Goal: Task Accomplishment & Management: Manage account settings

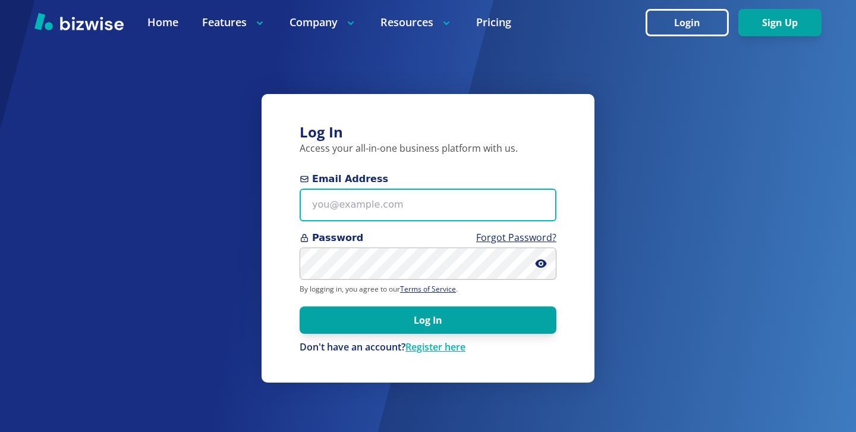
click at [412, 210] on input "Email Address" at bounding box center [428, 204] width 257 height 33
paste input "[EMAIL_ADDRESS][DOMAIN_NAME]"
type input "[EMAIL_ADDRESS][DOMAIN_NAME]"
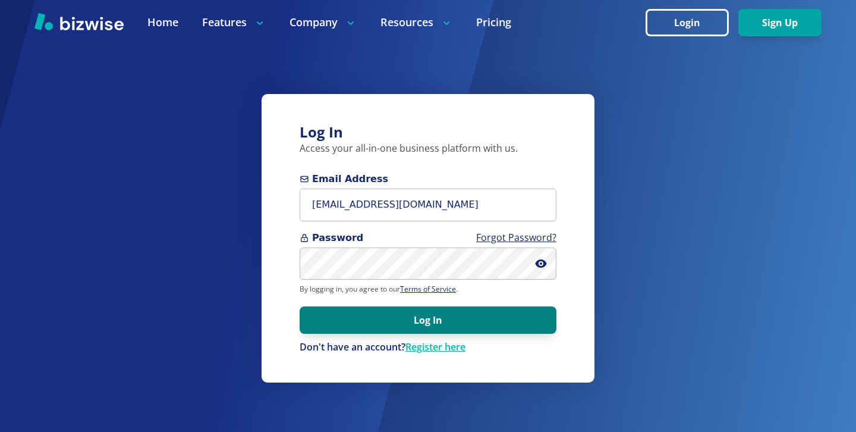
click at [521, 327] on button "Log In" at bounding box center [428, 319] width 257 height 27
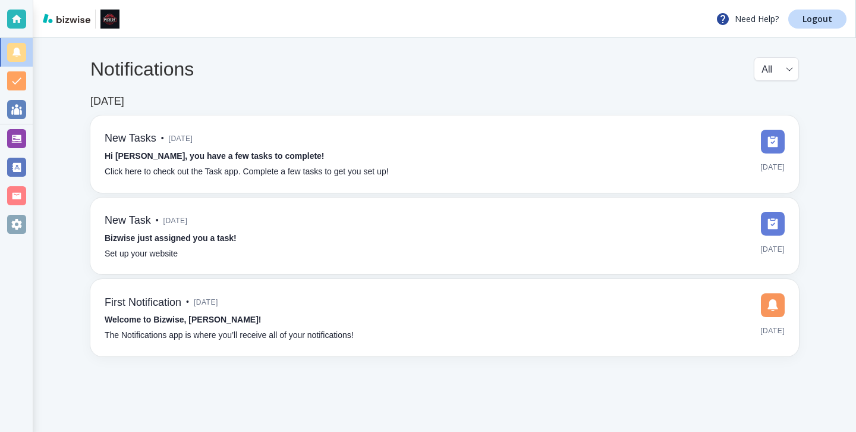
click at [33, 137] on div "Notifications All all ​ Sep 25, 2025 New Tasks • 1 week ago Hi Pierre, you have…" at bounding box center [444, 206] width 823 height 337
click at [15, 137] on div at bounding box center [16, 138] width 19 height 19
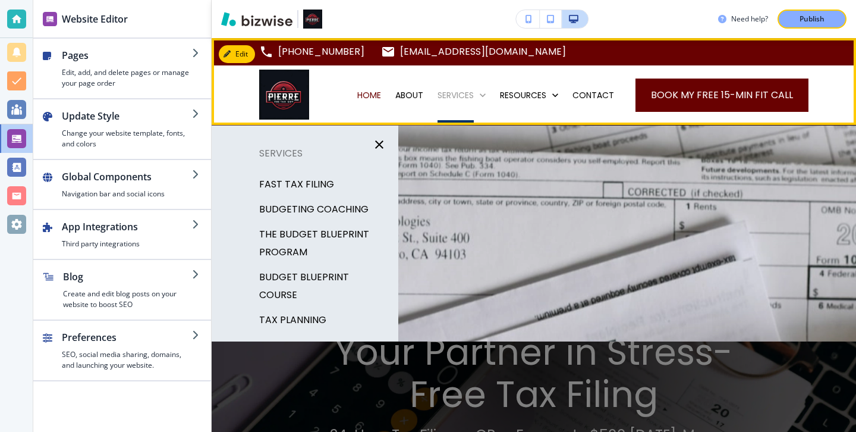
click at [463, 100] on p "SERVICES" at bounding box center [456, 95] width 36 height 12
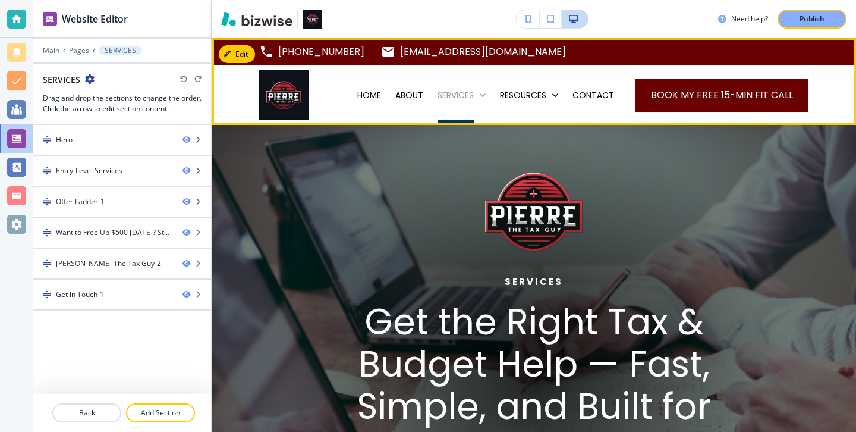
click at [461, 94] on p "SERVICES" at bounding box center [456, 95] width 36 height 12
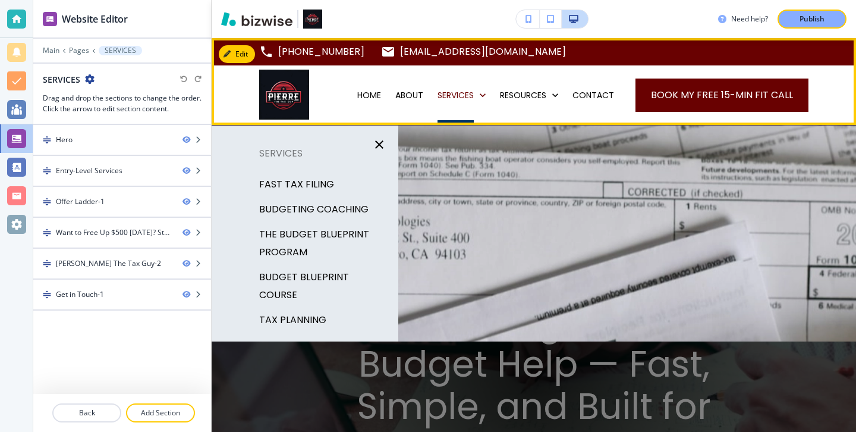
click at [493, 95] on div "SERVICES" at bounding box center [461, 95] width 62 height 12
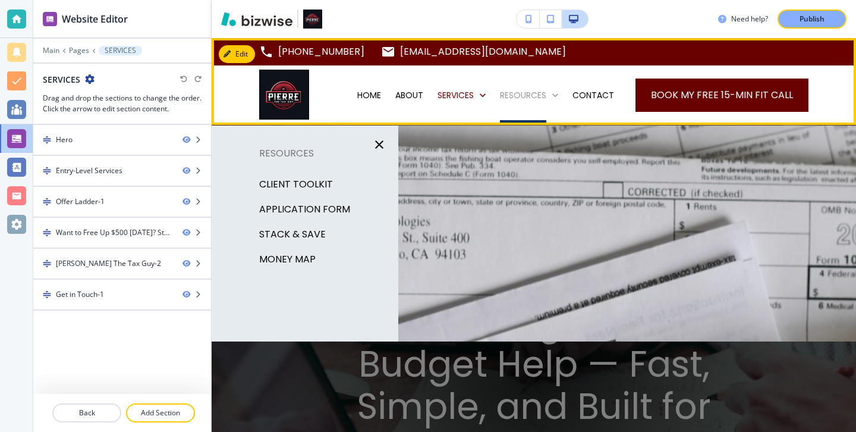
click at [507, 96] on p "RESOURCES" at bounding box center [523, 95] width 46 height 12
click at [514, 97] on p "RESOURCES" at bounding box center [523, 95] width 46 height 12
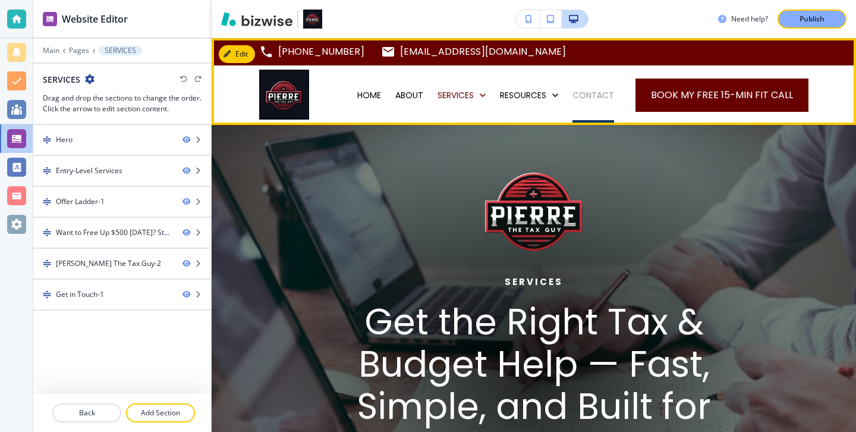
click at [611, 100] on p "CONTACT" at bounding box center [594, 95] width 42 height 12
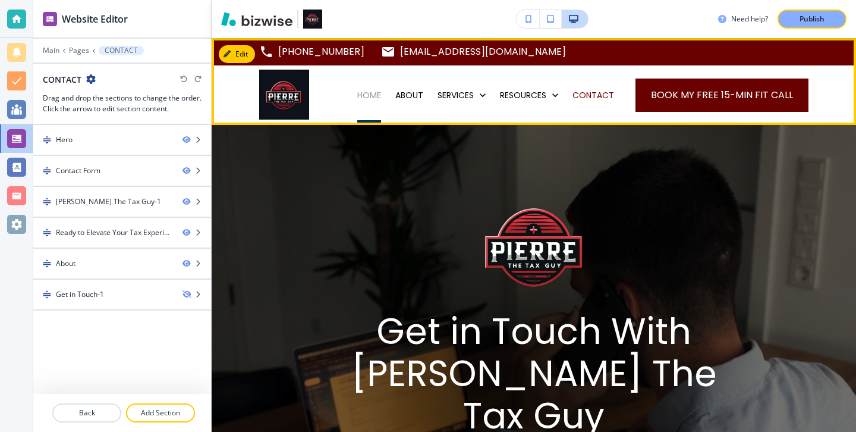
click at [376, 93] on p "HOME" at bounding box center [369, 95] width 24 height 12
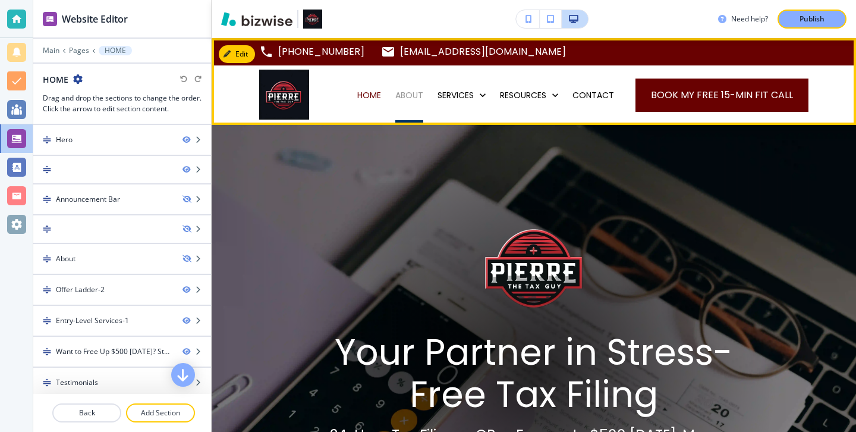
click at [420, 92] on p "ABOUT" at bounding box center [409, 95] width 28 height 12
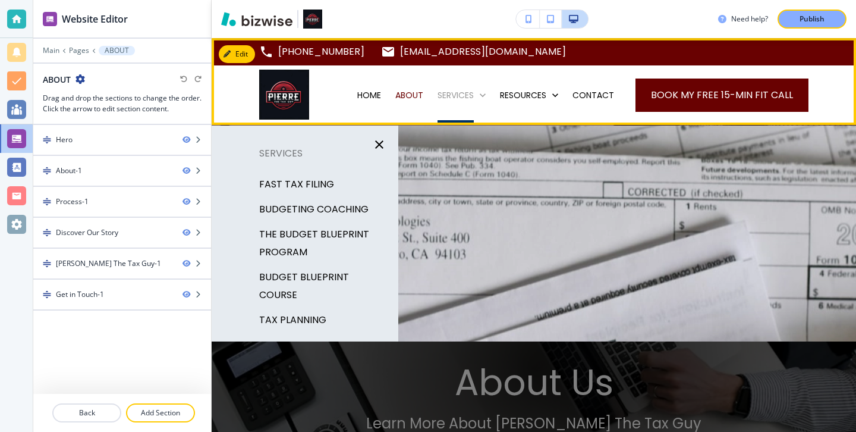
click at [466, 89] on p "SERVICES" at bounding box center [456, 95] width 36 height 12
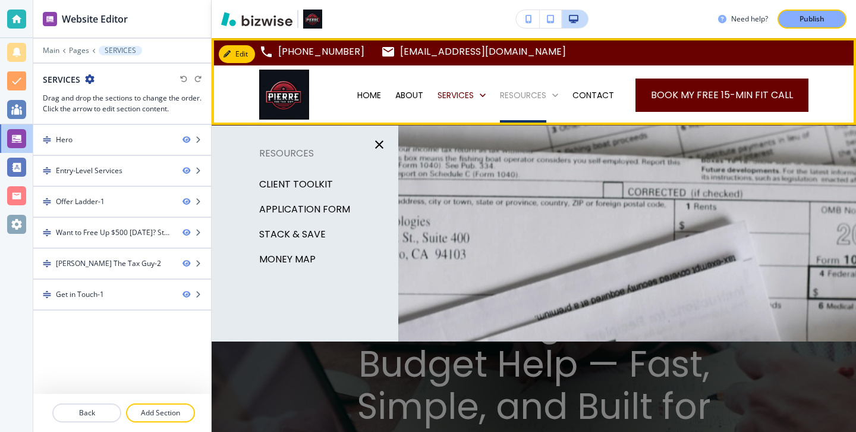
click at [534, 93] on p "RESOURCES" at bounding box center [523, 95] width 46 height 12
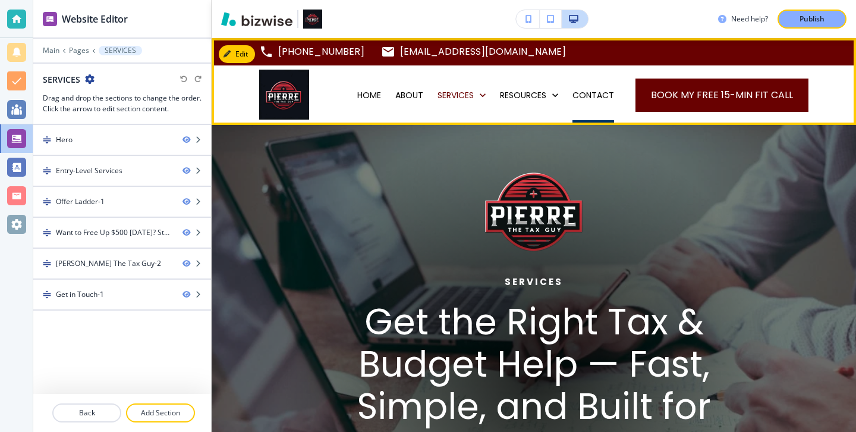
click at [576, 95] on div "CONTACT" at bounding box center [593, 95] width 56 height 12
click at [578, 98] on p "CONTACT" at bounding box center [594, 95] width 42 height 12
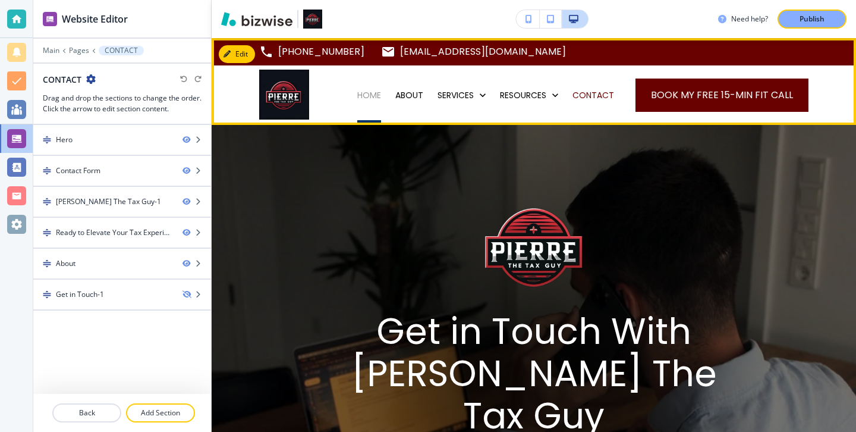
click at [380, 94] on p "HOME" at bounding box center [369, 95] width 24 height 12
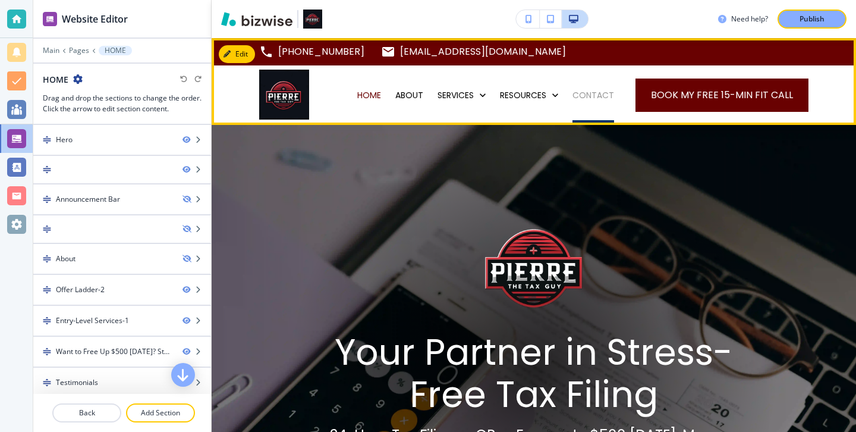
click at [606, 96] on p "CONTACT" at bounding box center [594, 95] width 42 height 12
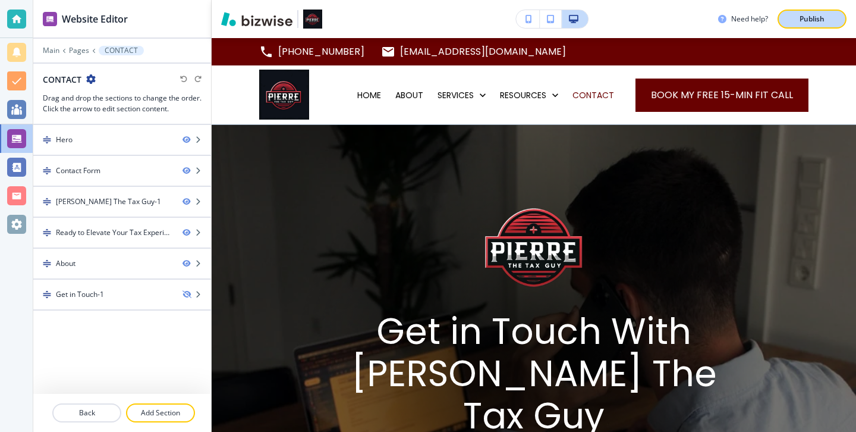
click at [803, 27] on button "Publish" at bounding box center [812, 19] width 69 height 19
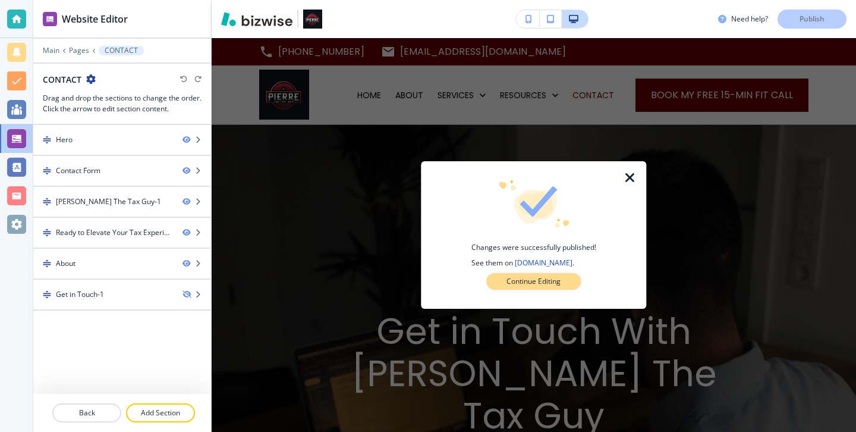
click at [552, 285] on p "Continue Editing" at bounding box center [534, 281] width 54 height 11
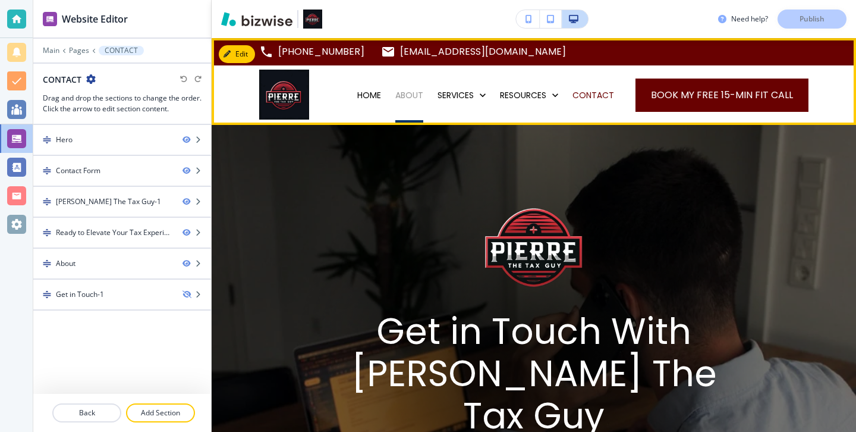
click at [410, 98] on p "ABOUT" at bounding box center [409, 95] width 28 height 12
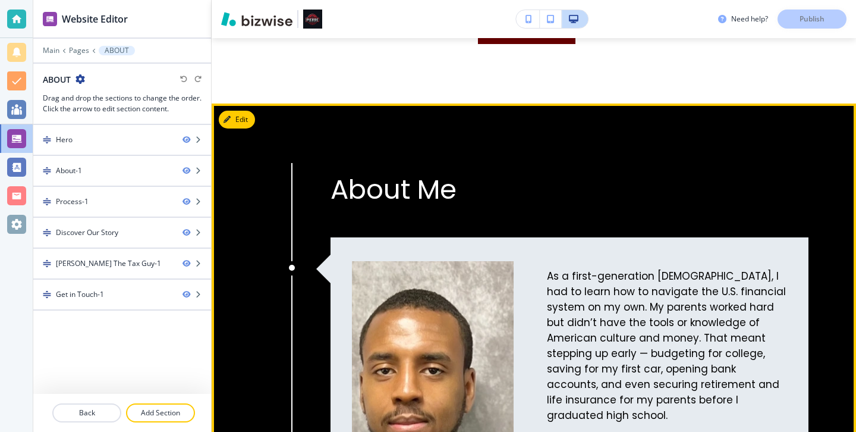
click at [249, 120] on button "Edit" at bounding box center [237, 120] width 36 height 18
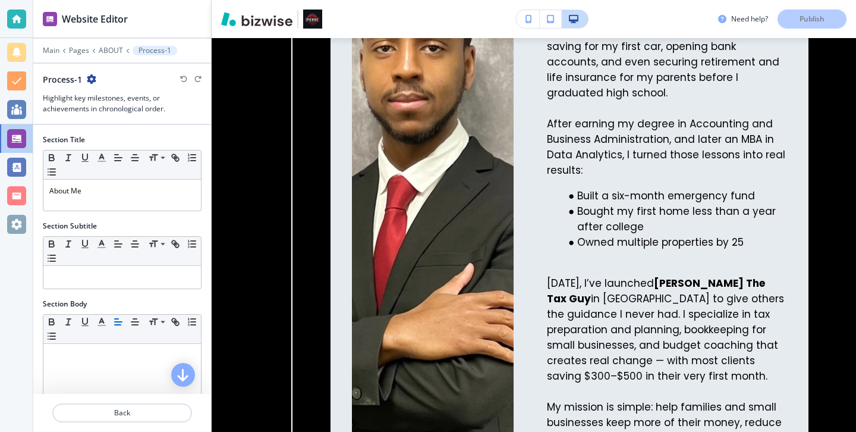
scroll to position [351, 0]
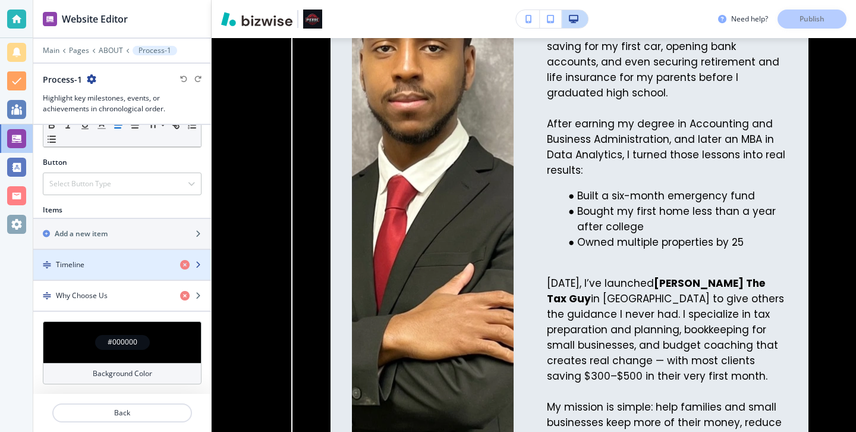
click at [133, 267] on div "Timeline" at bounding box center [101, 264] width 137 height 11
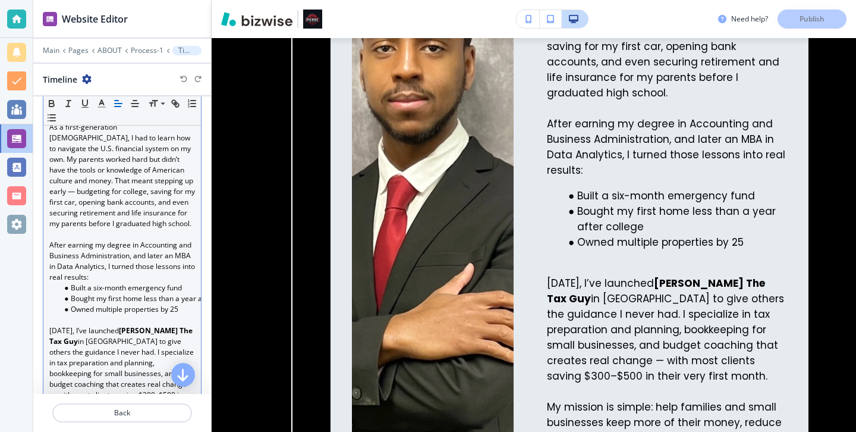
scroll to position [425, 0]
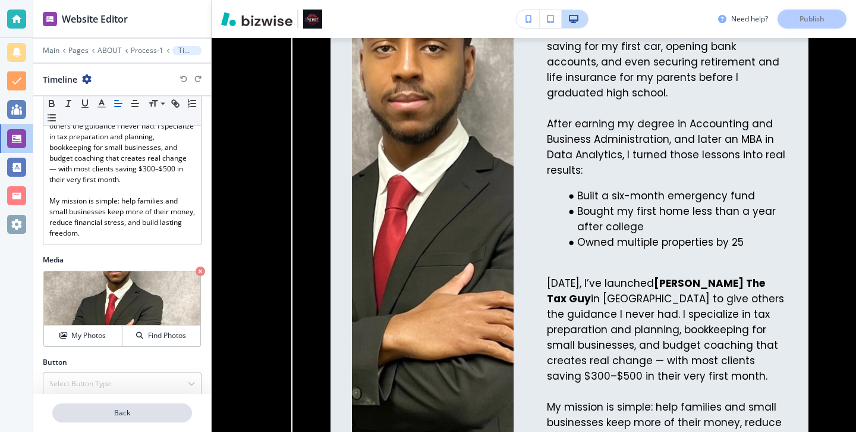
click at [137, 413] on p "Back" at bounding box center [122, 412] width 137 height 11
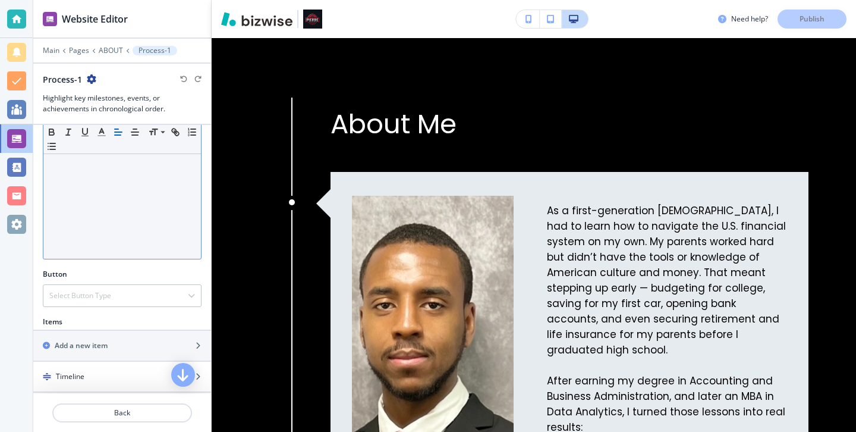
scroll to position [351, 0]
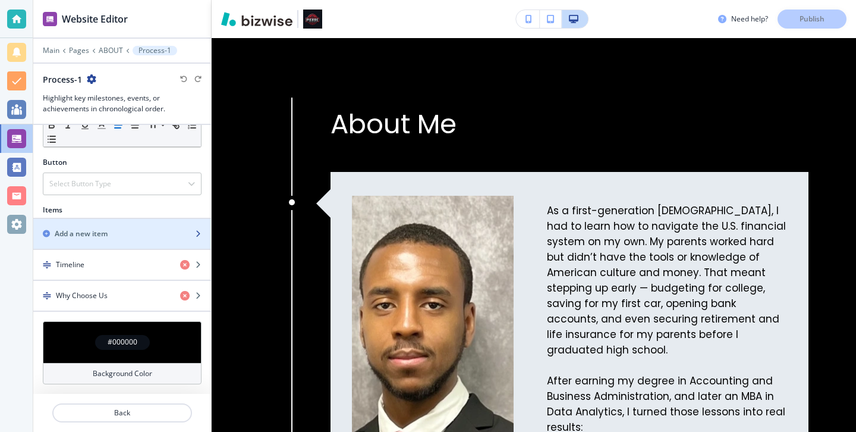
click at [125, 239] on div "button" at bounding box center [122, 244] width 178 height 10
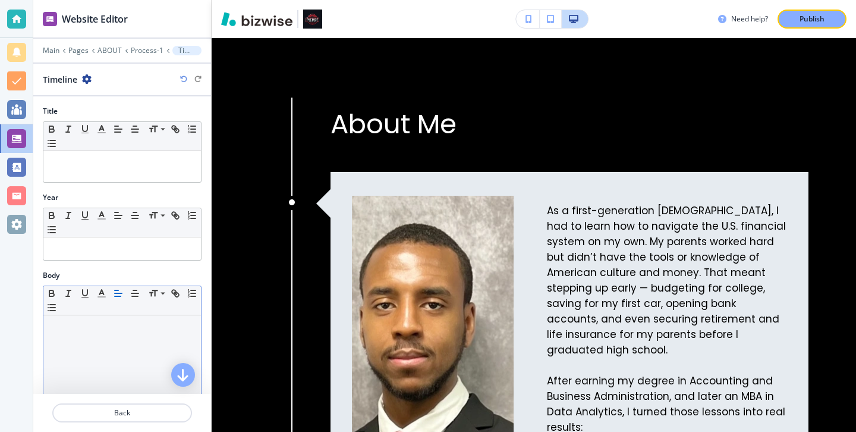
scroll to position [236, 0]
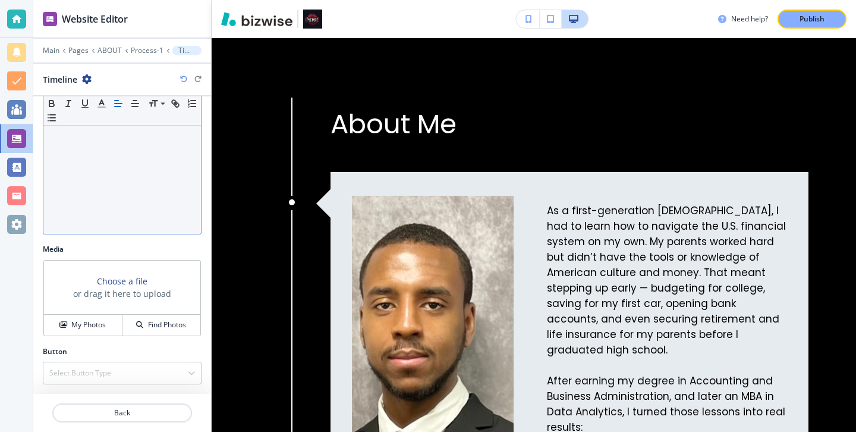
click at [109, 328] on div "My Photos" at bounding box center [83, 324] width 78 height 11
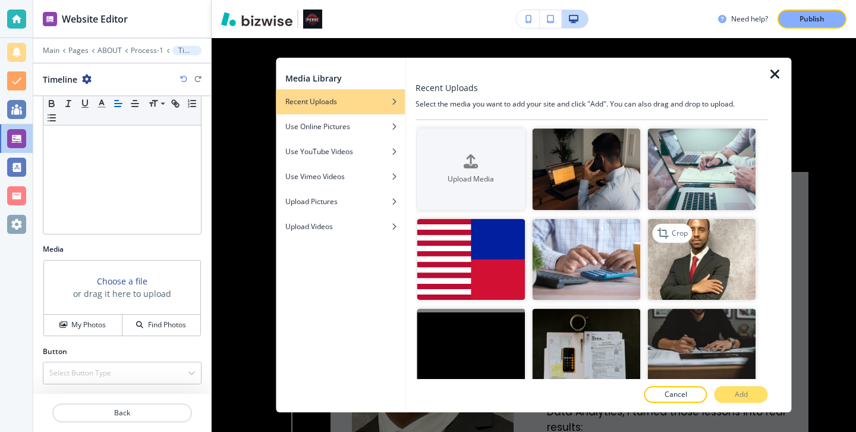
scroll to position [20, 0]
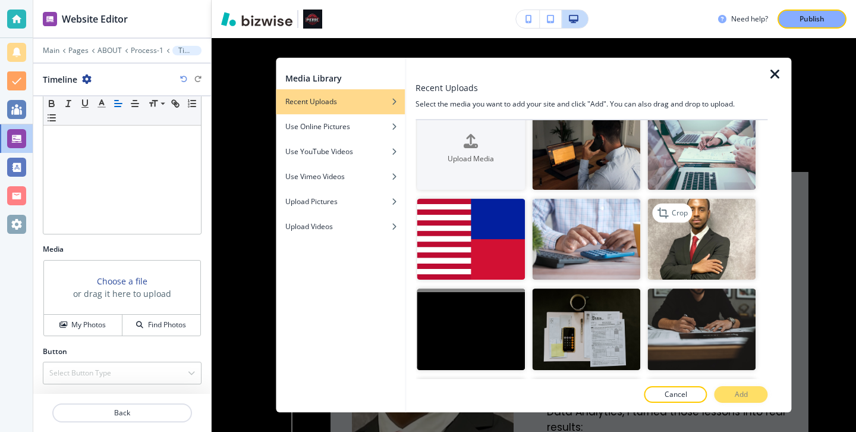
click at [652, 234] on img "button" at bounding box center [702, 239] width 108 height 81
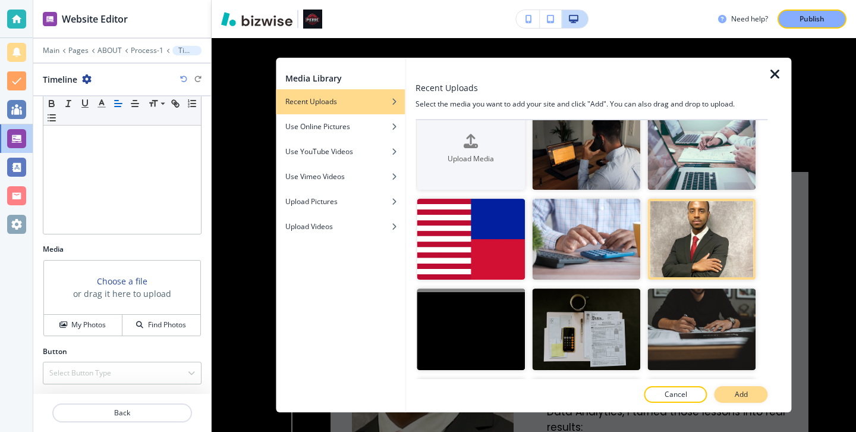
click at [762, 395] on button "Add" at bounding box center [742, 394] width 54 height 17
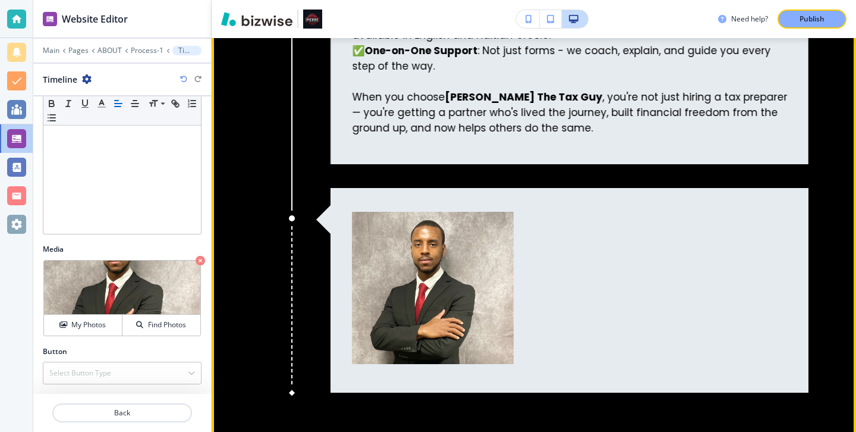
scroll to position [1888, 0]
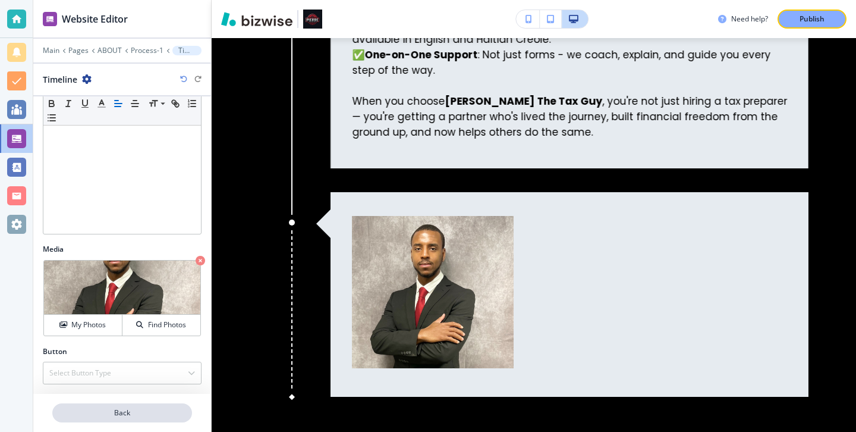
click at [128, 406] on button "Back" at bounding box center [122, 412] width 140 height 19
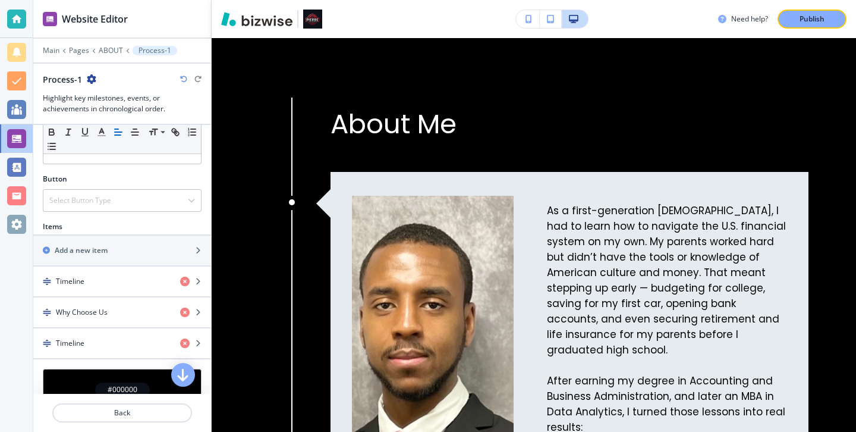
scroll to position [332, 0]
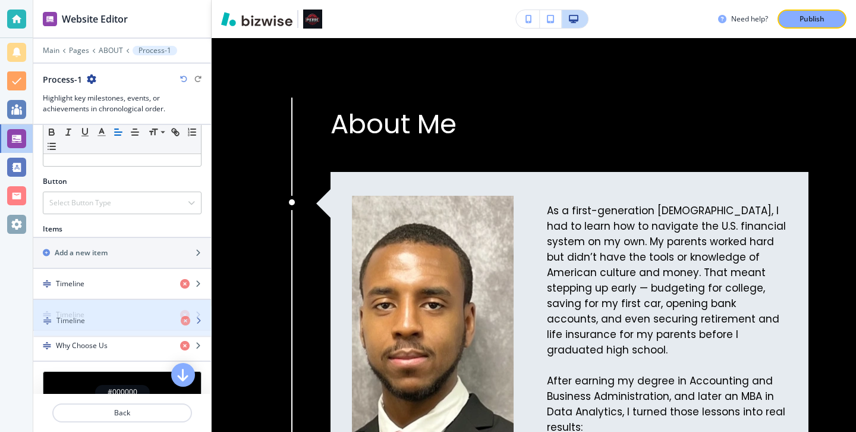
drag, startPoint x: 122, startPoint y: 340, endPoint x: 122, endPoint y: 315, distance: 25.0
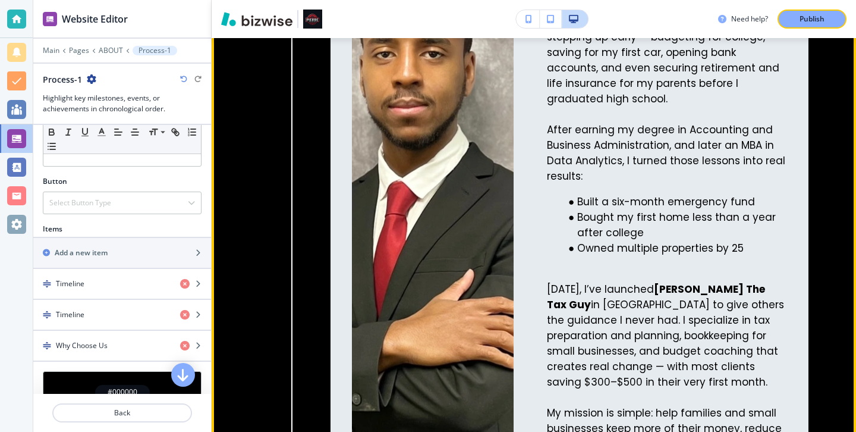
scroll to position [1260, 0]
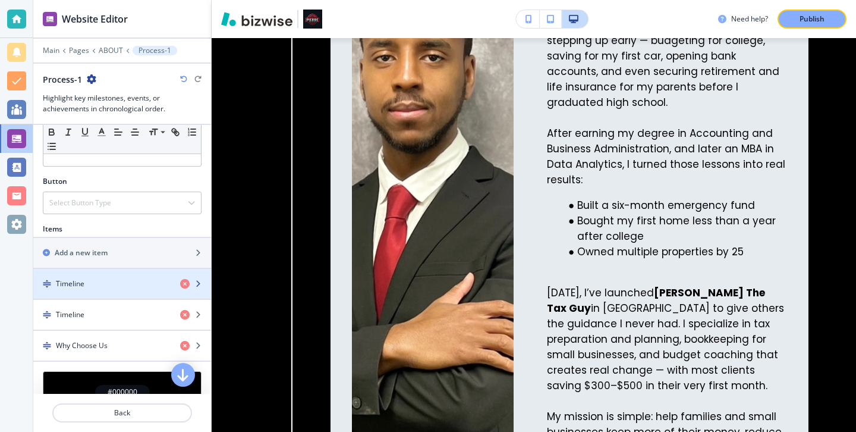
click at [124, 285] on div "Timeline" at bounding box center [101, 283] width 137 height 11
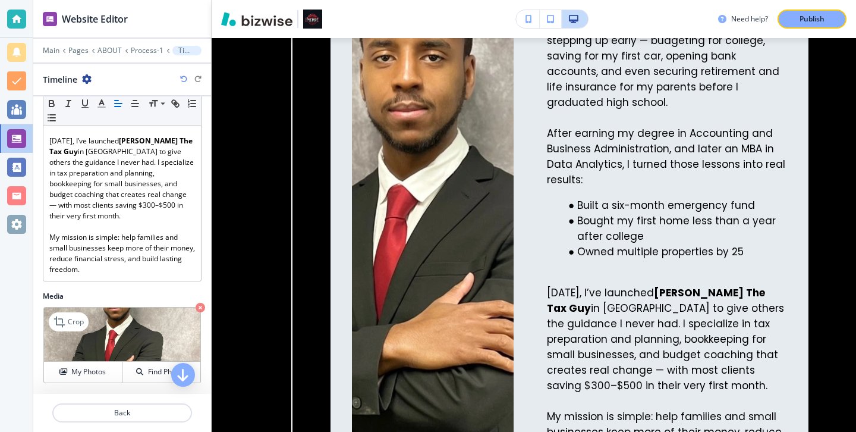
scroll to position [389, 0]
click at [121, 416] on p "Back" at bounding box center [122, 412] width 137 height 11
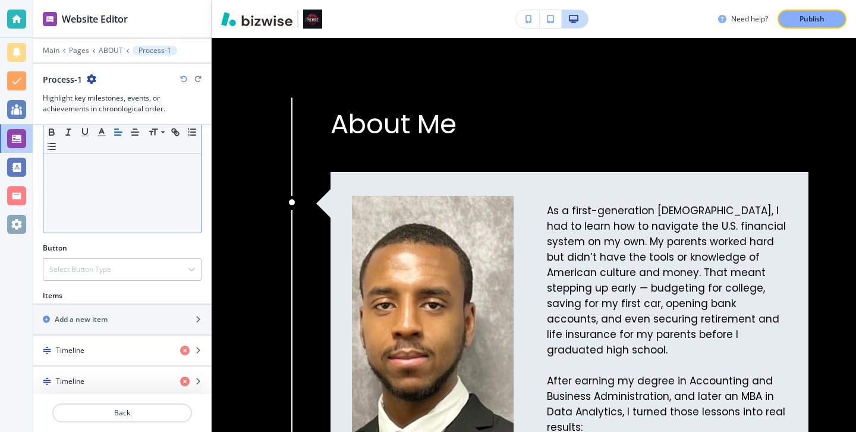
scroll to position [382, 0]
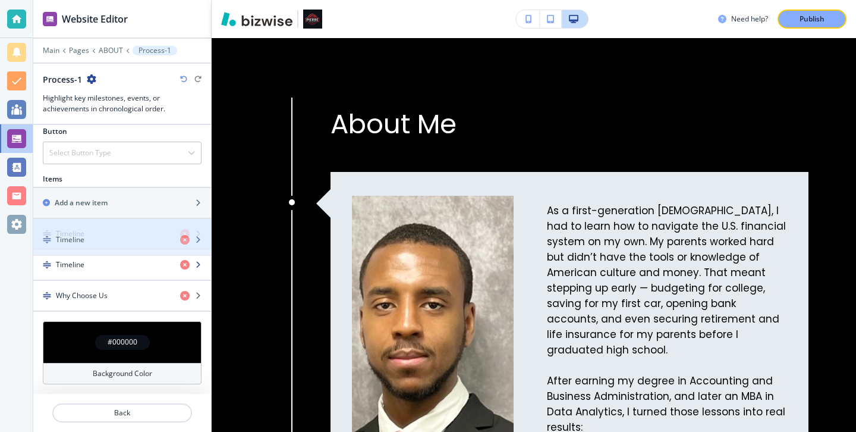
drag, startPoint x: 129, startPoint y: 271, endPoint x: 129, endPoint y: 243, distance: 27.3
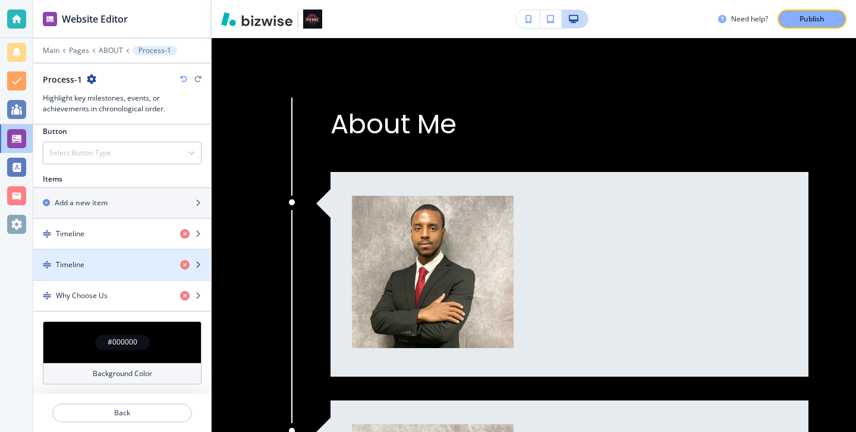
click at [122, 260] on div "Timeline" at bounding box center [101, 264] width 137 height 11
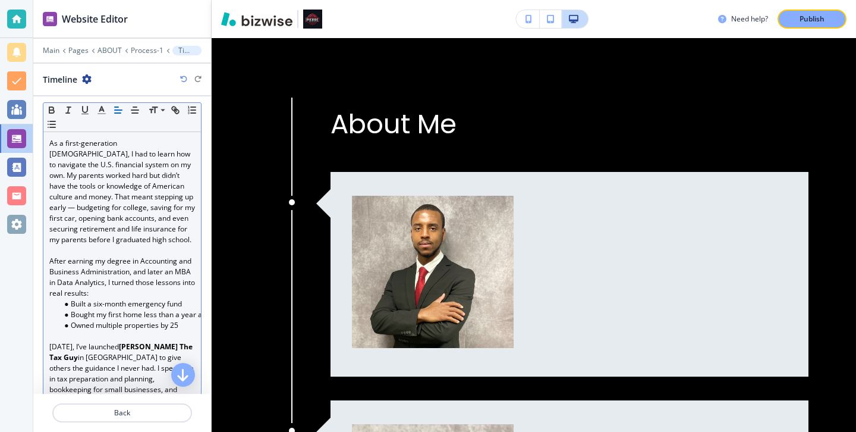
scroll to position [184, 0]
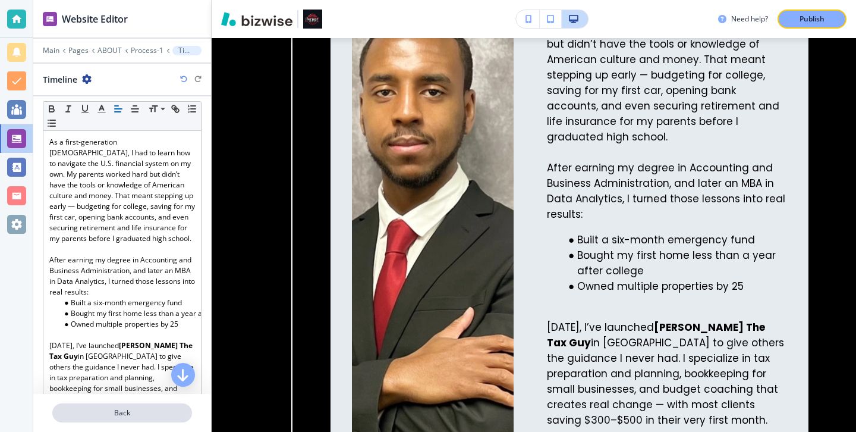
click at [177, 403] on button "Back" at bounding box center [122, 412] width 140 height 19
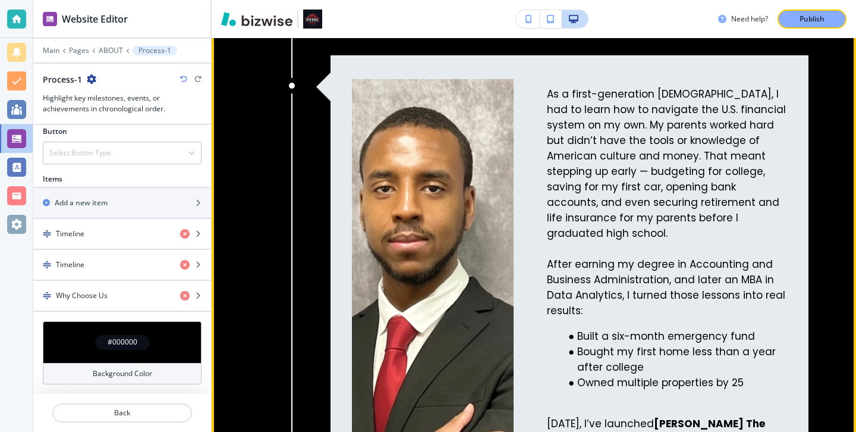
scroll to position [1357, 0]
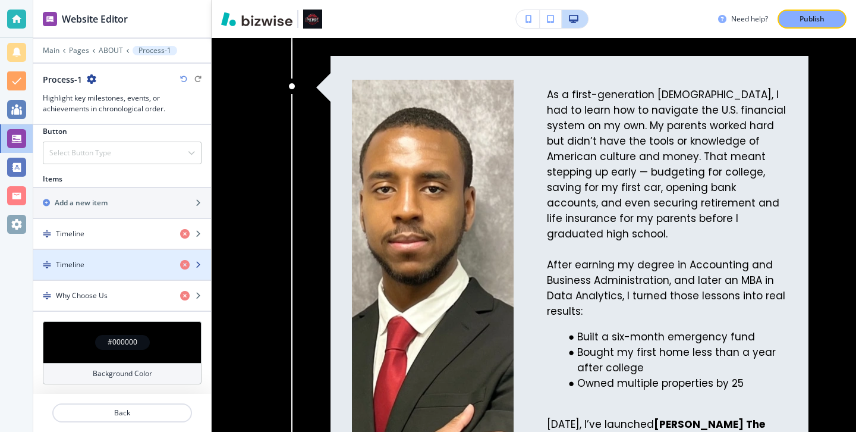
click at [145, 258] on div "button" at bounding box center [122, 255] width 178 height 10
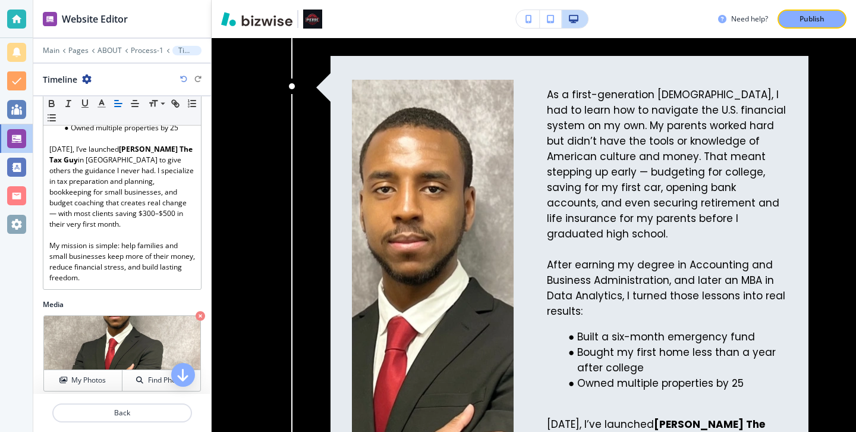
scroll to position [425, 0]
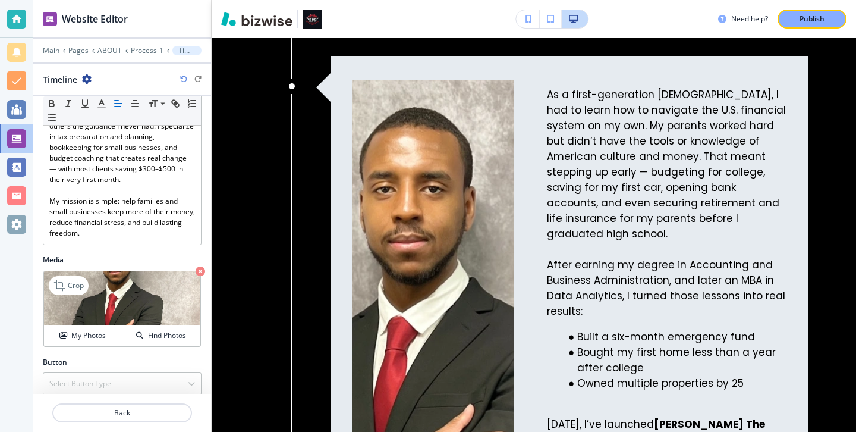
click at [200, 266] on icon "button" at bounding box center [201, 271] width 10 height 10
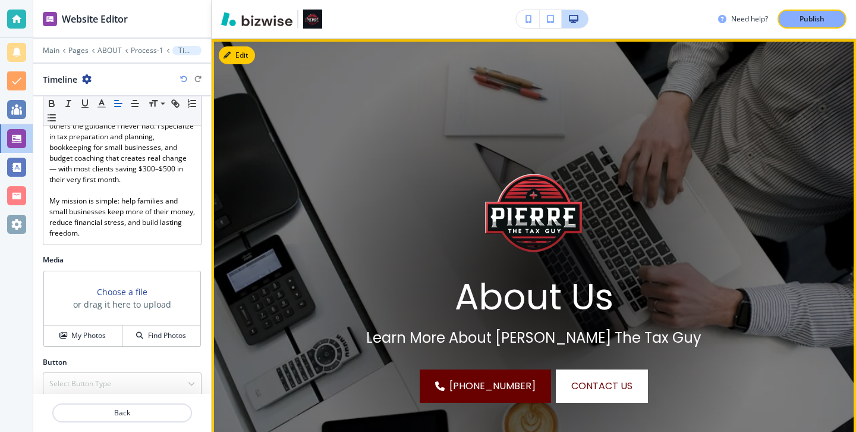
scroll to position [0, 0]
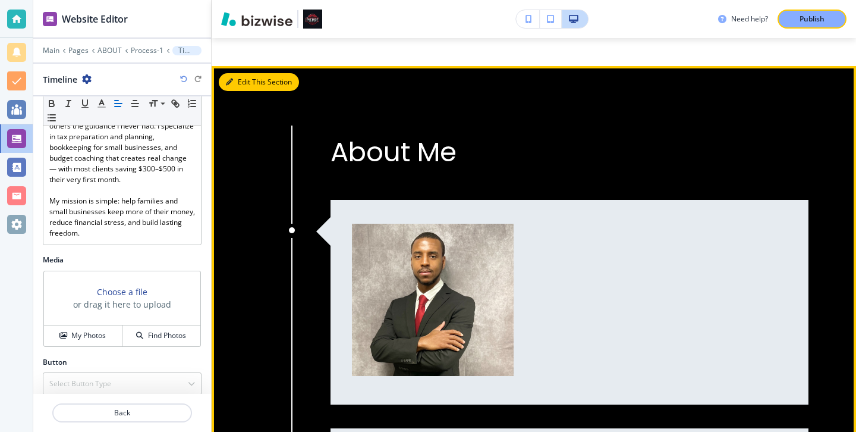
click at [253, 80] on button "Edit This Section" at bounding box center [259, 82] width 80 height 18
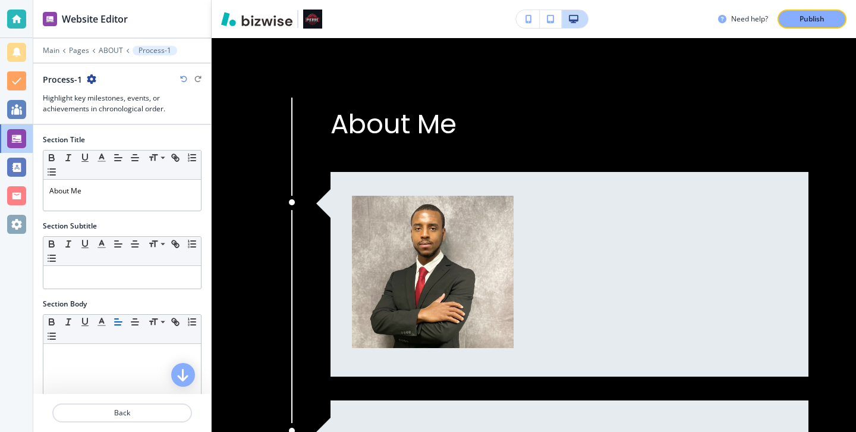
scroll to position [9, 0]
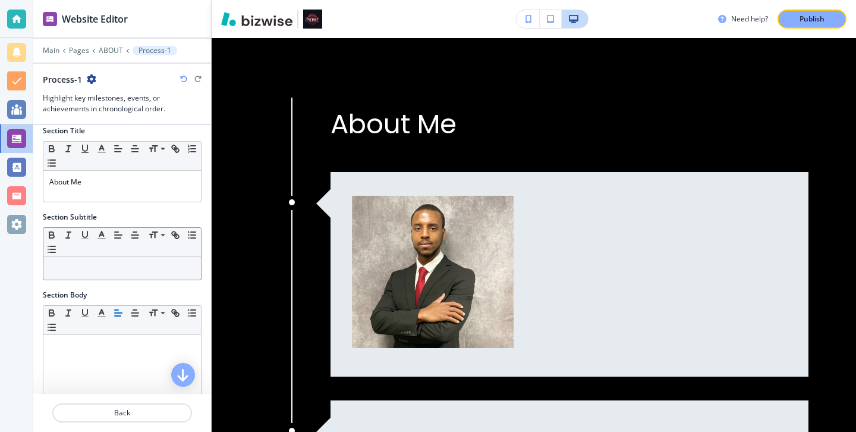
click at [98, 265] on p at bounding box center [122, 268] width 146 height 11
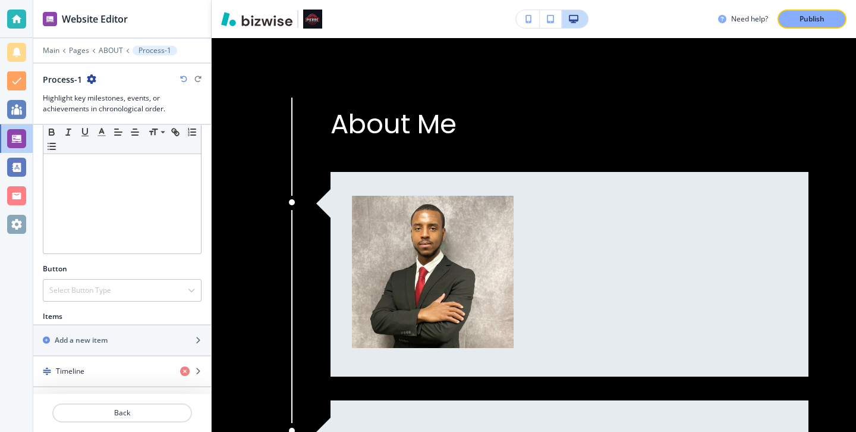
scroll to position [373, 0]
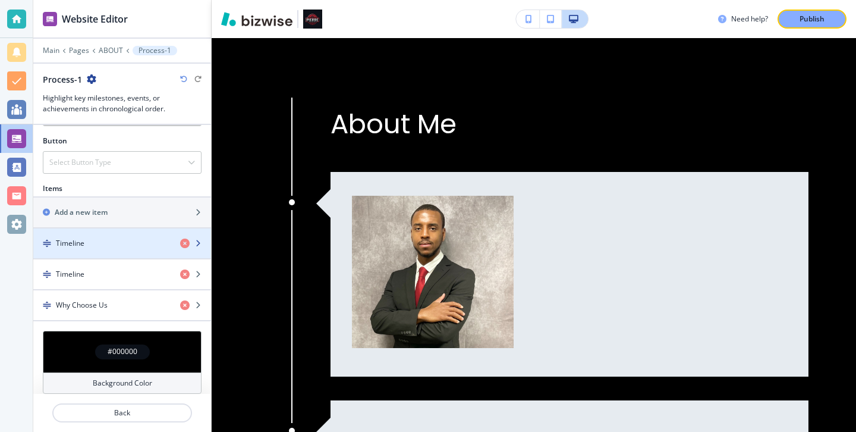
click at [124, 254] on div "button" at bounding box center [122, 254] width 178 height 10
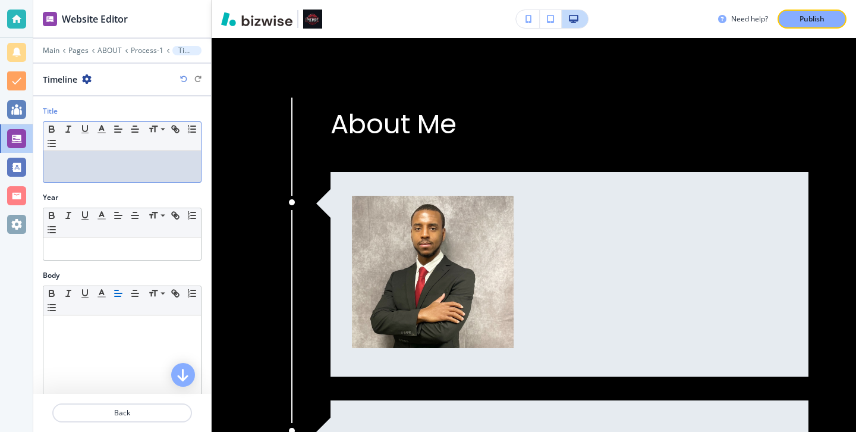
click at [123, 181] on div at bounding box center [122, 166] width 158 height 31
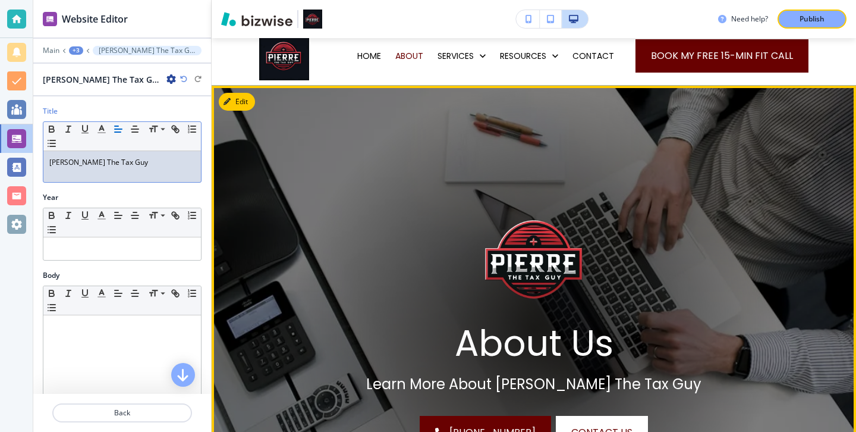
scroll to position [44, 0]
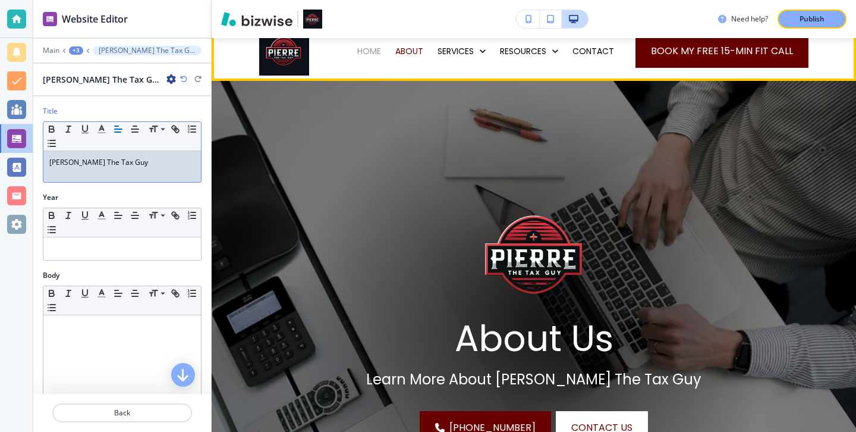
click at [379, 56] on p "HOME" at bounding box center [369, 51] width 24 height 12
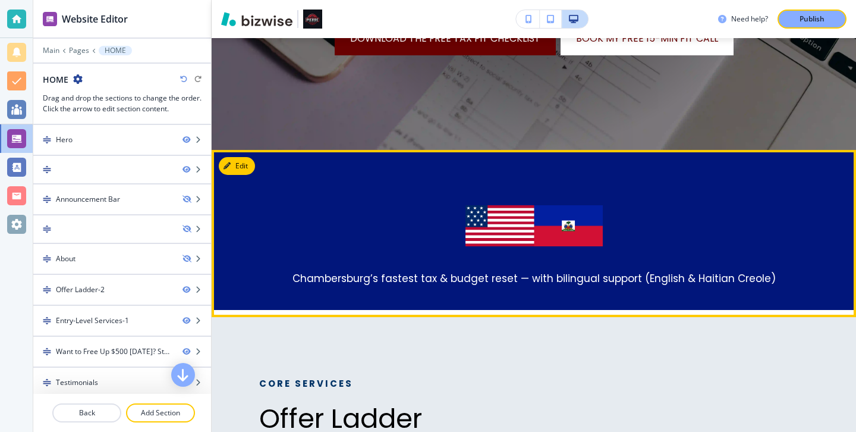
scroll to position [446, 0]
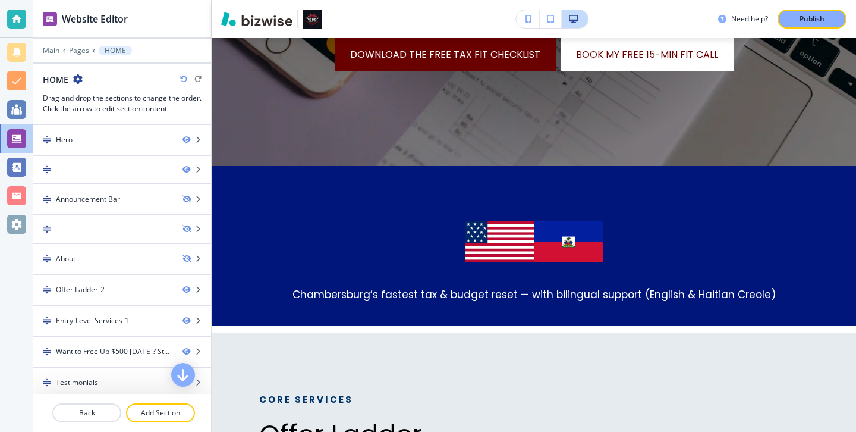
click at [796, 29] on div "Need help? Publish" at bounding box center [534, 19] width 644 height 38
click at [796, 21] on div "Publish" at bounding box center [812, 19] width 38 height 11
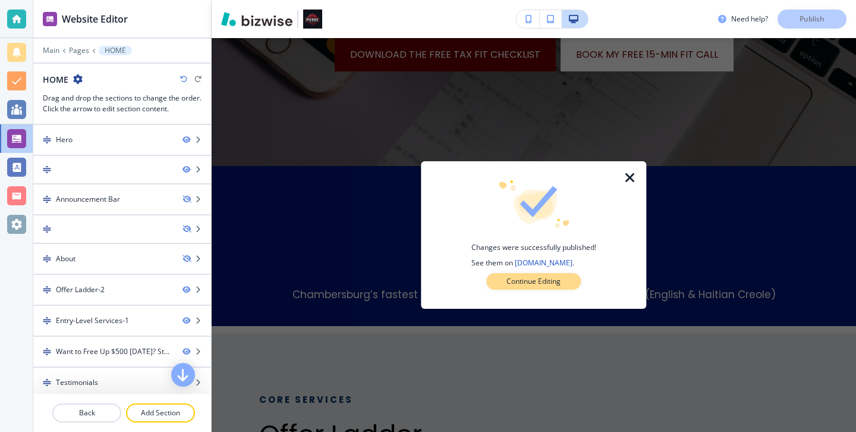
click at [570, 273] on button "Continue Editing" at bounding box center [533, 281] width 95 height 17
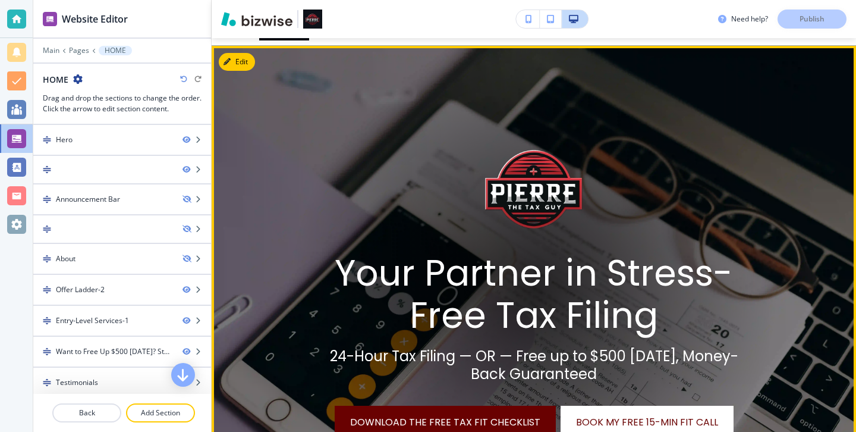
scroll to position [0, 0]
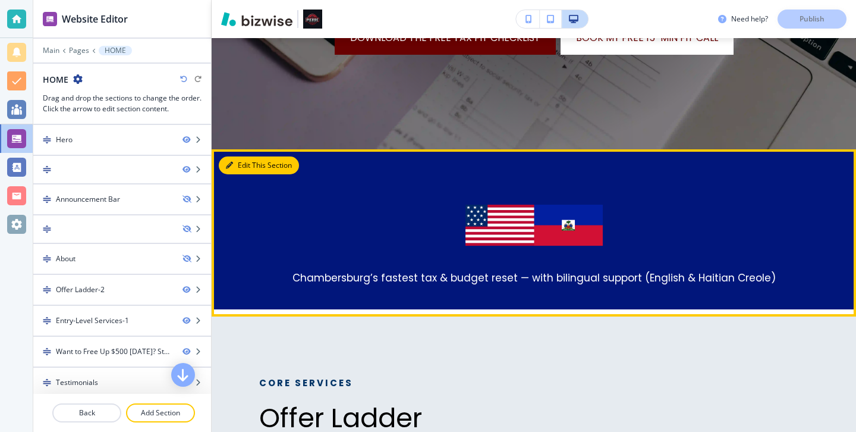
click at [250, 165] on button "Edit This Section" at bounding box center [259, 165] width 80 height 18
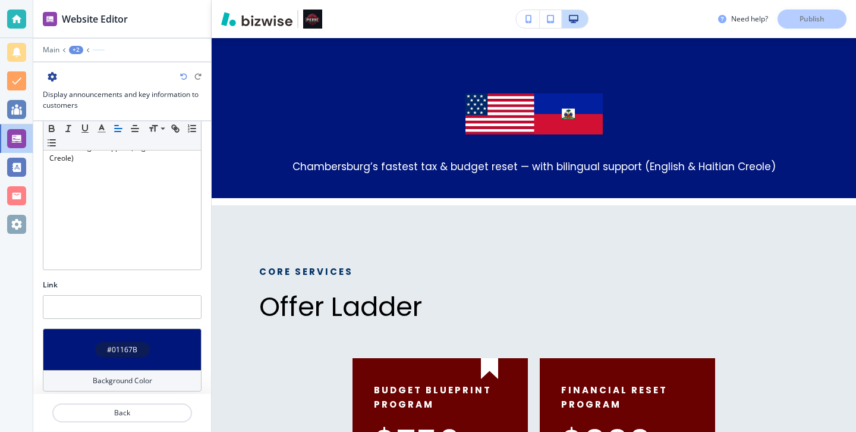
scroll to position [278, 0]
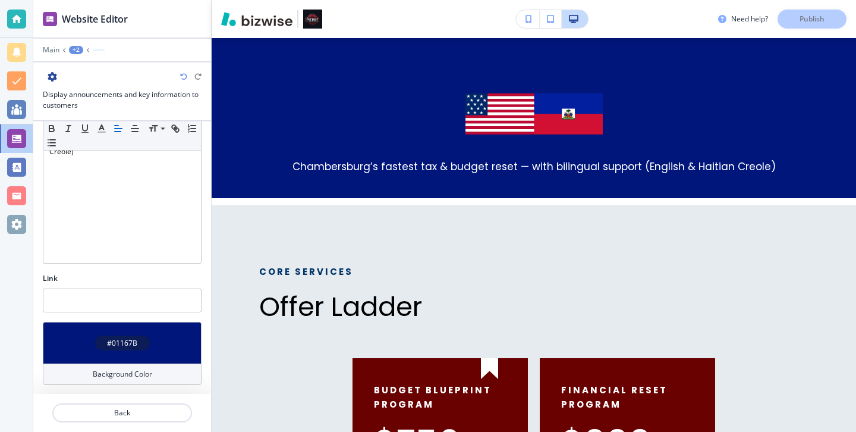
click at [120, 369] on h4 "Background Color" at bounding box center [122, 374] width 59 height 11
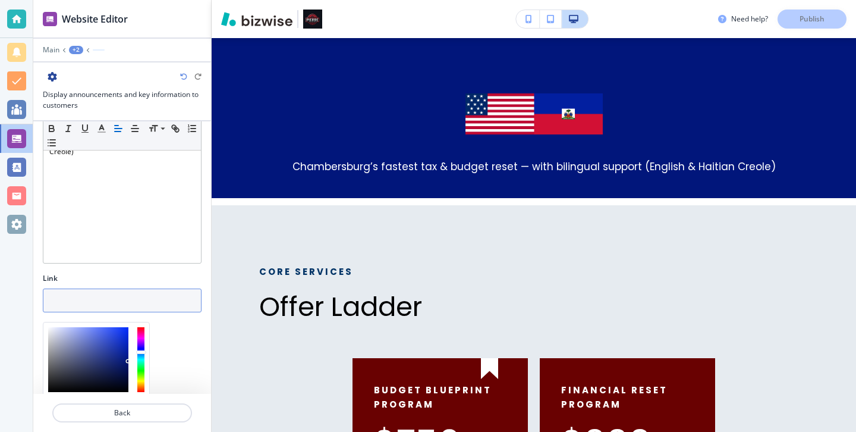
scroll to position [375, 0]
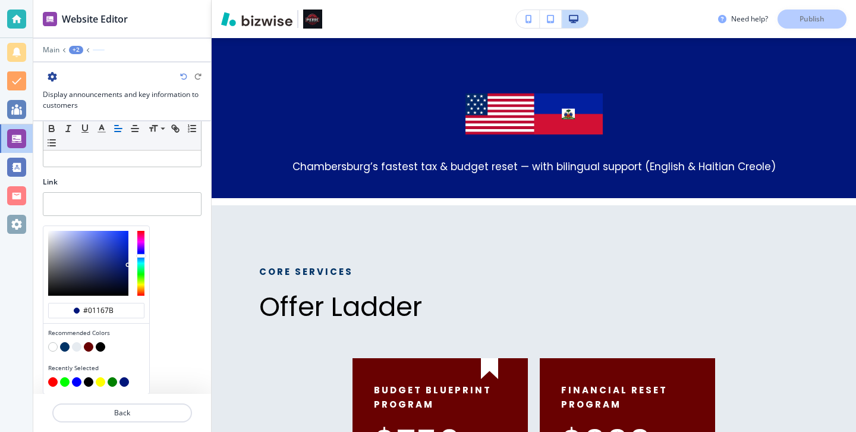
click at [90, 347] on button "button" at bounding box center [89, 347] width 10 height 10
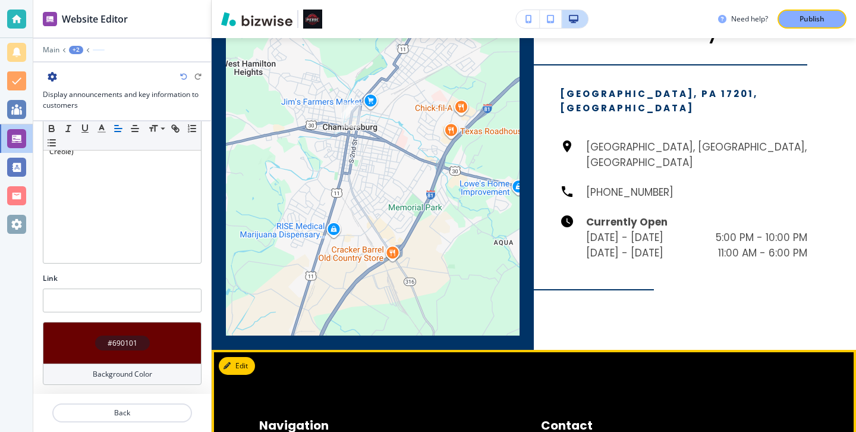
scroll to position [2942, 0]
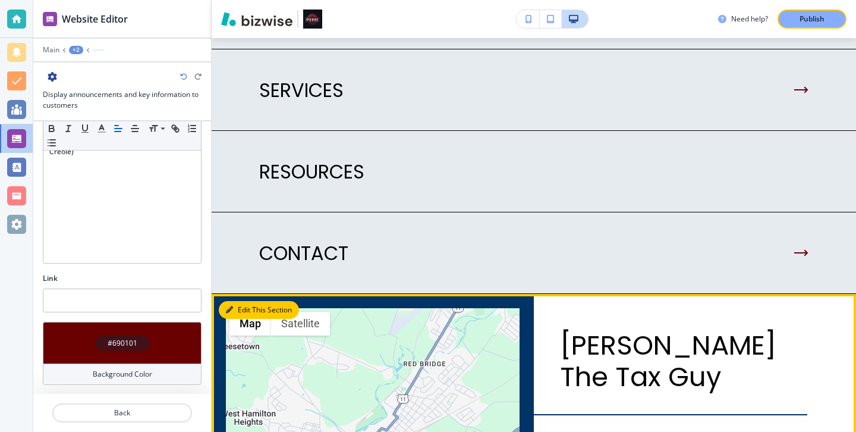
click at [236, 301] on button "Edit This Section" at bounding box center [259, 310] width 80 height 18
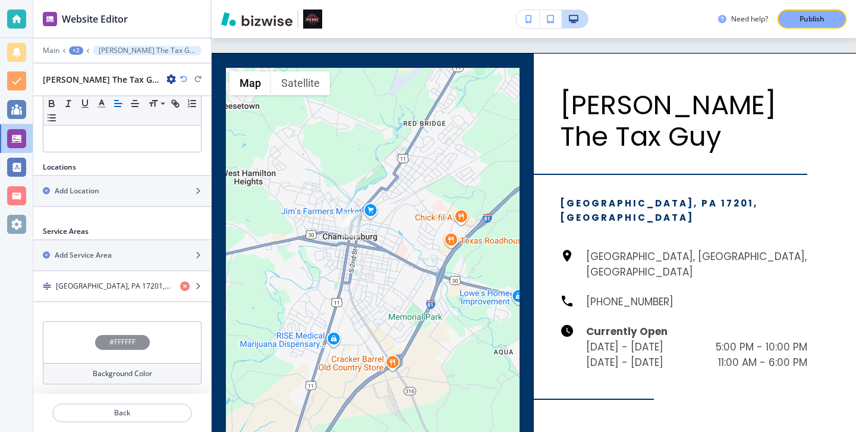
scroll to position [307, 0]
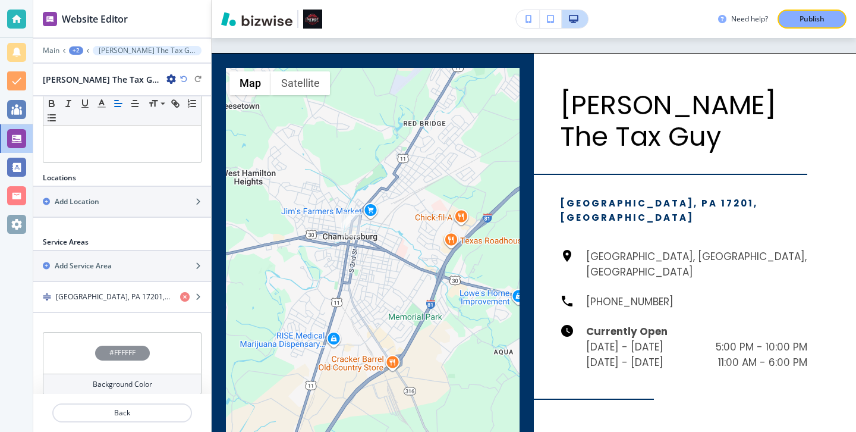
click at [165, 382] on div "Background Color" at bounding box center [122, 383] width 159 height 21
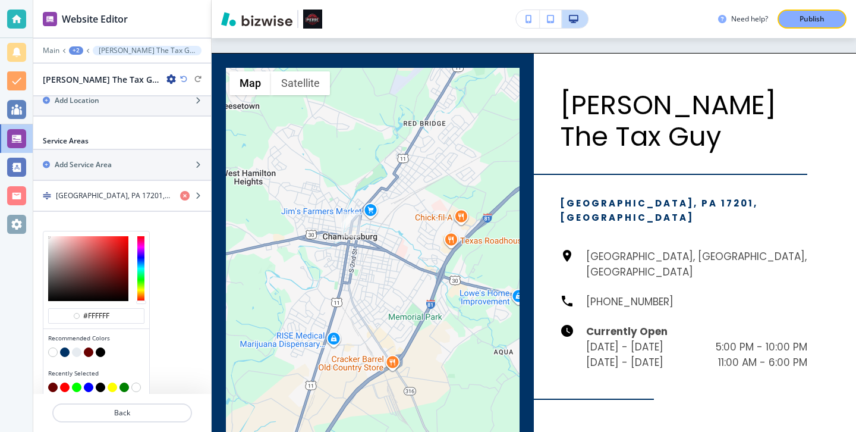
scroll to position [414, 0]
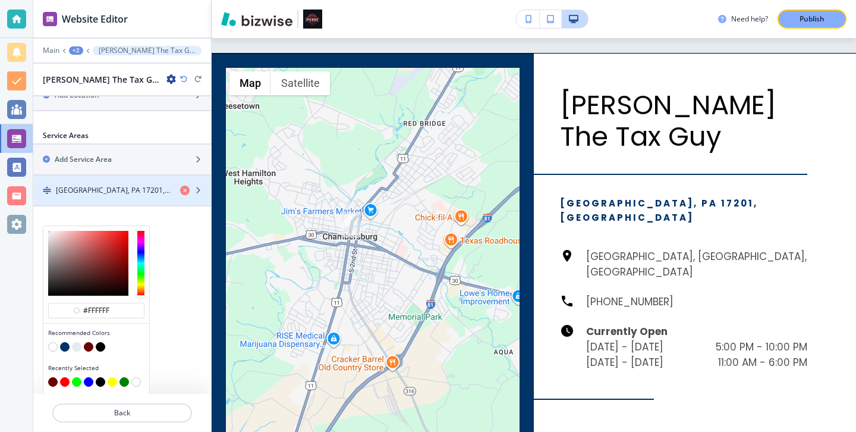
click at [117, 182] on div "Locations Add Location Service Areas Add Service Area Chambersburg, PA 17201, U…" at bounding box center [122, 145] width 178 height 159
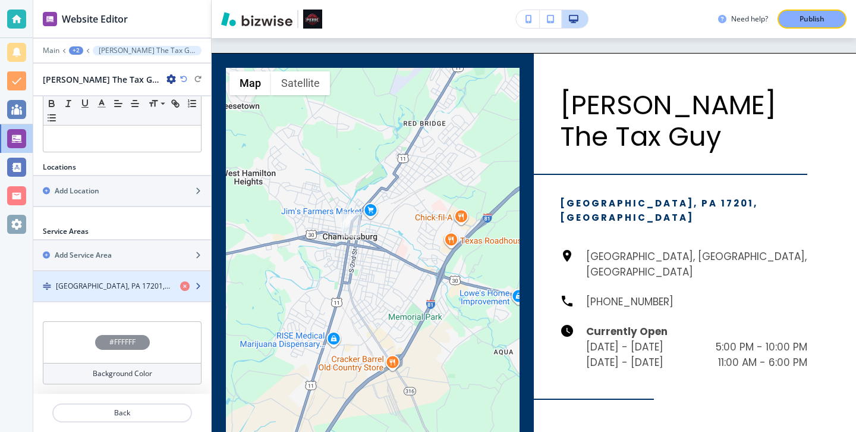
click at [117, 271] on div "button" at bounding box center [122, 276] width 178 height 10
click at [117, 278] on div "button" at bounding box center [122, 276] width 178 height 10
click at [117, 287] on h4 "Chambersburg, PA 17201, United States" at bounding box center [113, 286] width 115 height 11
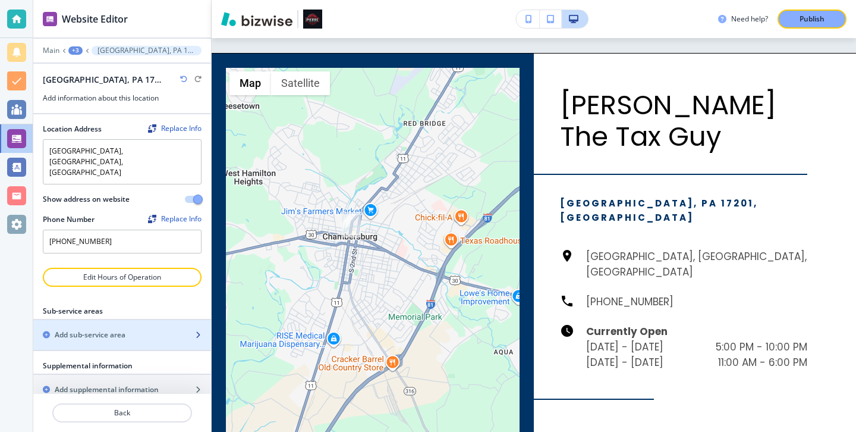
scroll to position [0, 0]
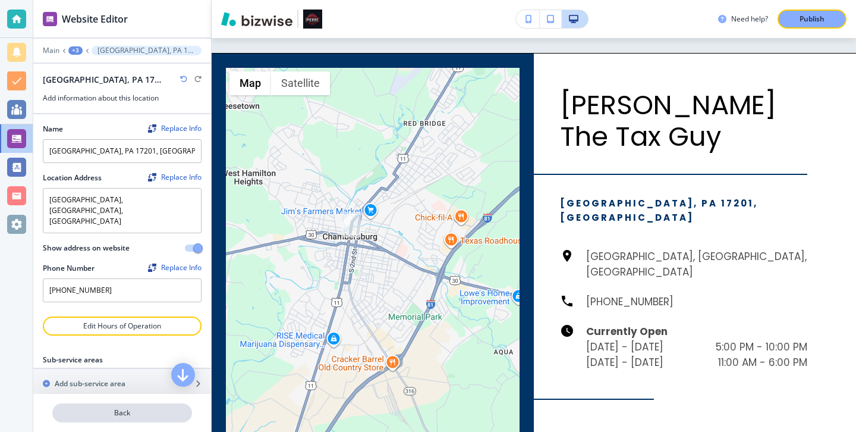
click at [121, 410] on p "Back" at bounding box center [122, 412] width 137 height 11
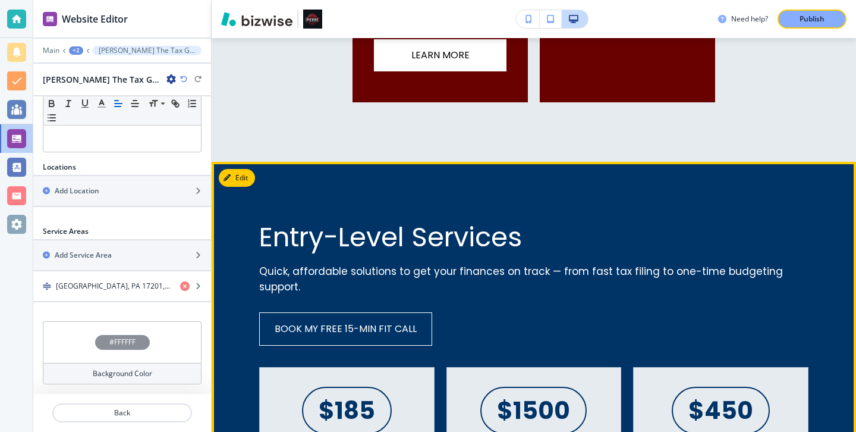
scroll to position [1184, 0]
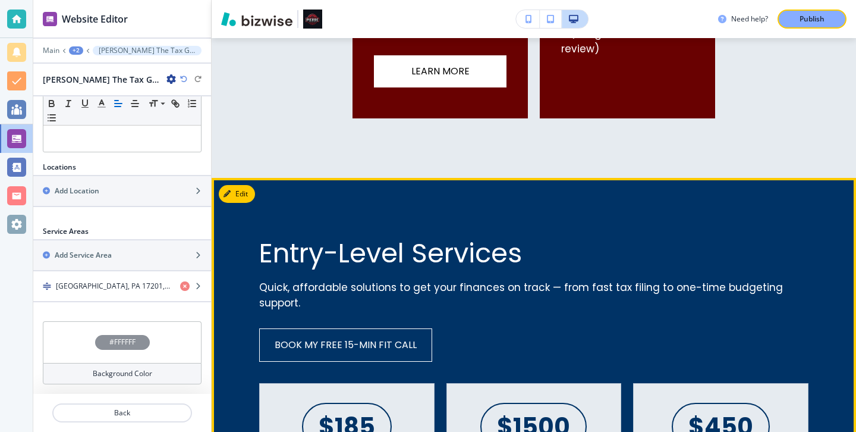
click at [253, 202] on div "Edit" at bounding box center [237, 194] width 36 height 18
click at [249, 198] on button "Edit" at bounding box center [237, 194] width 36 height 18
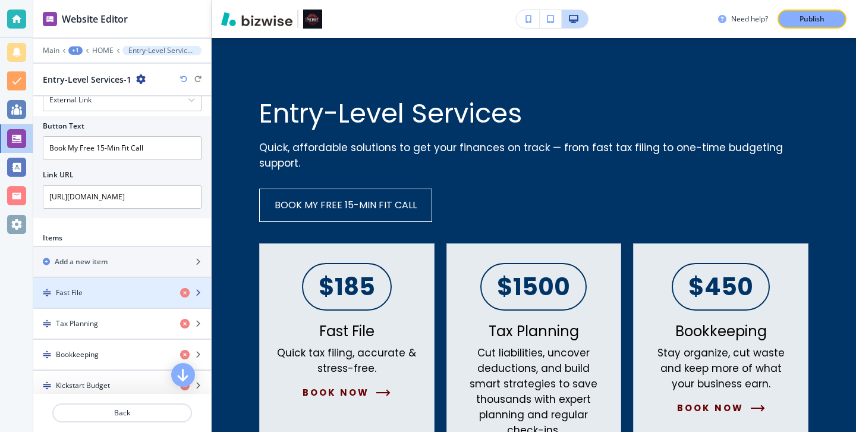
scroll to position [496, 0]
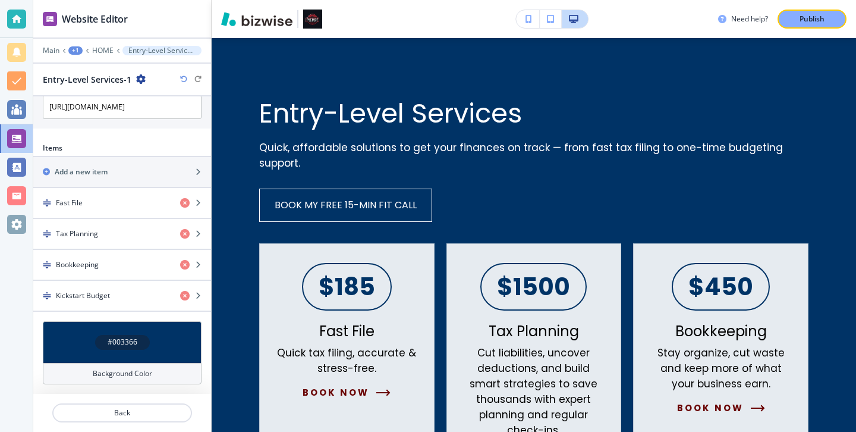
click at [141, 364] on div "Background Color" at bounding box center [122, 373] width 159 height 21
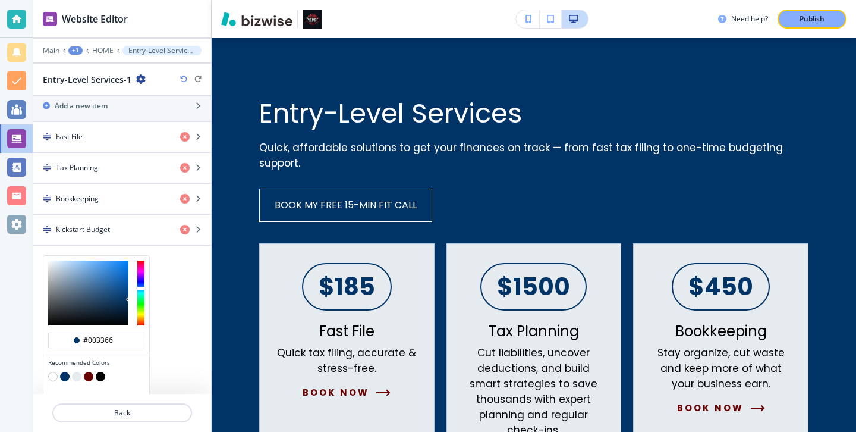
scroll to position [592, 0]
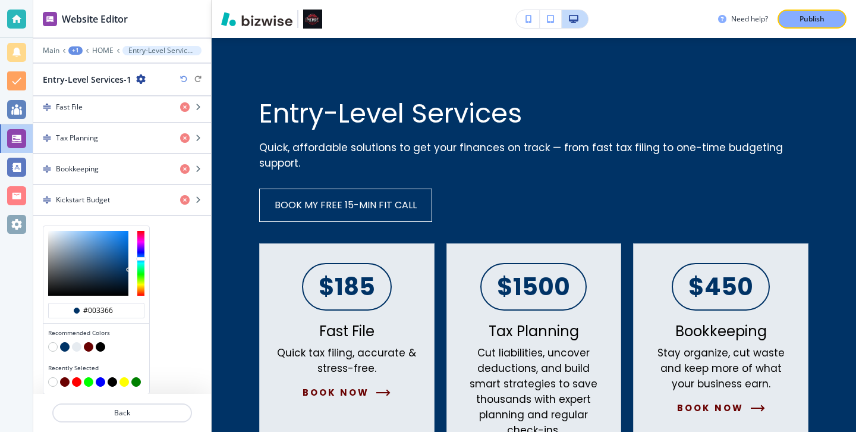
click at [90, 349] on button "button" at bounding box center [89, 347] width 10 height 10
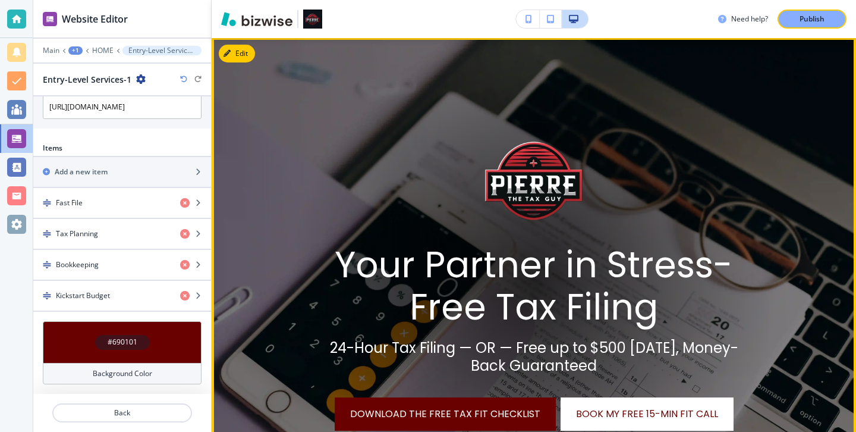
scroll to position [0, 0]
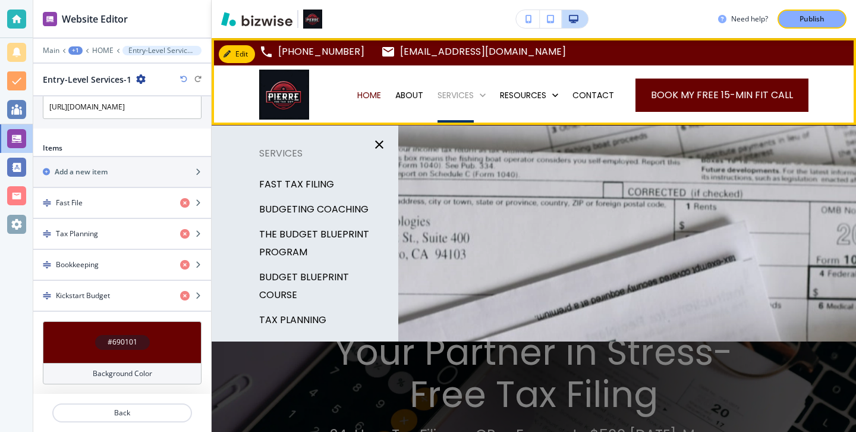
click at [452, 92] on p "SERVICES" at bounding box center [456, 95] width 36 height 12
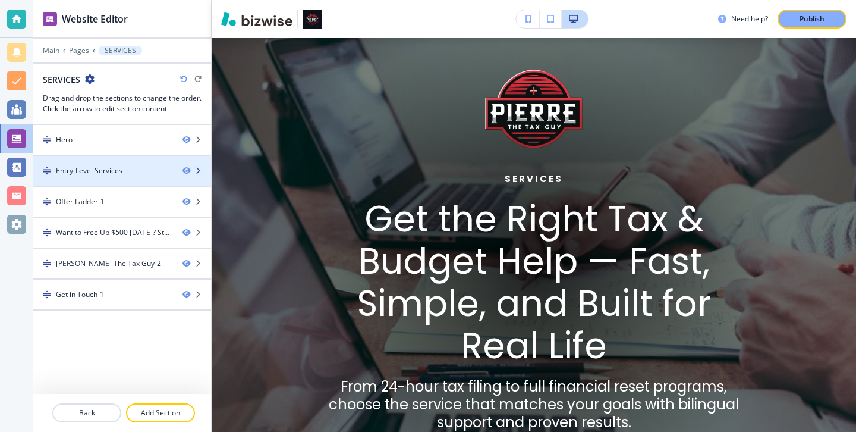
click at [123, 167] on div "Entry-Level Services" at bounding box center [103, 170] width 140 height 11
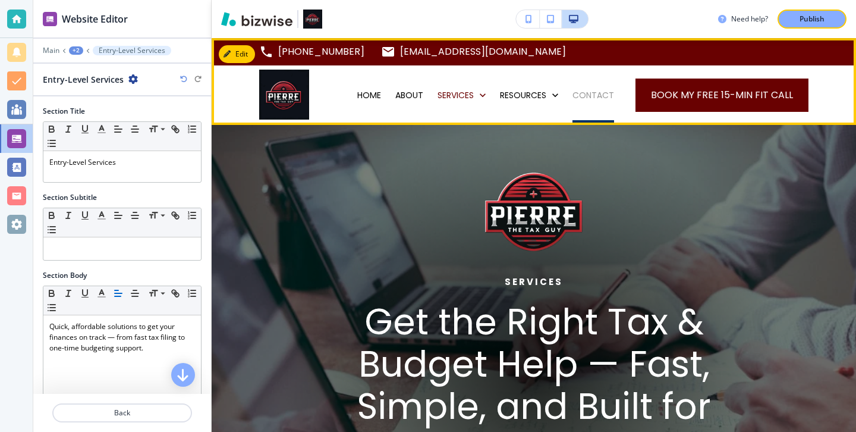
click at [610, 95] on p "CONTACT" at bounding box center [594, 95] width 42 height 12
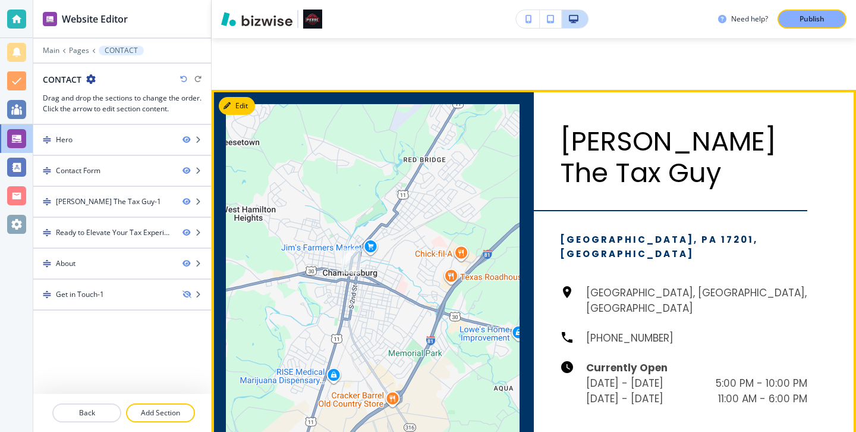
scroll to position [1177, 0]
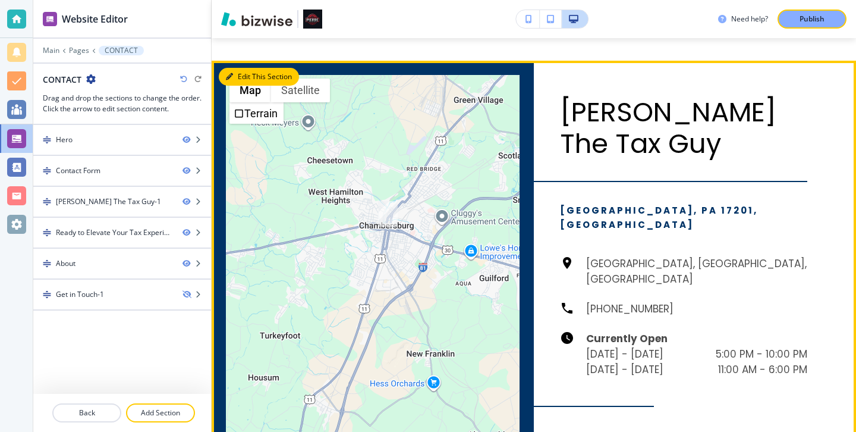
click at [246, 72] on button "Edit This Section" at bounding box center [259, 77] width 80 height 18
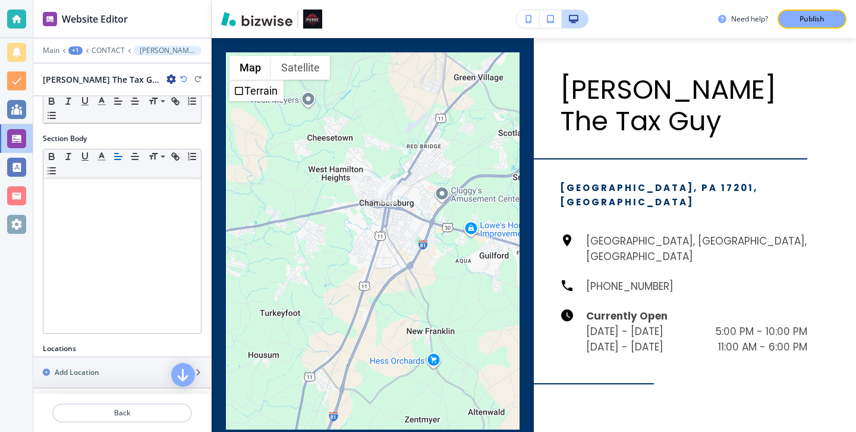
scroll to position [318, 0]
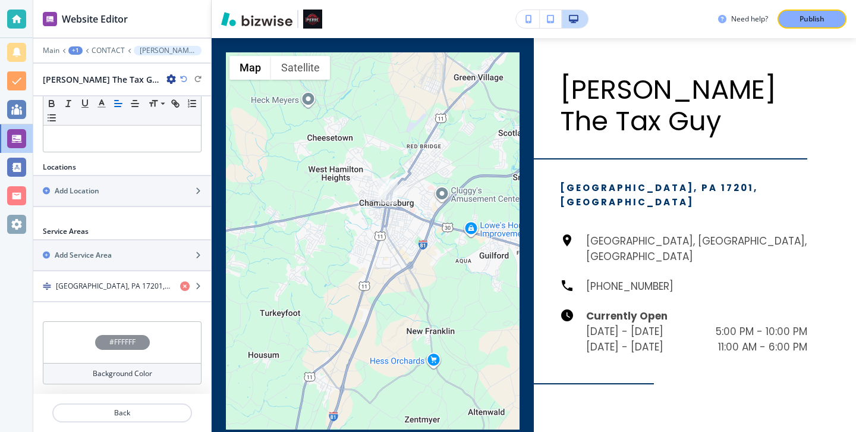
click at [106, 366] on div "Background Color" at bounding box center [122, 373] width 159 height 21
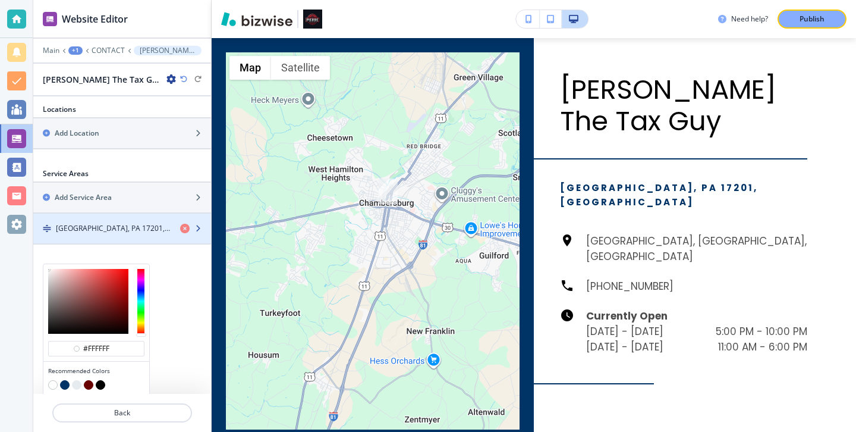
scroll to position [414, 0]
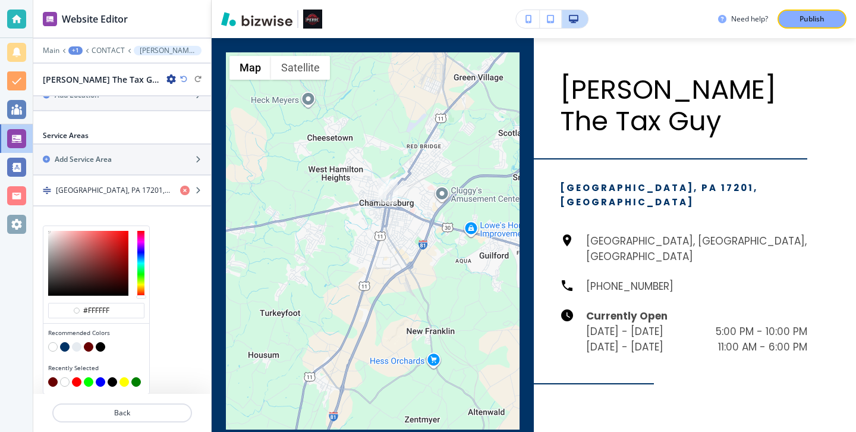
click at [89, 346] on button "button" at bounding box center [89, 347] width 10 height 10
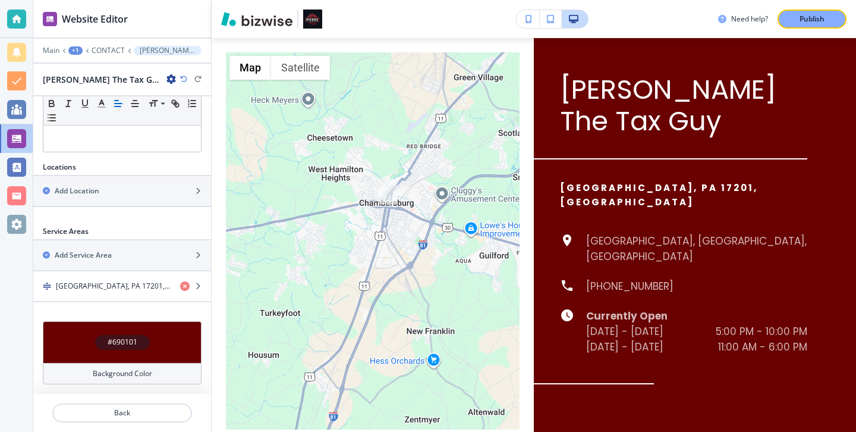
scroll to position [318, 0]
click at [136, 370] on h4 "Background Color" at bounding box center [122, 373] width 59 height 11
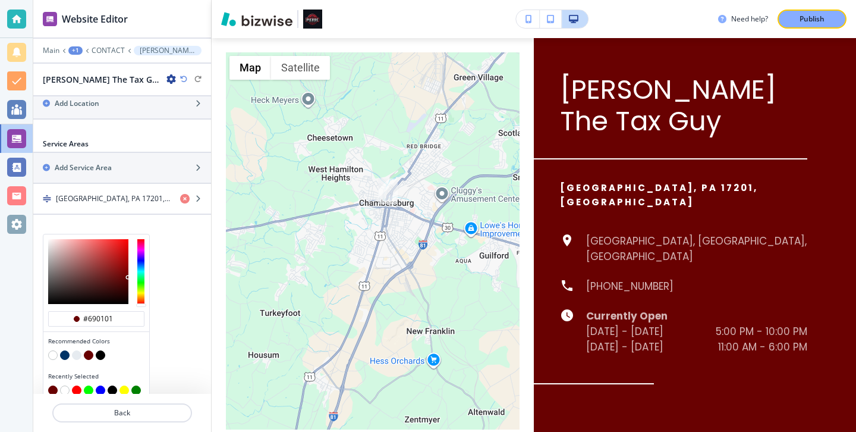
scroll to position [414, 0]
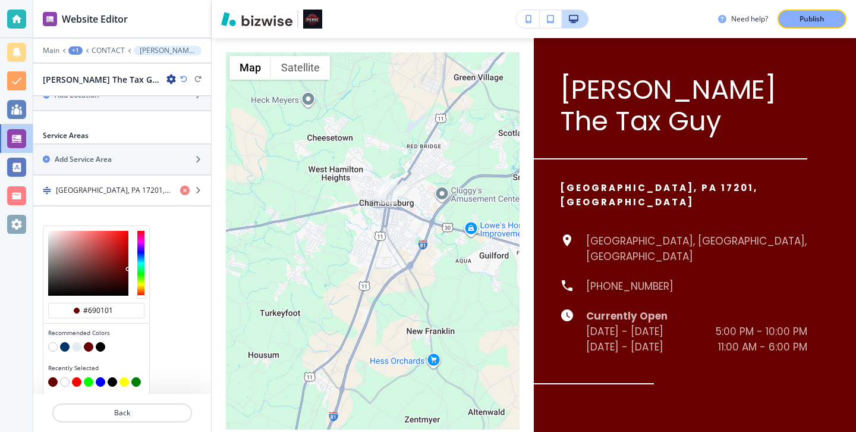
click at [54, 346] on button "button" at bounding box center [53, 347] width 10 height 10
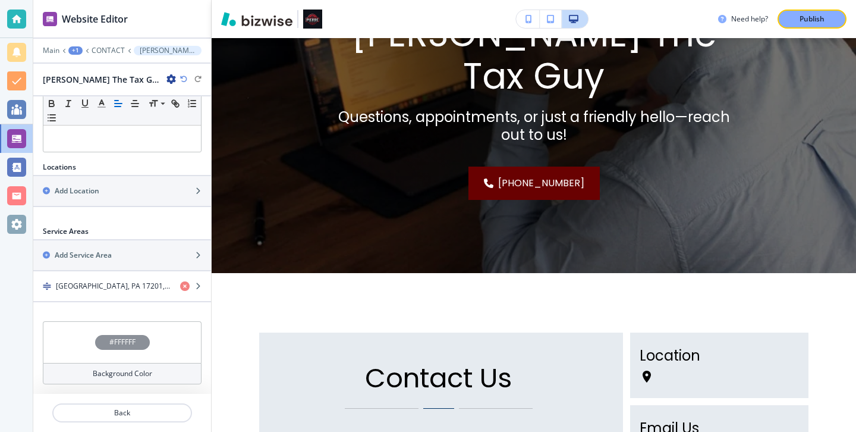
scroll to position [0, 0]
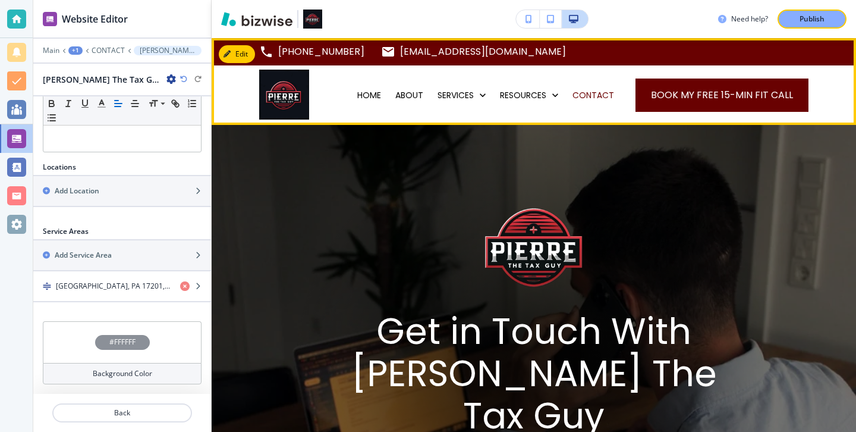
click at [372, 86] on div "HOME" at bounding box center [369, 94] width 38 height 59
click at [372, 94] on p "HOME" at bounding box center [369, 95] width 24 height 12
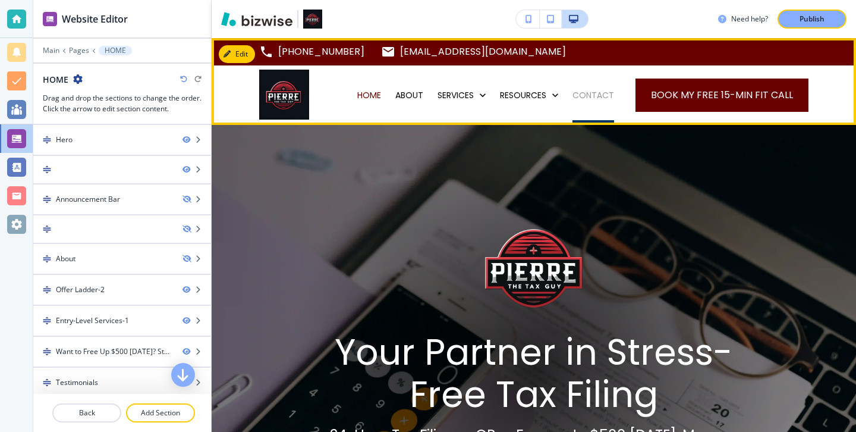
click at [608, 100] on p "CONTACT" at bounding box center [594, 95] width 42 height 12
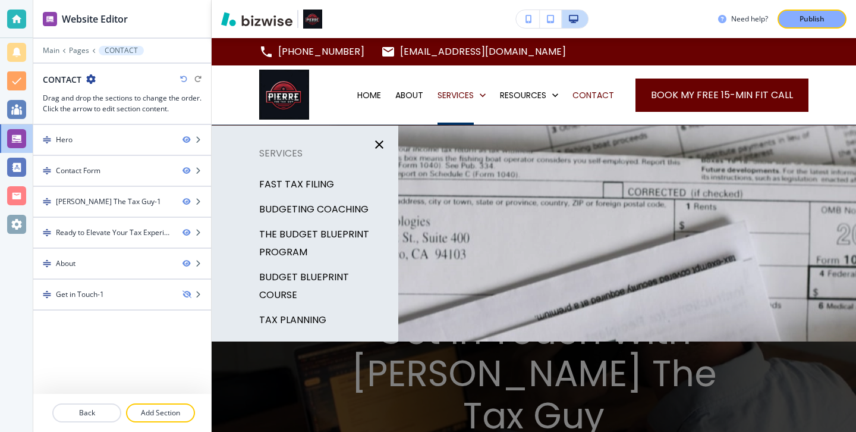
click at [295, 336] on p "BOOKKEEPING" at bounding box center [292, 345] width 67 height 18
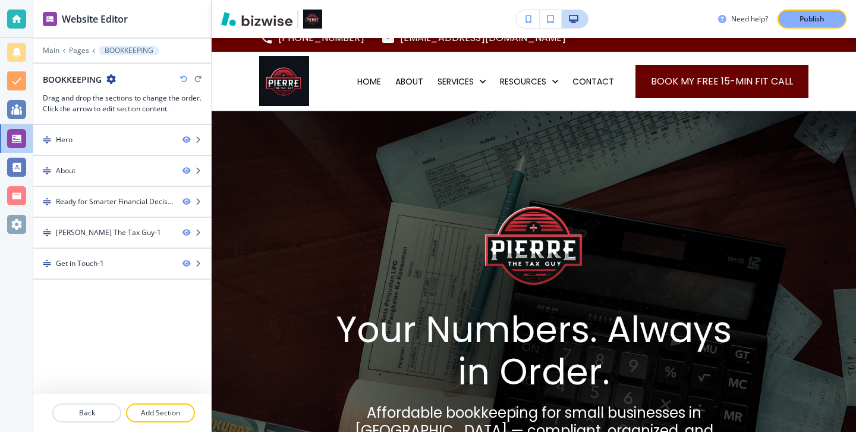
scroll to position [10, 0]
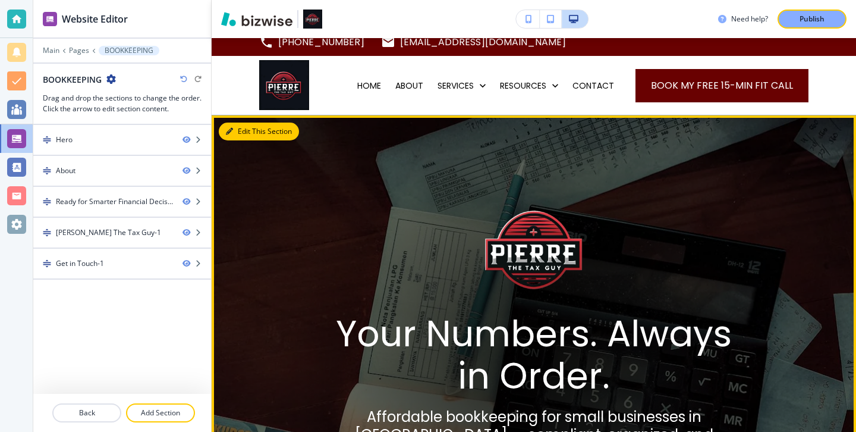
click at [235, 126] on button "Edit This Section" at bounding box center [259, 131] width 80 height 18
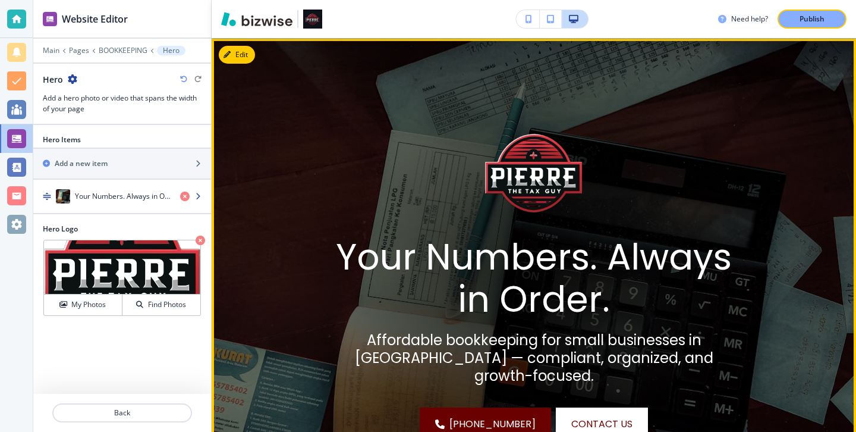
scroll to position [87, 0]
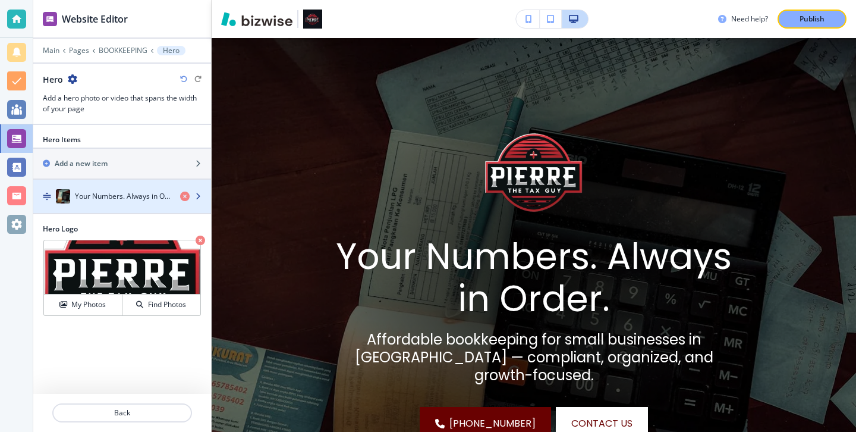
click at [149, 192] on h4 "Your Numbers. Always in Order." at bounding box center [123, 196] width 96 height 11
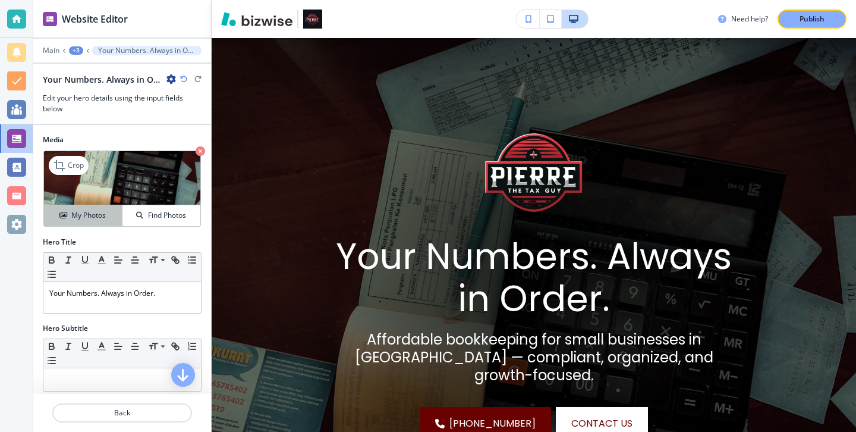
click at [104, 215] on h4 "My Photos" at bounding box center [88, 215] width 34 height 11
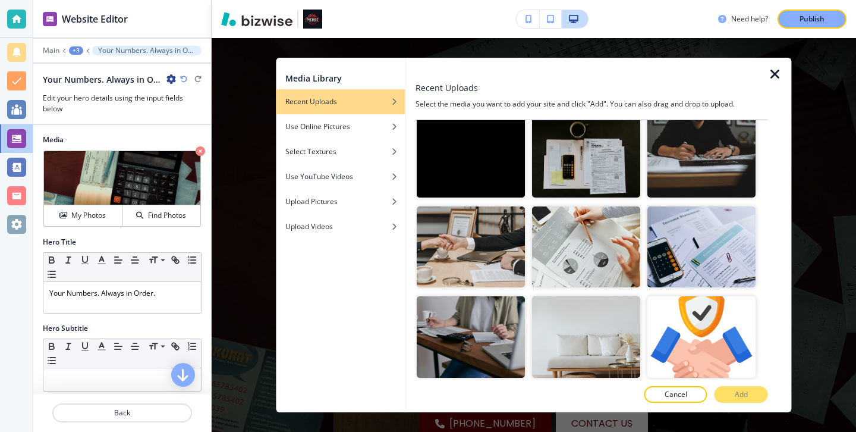
scroll to position [232, 0]
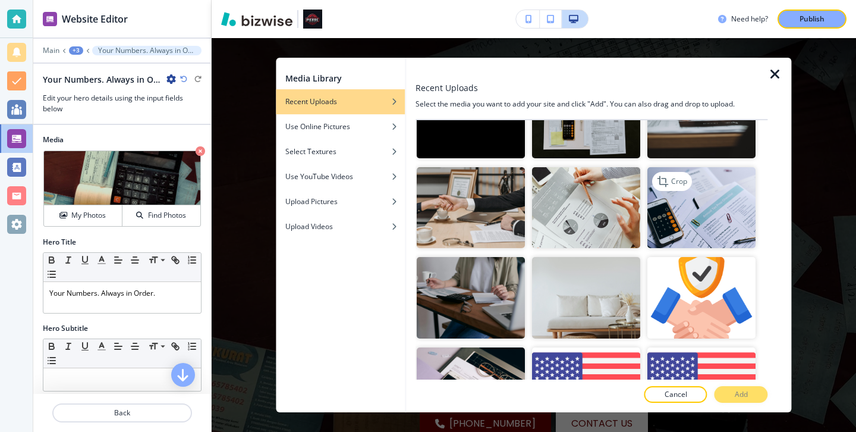
click at [665, 215] on img "button" at bounding box center [702, 207] width 108 height 81
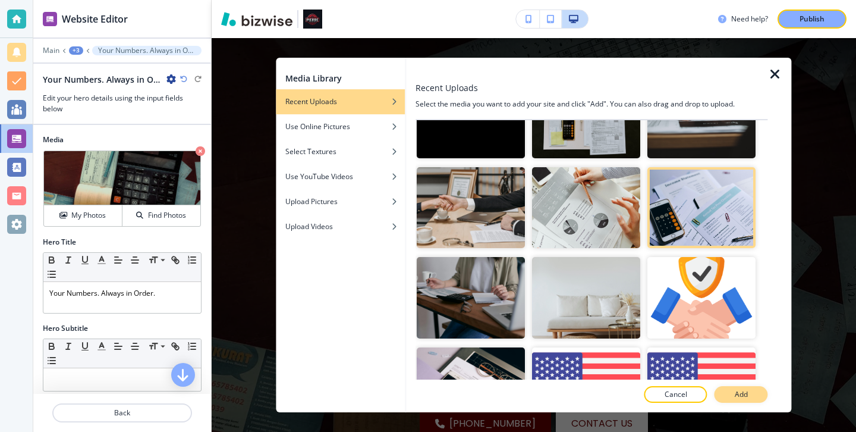
click at [751, 393] on button "Add" at bounding box center [742, 394] width 54 height 17
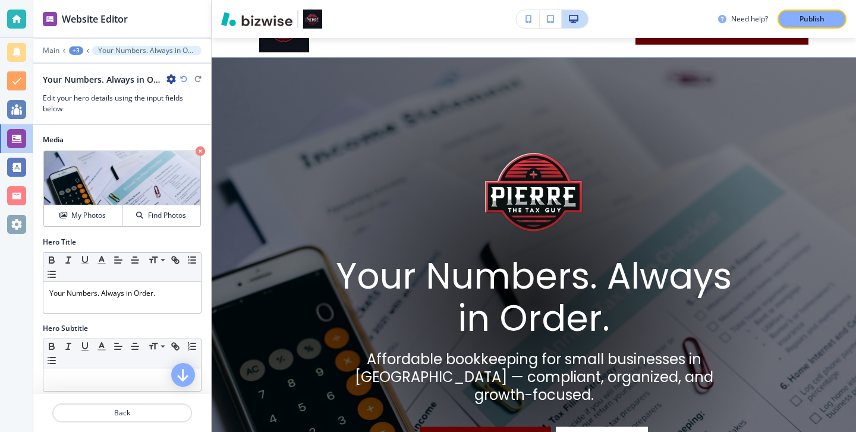
scroll to position [0, 0]
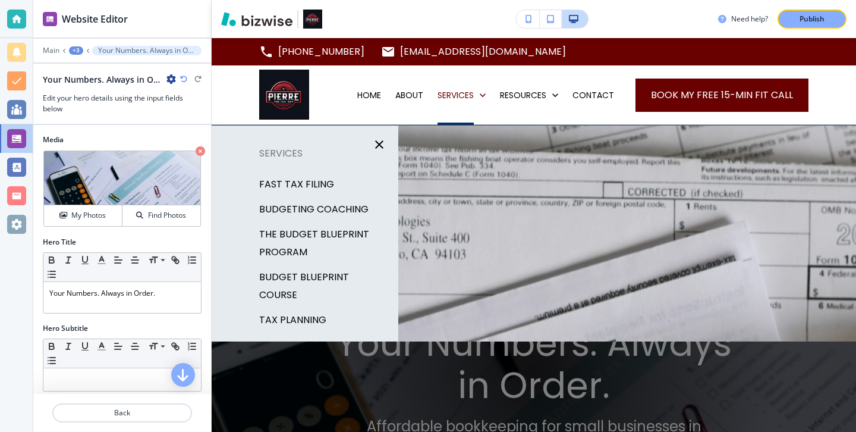
click at [323, 181] on p "FAST TAX FILING" at bounding box center [296, 184] width 75 height 18
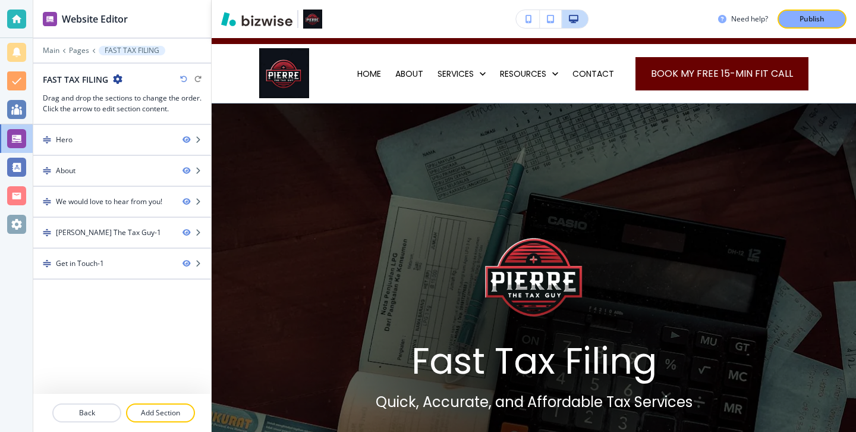
scroll to position [111, 0]
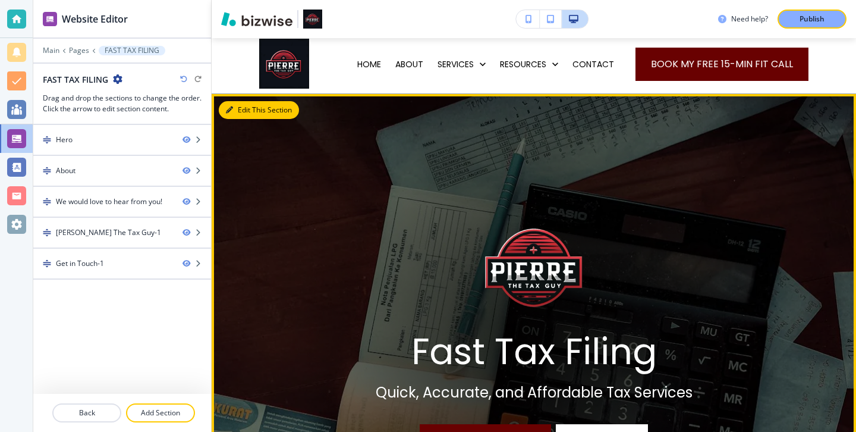
click at [240, 111] on button "Edit This Section" at bounding box center [259, 110] width 80 height 18
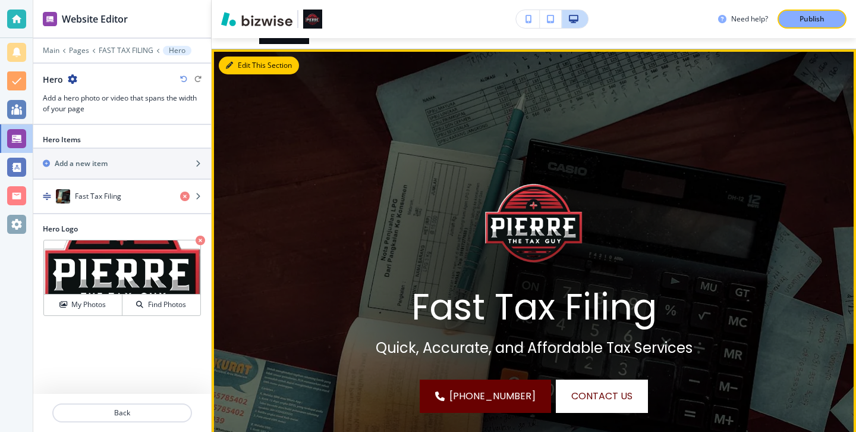
scroll to position [87, 0]
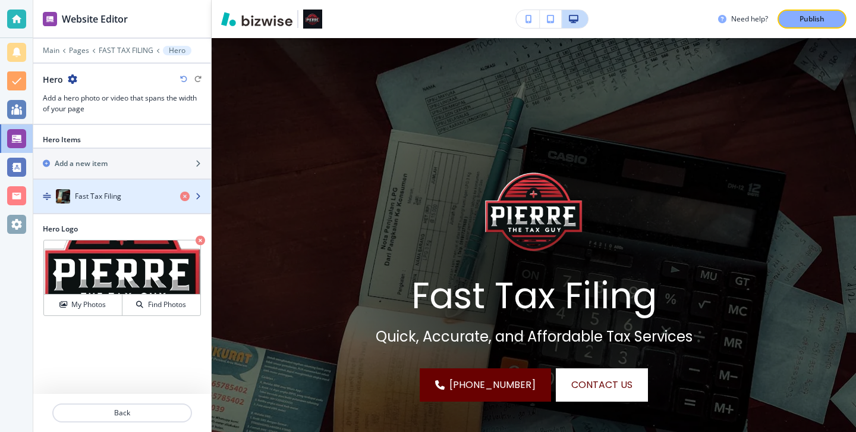
click at [113, 188] on div "button" at bounding box center [122, 185] width 178 height 10
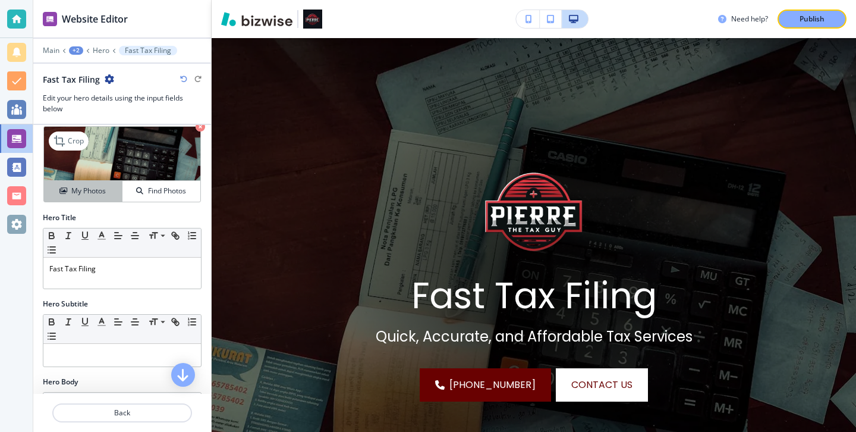
scroll to position [27, 0]
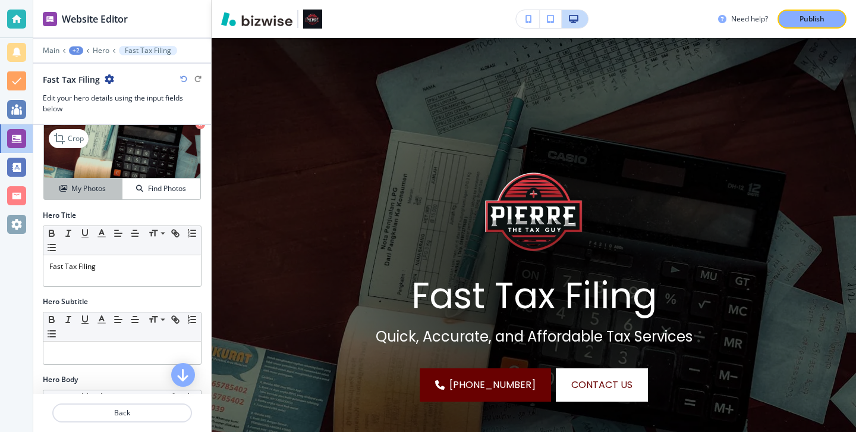
click at [100, 190] on h4 "My Photos" at bounding box center [88, 188] width 34 height 11
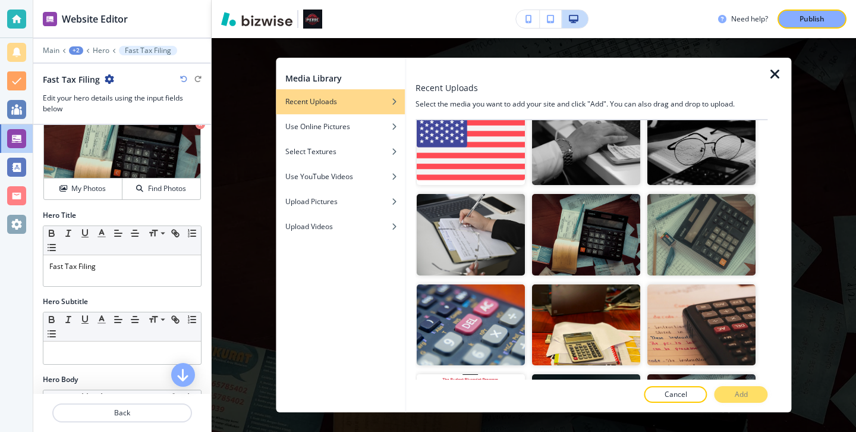
scroll to position [558, 0]
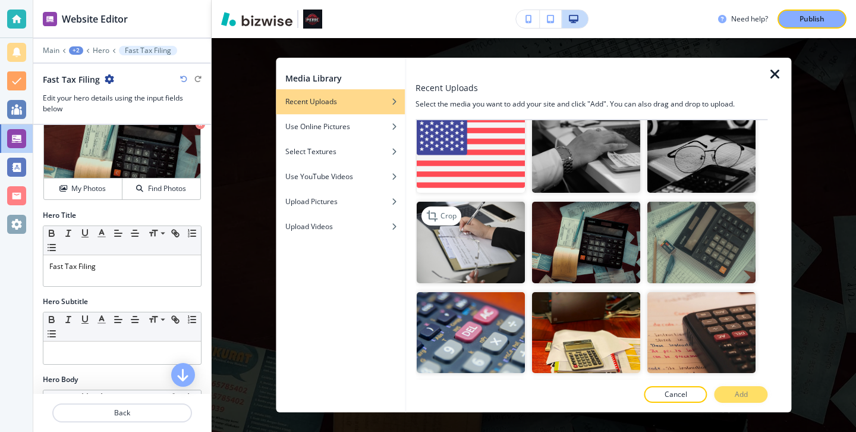
click at [494, 250] on img "button" at bounding box center [471, 242] width 108 height 81
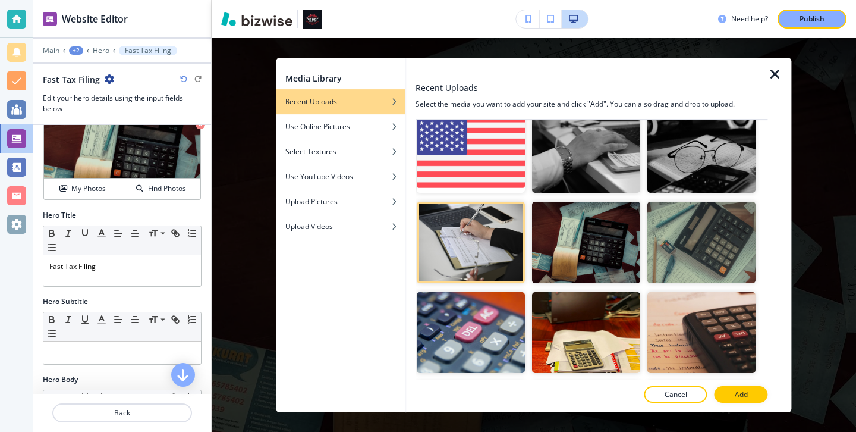
click at [763, 394] on button "Add" at bounding box center [742, 394] width 54 height 17
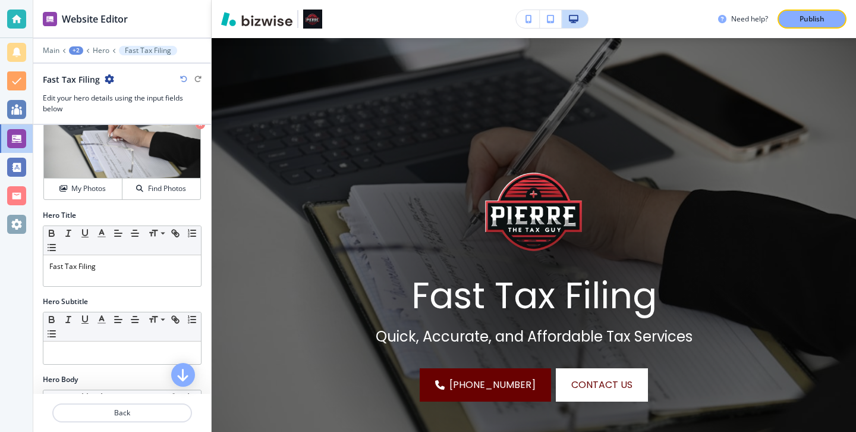
scroll to position [0, 0]
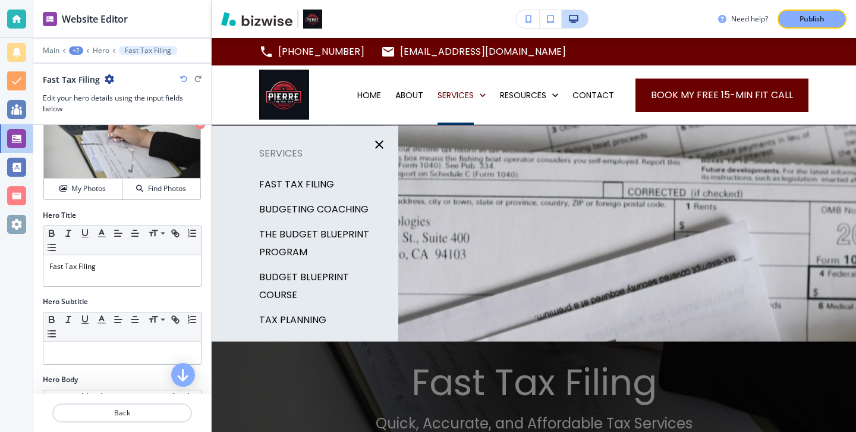
click at [322, 207] on p "BUDGETING COACHING" at bounding box center [313, 209] width 109 height 18
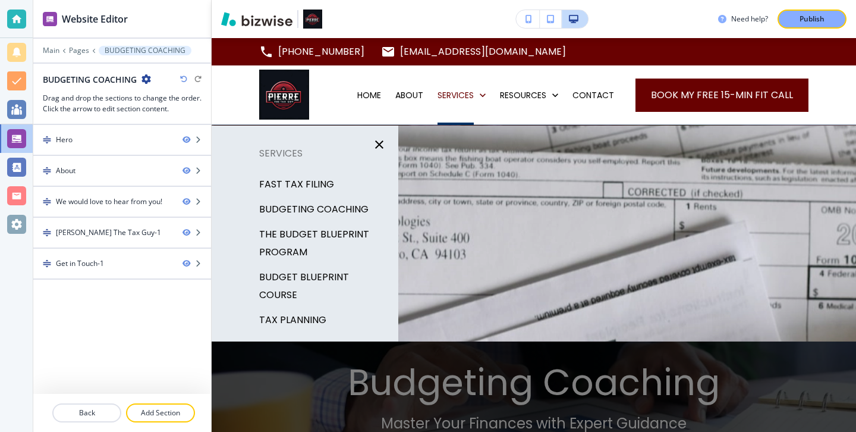
click at [329, 234] on p "THE BUDGET BLUEPRINT PROGRAM" at bounding box center [324, 243] width 130 height 36
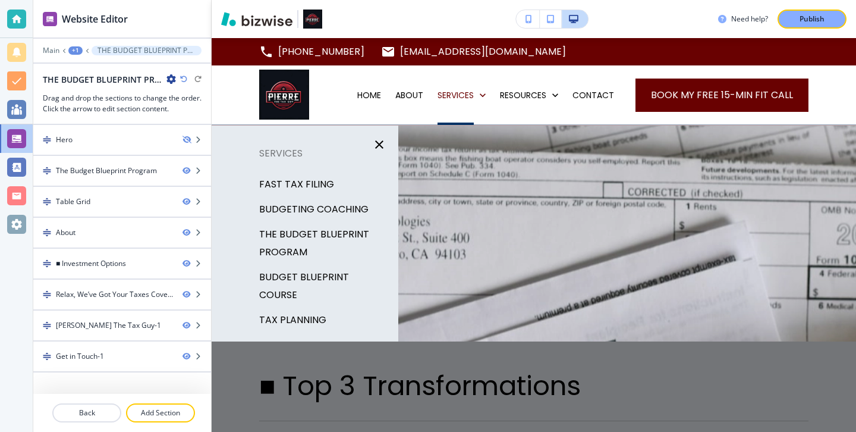
click at [319, 271] on p "BUDGET BLUEPRINT COURSE" at bounding box center [324, 286] width 130 height 36
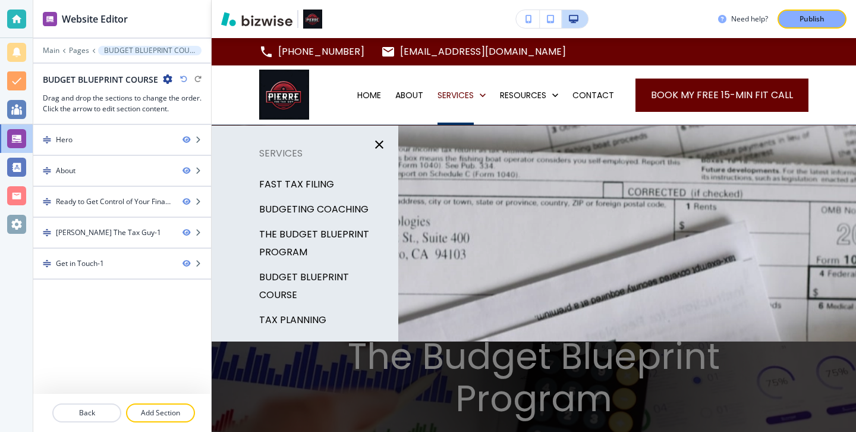
click at [326, 307] on div "TAX PLANNING" at bounding box center [305, 319] width 187 height 25
click at [320, 311] on p "TAX PLANNING" at bounding box center [292, 320] width 67 height 18
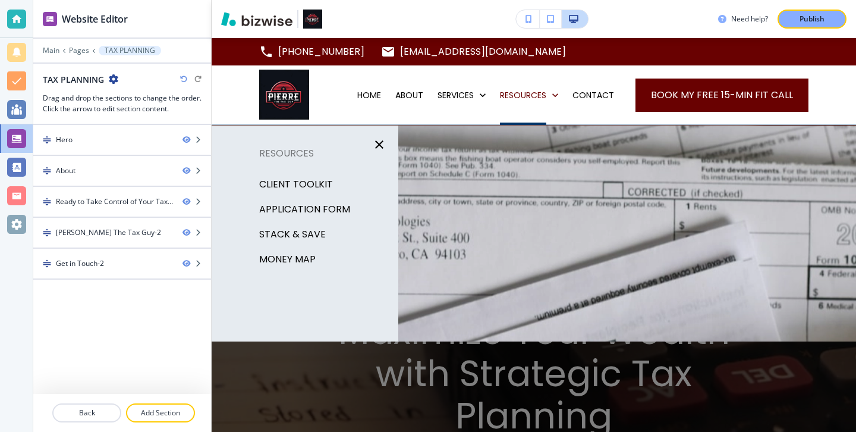
click at [294, 182] on p "Client Toolkit" at bounding box center [296, 184] width 74 height 18
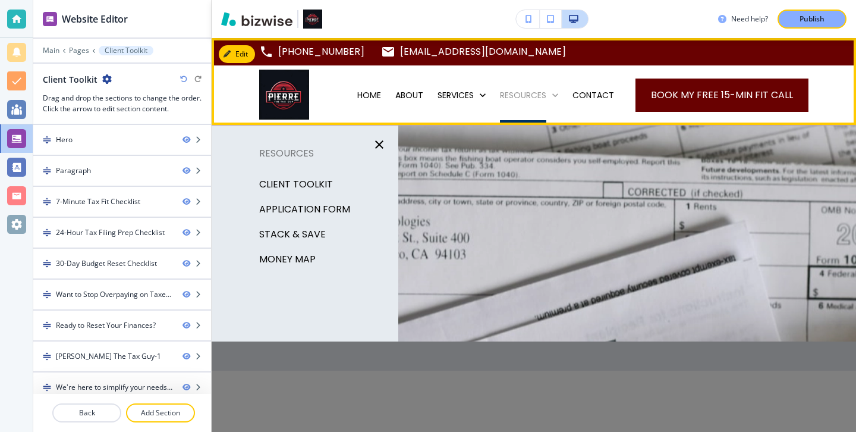
click at [534, 99] on p "RESOURCES" at bounding box center [523, 95] width 46 height 12
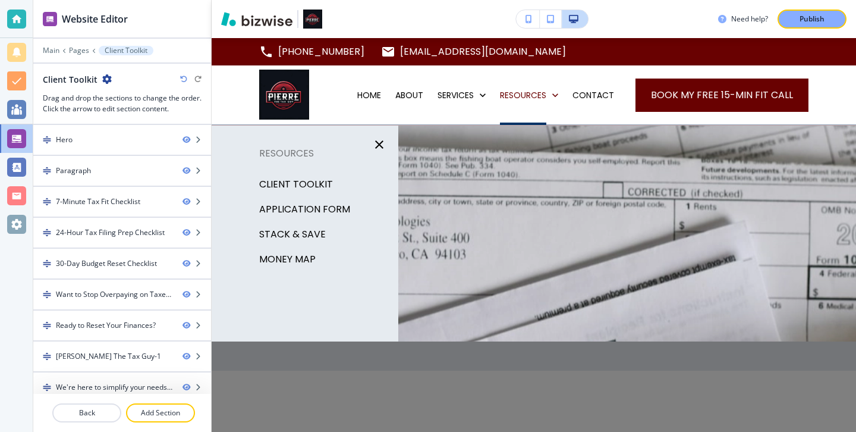
click at [317, 204] on p "APPLICATION FORM" at bounding box center [304, 209] width 91 height 18
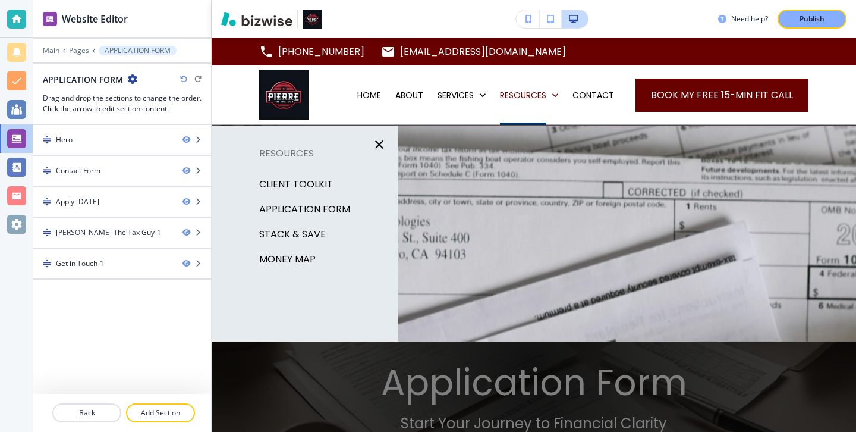
click at [325, 234] on div "STACK & SAVE" at bounding box center [305, 234] width 187 height 25
click at [320, 234] on p "STACK & SAVE" at bounding box center [292, 234] width 67 height 18
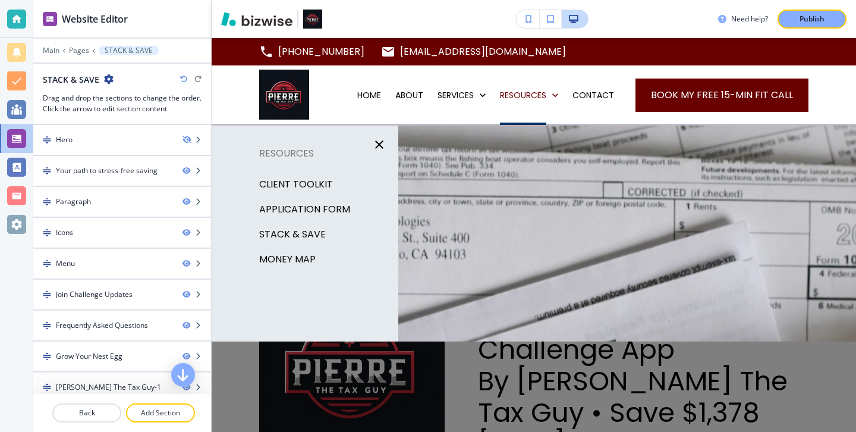
click at [304, 255] on p "MONEY MAP" at bounding box center [287, 259] width 56 height 18
select select "9"
select select "Groceries"
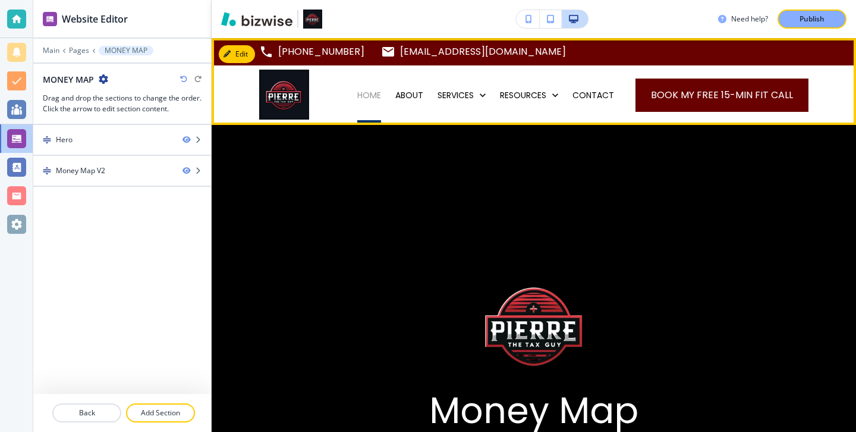
click at [379, 92] on p "HOME" at bounding box center [369, 95] width 24 height 12
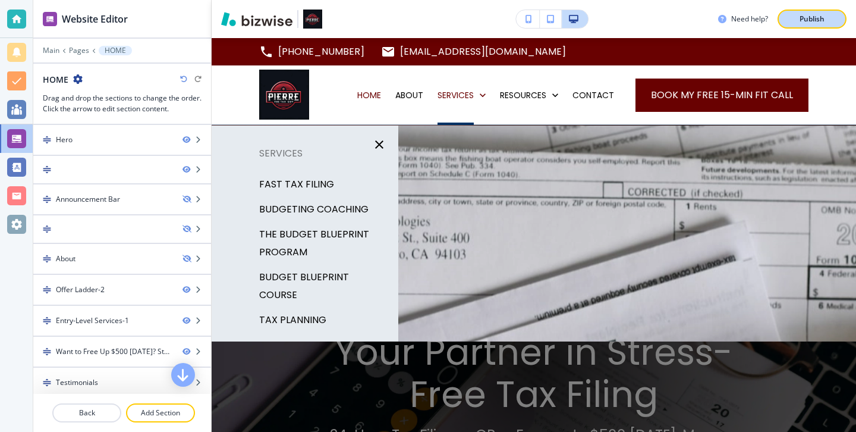
click at [807, 19] on p "Publish" at bounding box center [812, 19] width 25 height 11
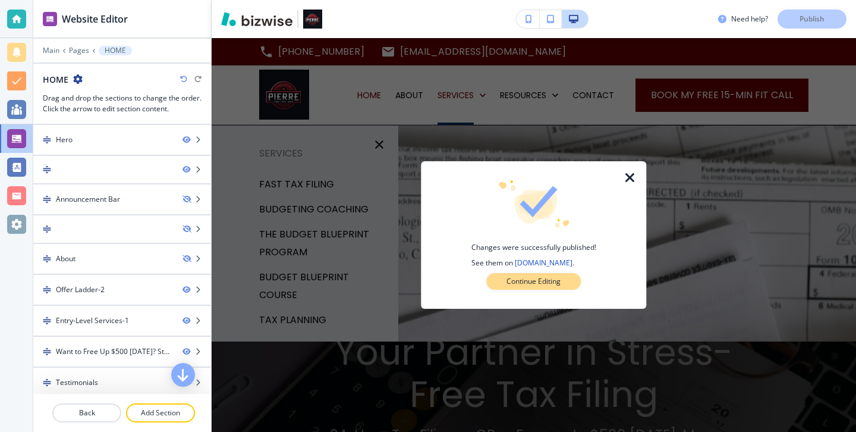
click at [538, 273] on button "Continue Editing" at bounding box center [533, 281] width 95 height 17
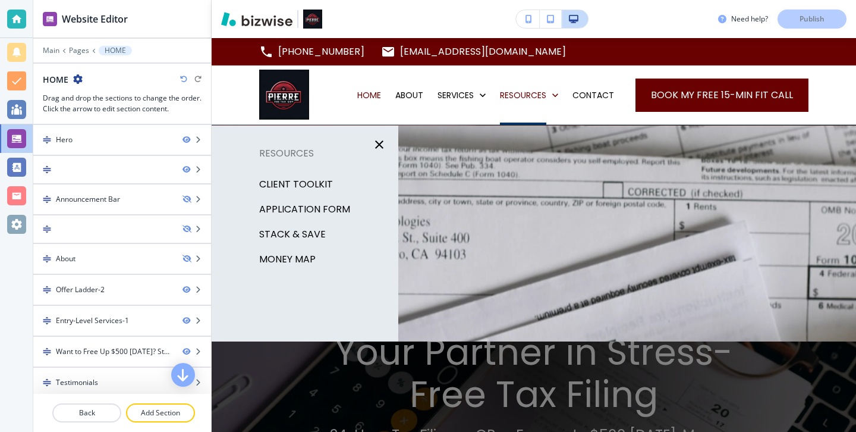
click at [313, 205] on p "APPLICATION FORM" at bounding box center [304, 209] width 91 height 18
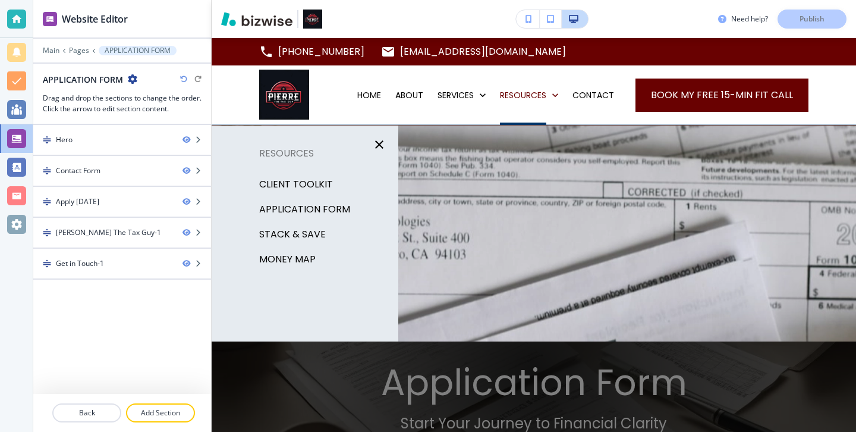
click at [313, 229] on p "STACK & SAVE" at bounding box center [292, 234] width 67 height 18
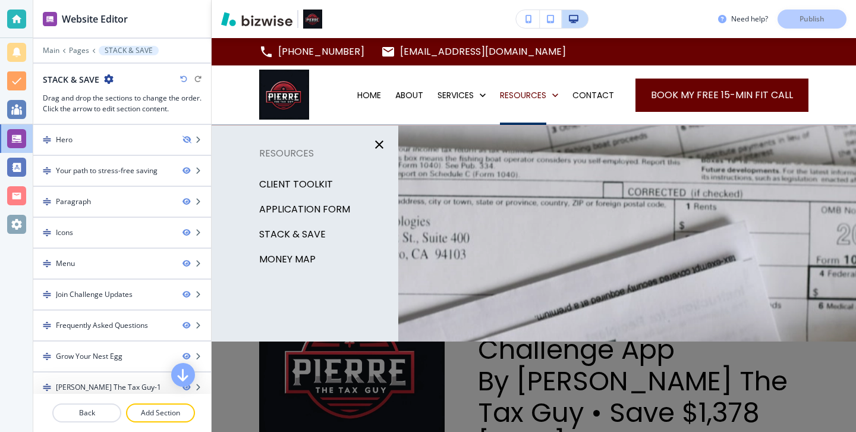
click at [312, 263] on p "MONEY MAP" at bounding box center [287, 259] width 56 height 18
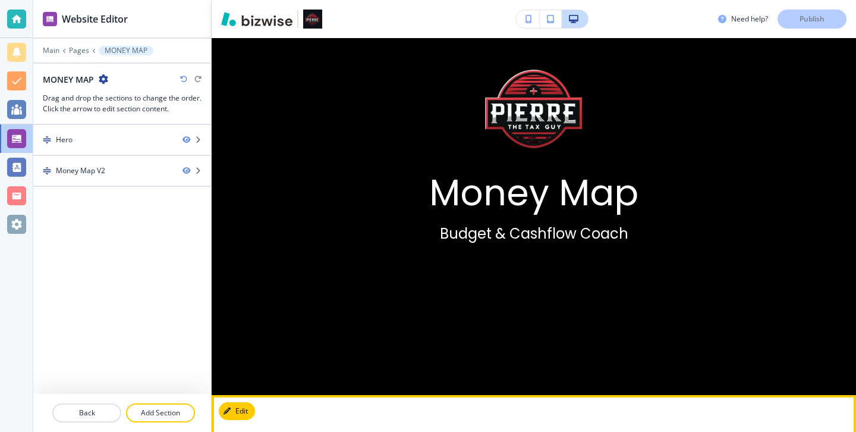
scroll to position [43, 0]
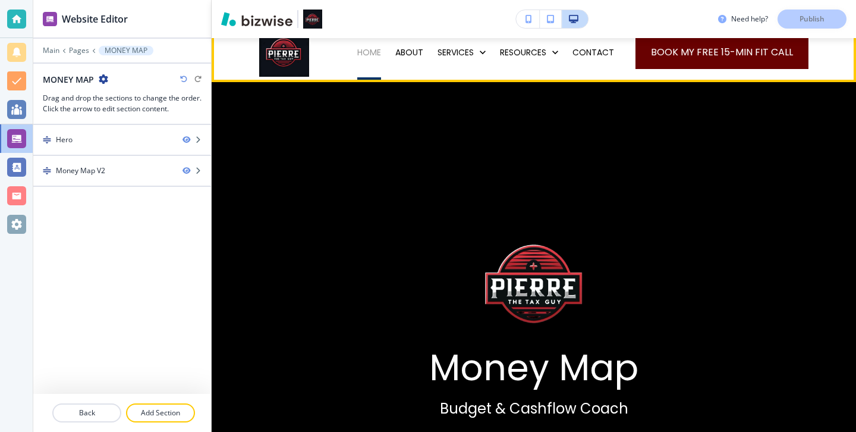
click at [376, 54] on p "HOME" at bounding box center [369, 52] width 24 height 12
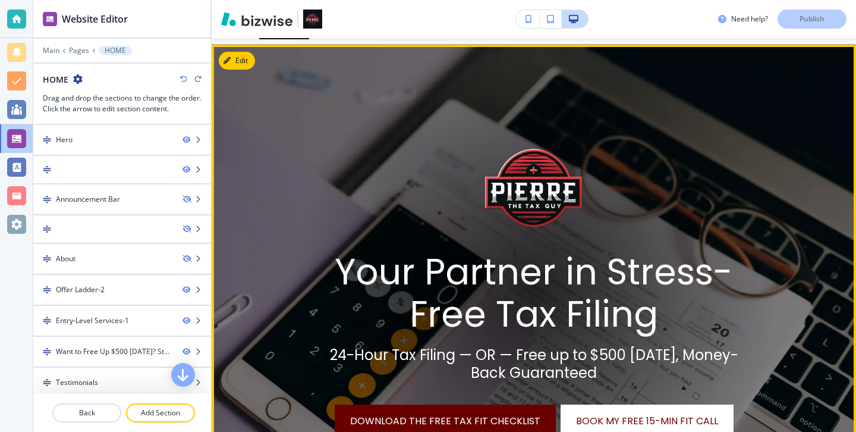
scroll to position [0, 0]
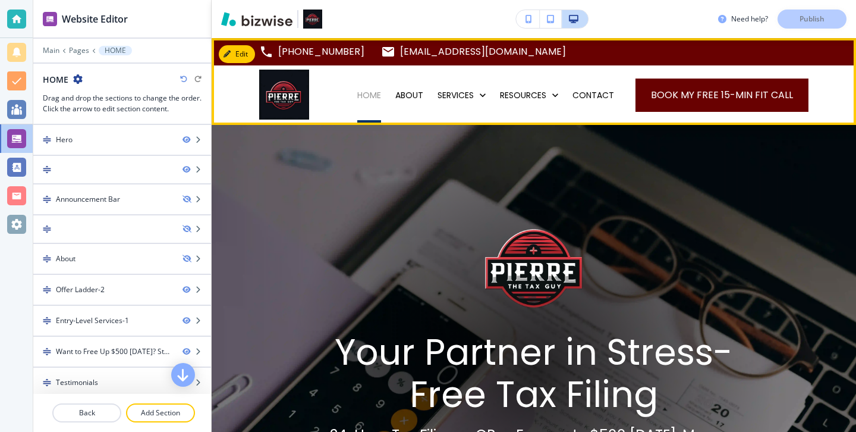
click at [381, 93] on p "HOME" at bounding box center [369, 95] width 24 height 12
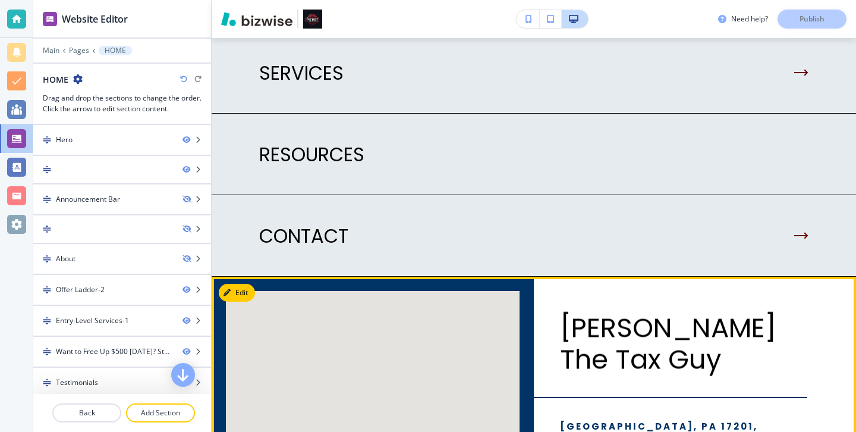
scroll to position [2989, 0]
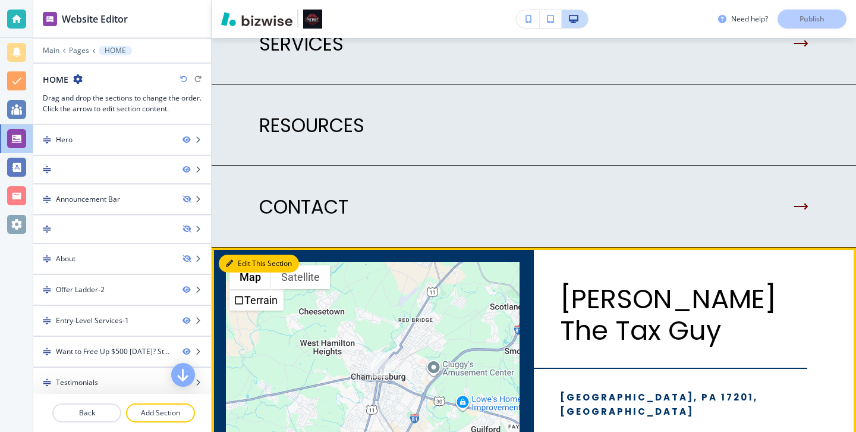
click at [228, 260] on icon "button" at bounding box center [229, 263] width 7 height 7
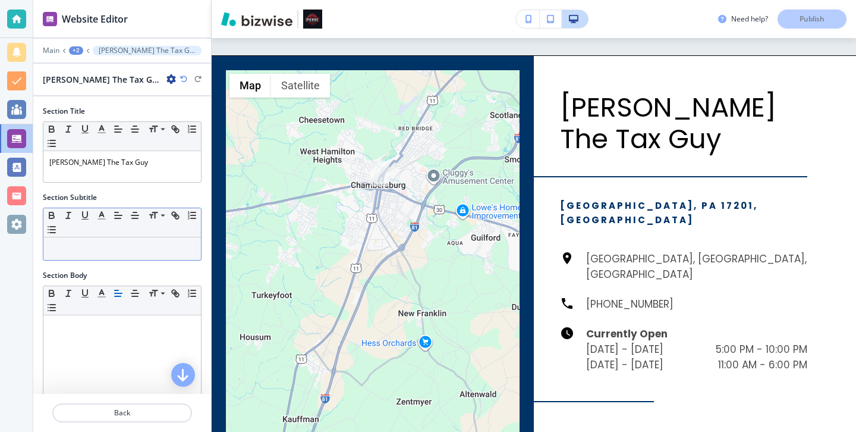
scroll to position [3183, 0]
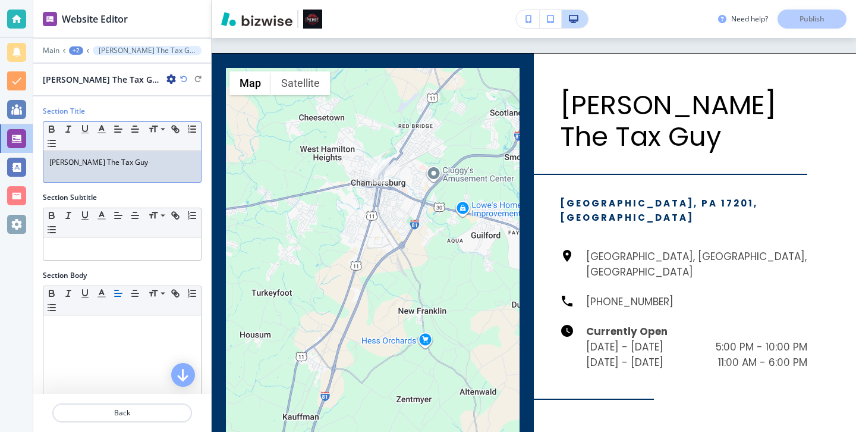
click at [133, 172] on div "Pierre The Tax Guy" at bounding box center [122, 166] width 158 height 31
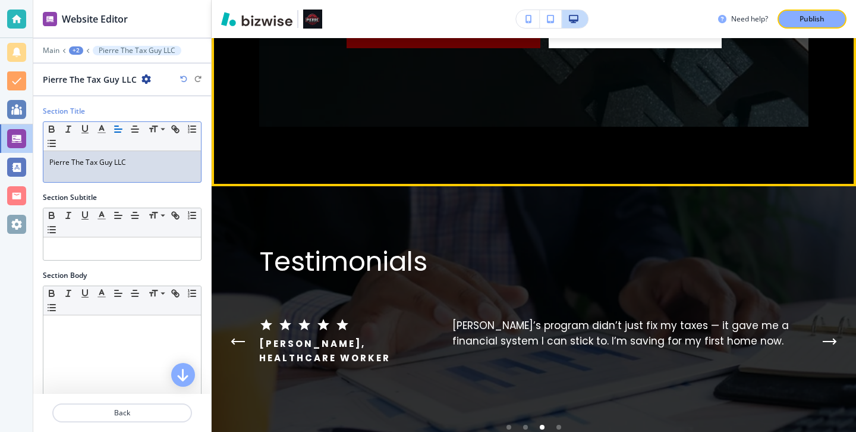
scroll to position [2435, 0]
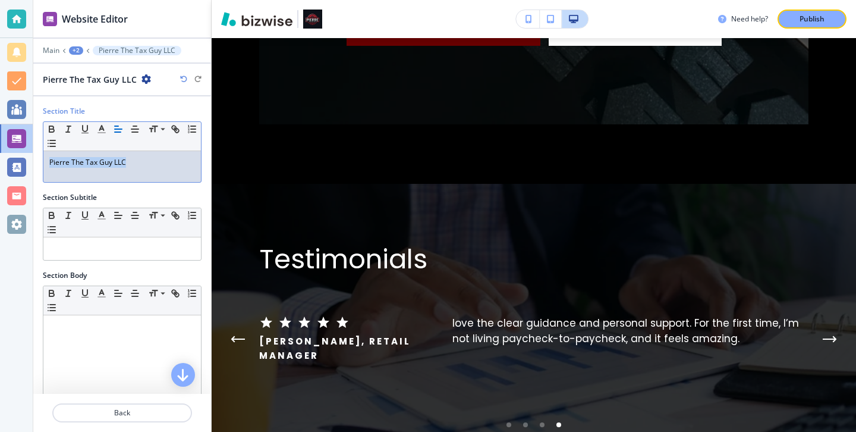
drag, startPoint x: 158, startPoint y: 181, endPoint x: 45, endPoint y: 162, distance: 114.5
click at [45, 162] on div "Pierre The Tax Guy LLC" at bounding box center [122, 166] width 158 height 31
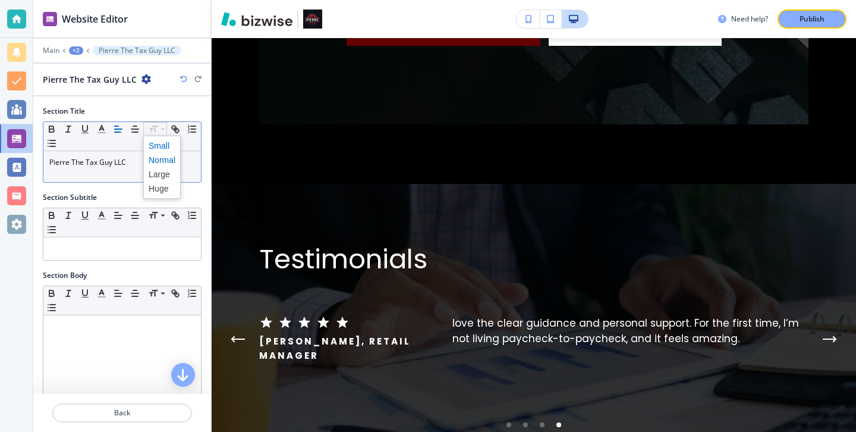
click at [157, 147] on span at bounding box center [162, 146] width 27 height 14
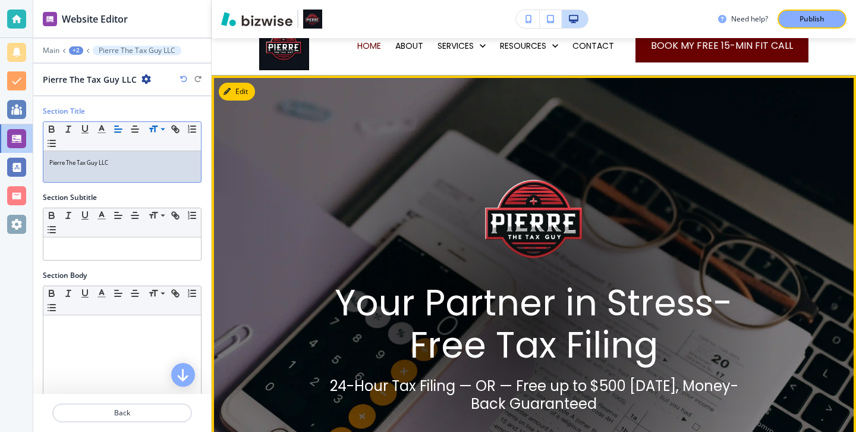
scroll to position [0, 0]
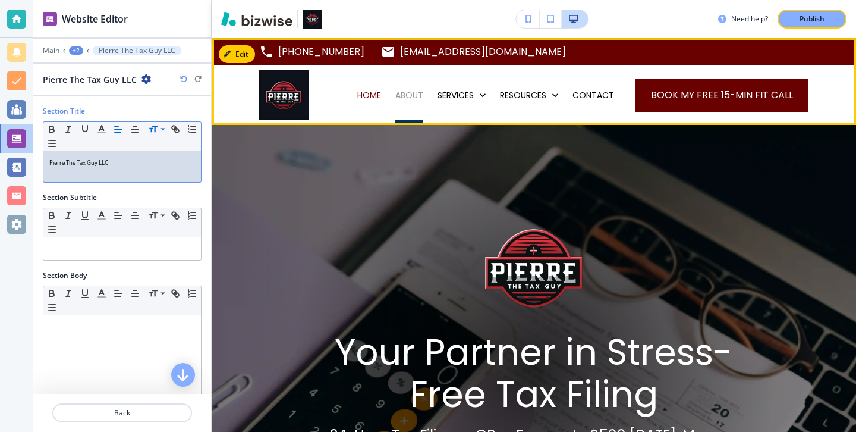
click at [417, 96] on p "ABOUT" at bounding box center [409, 95] width 28 height 12
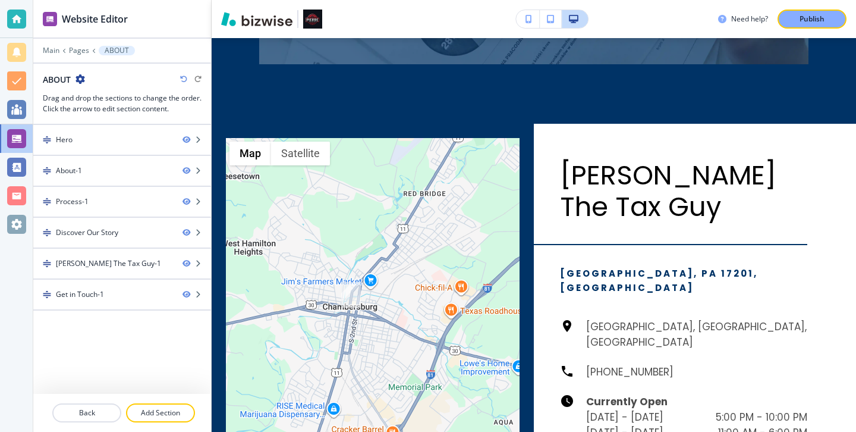
scroll to position [2441, 0]
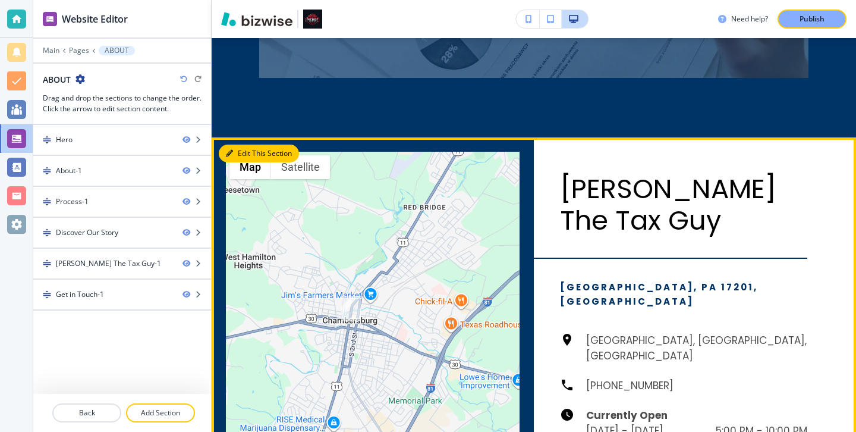
click at [240, 144] on button "Edit This Section" at bounding box center [259, 153] width 80 height 18
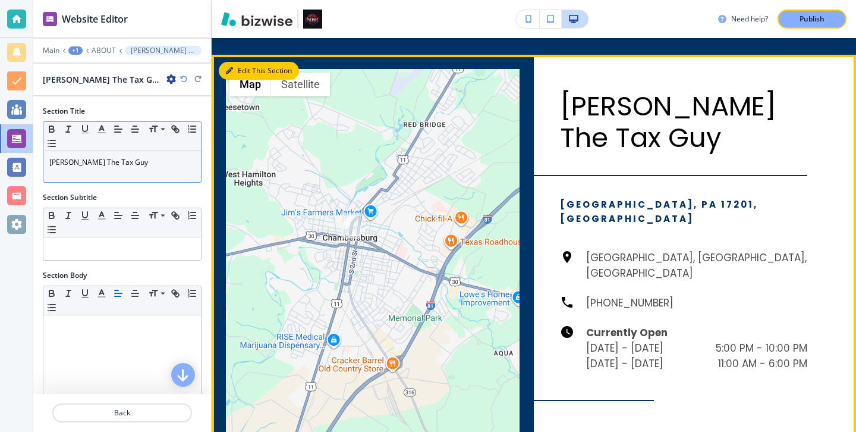
scroll to position [2524, 0]
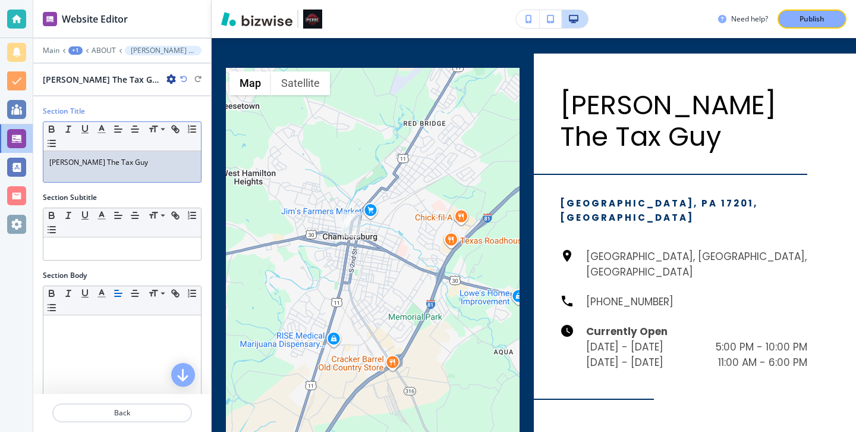
click at [113, 162] on p "Pierre The Tax Guy" at bounding box center [122, 162] width 146 height 11
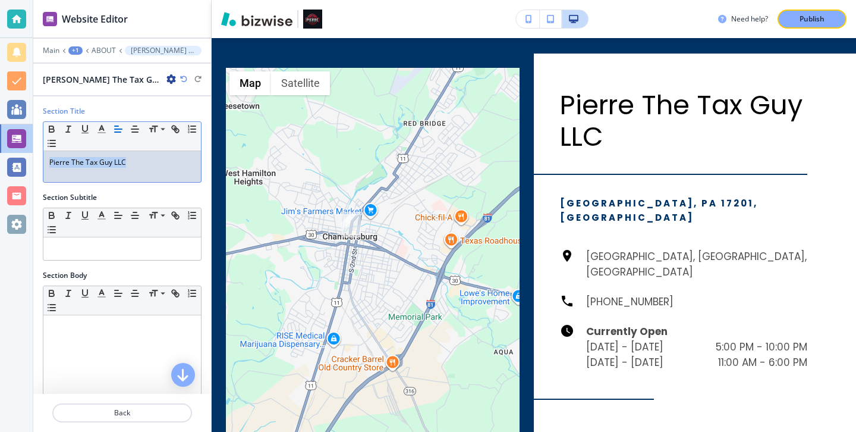
drag, startPoint x: 136, startPoint y: 163, endPoint x: -1, endPoint y: 163, distance: 136.1
click at [0, 163] on div "Website Editor Main +1 ABOUT Pierre The Tax Guy-1 Pierre The Tax Guy-1 Section …" at bounding box center [428, 216] width 856 height 432
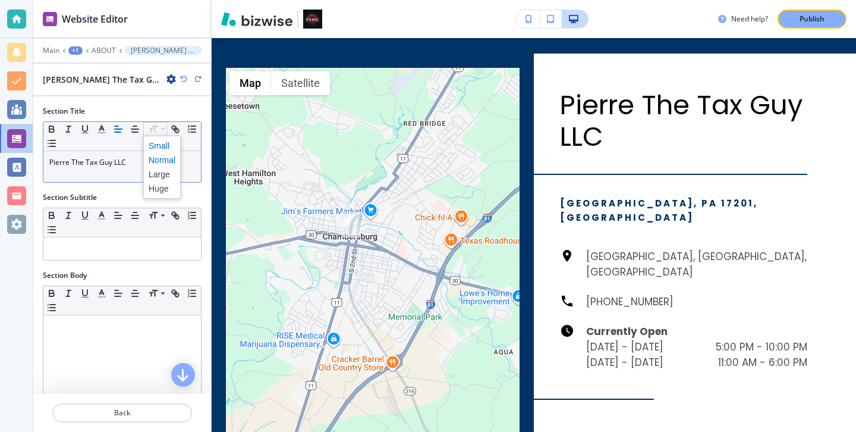
click at [158, 146] on span at bounding box center [162, 146] width 27 height 14
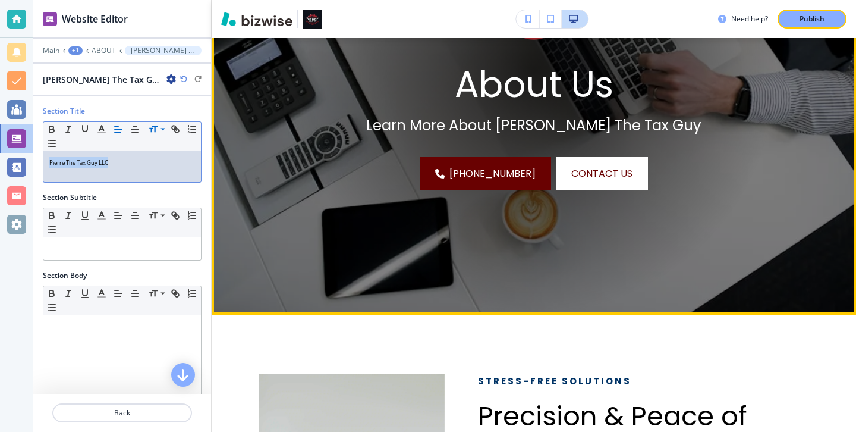
scroll to position [0, 0]
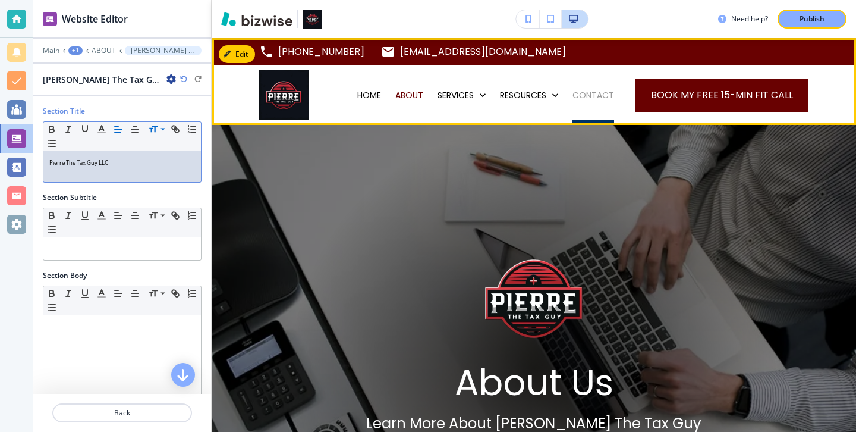
click at [588, 92] on p "CONTACT" at bounding box center [594, 95] width 42 height 12
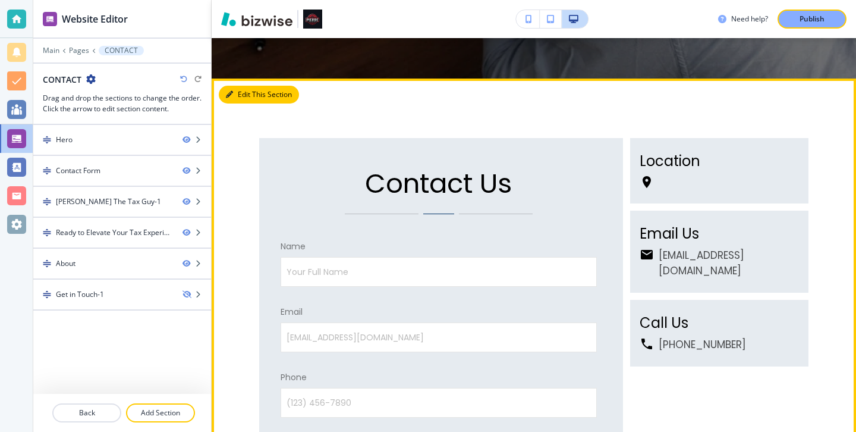
click at [253, 99] on button "Edit This Section" at bounding box center [259, 95] width 80 height 18
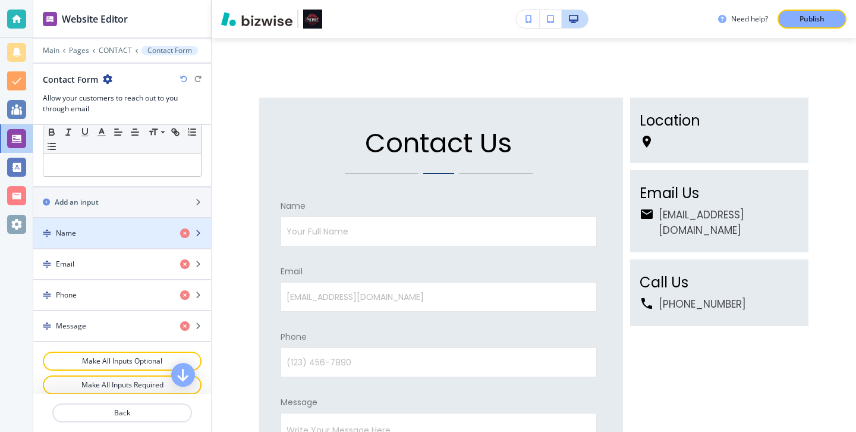
scroll to position [415, 0]
click at [135, 239] on div "button" at bounding box center [122, 242] width 178 height 10
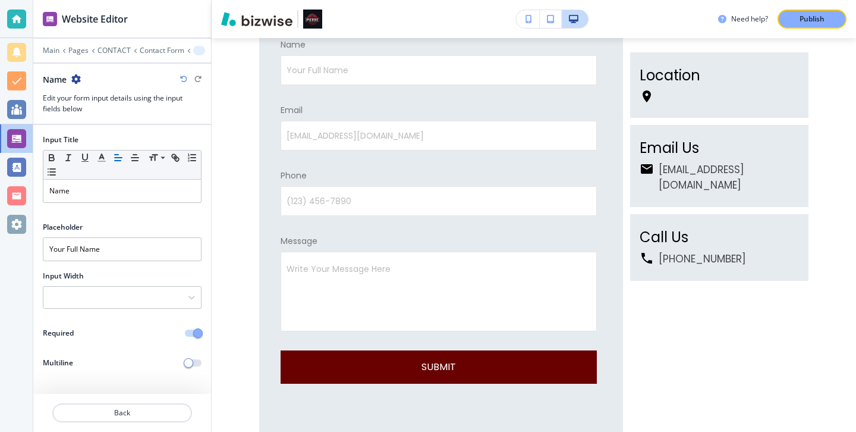
scroll to position [736, 0]
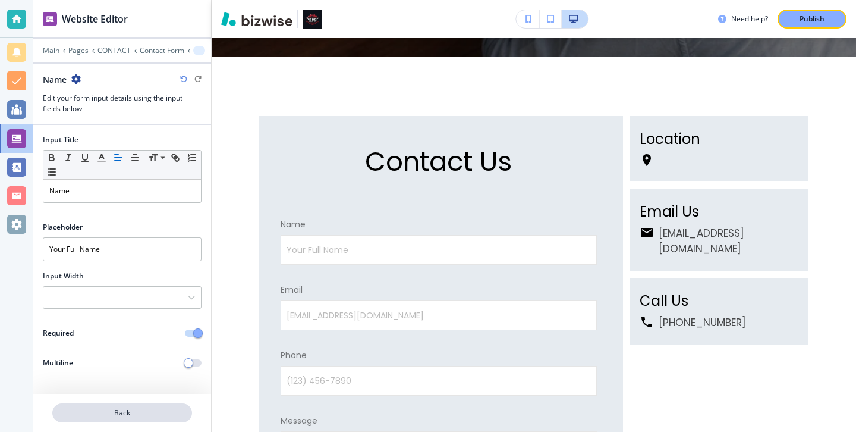
click at [184, 407] on p "Back" at bounding box center [122, 412] width 137 height 11
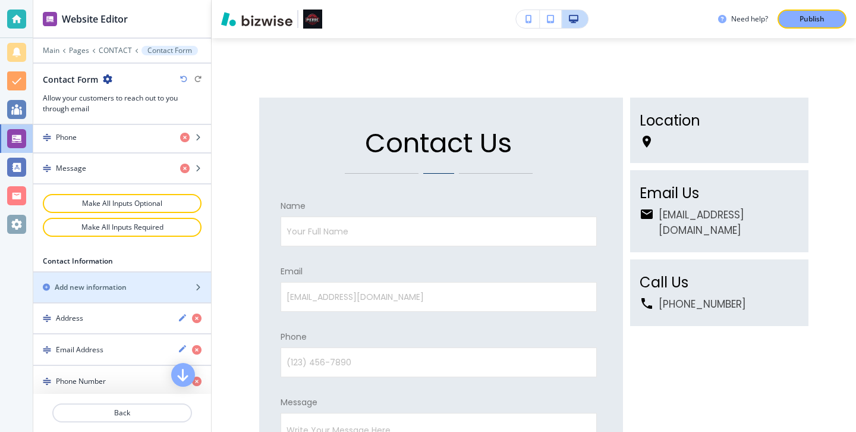
scroll to position [587, 0]
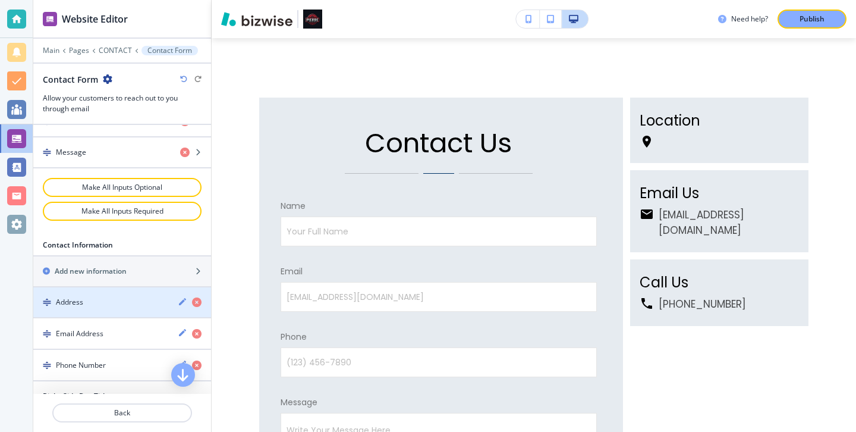
click at [148, 307] on div "button" at bounding box center [122, 312] width 178 height 10
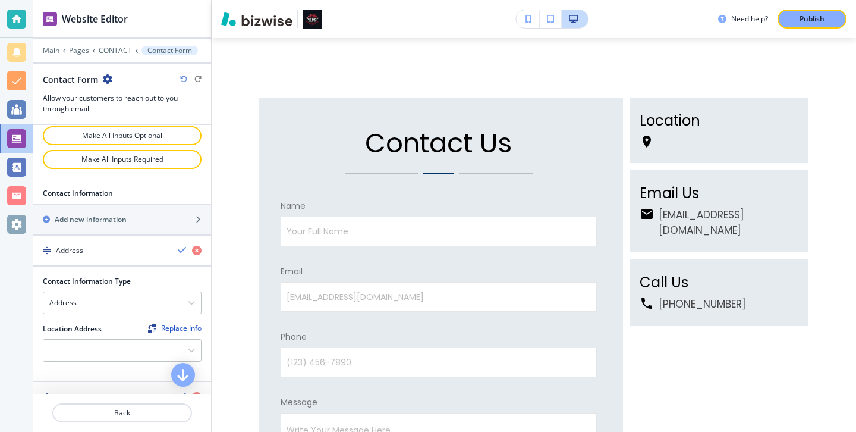
scroll to position [643, 0]
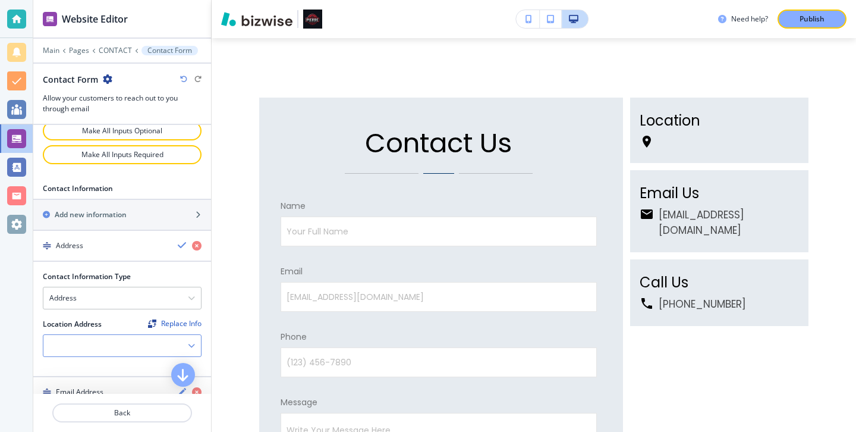
click at [130, 338] on div at bounding box center [122, 345] width 158 height 21
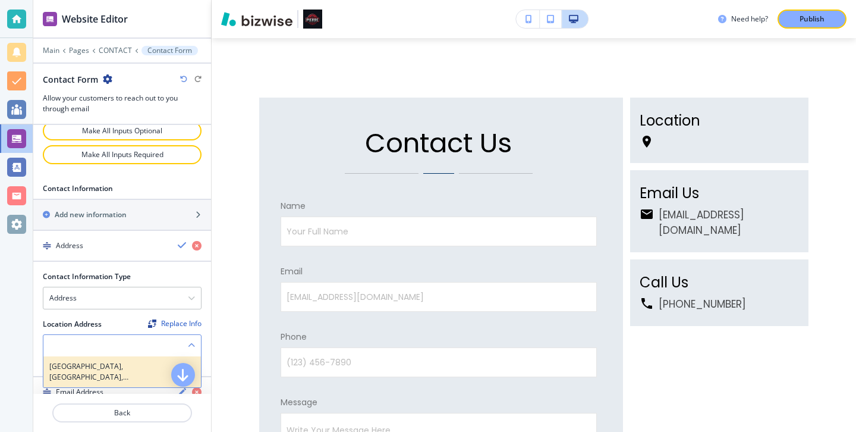
click at [128, 361] on h4 "Chambersburg, PA, USA" at bounding box center [122, 371] width 146 height 21
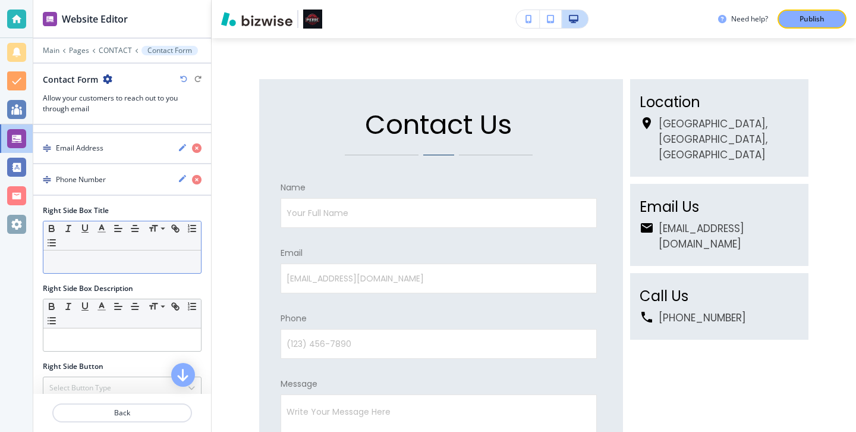
scroll to position [973, 0]
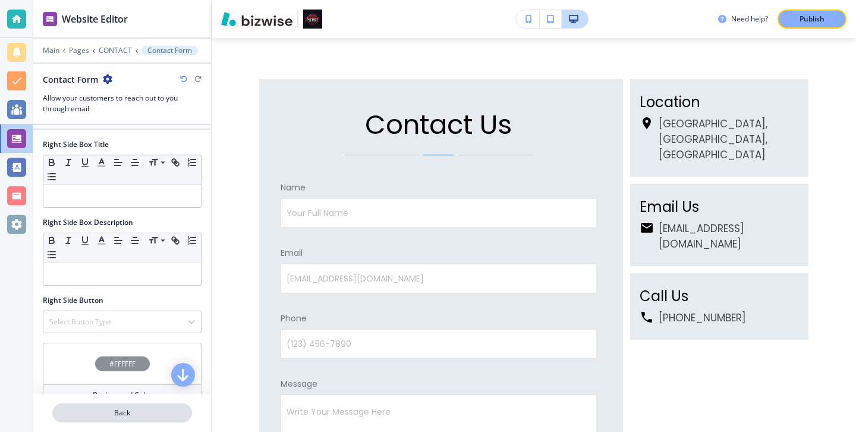
click at [142, 405] on button "Back" at bounding box center [122, 412] width 140 height 19
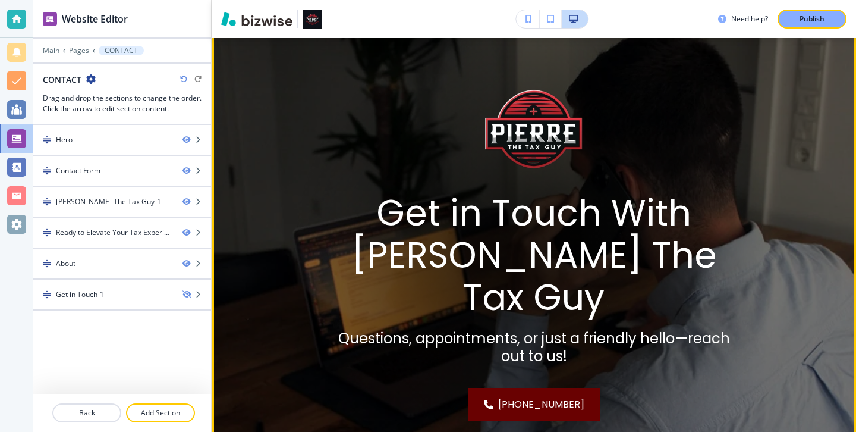
scroll to position [151, 0]
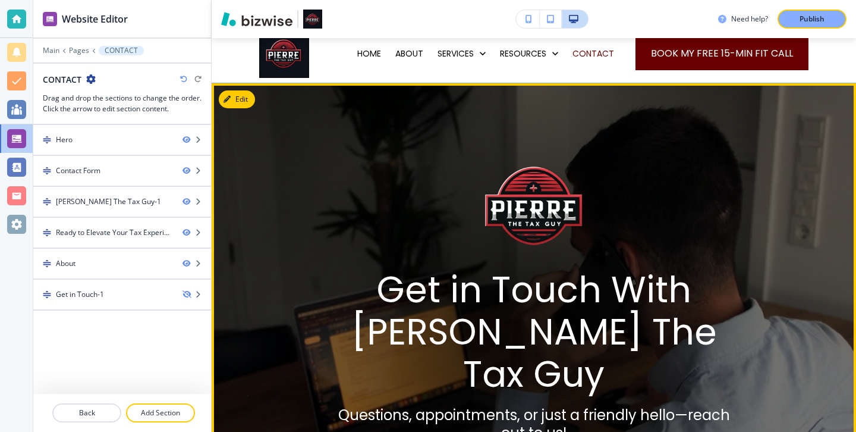
click at [246, 104] on button "Edit" at bounding box center [237, 99] width 36 height 18
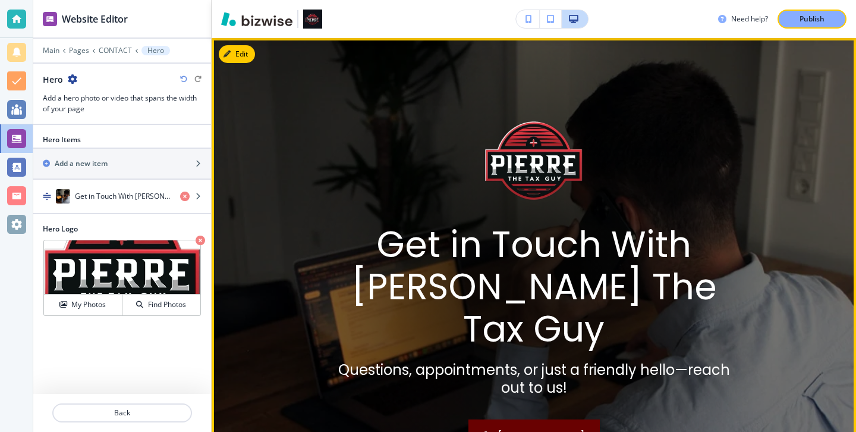
scroll to position [0, 0]
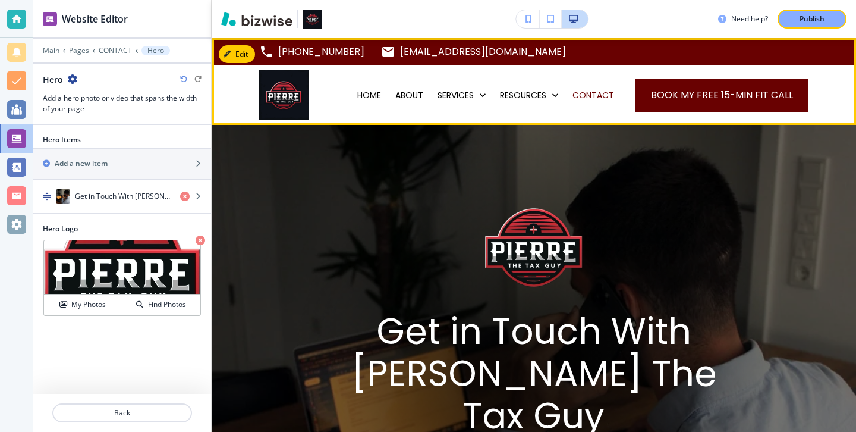
click at [370, 101] on div "HOME" at bounding box center [369, 94] width 38 height 59
click at [370, 100] on p "HOME" at bounding box center [369, 95] width 24 height 12
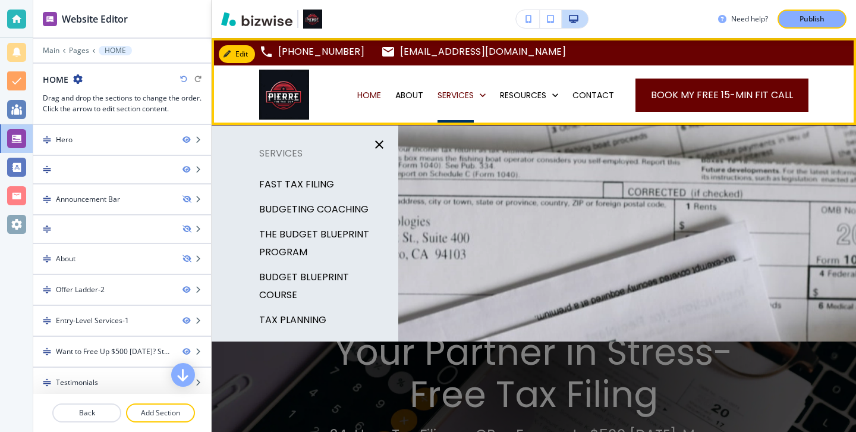
click at [413, 87] on div "ABOUT" at bounding box center [409, 94] width 42 height 59
click at [413, 90] on p "ABOUT" at bounding box center [409, 95] width 28 height 12
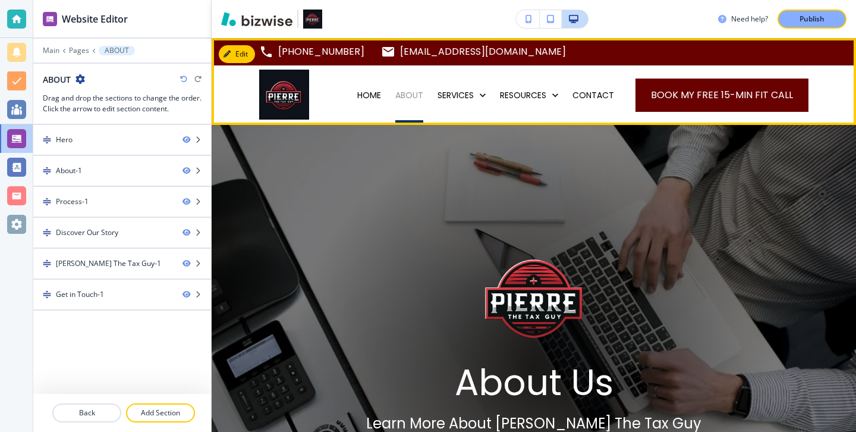
click at [413, 90] on p "ABOUT" at bounding box center [409, 95] width 28 height 12
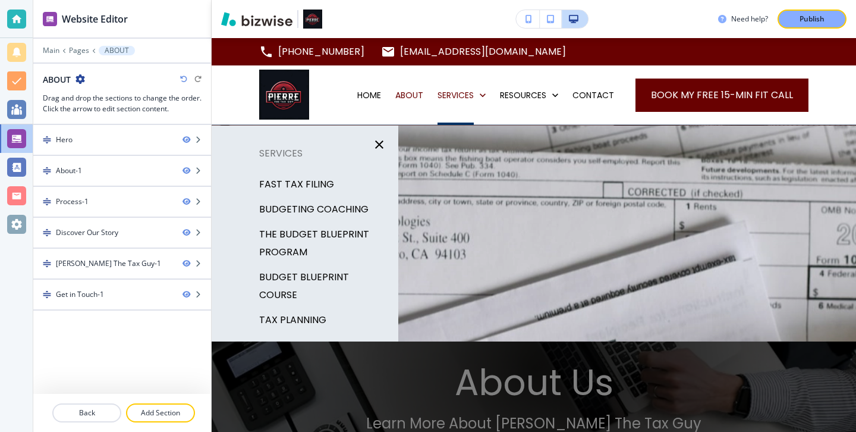
click at [331, 181] on p "FAST TAX FILING" at bounding box center [296, 184] width 75 height 18
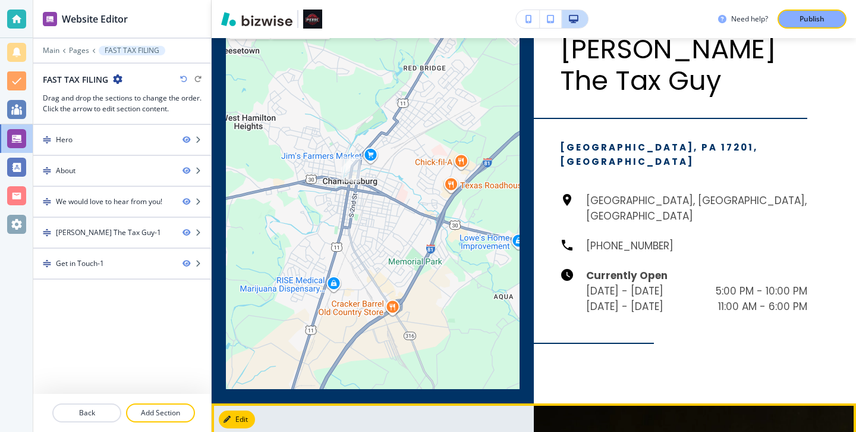
scroll to position [1414, 0]
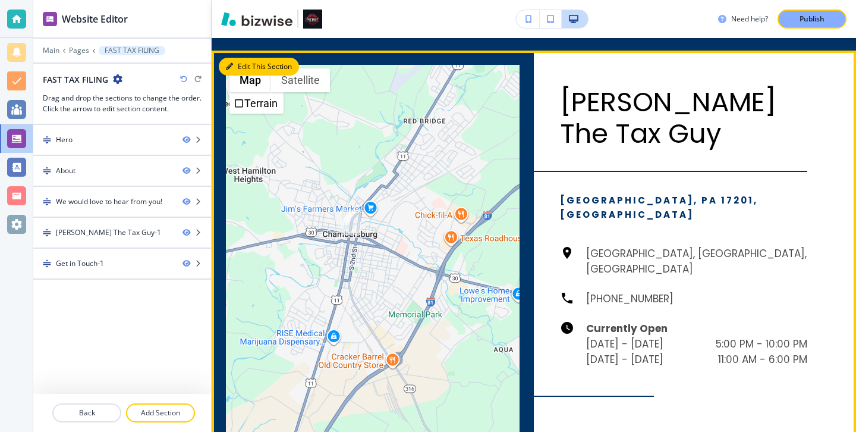
click at [247, 65] on button "Edit This Section" at bounding box center [259, 67] width 80 height 18
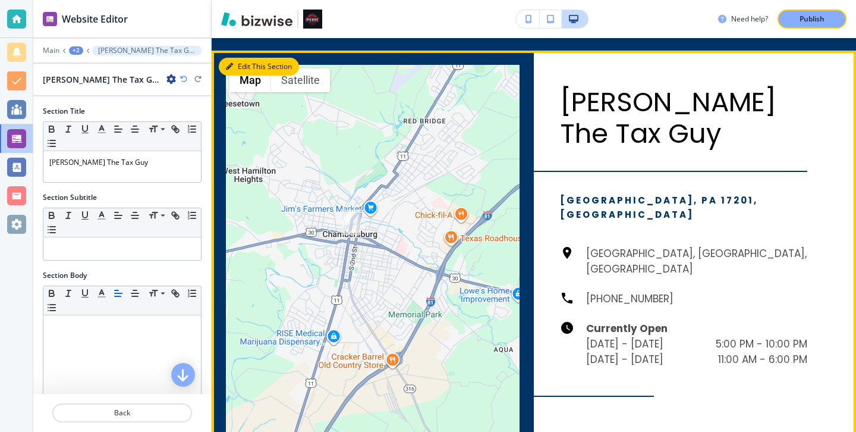
scroll to position [1426, 0]
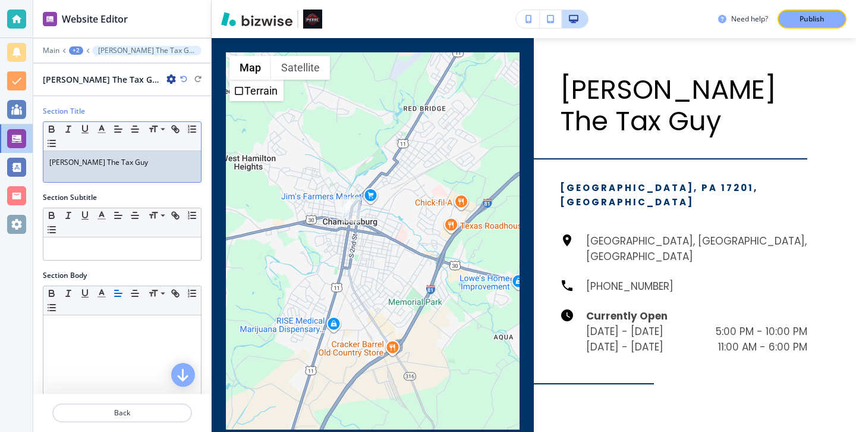
click at [115, 166] on p "Pierre The Tax Guy" at bounding box center [122, 162] width 146 height 11
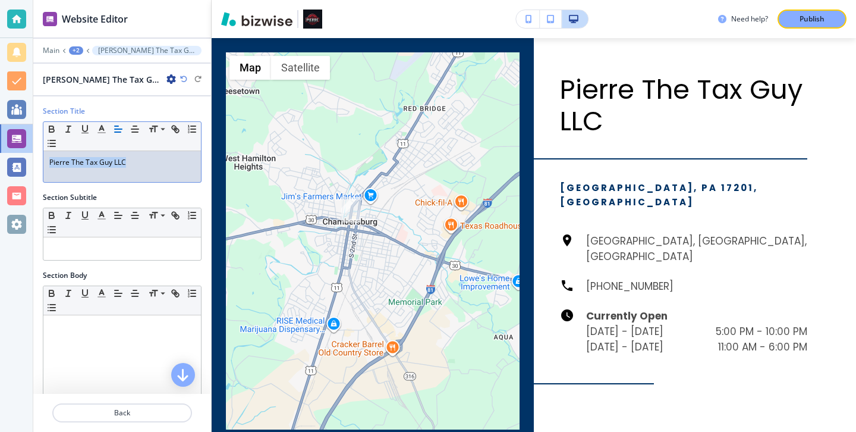
drag, startPoint x: 144, startPoint y: 161, endPoint x: 24, endPoint y: 161, distance: 120.7
click at [23, 161] on div "Website Editor Main +2 Pierre The Tax Guy-1 Pierre The Tax Guy-1 Section Title …" at bounding box center [428, 216] width 856 height 432
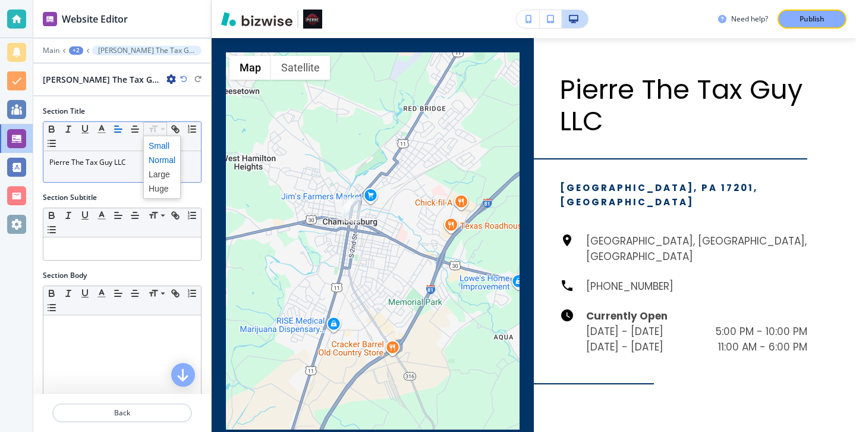
click at [158, 145] on span at bounding box center [162, 146] width 27 height 14
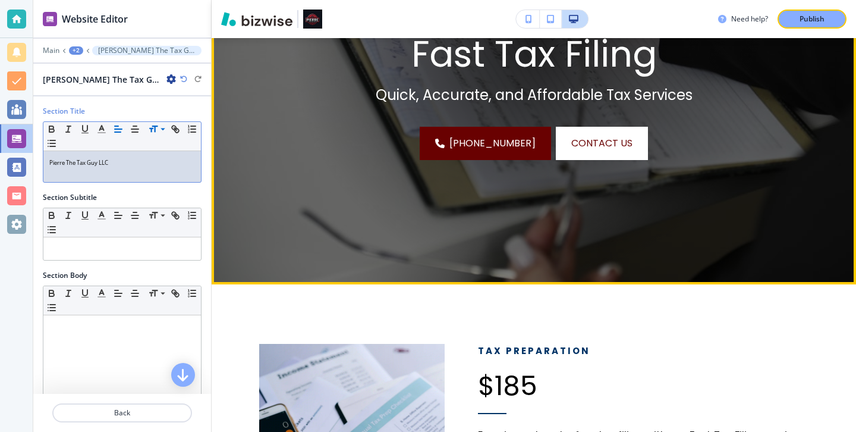
scroll to position [0, 0]
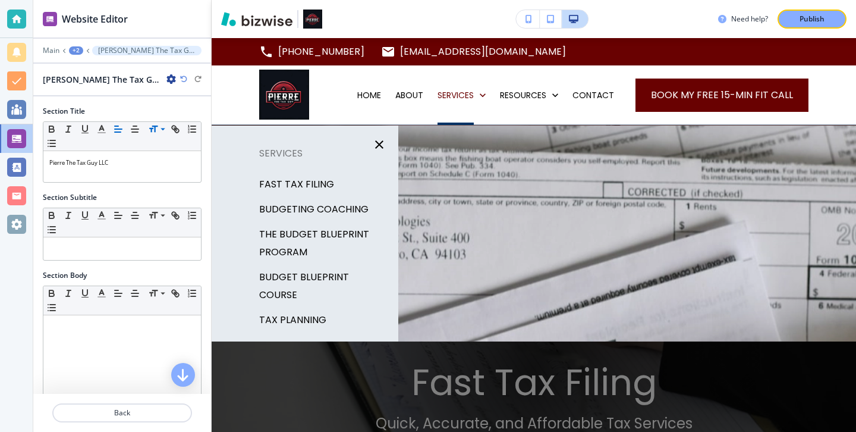
click at [323, 184] on p "FAST TAX FILING" at bounding box center [296, 184] width 75 height 18
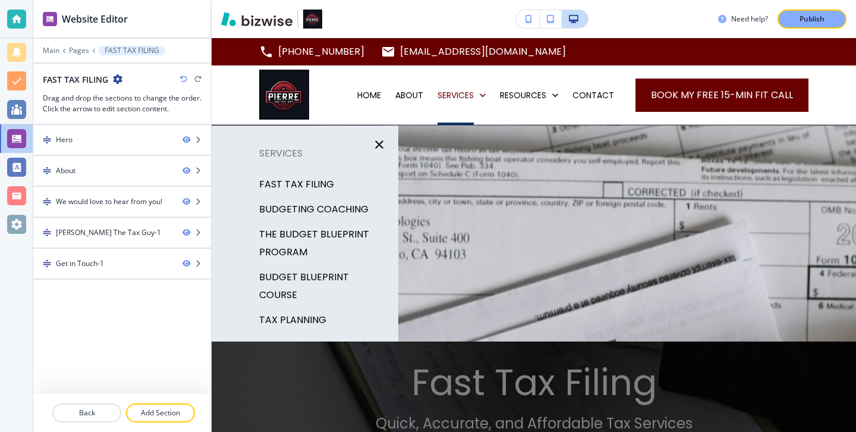
click at [321, 184] on p "FAST TAX FILING" at bounding box center [296, 184] width 75 height 18
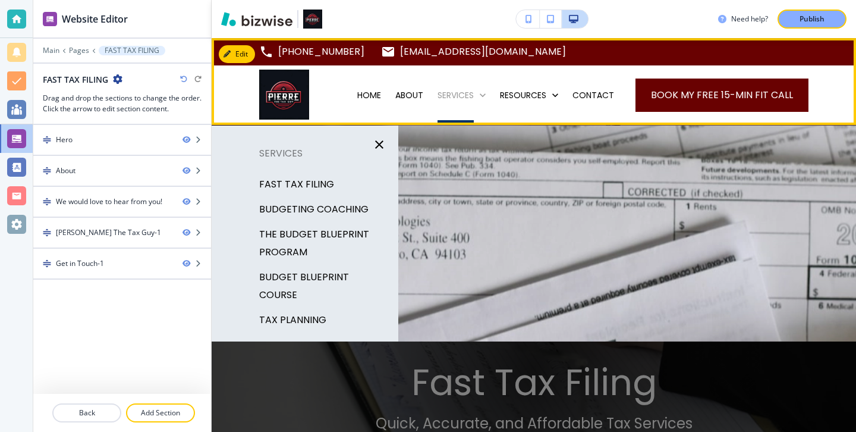
click at [483, 99] on icon at bounding box center [483, 95] width 12 height 12
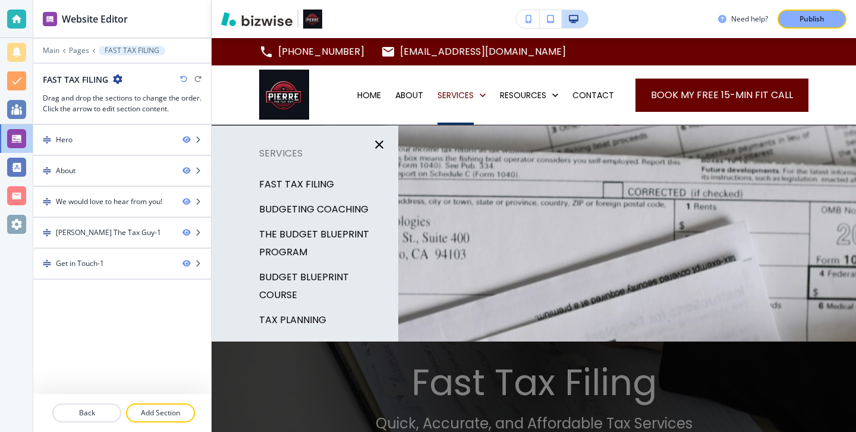
click at [370, 203] on div "BUDGETING COACHING" at bounding box center [305, 209] width 187 height 25
click at [359, 205] on p "BUDGETING COACHING" at bounding box center [313, 209] width 109 height 18
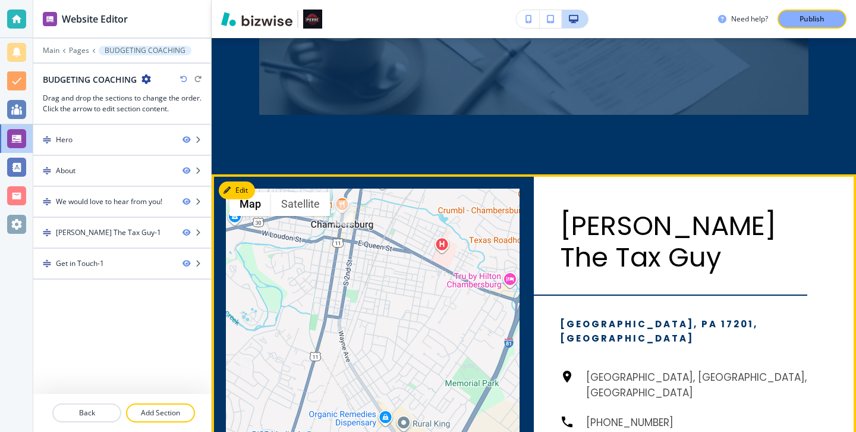
scroll to position [1291, 0]
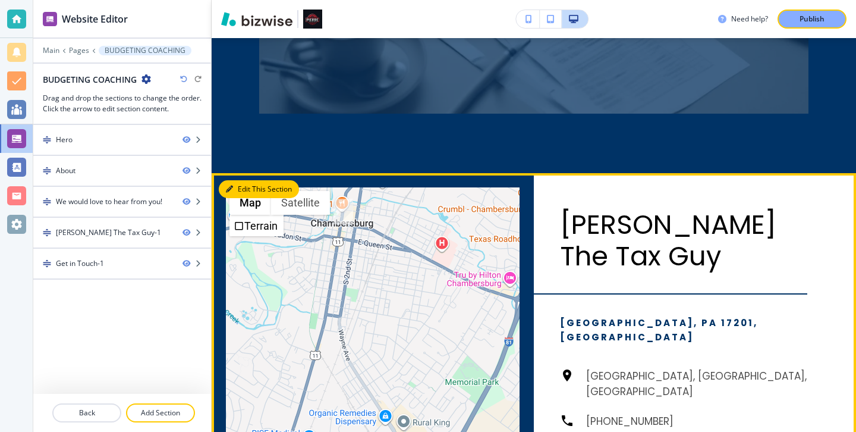
click at [241, 188] on button "Edit This Section" at bounding box center [259, 189] width 80 height 18
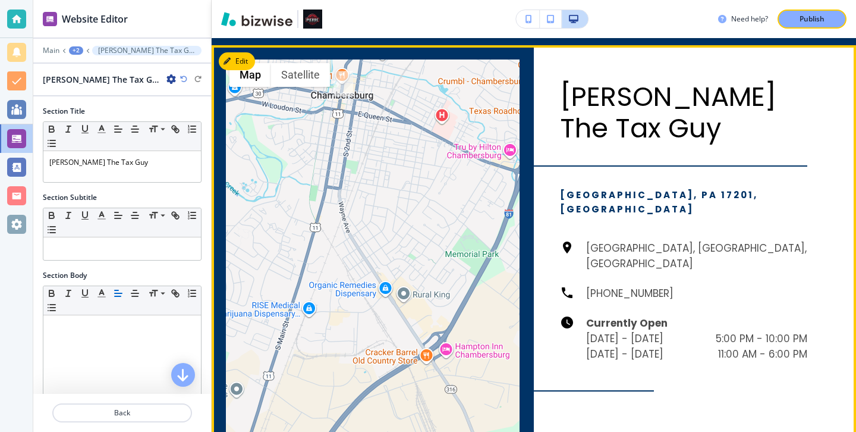
scroll to position [1426, 0]
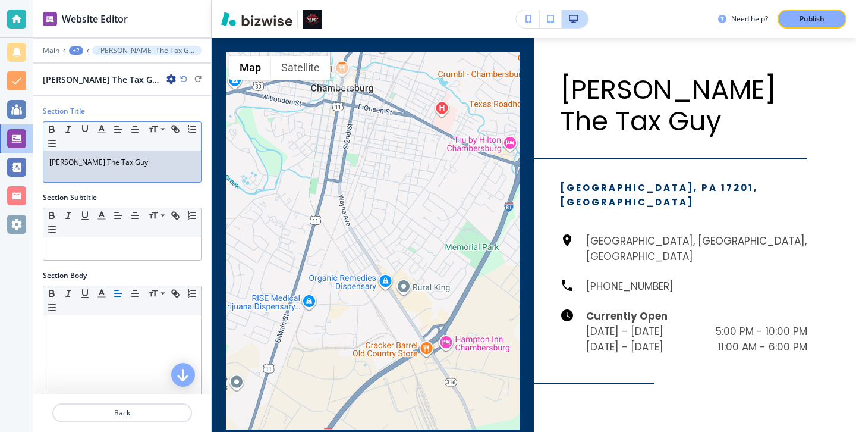
drag, startPoint x: 153, startPoint y: 171, endPoint x: 38, endPoint y: 168, distance: 114.8
click at [38, 168] on div "Section Title Small Normal Large Huge Pierre The Tax Guy" at bounding box center [122, 149] width 178 height 86
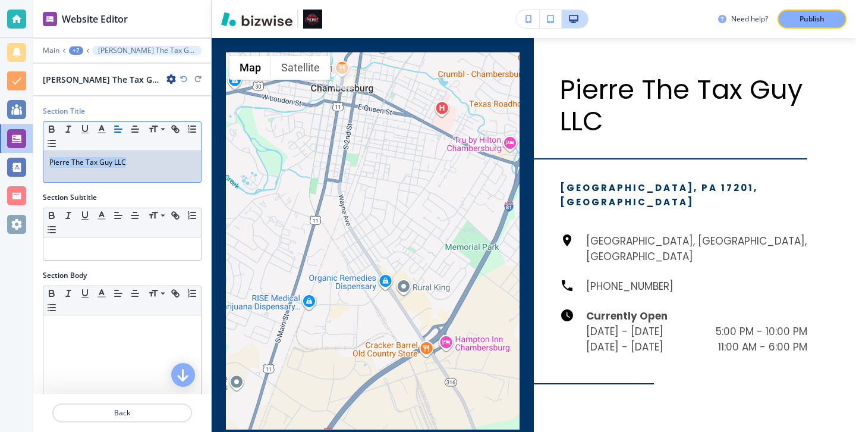
drag, startPoint x: 165, startPoint y: 164, endPoint x: 26, endPoint y: 164, distance: 139.1
click at [26, 164] on div "Website Editor Main +2 Pierre The Tax Guy-1 Pierre The Tax Guy-1 Section Title …" at bounding box center [428, 216] width 856 height 432
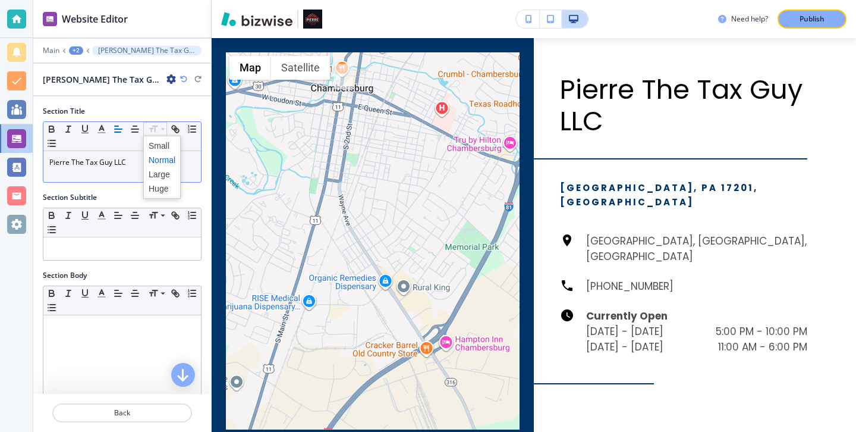
click at [170, 146] on span at bounding box center [162, 146] width 27 height 14
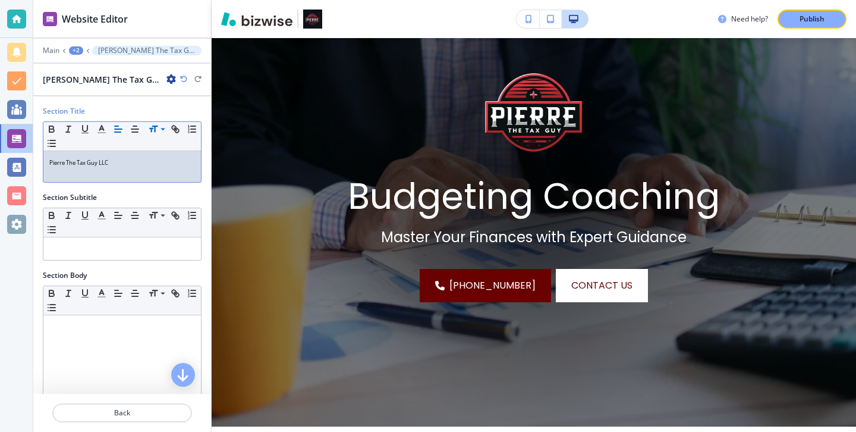
scroll to position [0, 0]
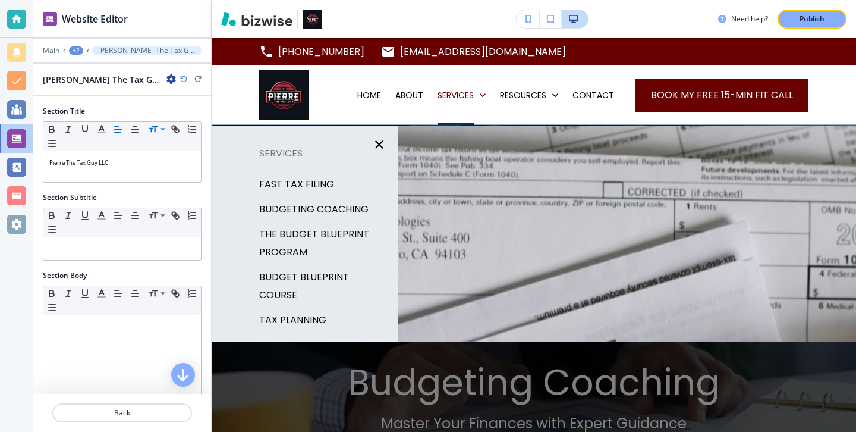
click at [349, 209] on p "BUDGETING COACHING" at bounding box center [313, 209] width 109 height 18
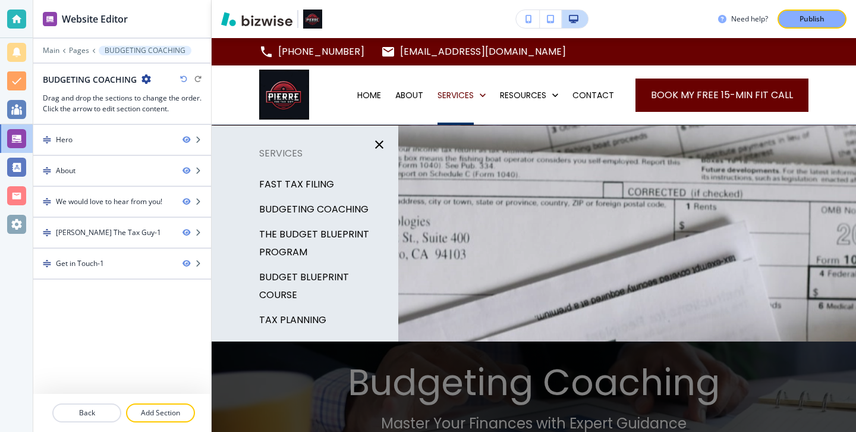
click at [334, 240] on p "THE BUDGET BLUEPRINT PROGRAM" at bounding box center [324, 243] width 130 height 36
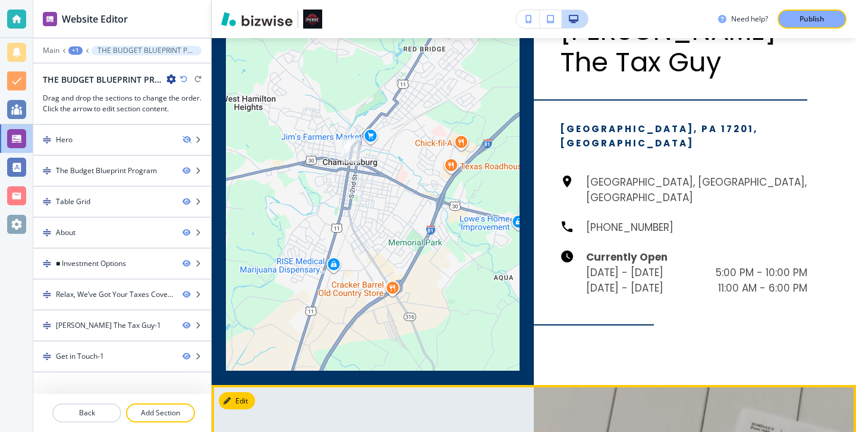
scroll to position [1778, 0]
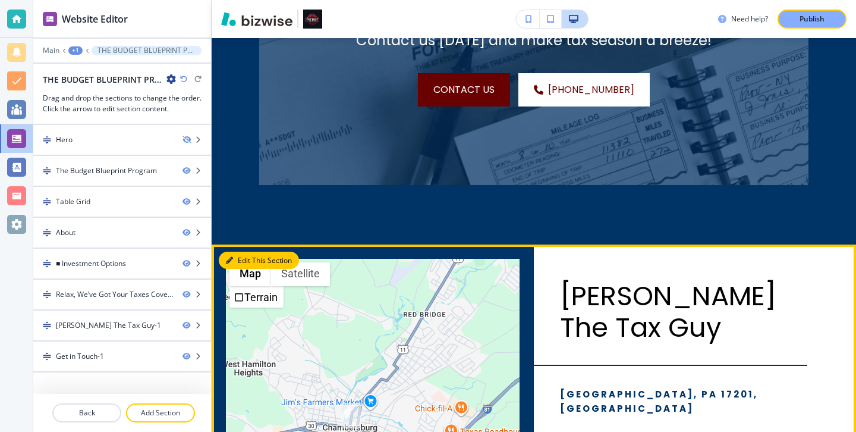
click at [234, 261] on button "Edit This Section" at bounding box center [259, 260] width 80 height 18
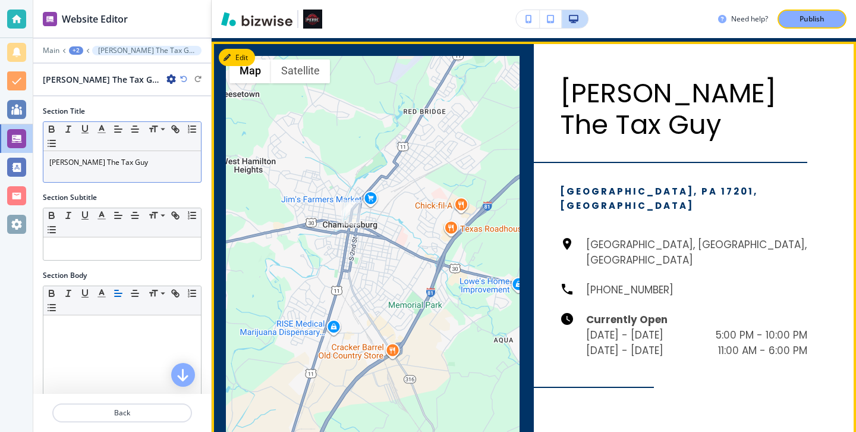
scroll to position [1983, 0]
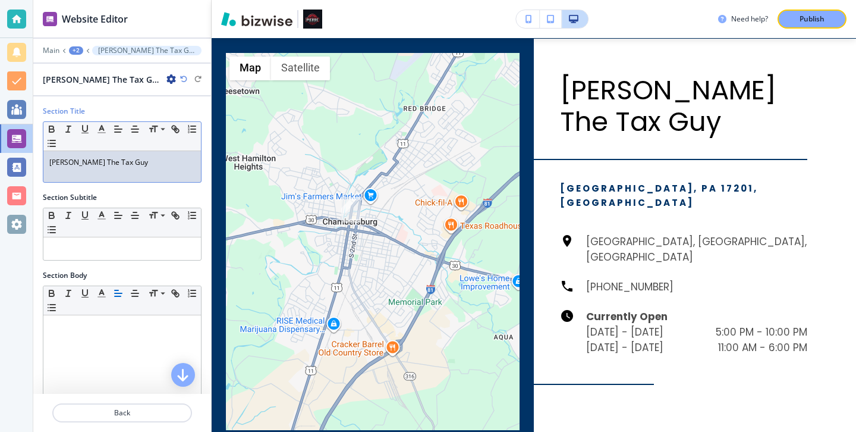
click at [141, 158] on p "Pierre The Tax Guy" at bounding box center [122, 162] width 146 height 11
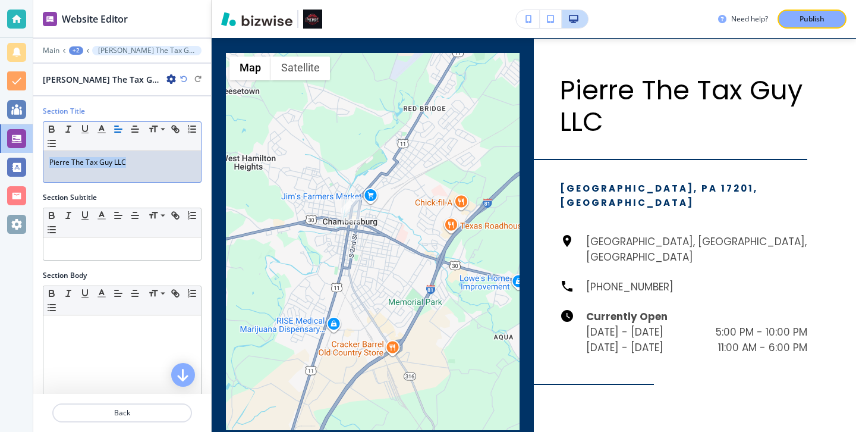
drag, startPoint x: 159, startPoint y: 168, endPoint x: 37, endPoint y: 163, distance: 121.9
click at [37, 163] on div "Section Title Small Normal Large Huge Pierre The Tax Guy LLC" at bounding box center [122, 149] width 178 height 86
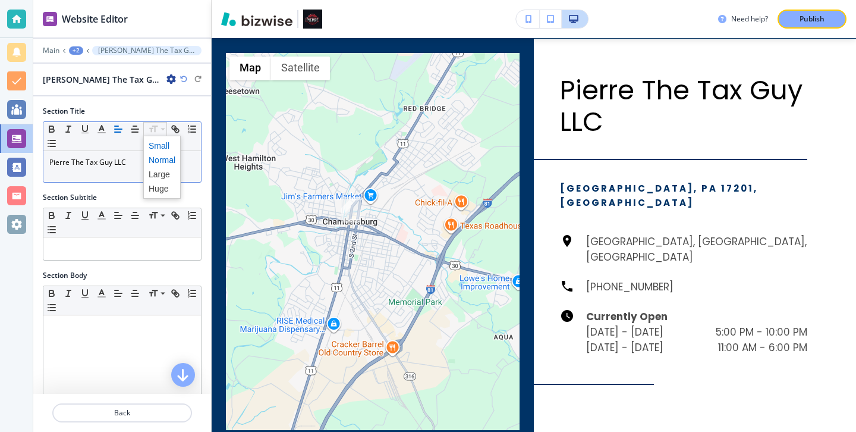
click at [155, 141] on span at bounding box center [162, 146] width 27 height 14
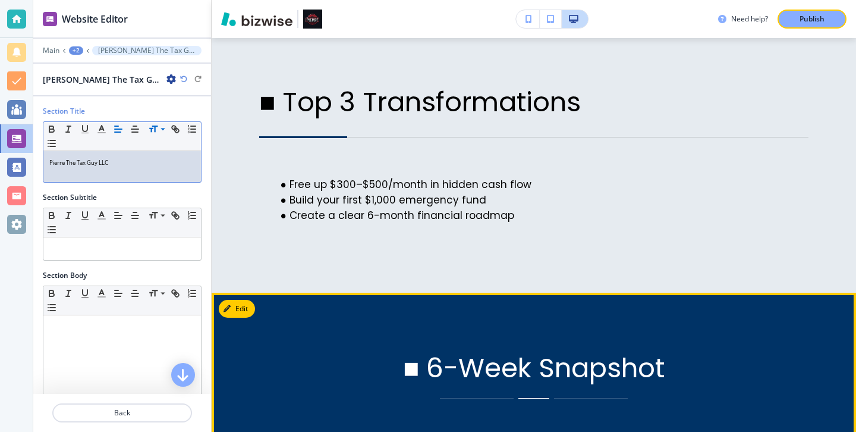
scroll to position [0, 0]
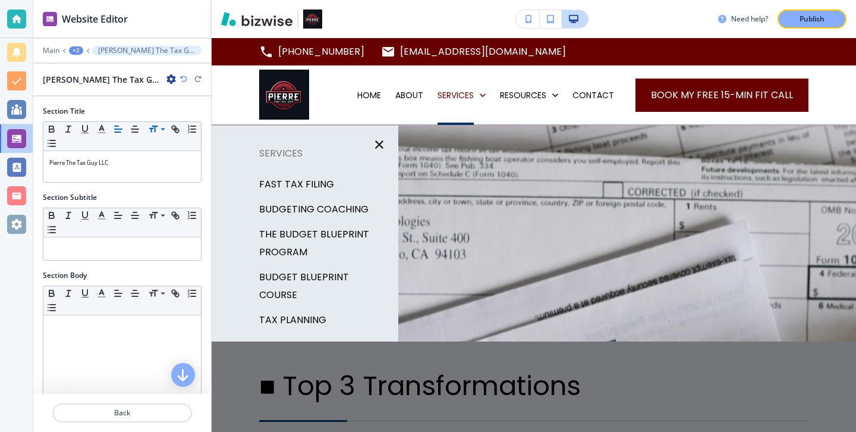
click at [309, 281] on p "BUDGET BLUEPRINT COURSE" at bounding box center [324, 286] width 130 height 36
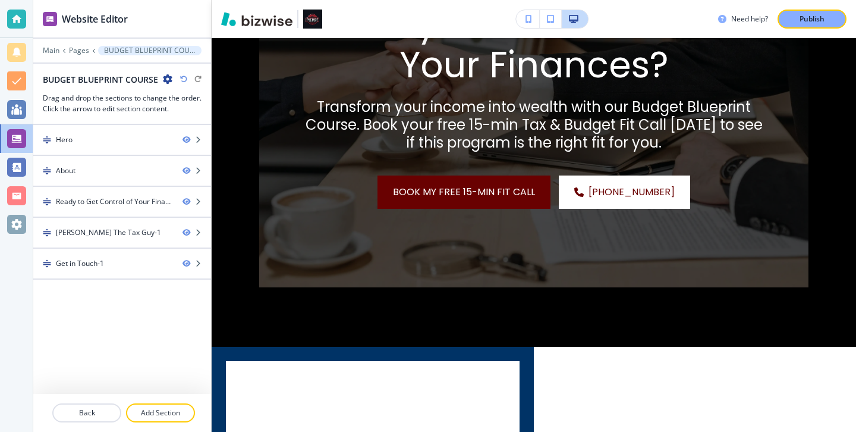
scroll to position [1656, 0]
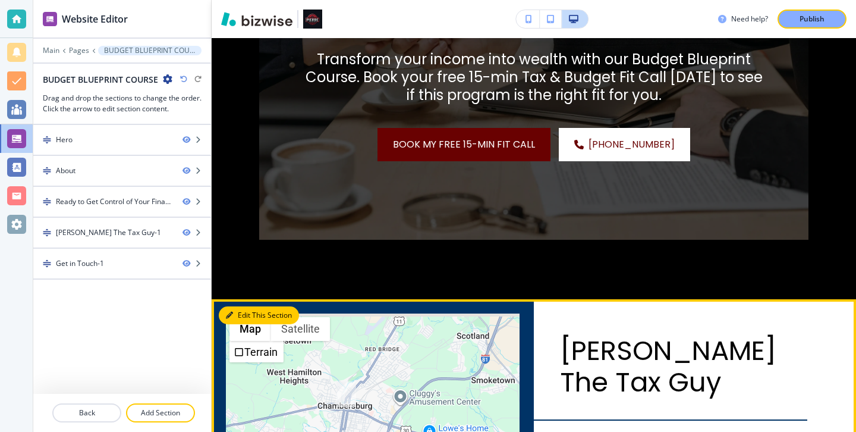
click at [247, 315] on button "Edit This Section" at bounding box center [259, 315] width 80 height 18
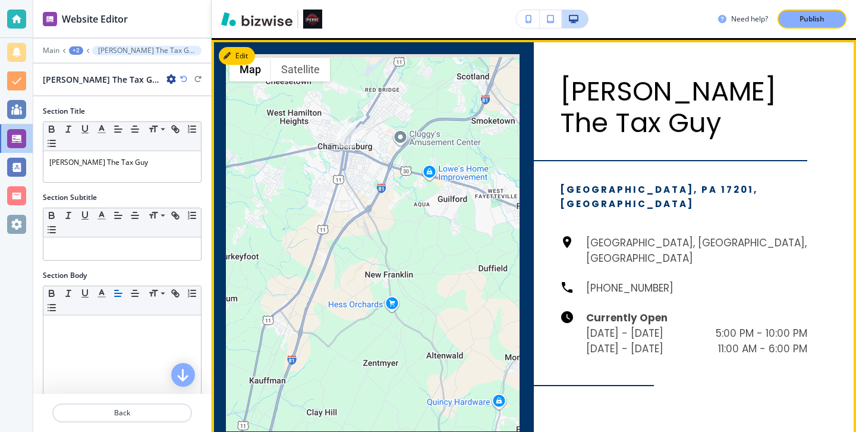
scroll to position [1917, 0]
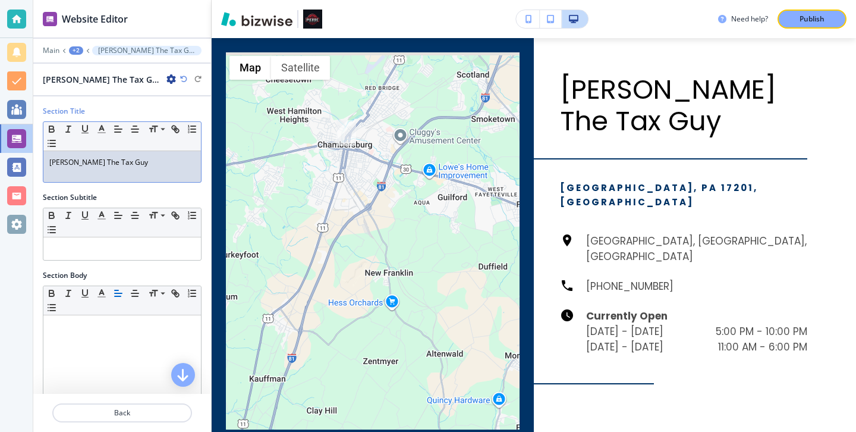
click at [145, 168] on div "Pierre The Tax Guy" at bounding box center [122, 166] width 158 height 31
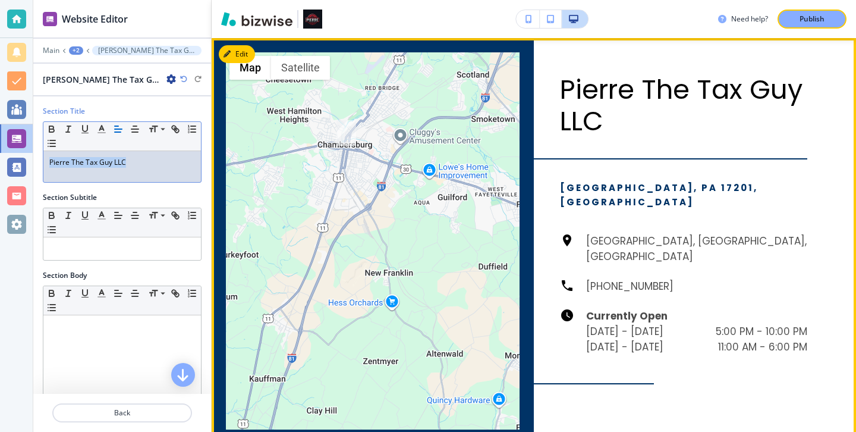
drag, startPoint x: 194, startPoint y: 151, endPoint x: 217, endPoint y: 169, distance: 29.3
click at [217, 168] on div "Website Editor Main +2 Pierre The Tax Guy-1 Pierre The Tax Guy-1 Section Title …" at bounding box center [444, 216] width 823 height 432
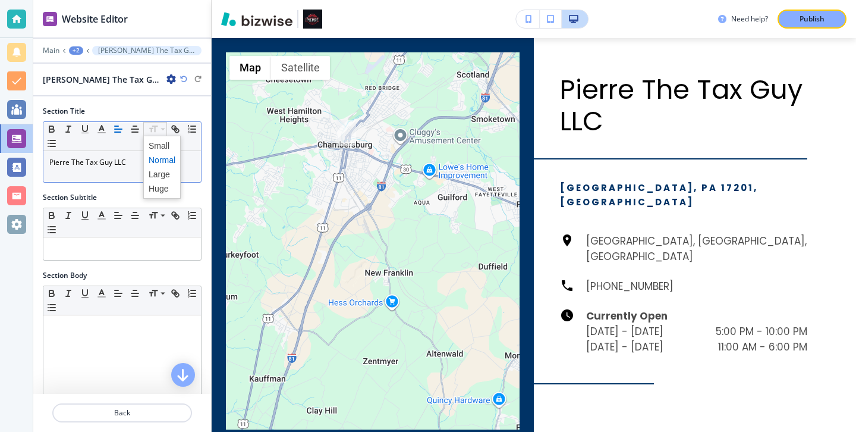
click at [152, 137] on span at bounding box center [161, 167] width 37 height 63
click at [153, 142] on span at bounding box center [162, 146] width 27 height 14
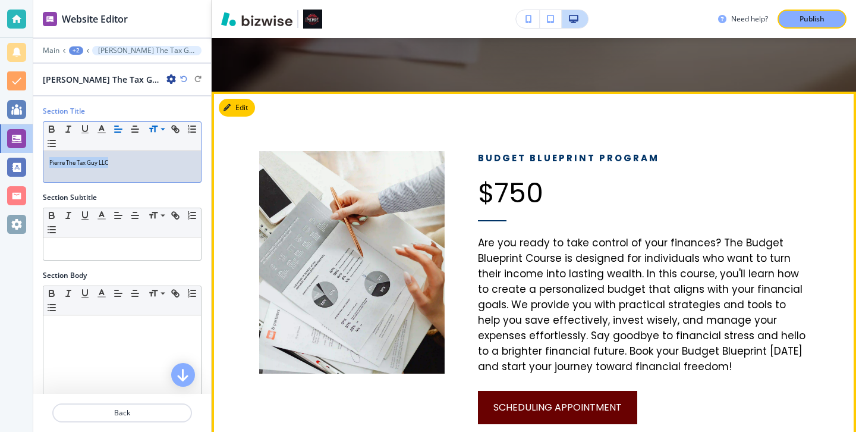
scroll to position [0, 0]
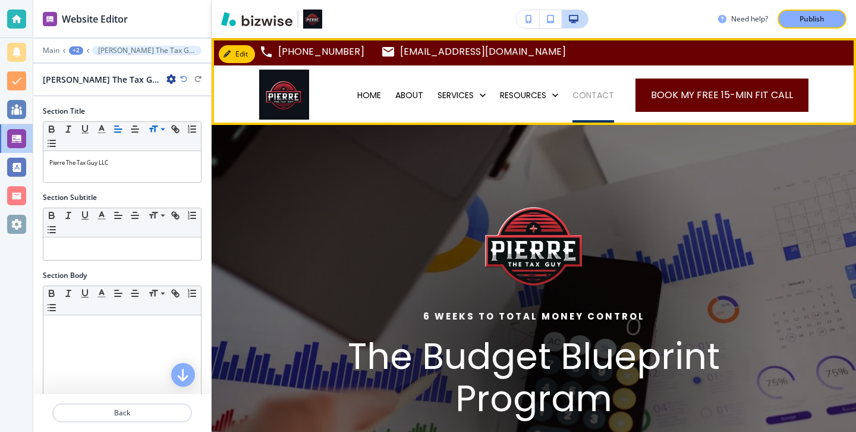
click at [589, 98] on p "CONTACT" at bounding box center [594, 95] width 42 height 12
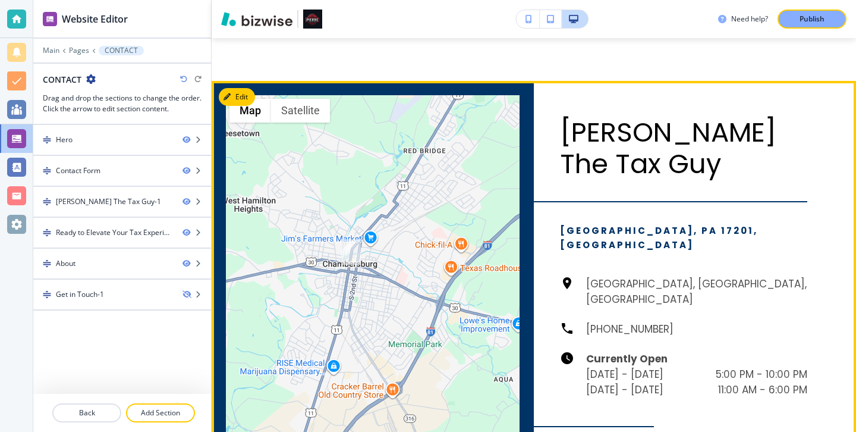
scroll to position [1153, 0]
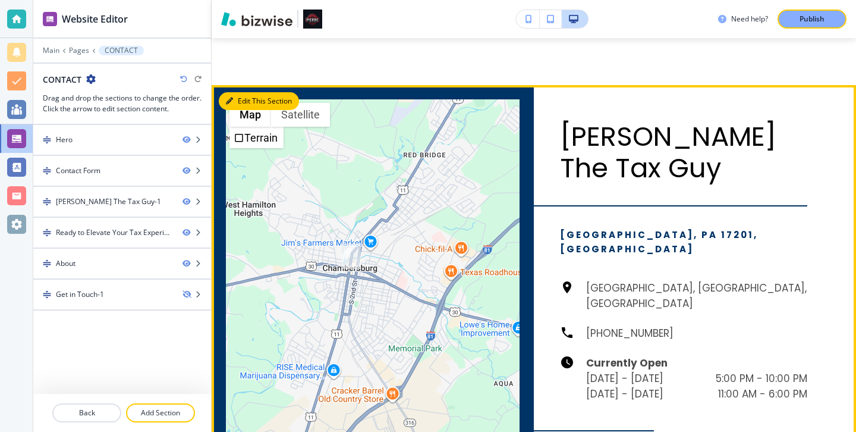
click at [249, 99] on button "Edit This Section" at bounding box center [259, 101] width 80 height 18
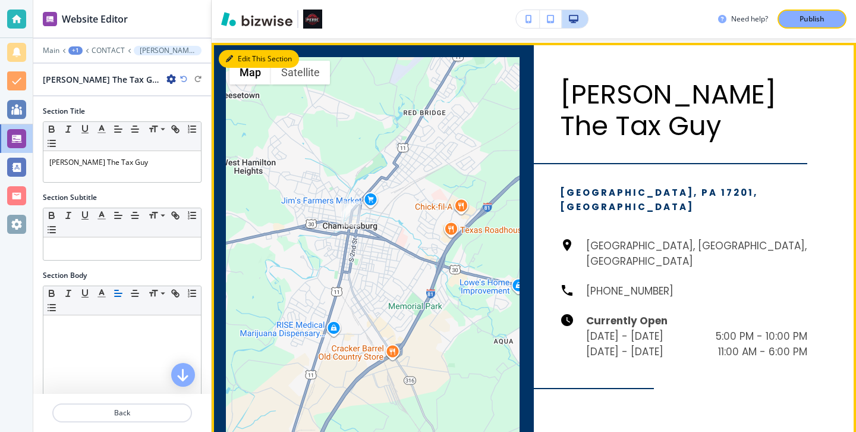
scroll to position [1200, 0]
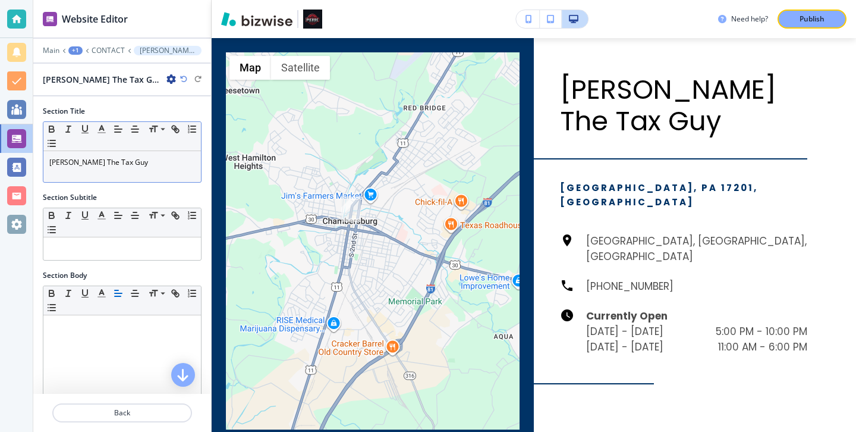
click at [160, 147] on div "Small Normal Large Huge" at bounding box center [122, 136] width 158 height 29
click at [160, 161] on p "Pierre The Tax Guy" at bounding box center [122, 162] width 146 height 11
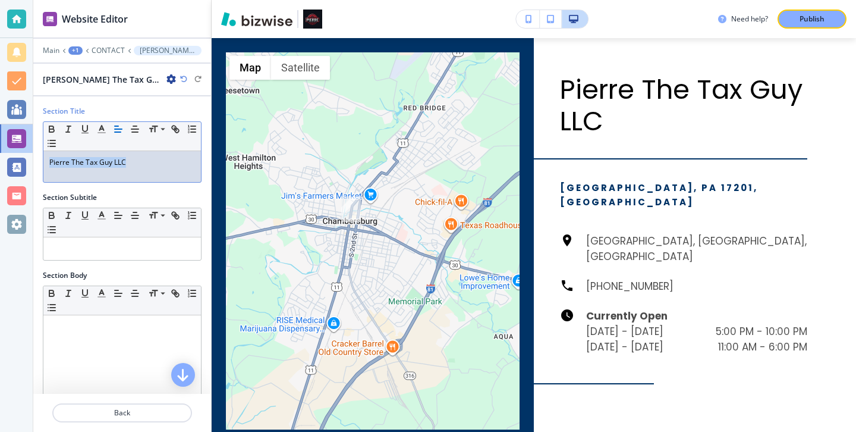
drag, startPoint x: 165, startPoint y: 166, endPoint x: 25, endPoint y: 162, distance: 140.4
click at [25, 162] on div "Website Editor Main +1 CONTACT Pierre The Tax Guy-1 Pierre The Tax Guy-1 Sectio…" at bounding box center [428, 216] width 856 height 432
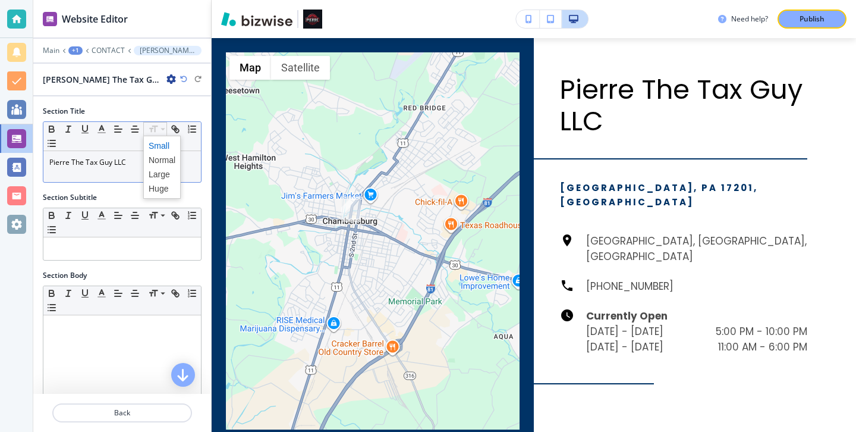
click at [152, 146] on span at bounding box center [162, 146] width 27 height 14
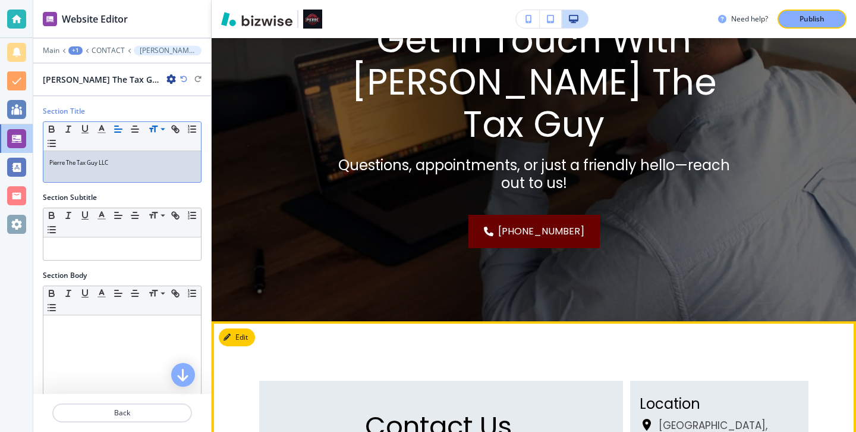
scroll to position [0, 0]
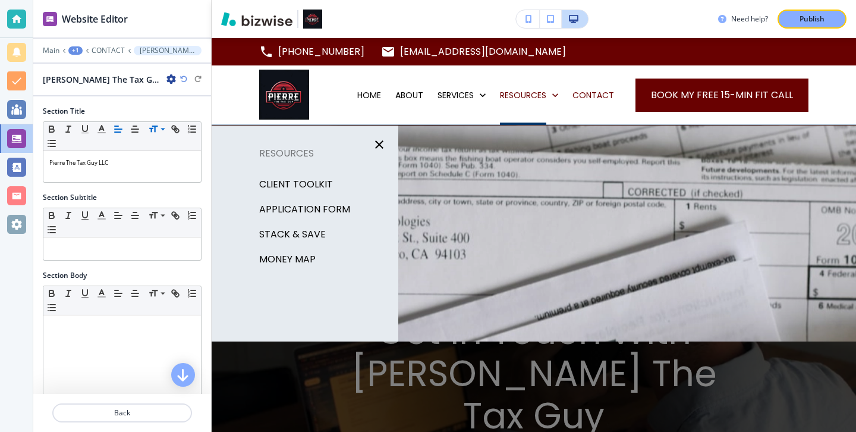
click at [334, 176] on div "Client Toolkit" at bounding box center [305, 184] width 187 height 25
click at [321, 177] on p "Client Toolkit" at bounding box center [296, 184] width 74 height 18
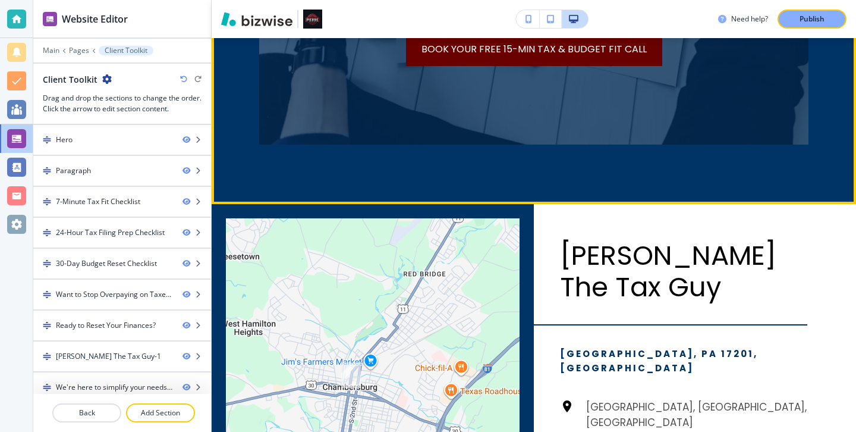
scroll to position [3145, 0]
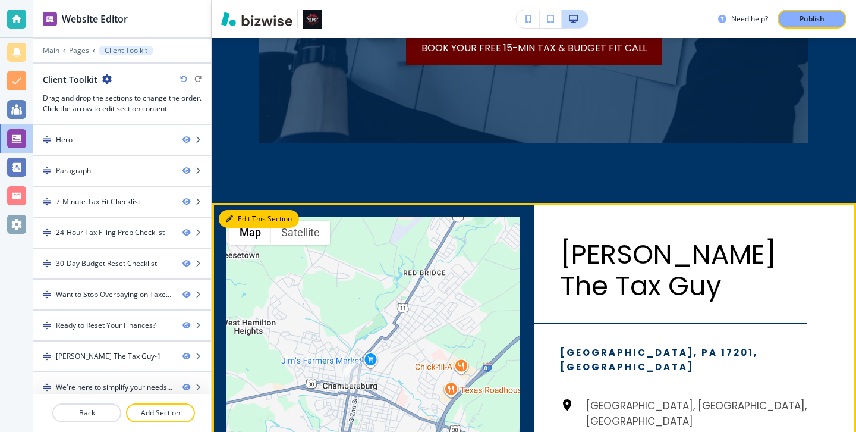
click at [235, 210] on button "Edit This Section" at bounding box center [259, 219] width 80 height 18
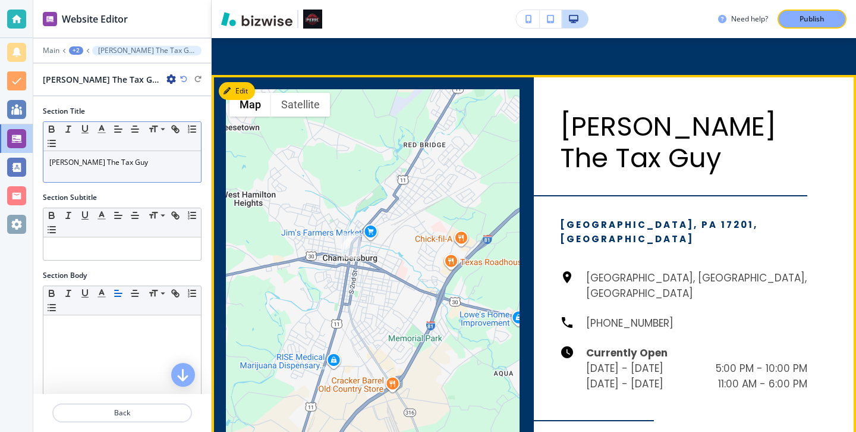
scroll to position [3280, 0]
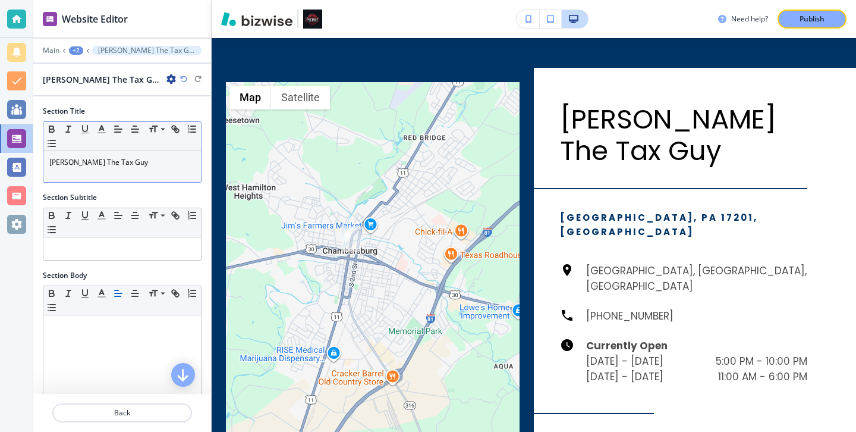
click at [120, 169] on div "Pierre The Tax Guy" at bounding box center [122, 166] width 158 height 31
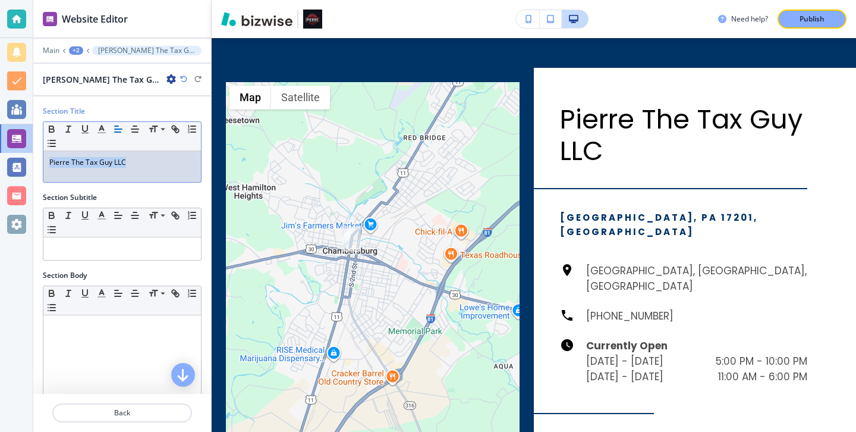
drag, startPoint x: 150, startPoint y: 164, endPoint x: 17, endPoint y: 156, distance: 134.0
click at [17, 156] on div "Website Editor Main +2 Pierre The Tax Guy-1 Pierre The Tax Guy-1 Section Title …" at bounding box center [428, 216] width 856 height 432
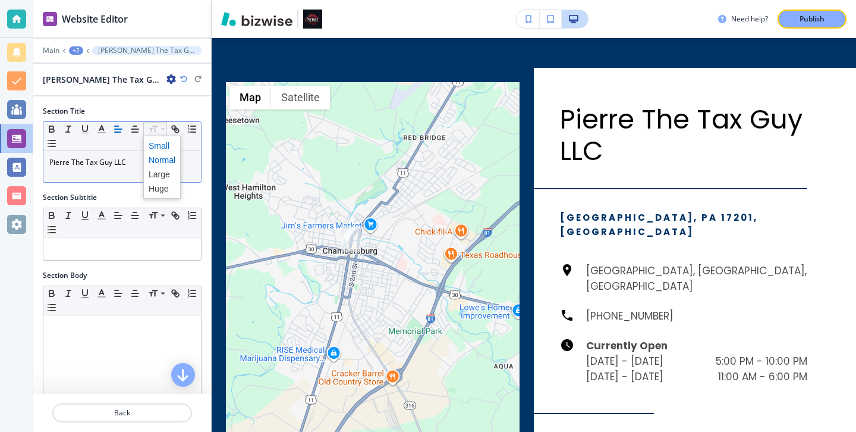
click at [163, 150] on span at bounding box center [161, 167] width 37 height 63
click at [163, 150] on span at bounding box center [162, 146] width 27 height 14
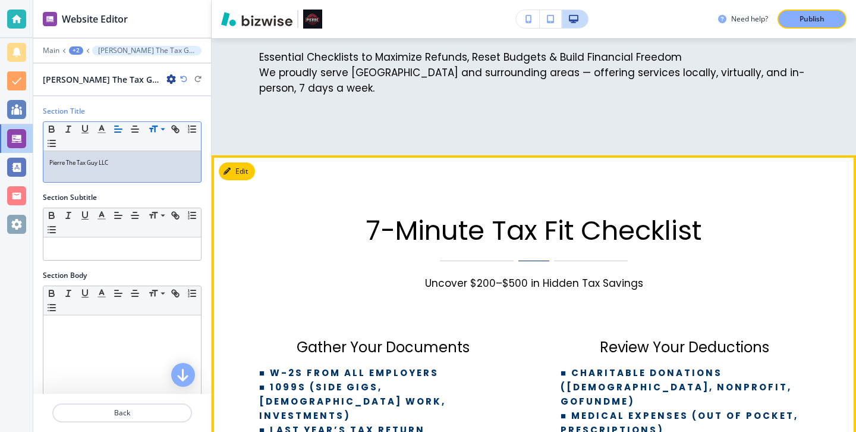
scroll to position [0, 0]
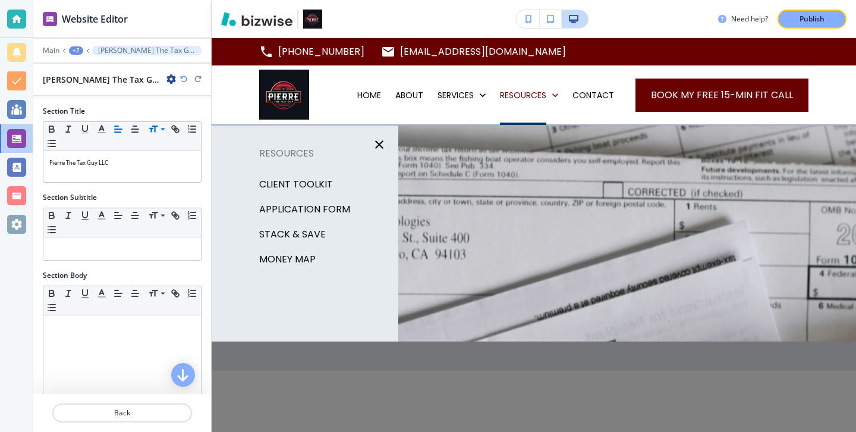
click at [317, 184] on p "Client Toolkit" at bounding box center [296, 184] width 74 height 18
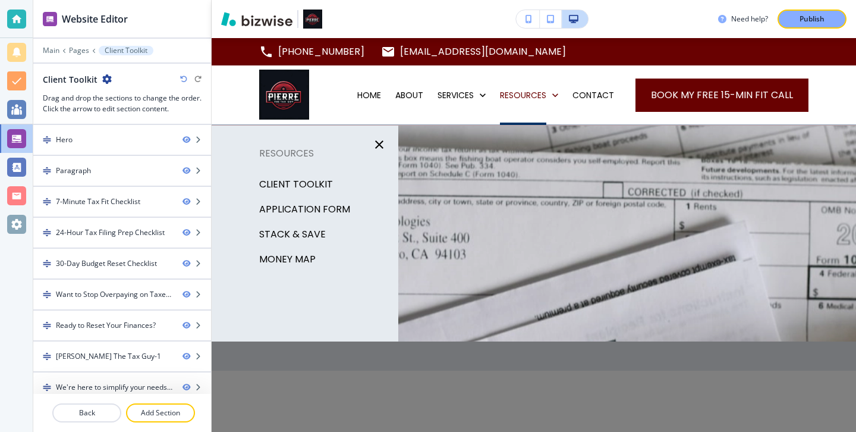
click at [332, 209] on p "APPLICATION FORM" at bounding box center [304, 209] width 91 height 18
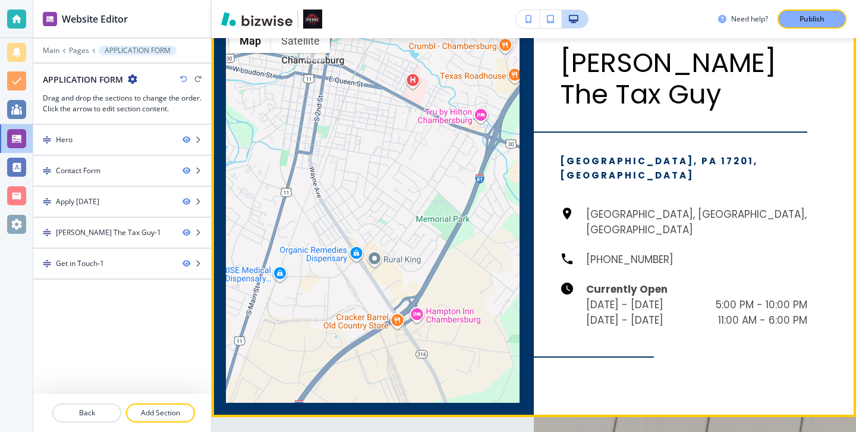
scroll to position [2183, 0]
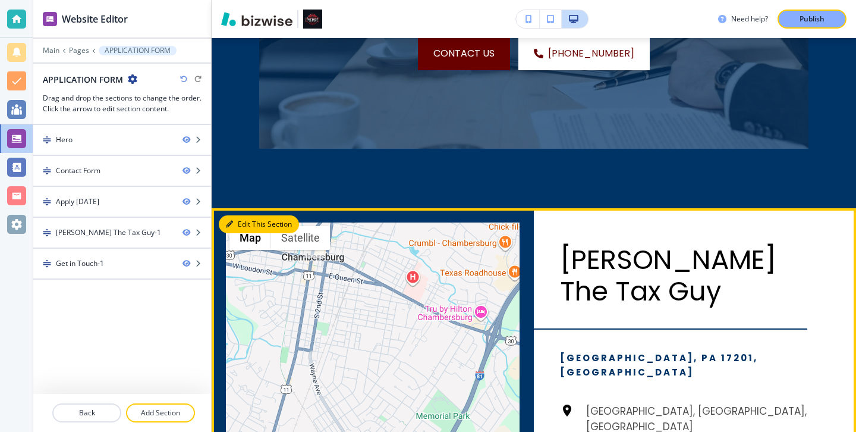
click at [225, 219] on button "Edit This Section" at bounding box center [259, 224] width 80 height 18
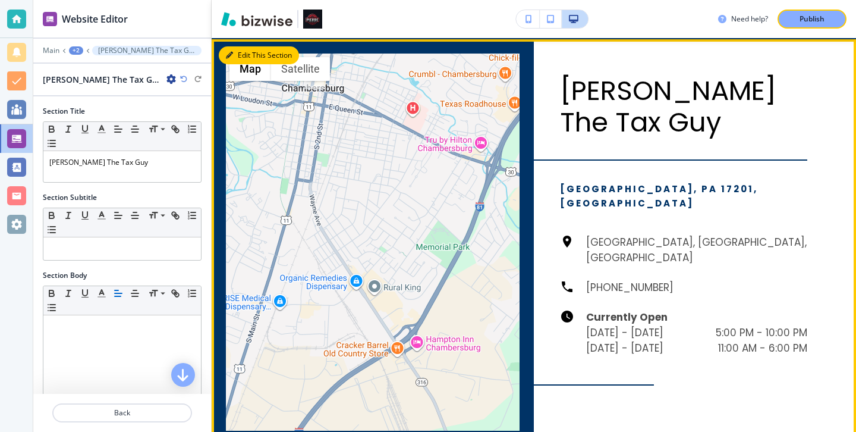
scroll to position [2353, 0]
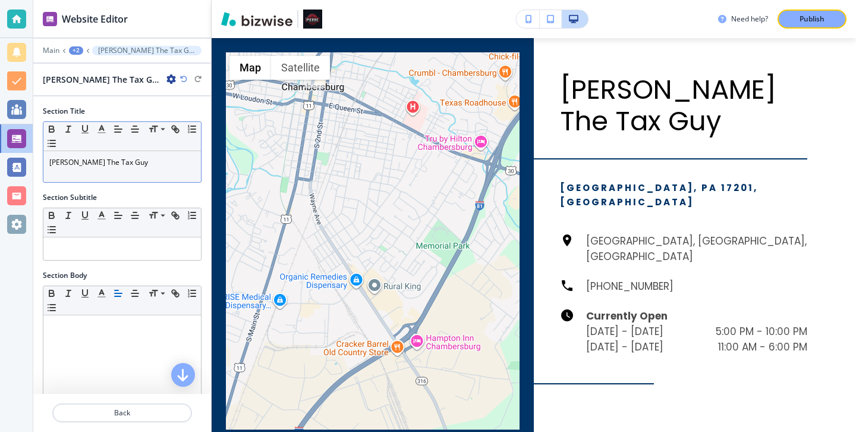
click at [176, 161] on p "Pierre The Tax Guy" at bounding box center [122, 162] width 146 height 11
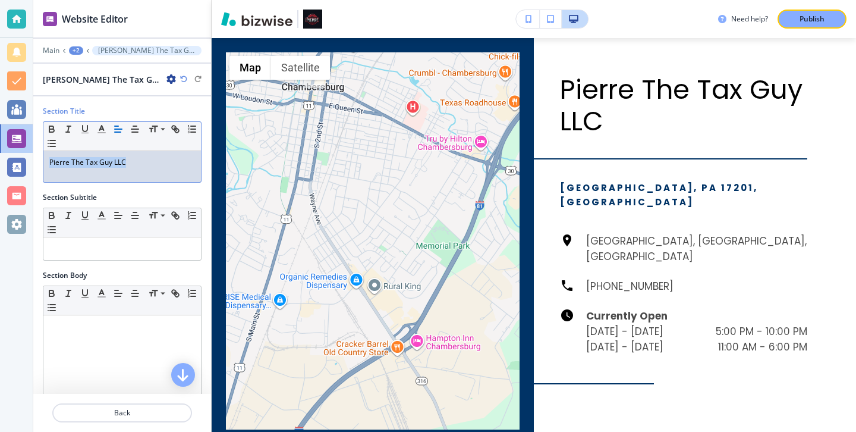
drag, startPoint x: 155, startPoint y: 158, endPoint x: 33, endPoint y: 156, distance: 121.9
click at [33, 156] on div "Section Title Small Normal Large Huge Pierre The Tax Guy LLC" at bounding box center [122, 149] width 178 height 86
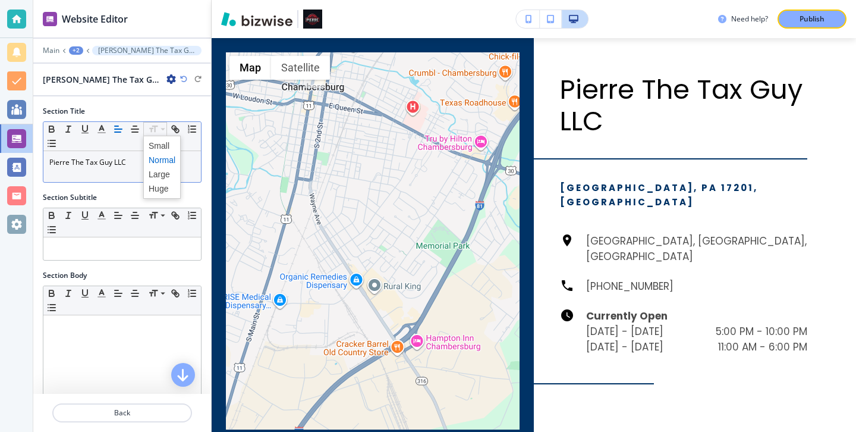
click at [165, 143] on span at bounding box center [162, 146] width 27 height 14
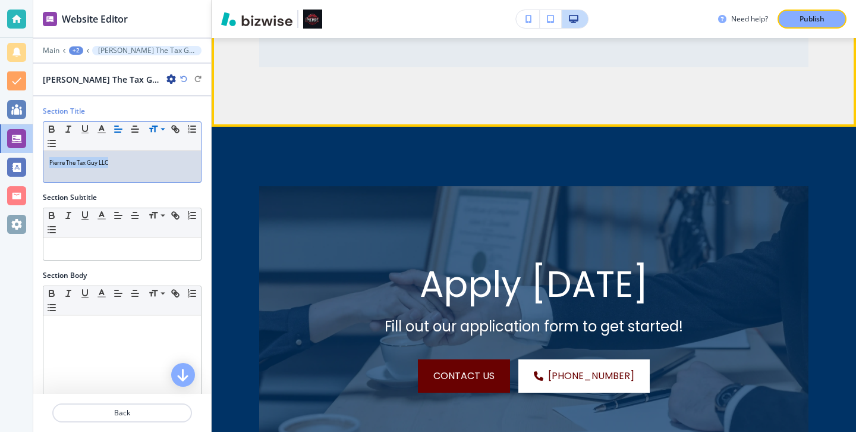
scroll to position [1870, 0]
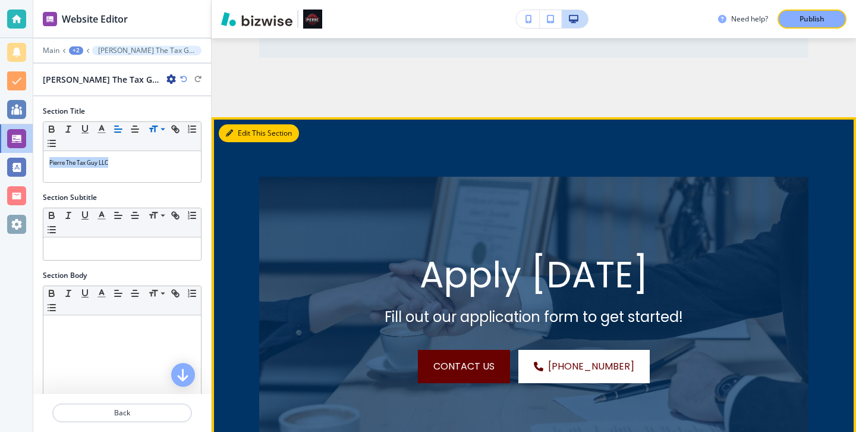
click at [246, 124] on button "Edit This Section" at bounding box center [259, 133] width 80 height 18
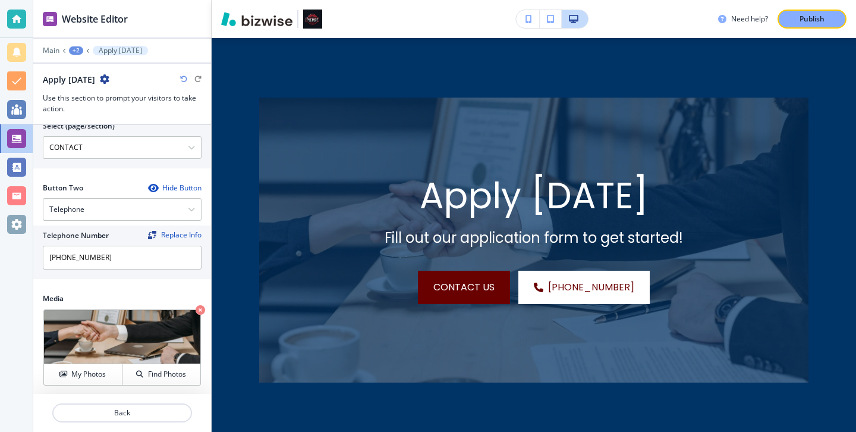
scroll to position [558, 0]
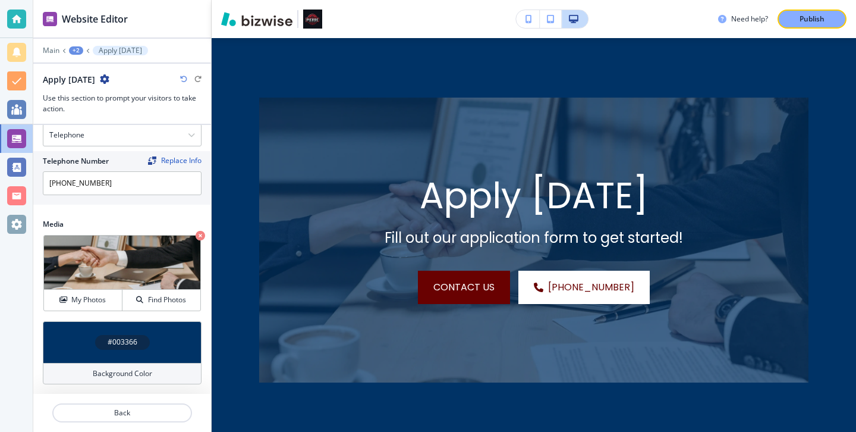
click at [97, 371] on h4 "Background Color" at bounding box center [122, 373] width 59 height 11
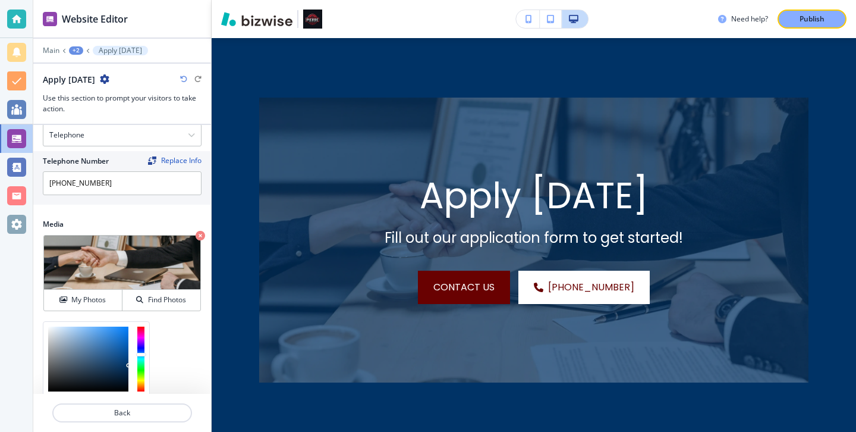
scroll to position [654, 0]
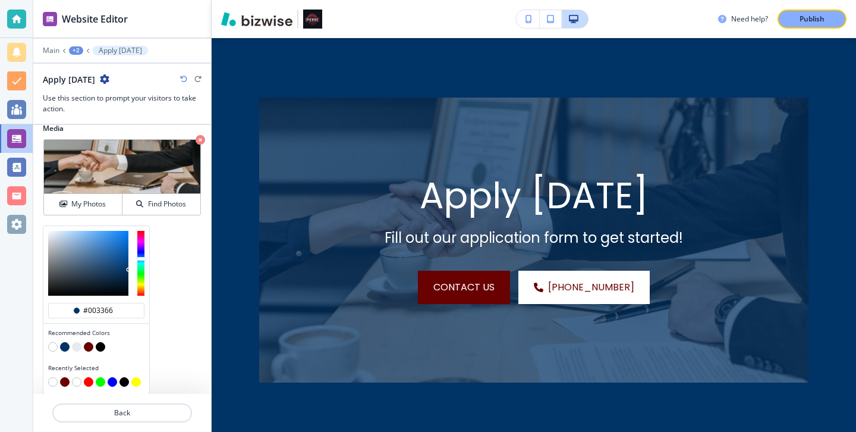
click at [91, 345] on button "button" at bounding box center [89, 347] width 10 height 10
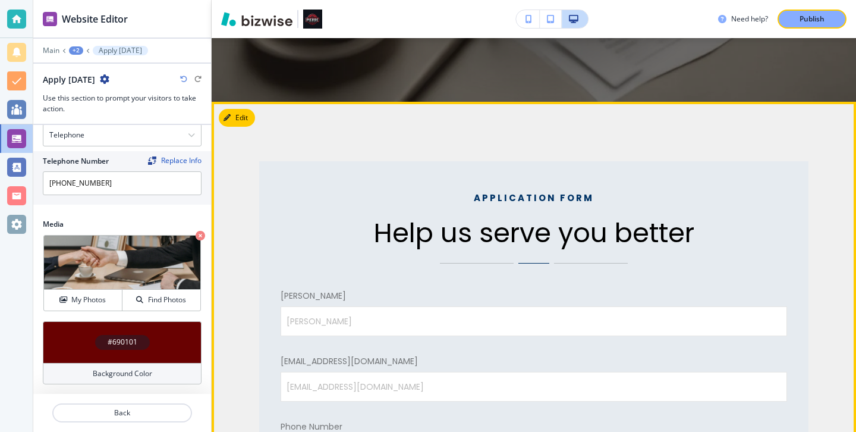
scroll to position [0, 0]
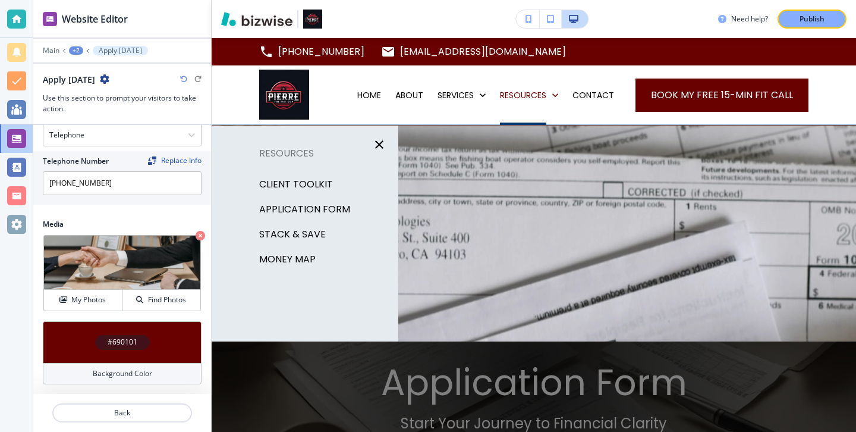
click at [295, 238] on p "STACK & SAVE" at bounding box center [292, 234] width 67 height 18
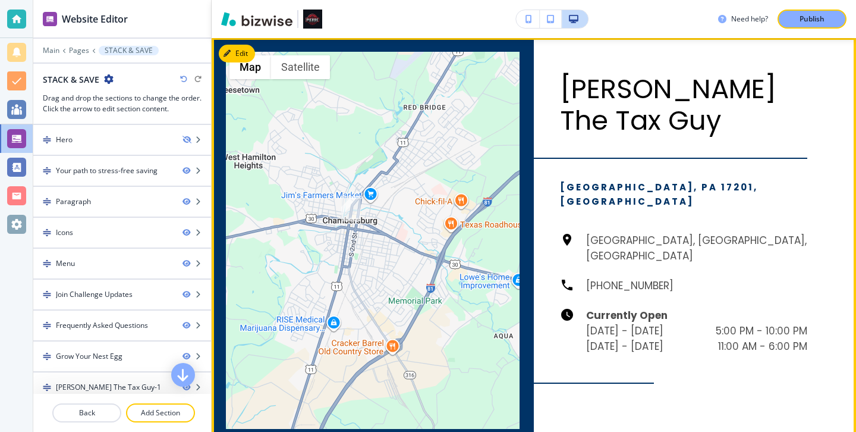
scroll to position [3191, 0]
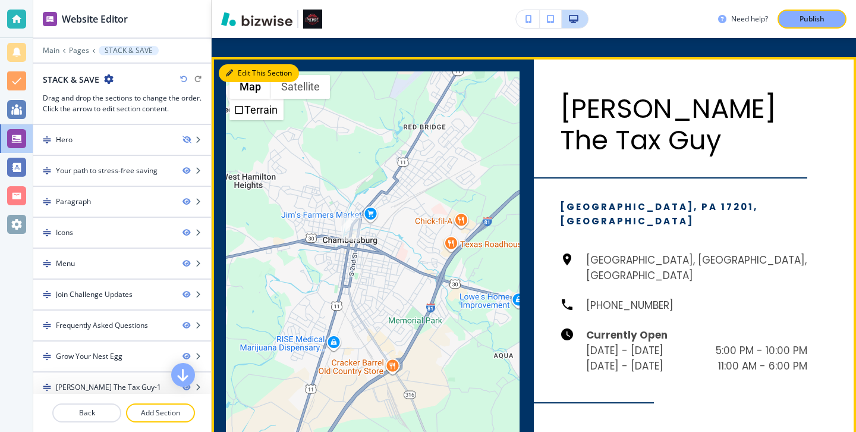
click at [247, 64] on button "Edit This Section" at bounding box center [259, 73] width 80 height 18
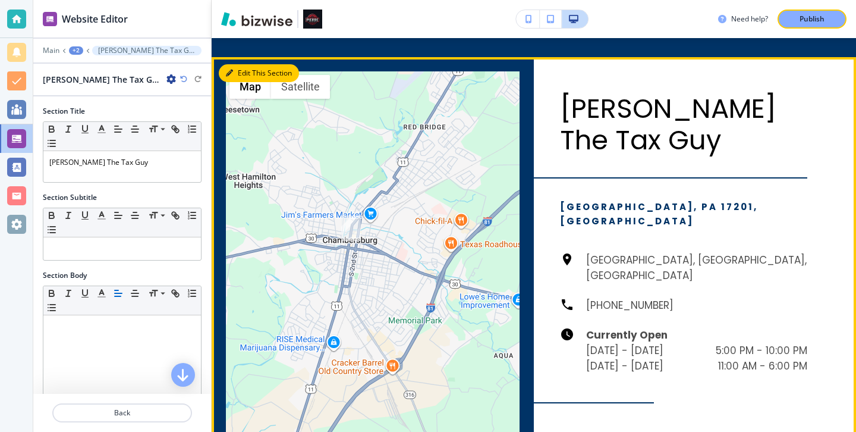
scroll to position [3194, 0]
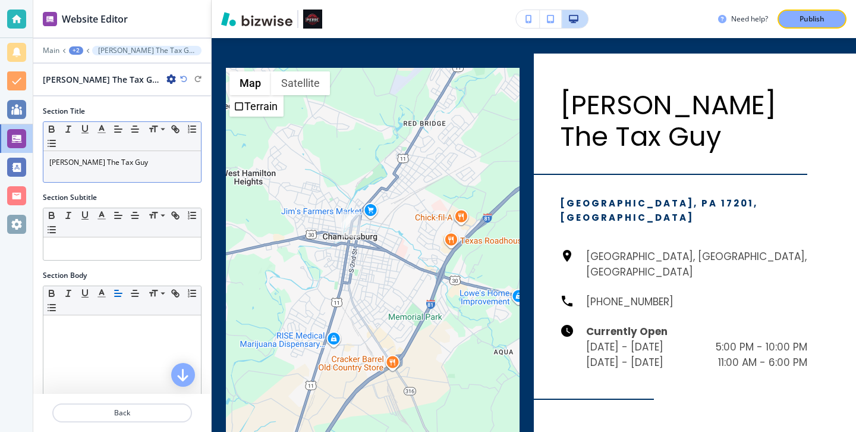
click at [133, 151] on div "Pierre The Tax Guy" at bounding box center [122, 166] width 158 height 31
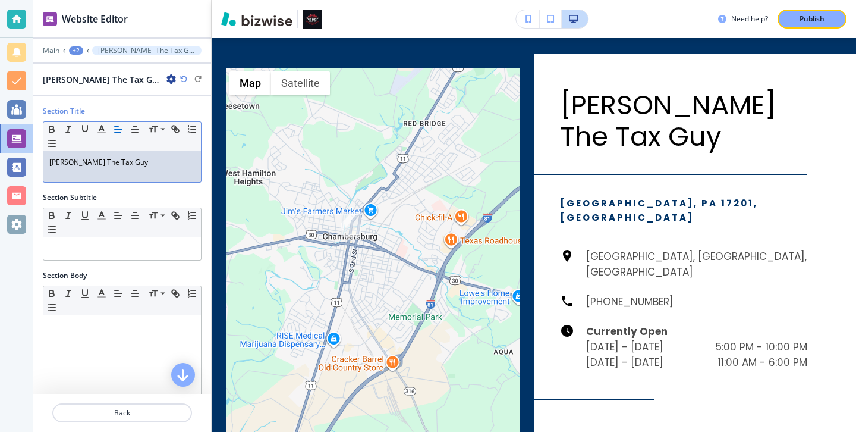
click at [133, 161] on p "Pierre The Tax Guy" at bounding box center [122, 162] width 146 height 11
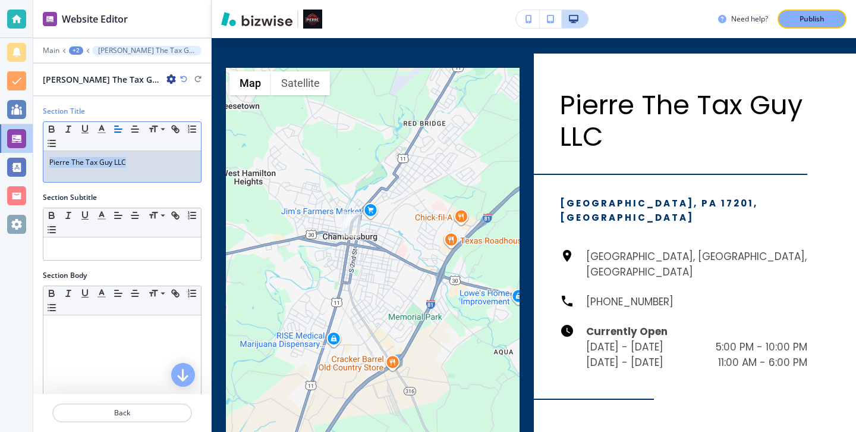
drag, startPoint x: 139, startPoint y: 162, endPoint x: 24, endPoint y: 163, distance: 114.2
click at [24, 163] on div "Website Editor Main +2 Pierre The Tax Guy-1 Pierre The Tax Guy-1 Section Title …" at bounding box center [428, 216] width 856 height 432
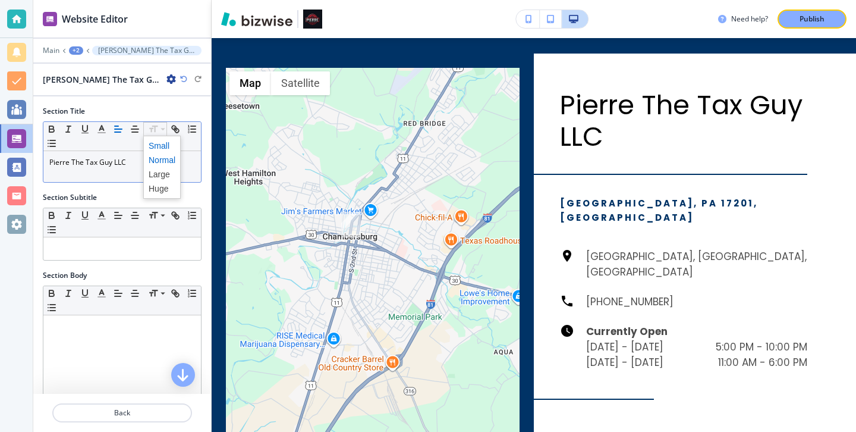
click at [158, 147] on span at bounding box center [162, 146] width 27 height 14
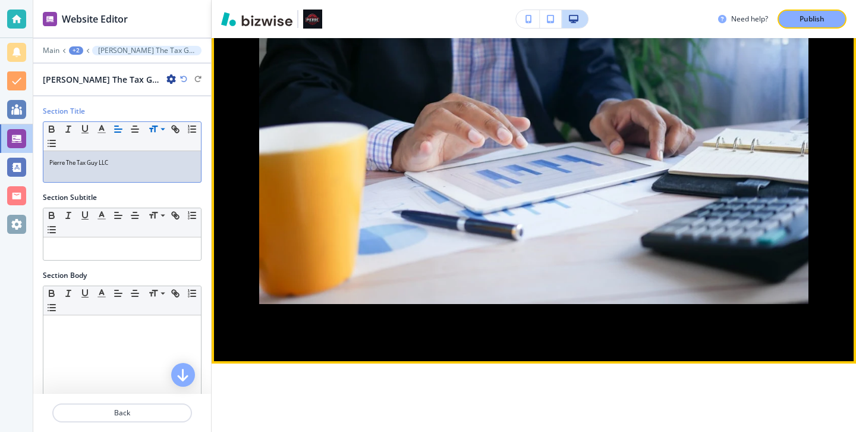
scroll to position [0, 0]
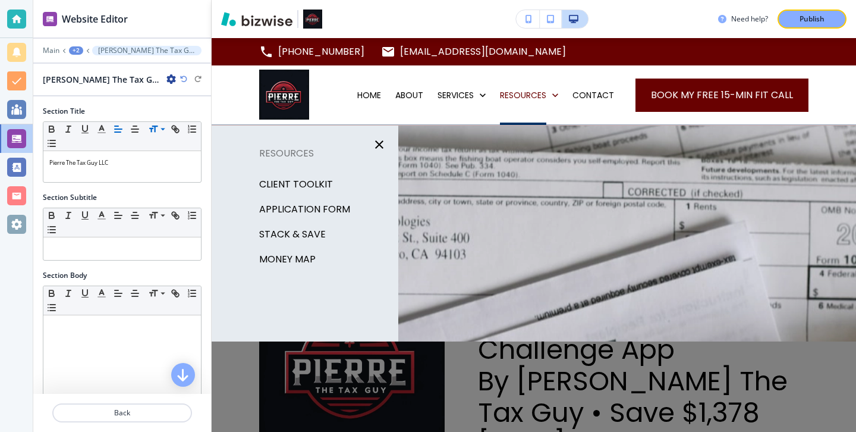
click at [313, 236] on p "STACK & SAVE" at bounding box center [292, 234] width 67 height 18
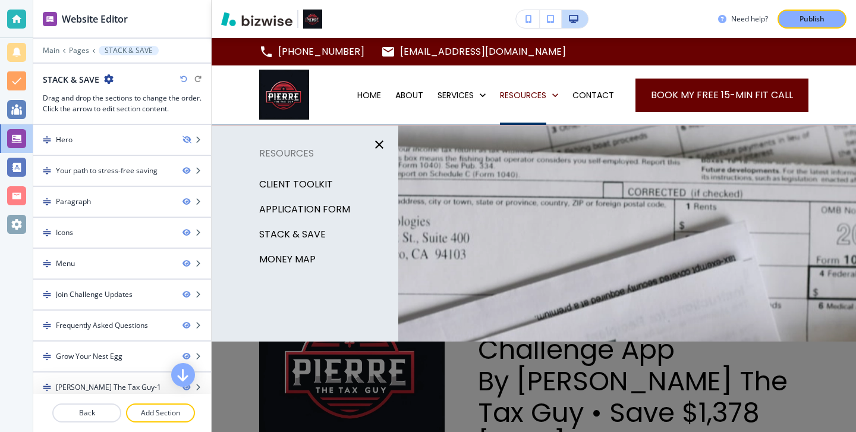
click at [298, 264] on p "MONEY MAP" at bounding box center [287, 259] width 56 height 18
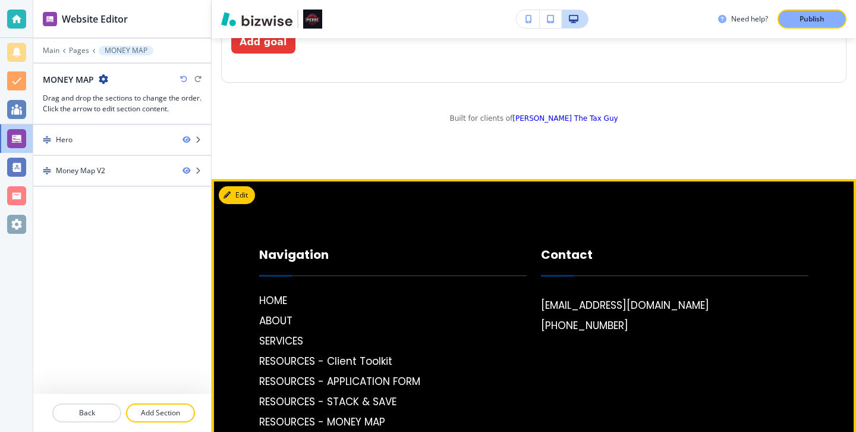
scroll to position [2865, 0]
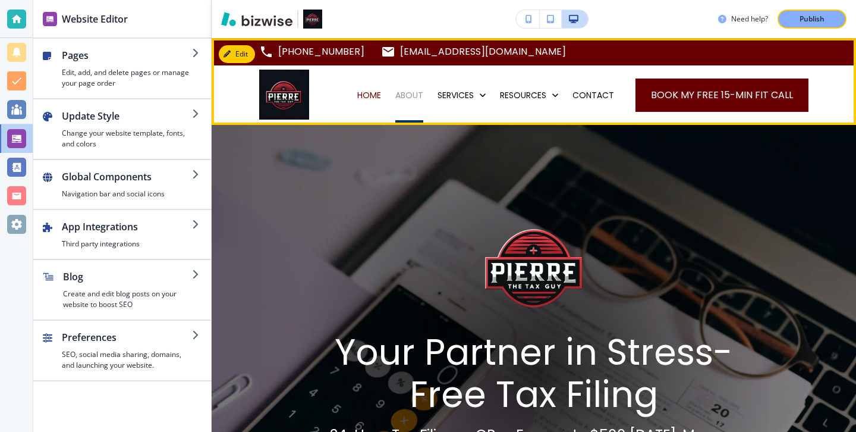
click at [405, 99] on p "ABOUT" at bounding box center [409, 95] width 28 height 12
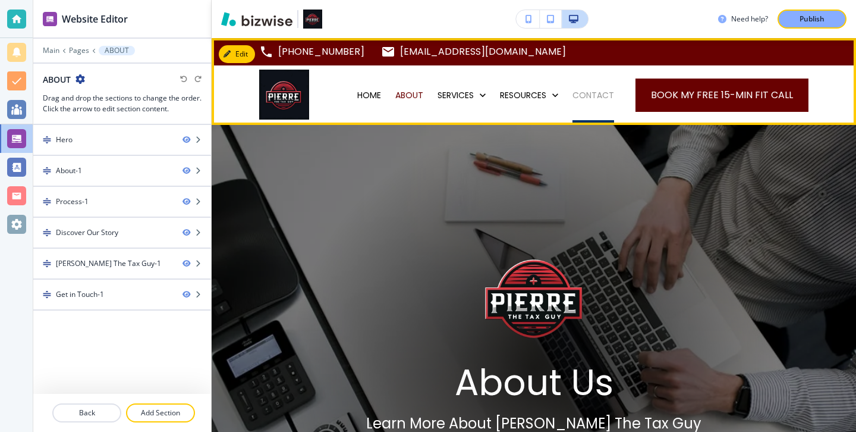
click at [601, 92] on p "CONTACT" at bounding box center [594, 95] width 42 height 12
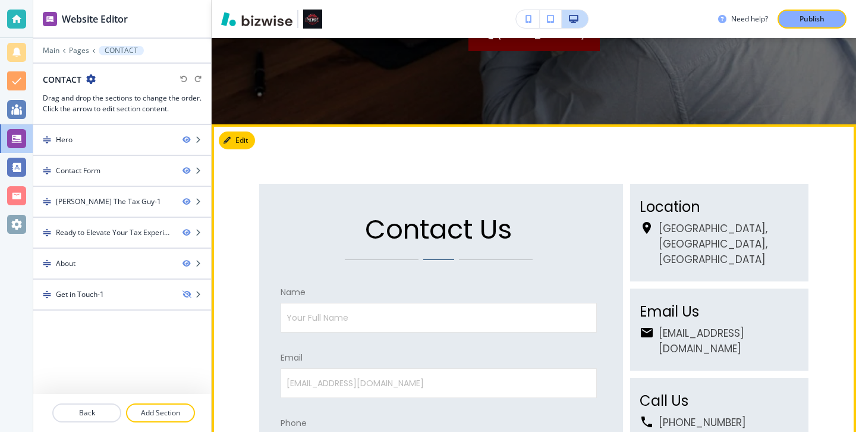
click at [254, 136] on button "Edit" at bounding box center [237, 140] width 36 height 18
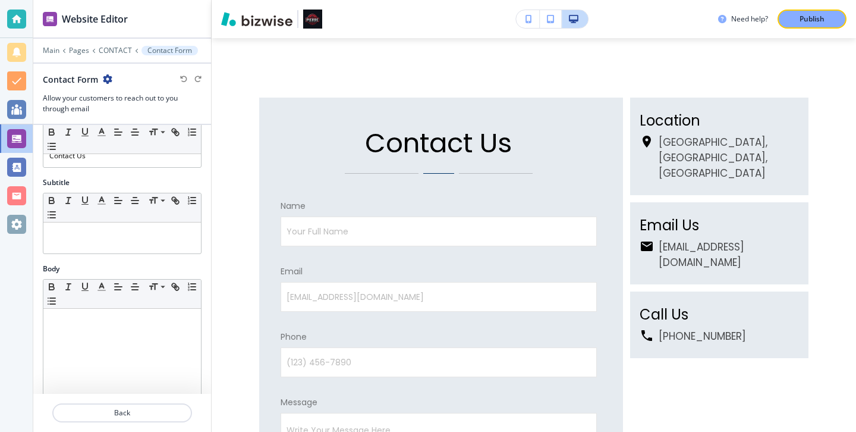
scroll to position [25, 0]
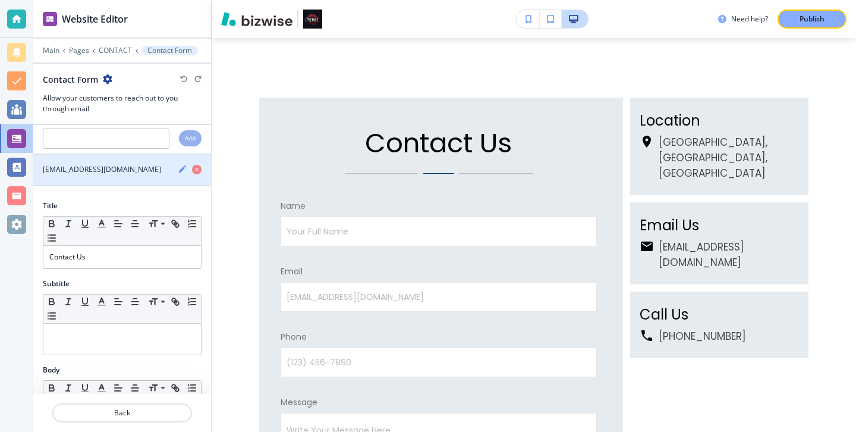
click at [120, 176] on div "button" at bounding box center [122, 180] width 178 height 10
click at [120, 175] on div "button" at bounding box center [122, 180] width 178 height 10
click at [120, 172] on h4 "business@pierrethetaxguy.com" at bounding box center [102, 169] width 118 height 11
click at [120, 169] on h4 "business@pierrethetaxguy.com" at bounding box center [102, 169] width 118 height 11
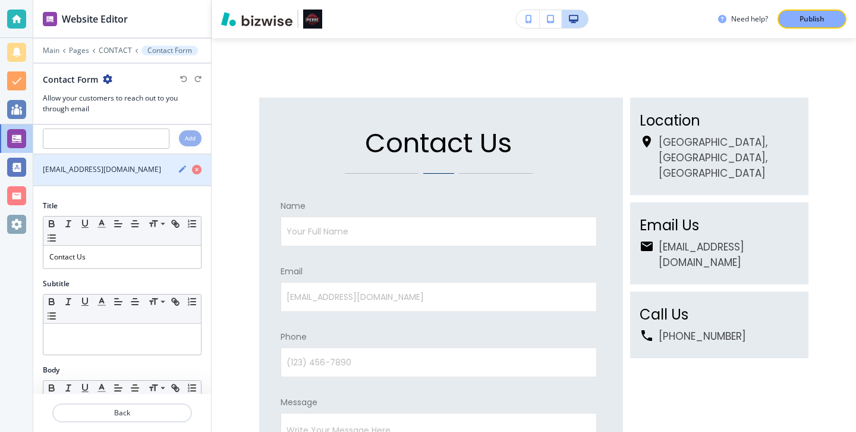
click at [178, 169] on icon "button" at bounding box center [183, 169] width 10 height 10
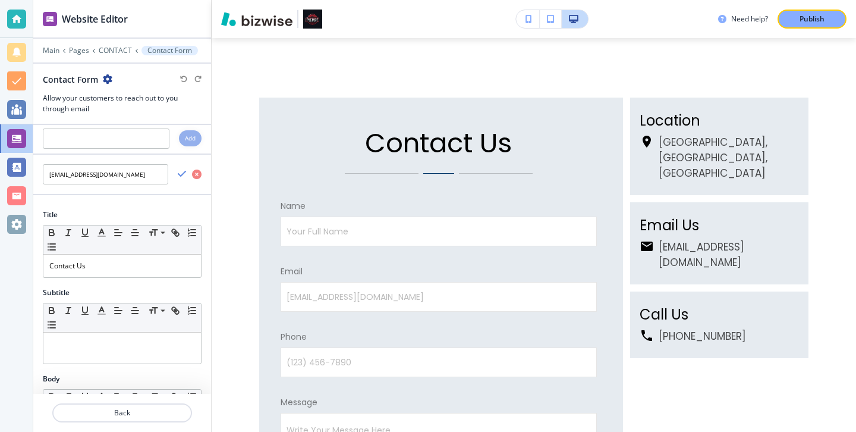
scroll to position [0, 0]
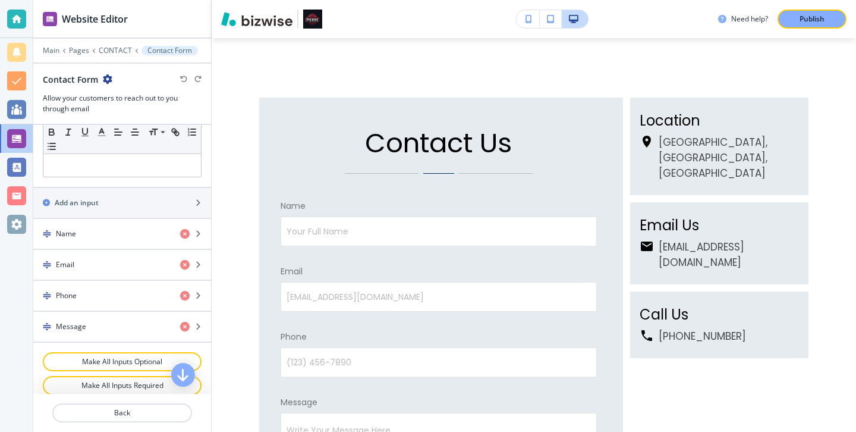
scroll to position [429, 0]
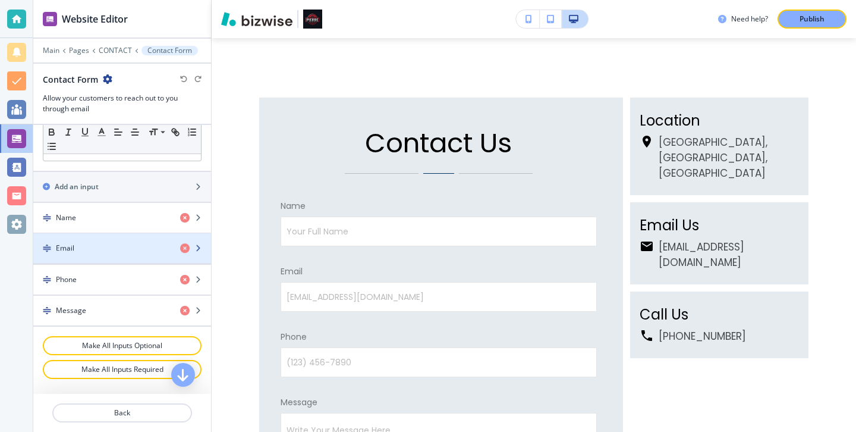
click at [115, 254] on div "button" at bounding box center [122, 259] width 178 height 10
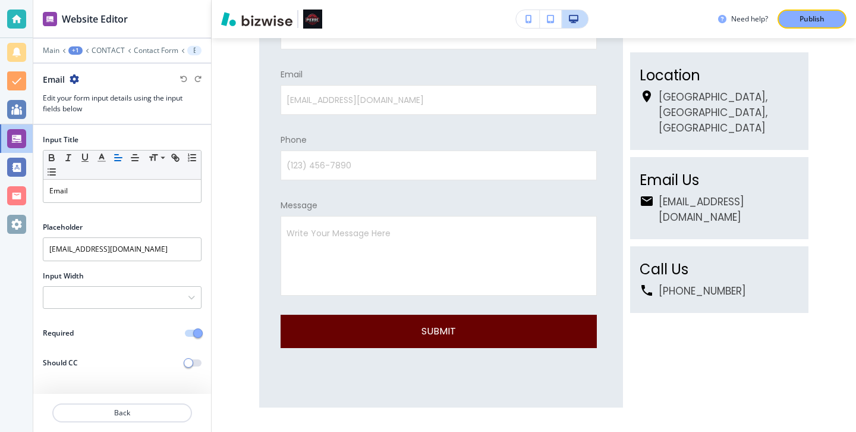
scroll to position [801, 0]
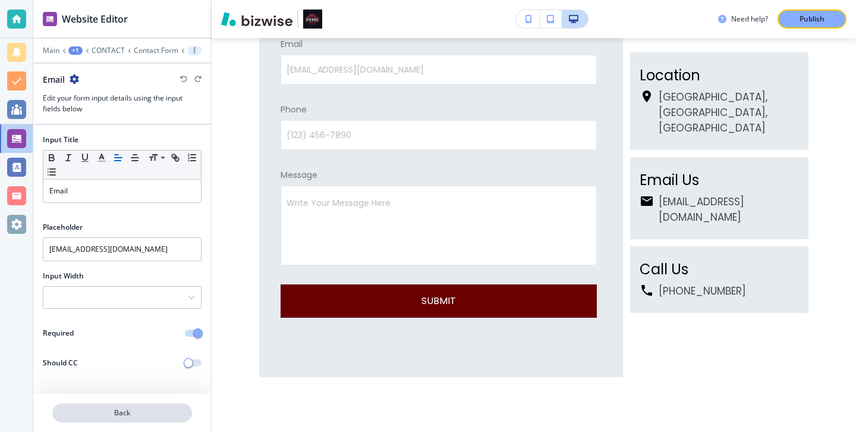
click at [140, 407] on p "Back" at bounding box center [122, 412] width 137 height 11
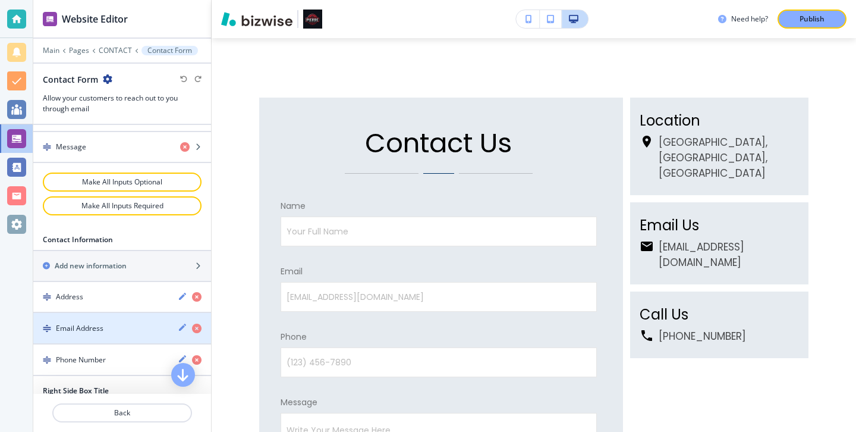
scroll to position [608, 0]
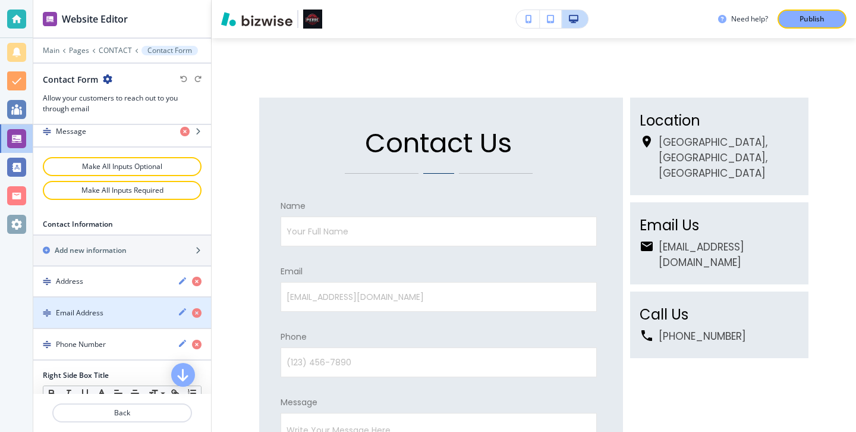
click at [137, 316] on div "Email Address" at bounding box center [100, 312] width 135 height 11
click at [131, 307] on div "Email Address" at bounding box center [100, 312] width 135 height 11
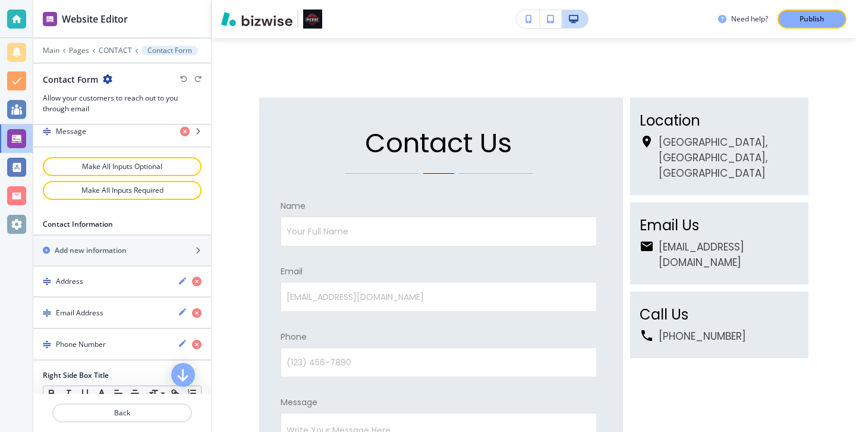
click at [130, 310] on div "Email Address" at bounding box center [100, 312] width 135 height 11
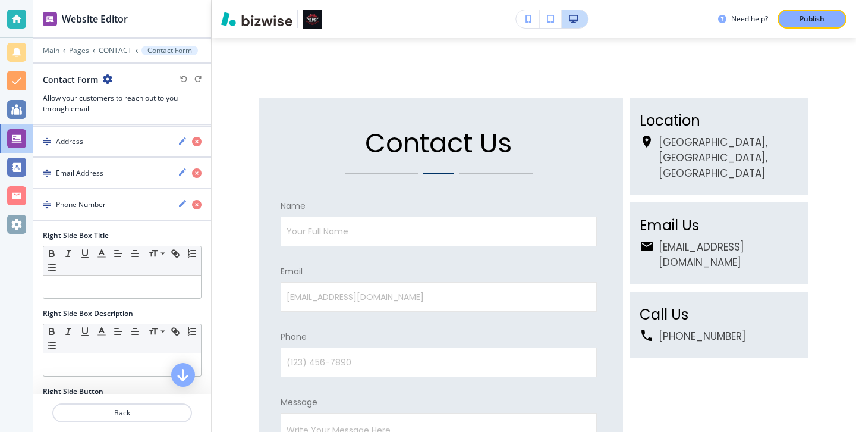
scroll to position [722, 0]
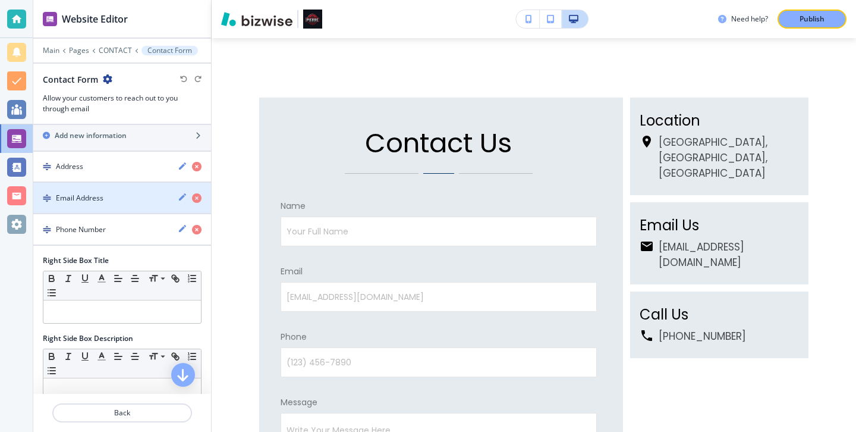
click at [96, 206] on div "button" at bounding box center [122, 208] width 178 height 10
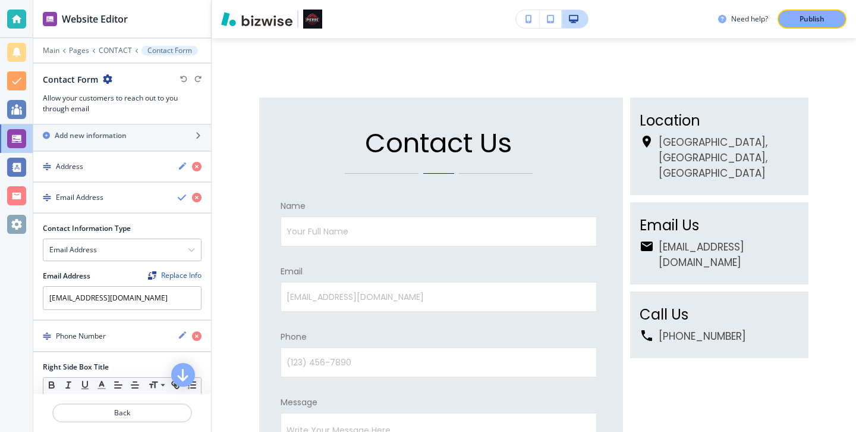
click at [96, 206] on div "button" at bounding box center [122, 208] width 178 height 10
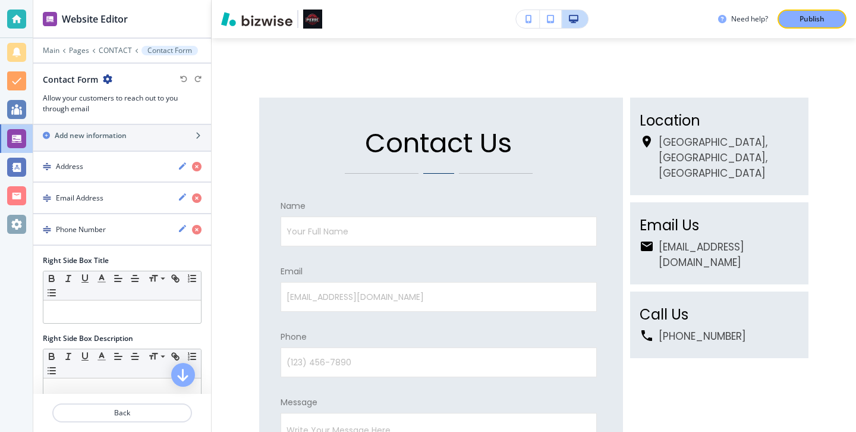
click at [96, 206] on div "button" at bounding box center [122, 208] width 178 height 10
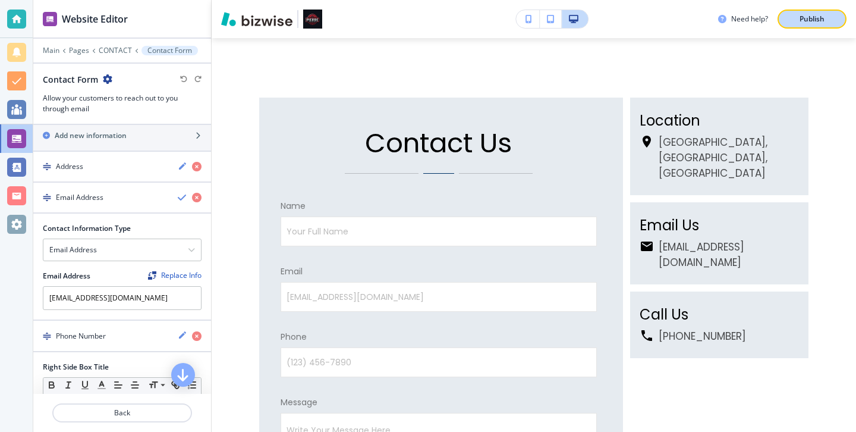
click at [826, 22] on div "Publish" at bounding box center [812, 19] width 38 height 11
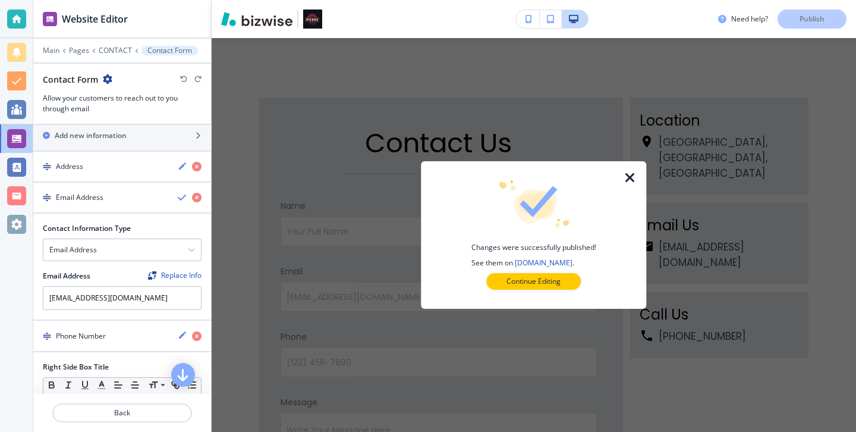
click at [630, 180] on icon "button" at bounding box center [630, 178] width 14 height 14
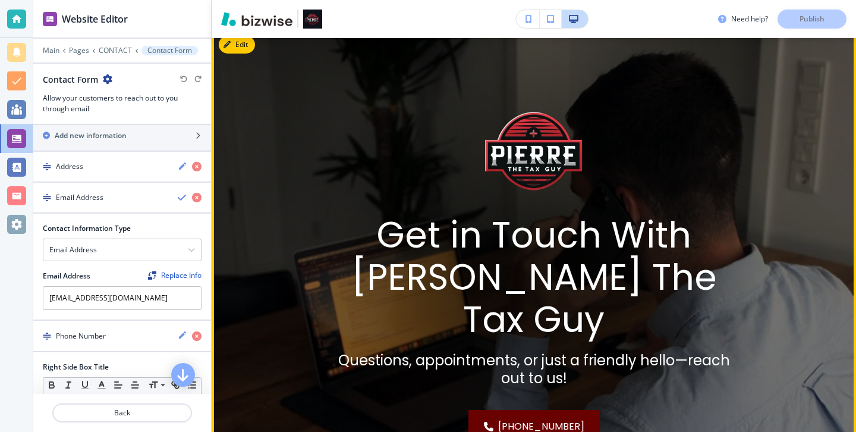
scroll to position [0, 0]
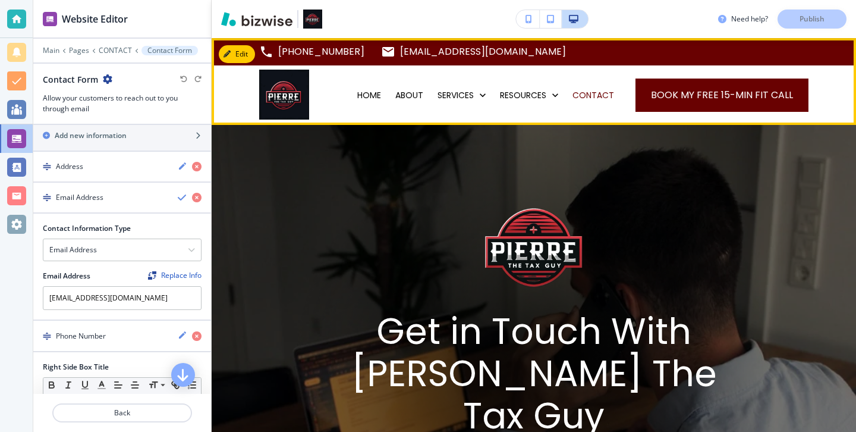
click at [408, 76] on div "ABOUT" at bounding box center [409, 94] width 42 height 59
click at [408, 92] on p "ABOUT" at bounding box center [409, 95] width 28 height 12
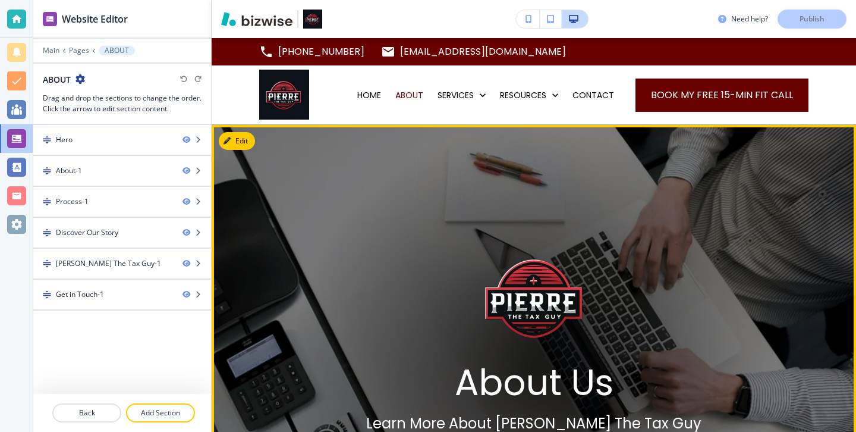
scroll to position [68, 0]
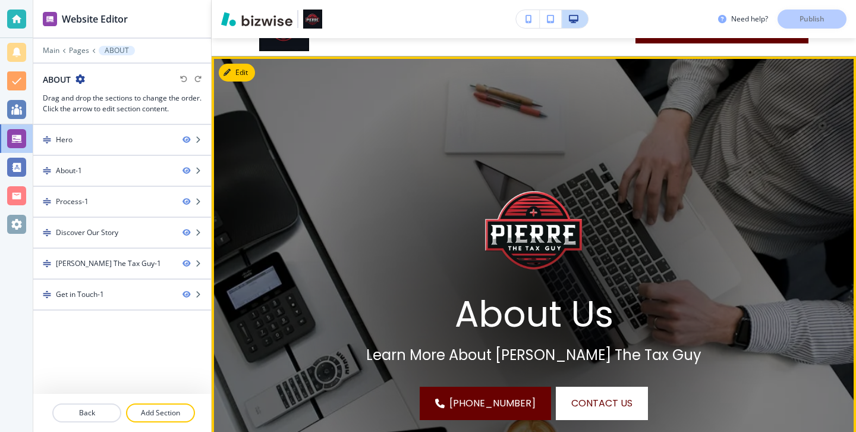
click at [241, 62] on img at bounding box center [534, 300] width 644 height 488
click at [241, 64] on button "Edit" at bounding box center [237, 73] width 36 height 18
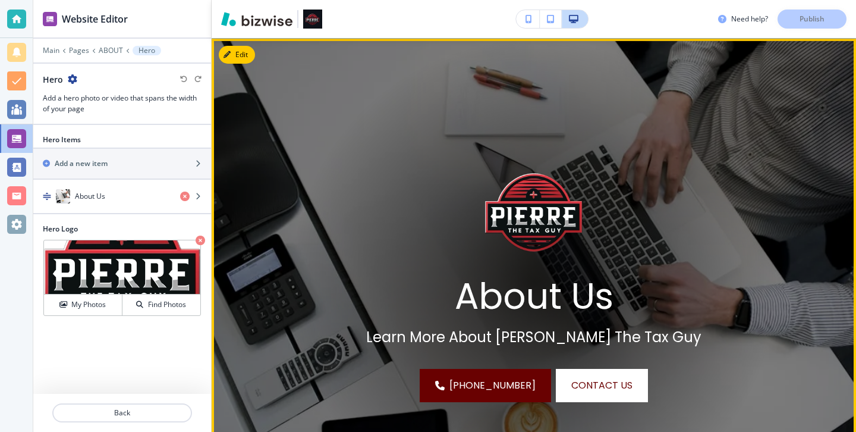
scroll to position [87, 0]
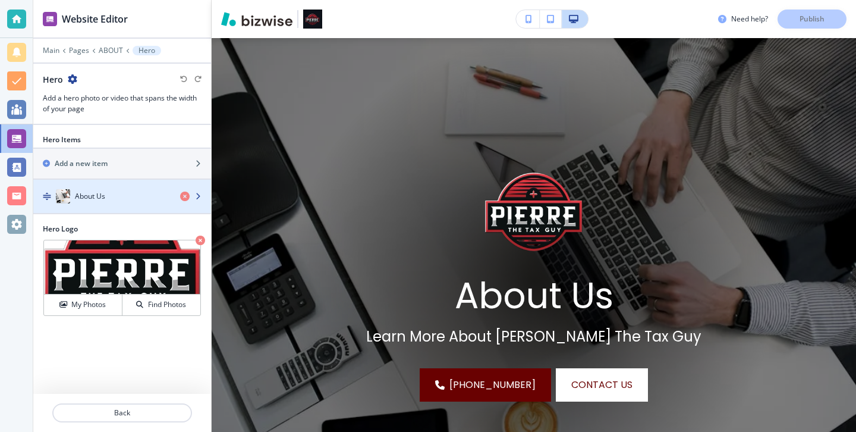
click at [137, 195] on div "About Us" at bounding box center [101, 196] width 137 height 14
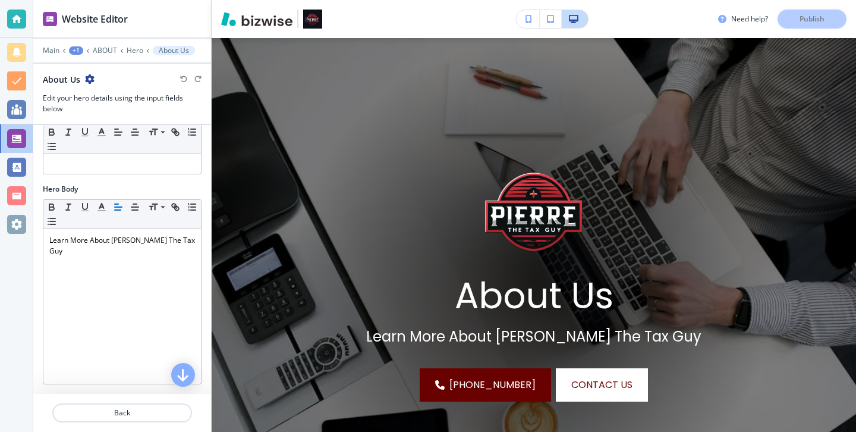
scroll to position [224, 0]
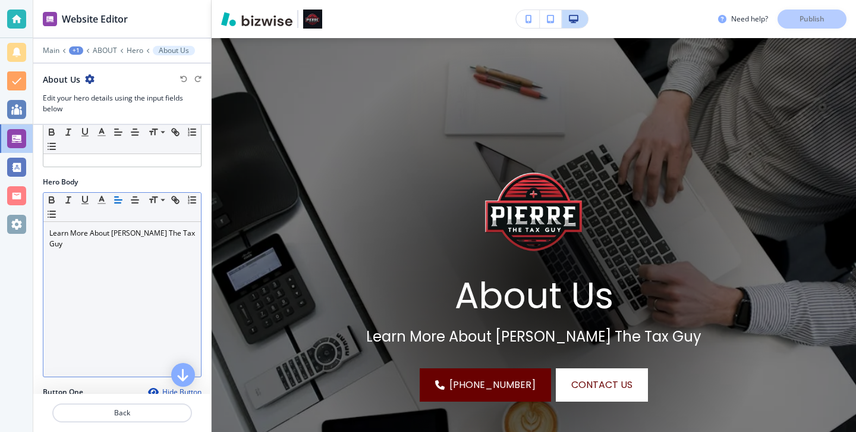
click at [181, 235] on p "Learn More About Pierre The Tax Guy" at bounding box center [122, 238] width 146 height 21
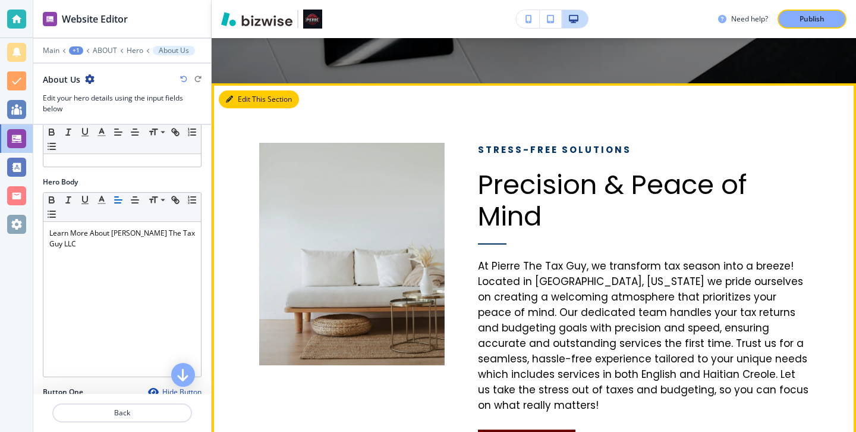
click at [238, 94] on button "Edit This Section" at bounding box center [259, 99] width 80 height 18
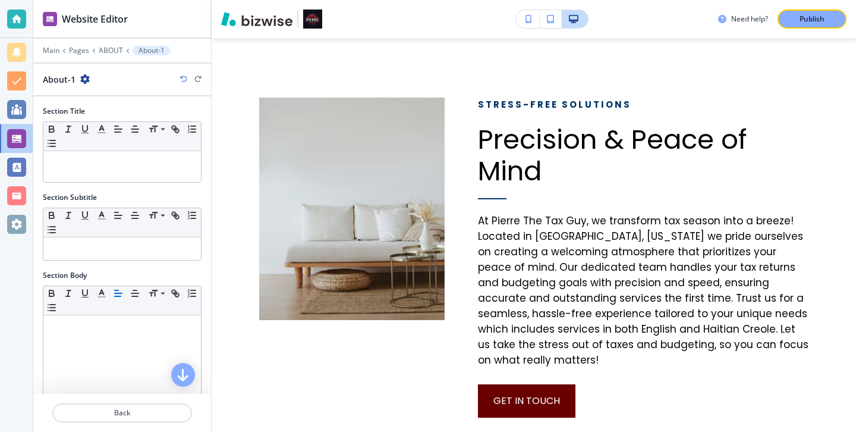
scroll to position [244, 0]
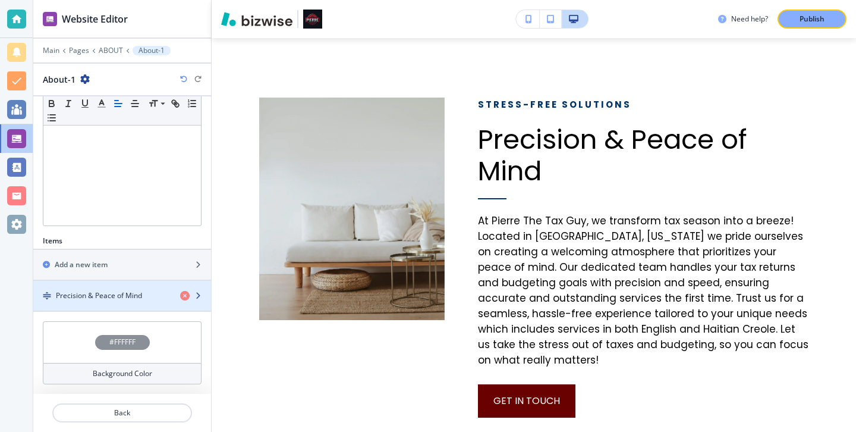
click at [92, 295] on h4 "Precision & Peace of Mind" at bounding box center [99, 295] width 86 height 11
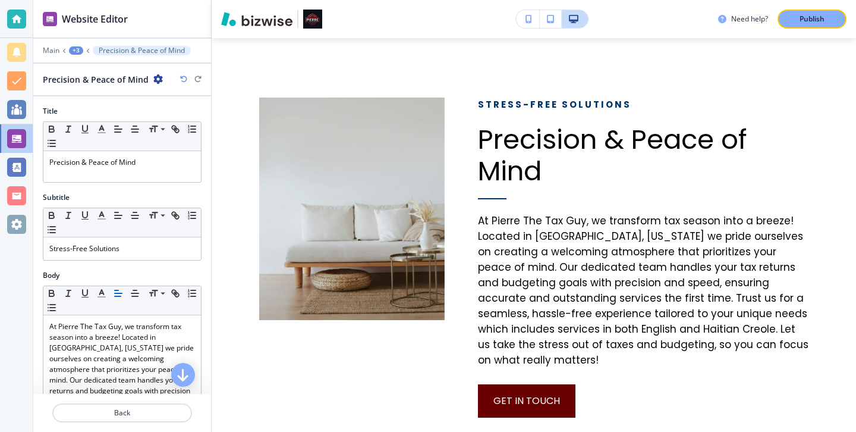
scroll to position [55, 0]
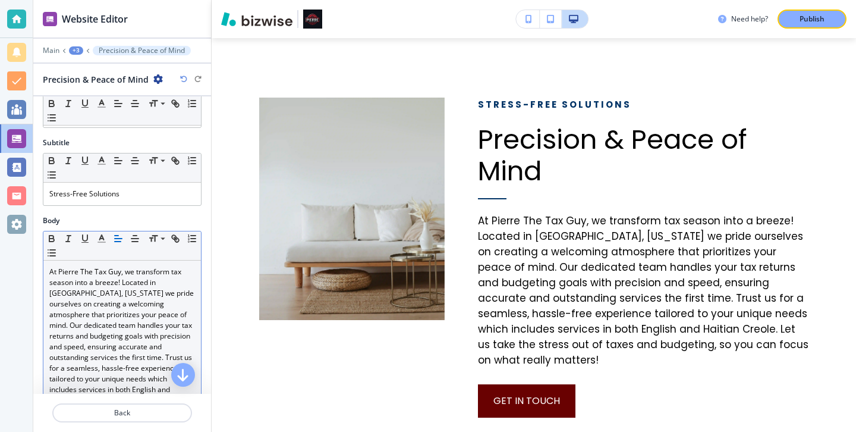
click at [120, 274] on p "At Pierre The Tax Guy, we transform tax season into a breeze! Located in Chambe…" at bounding box center [122, 346] width 146 height 161
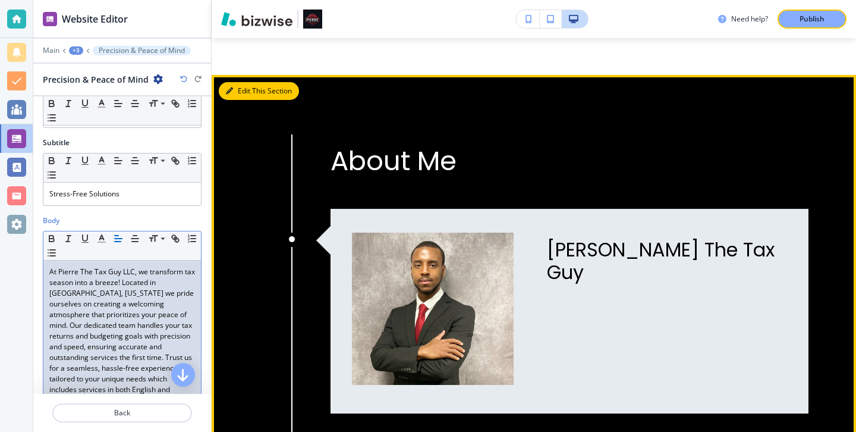
click at [250, 92] on button "Edit This Section" at bounding box center [259, 91] width 80 height 18
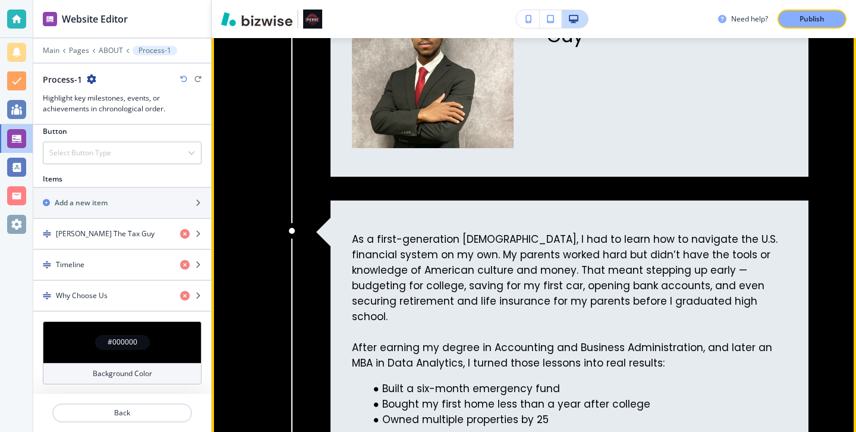
scroll to position [1268, 0]
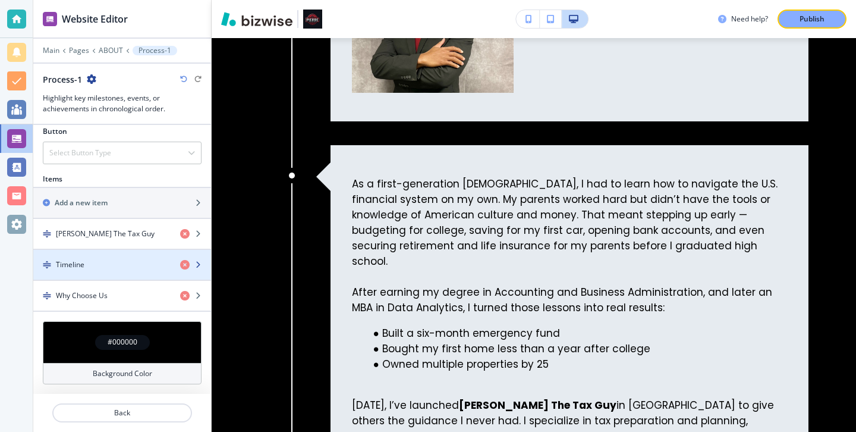
click at [137, 274] on div "button" at bounding box center [122, 275] width 178 height 10
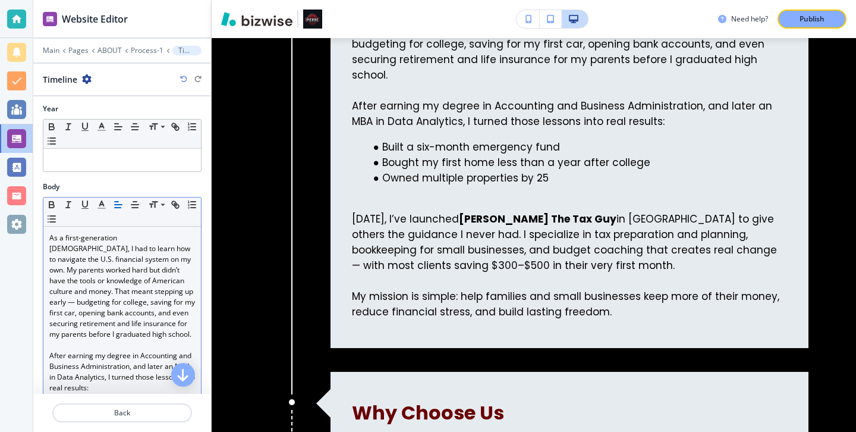
scroll to position [262, 0]
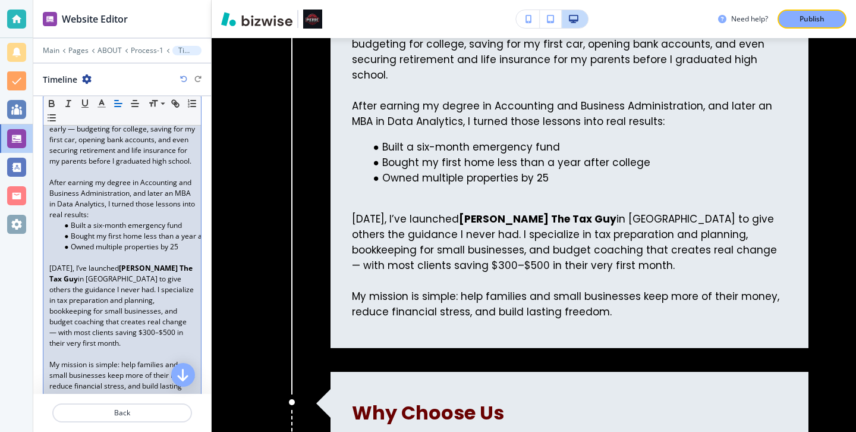
click at [182, 268] on strong "Pierre The Tax Guy" at bounding box center [121, 273] width 145 height 21
click at [185, 273] on p "Today, I’ve launched Pierre The Tax Guy in Chambersburg to give others the guid…" at bounding box center [122, 306] width 146 height 86
click at [187, 263] on p "Today, I’ve launched Pierre The Tax Guy in Chambersburg to give others the guid…" at bounding box center [122, 306] width 146 height 86
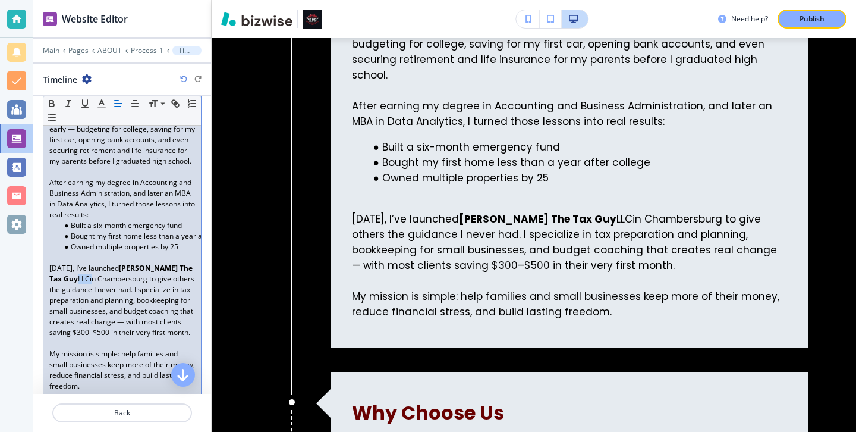
drag, startPoint x: 62, startPoint y: 278, endPoint x: 77, endPoint y: 282, distance: 15.4
click at [77, 282] on p "Today, I’ve launched Pierre The Tax Guy LLCin Chambersburg to give others the g…" at bounding box center [122, 300] width 146 height 75
click at [57, 98] on button "button" at bounding box center [51, 103] width 17 height 14
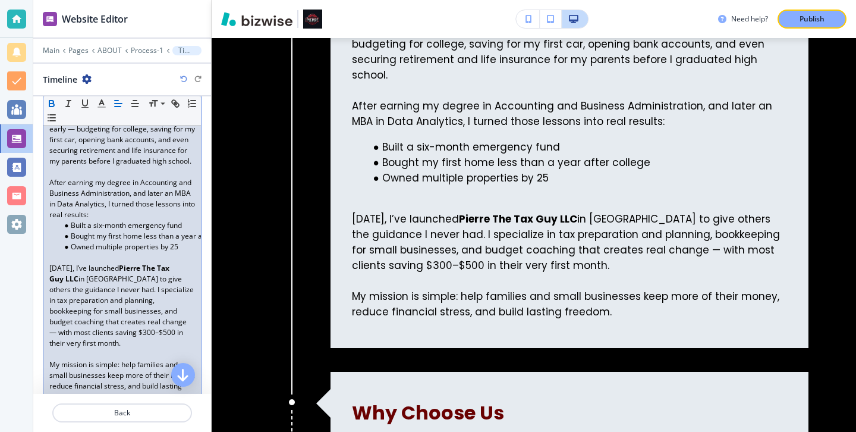
click at [79, 279] on p "Today, I’ve launched Pierre The Tax Guy LLC in Chambersburg to give others the …" at bounding box center [122, 306] width 146 height 86
click at [77, 281] on strong "Pierre The Tax Guy LLC" at bounding box center [110, 273] width 122 height 21
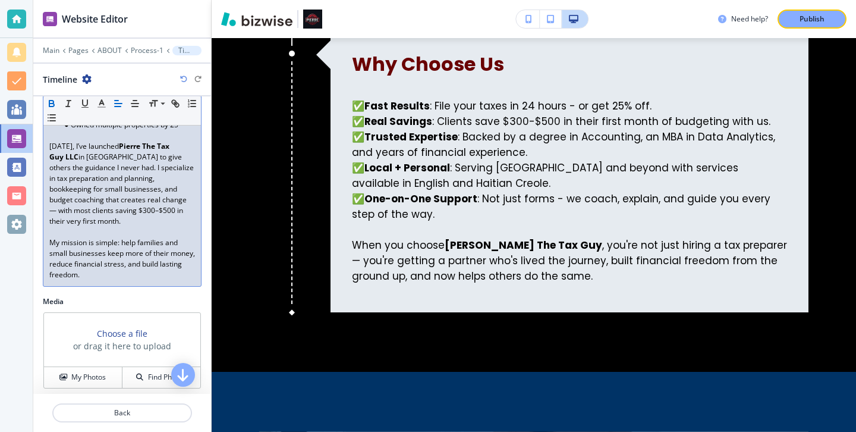
scroll to position [294, 0]
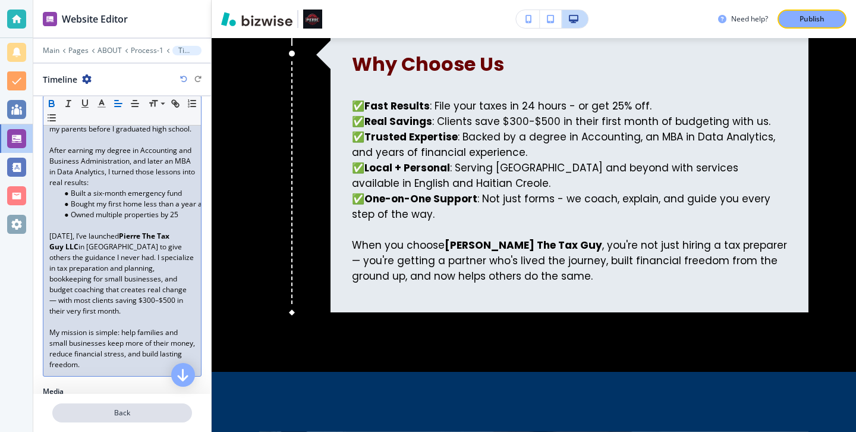
click at [144, 409] on p "Back" at bounding box center [122, 412] width 137 height 11
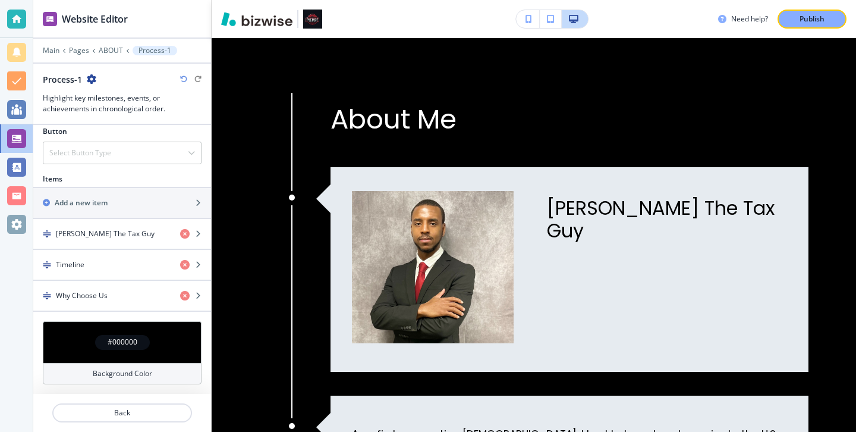
scroll to position [1013, 0]
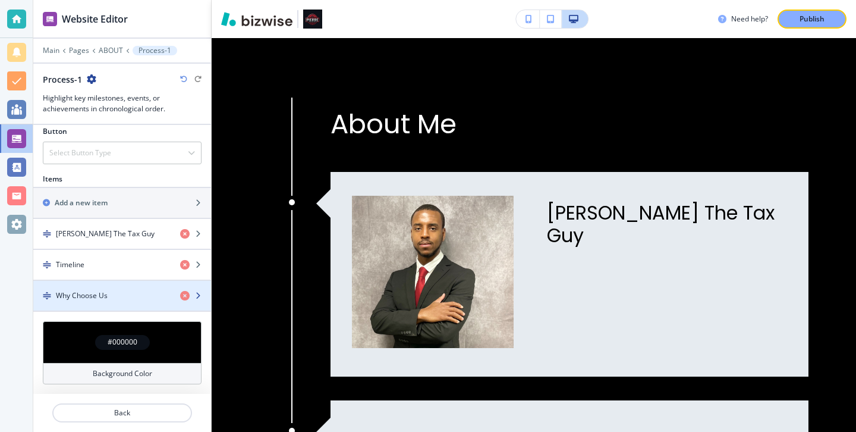
click at [134, 304] on div "button" at bounding box center [122, 306] width 178 height 10
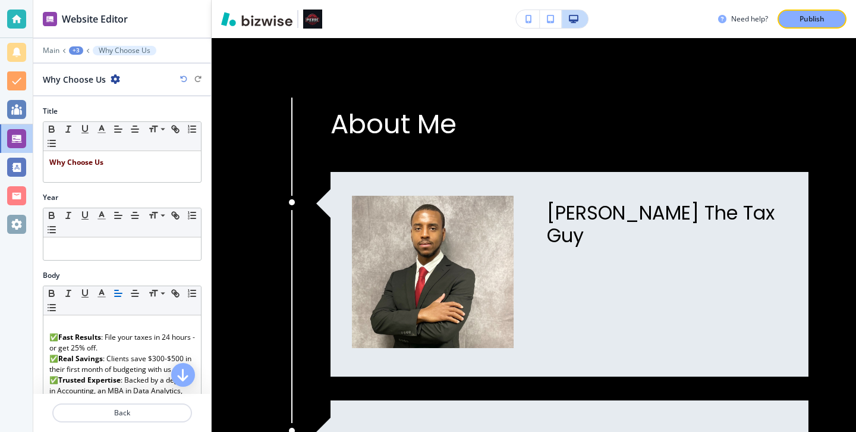
scroll to position [318, 0]
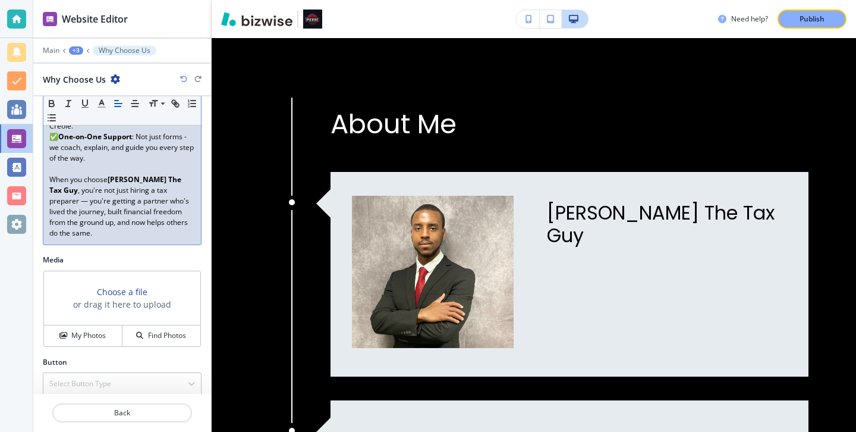
click at [187, 174] on p "When you choose Pierre The Tax Guy , you're not just hiring a tax preparer — yo…" at bounding box center [122, 206] width 146 height 64
click at [177, 174] on p "When you choose Pierre The Tax Guy , you're not just hiring a tax preparer — yo…" at bounding box center [122, 206] width 146 height 64
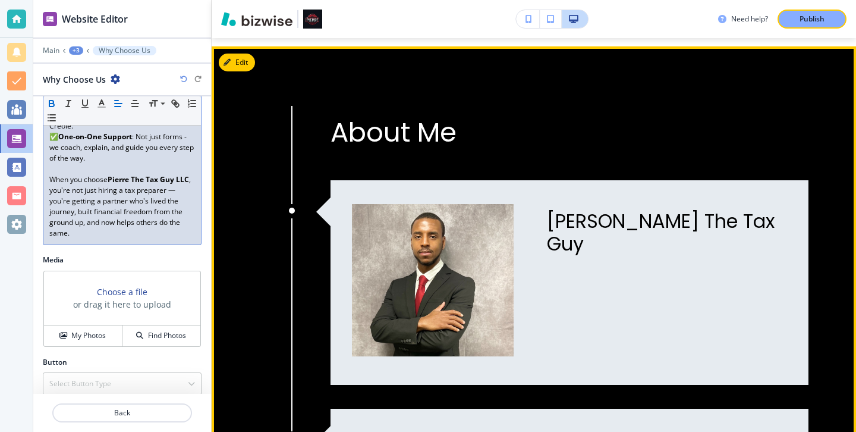
scroll to position [982, 0]
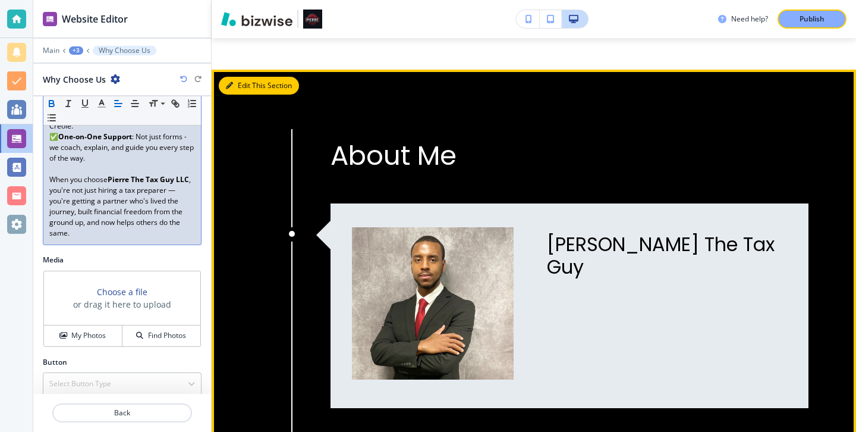
click at [237, 82] on button "Edit This Section" at bounding box center [259, 86] width 80 height 18
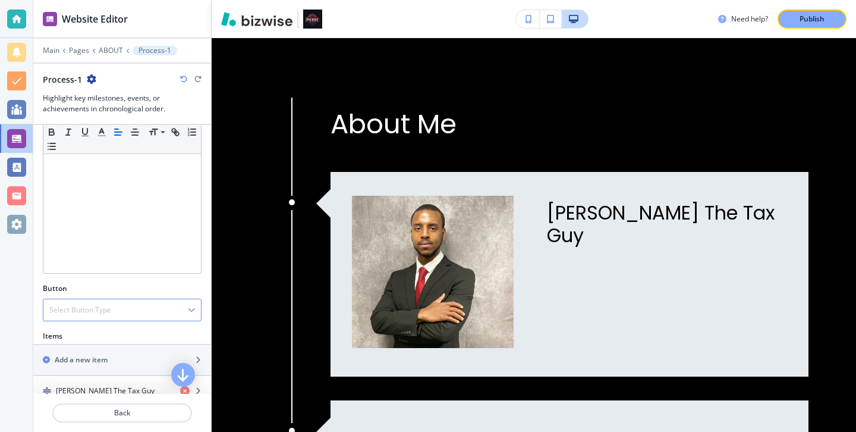
scroll to position [382, 0]
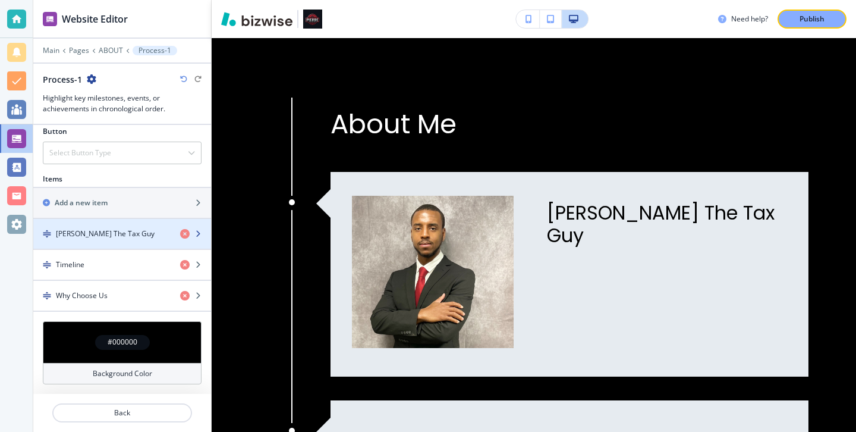
click at [138, 245] on div "button" at bounding box center [122, 244] width 178 height 10
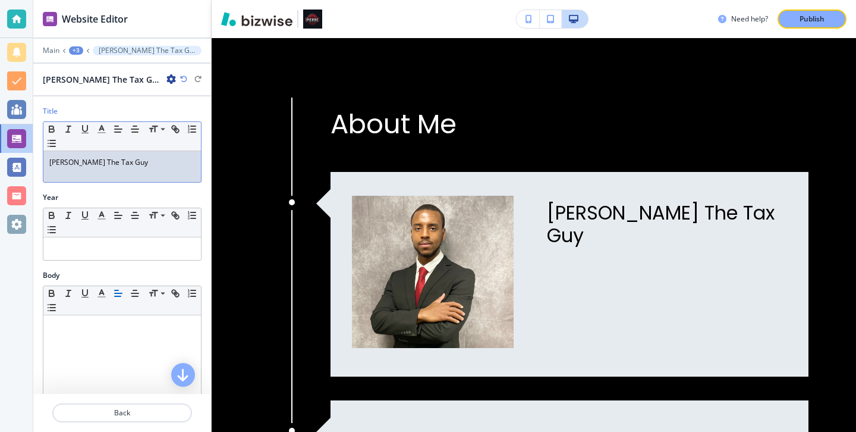
click at [149, 172] on div "Pierre The Tax Guy" at bounding box center [122, 166] width 158 height 31
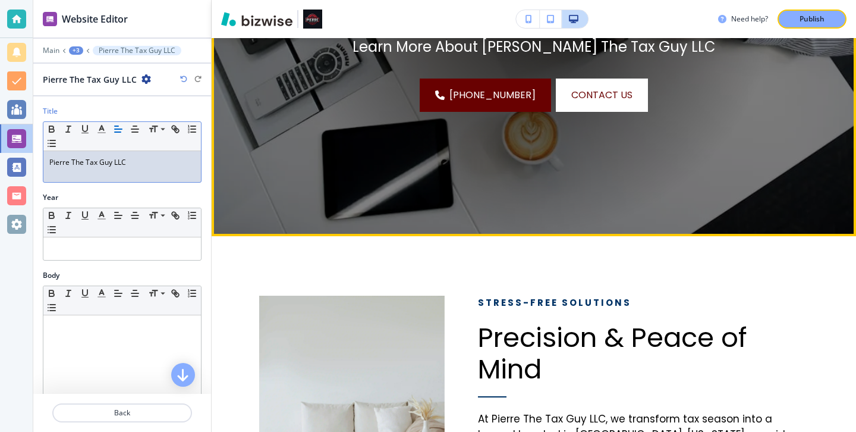
scroll to position [0, 0]
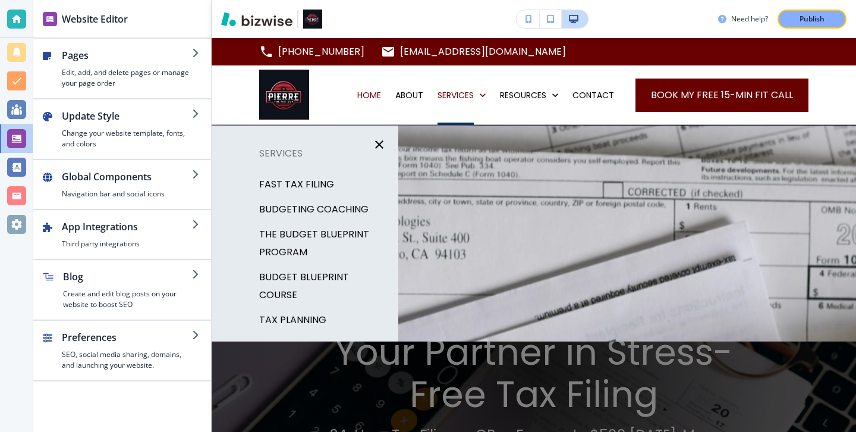
click at [327, 184] on p "FAST TAX FILING" at bounding box center [296, 184] width 75 height 18
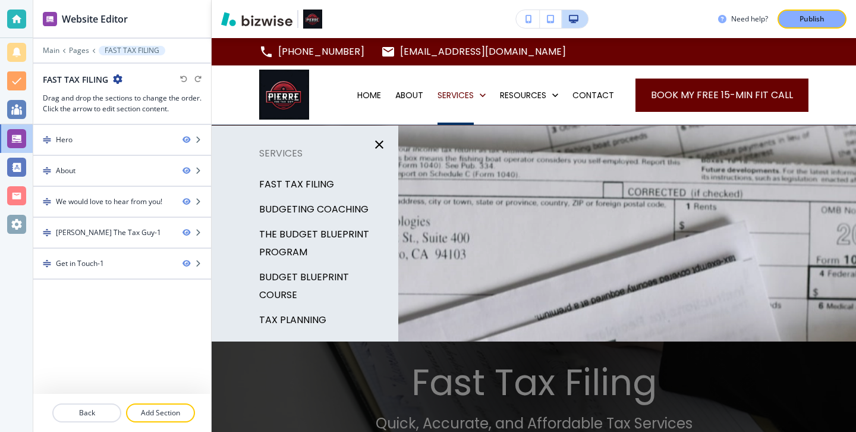
click at [331, 190] on div "FAST TAX FILING" at bounding box center [305, 184] width 187 height 25
click at [330, 186] on p "FAST TAX FILING" at bounding box center [296, 184] width 75 height 18
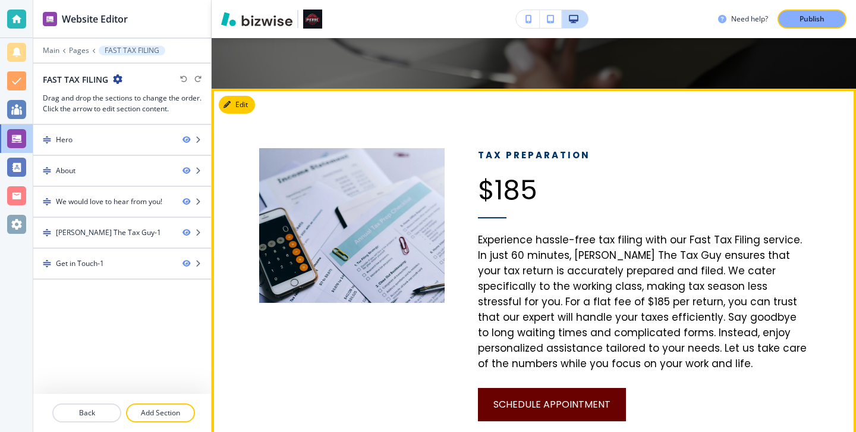
scroll to position [526, 0]
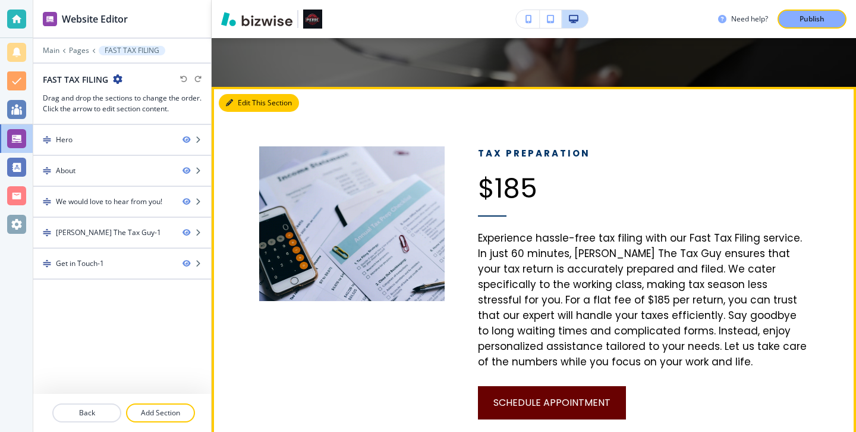
click at [243, 94] on button "Edit This Section" at bounding box center [259, 103] width 80 height 18
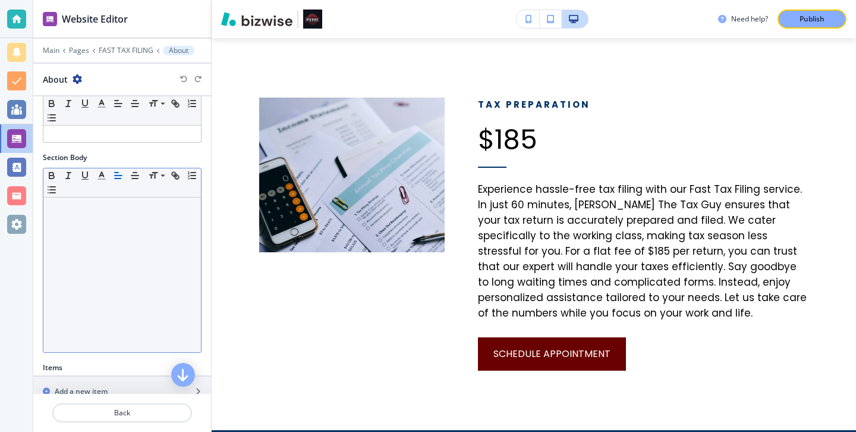
scroll to position [244, 0]
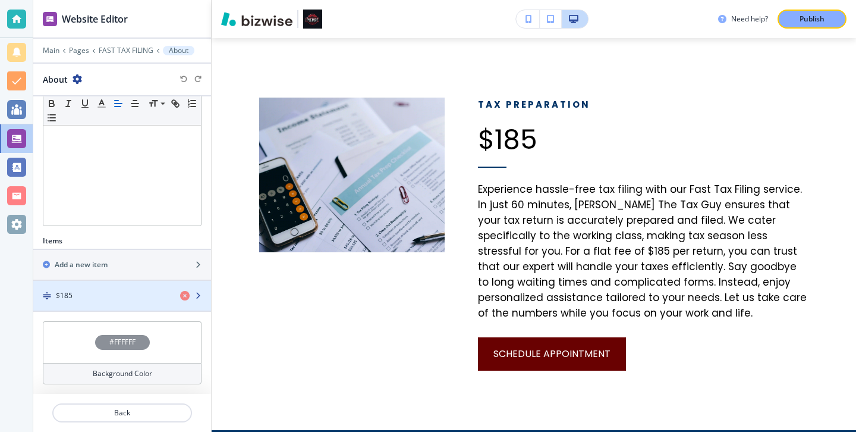
click at [136, 295] on div "$185" at bounding box center [101, 295] width 137 height 11
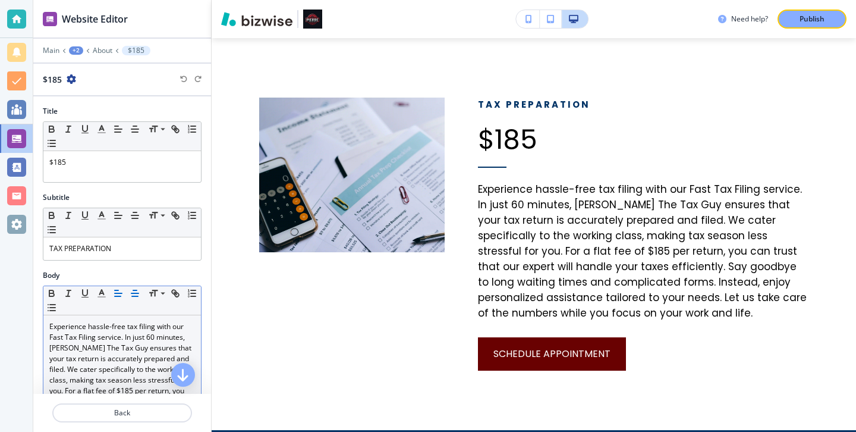
scroll to position [51, 0]
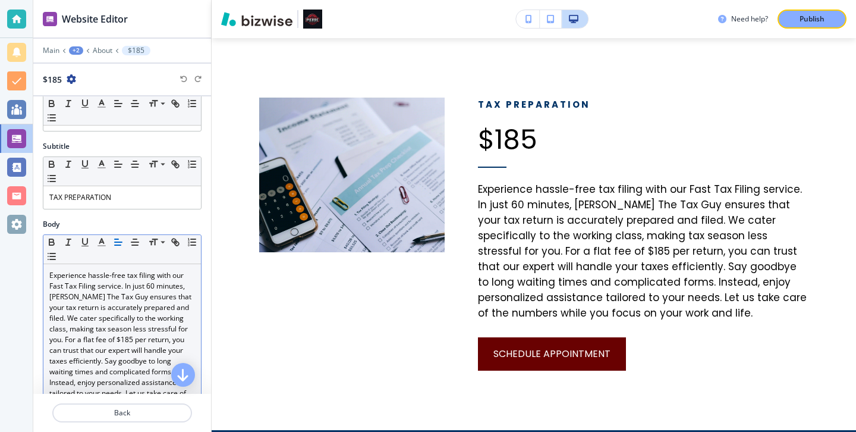
click at [114, 298] on p "Experience hassle-free tax filing with our Fast Tax Filing service. In just 60 …" at bounding box center [122, 345] width 146 height 150
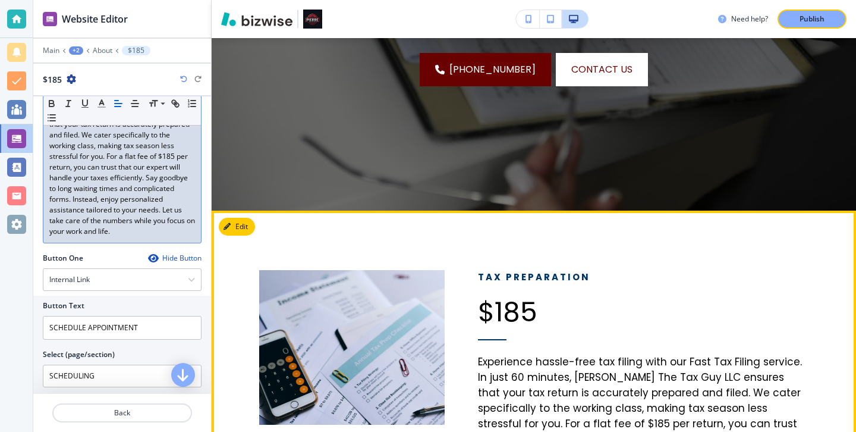
scroll to position [0, 0]
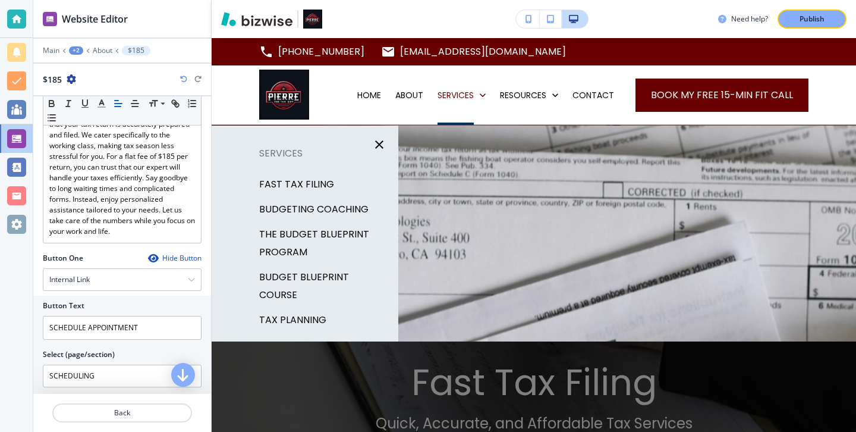
click at [321, 205] on p "BUDGETING COACHING" at bounding box center [313, 209] width 109 height 18
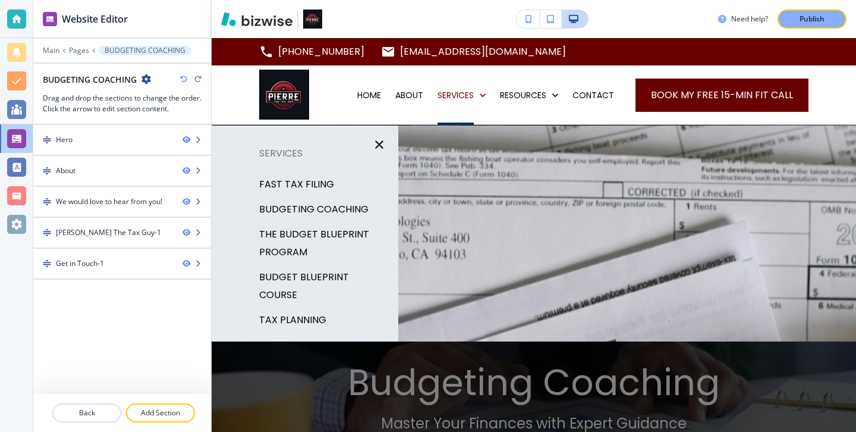
click at [310, 227] on p "THE BUDGET BLUEPRINT PROGRAM" at bounding box center [324, 243] width 130 height 36
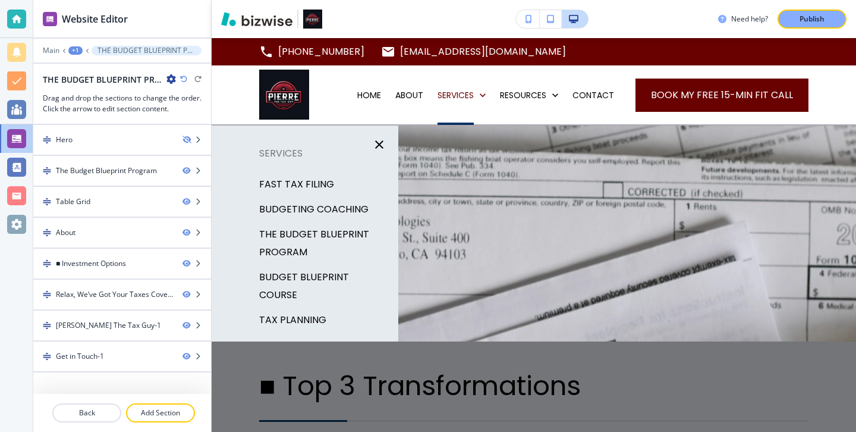
click at [318, 275] on p "BUDGET BLUEPRINT COURSE" at bounding box center [324, 286] width 130 height 36
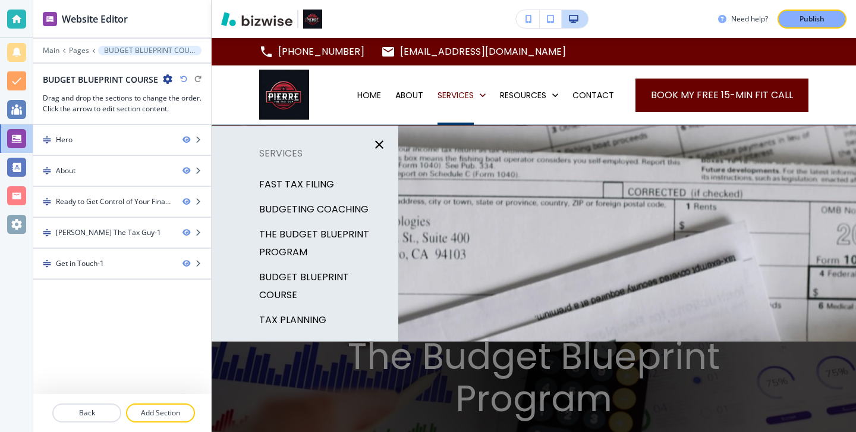
click at [340, 273] on p "BUDGET BLUEPRINT COURSE" at bounding box center [324, 286] width 130 height 36
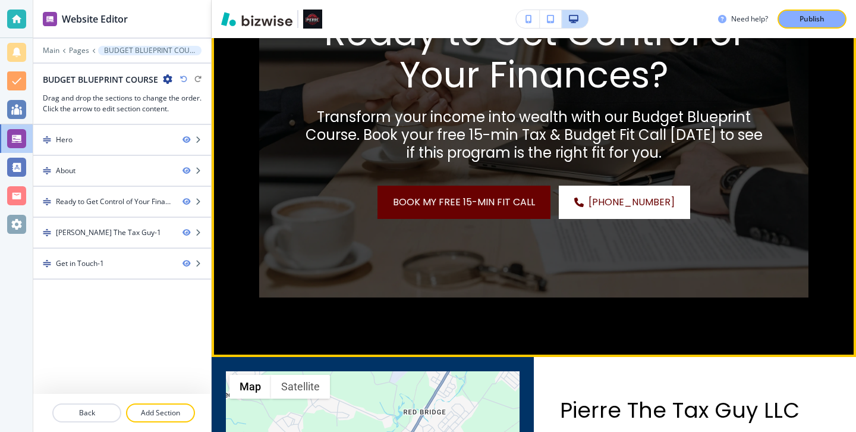
scroll to position [1836, 0]
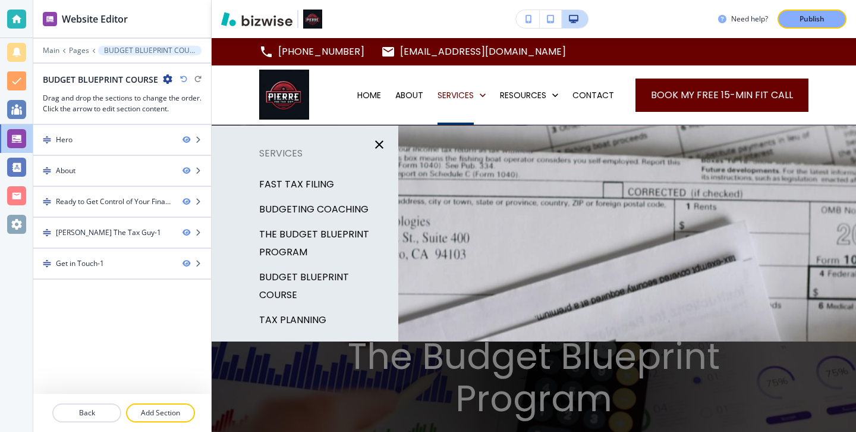
click at [325, 307] on div "TAX PLANNING" at bounding box center [305, 319] width 187 height 25
click at [320, 311] on p "TAX PLANNING" at bounding box center [292, 320] width 67 height 18
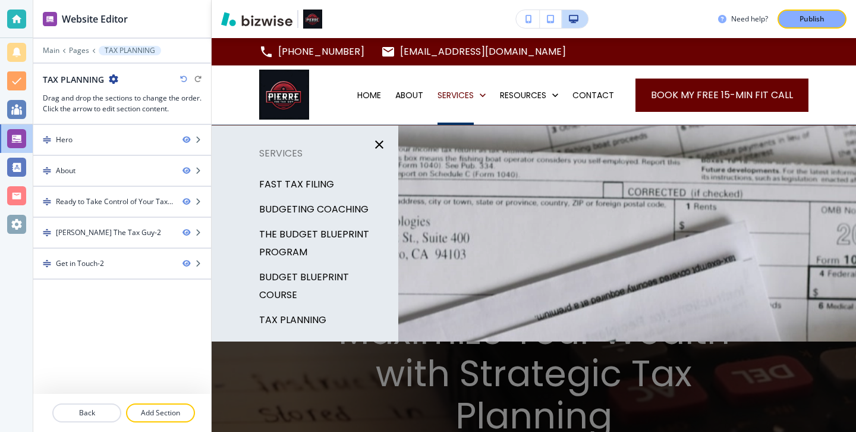
click at [309, 336] on p "BOOKKEEPING" at bounding box center [292, 345] width 67 height 18
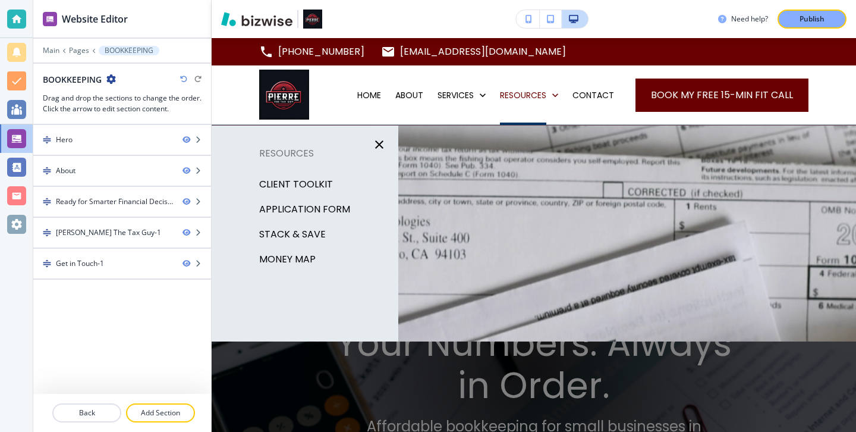
click at [327, 187] on p "Client Toolkit" at bounding box center [296, 184] width 74 height 18
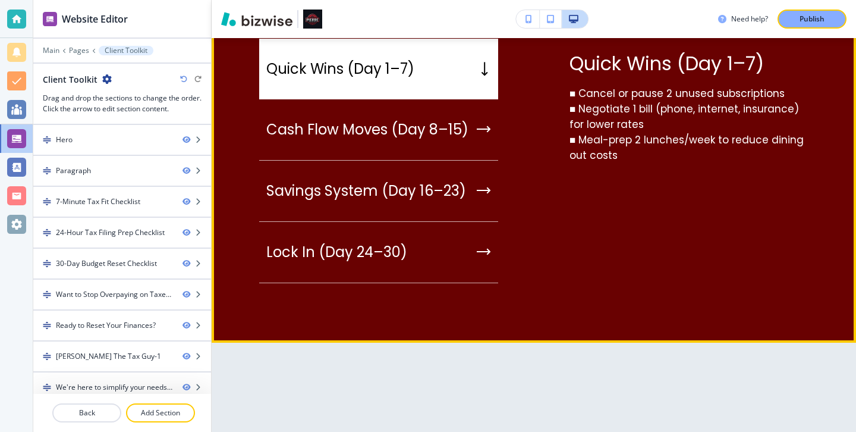
scroll to position [1993, 0]
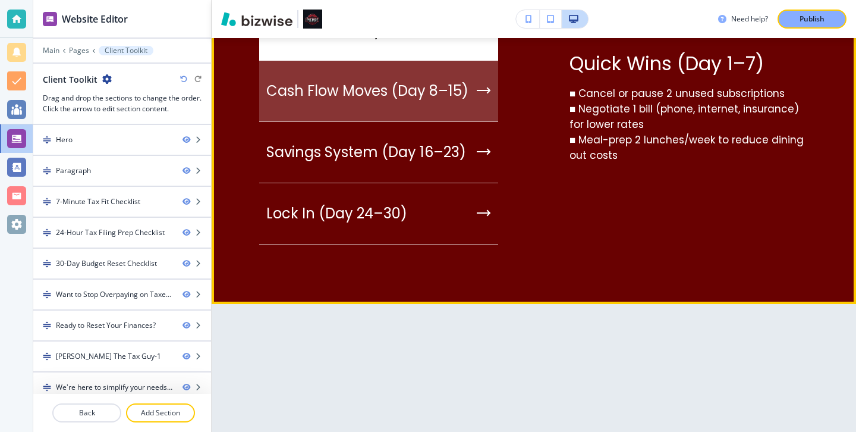
click at [337, 120] on div "Cash Flow Moves (Day 8–15)" at bounding box center [378, 91] width 239 height 61
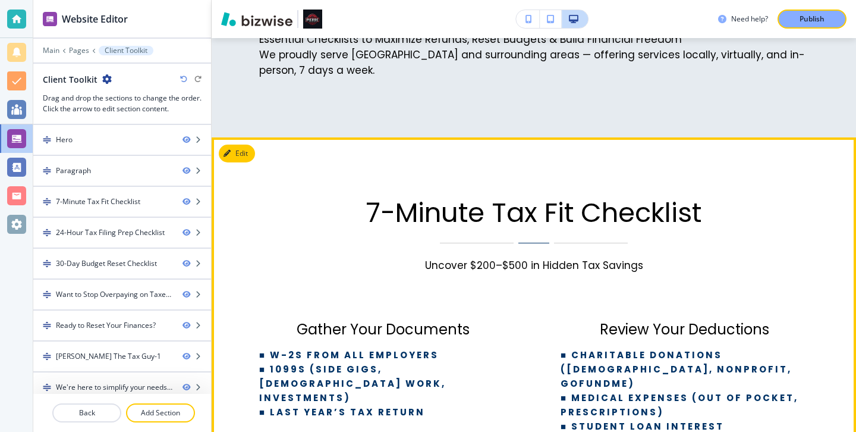
scroll to position [0, 0]
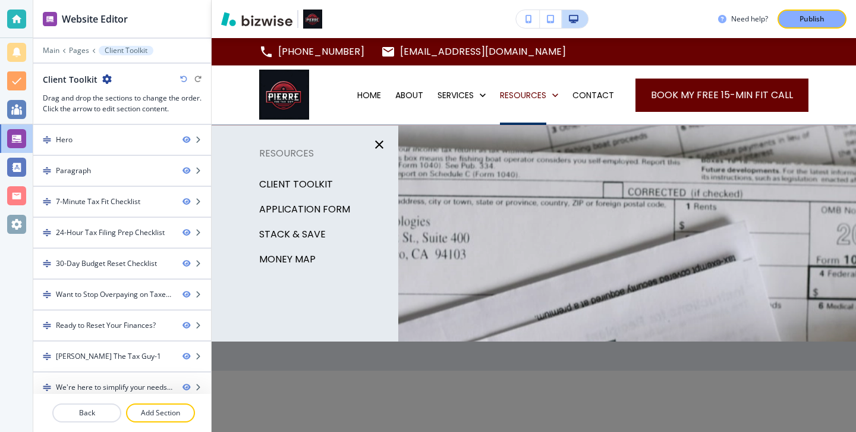
click at [332, 209] on p "APPLICATION FORM" at bounding box center [304, 209] width 91 height 18
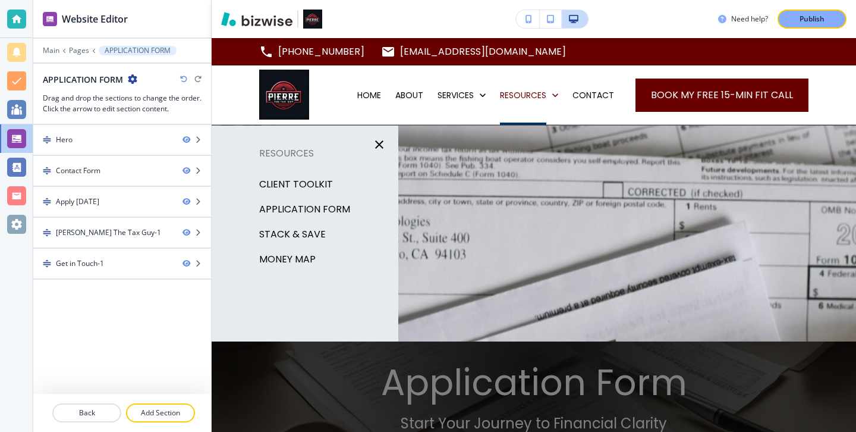
click at [320, 236] on p "STACK & SAVE" at bounding box center [292, 234] width 67 height 18
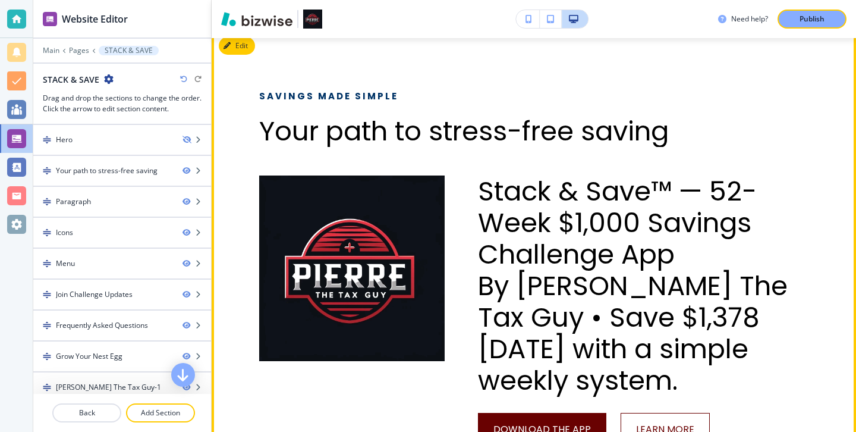
scroll to position [93, 0]
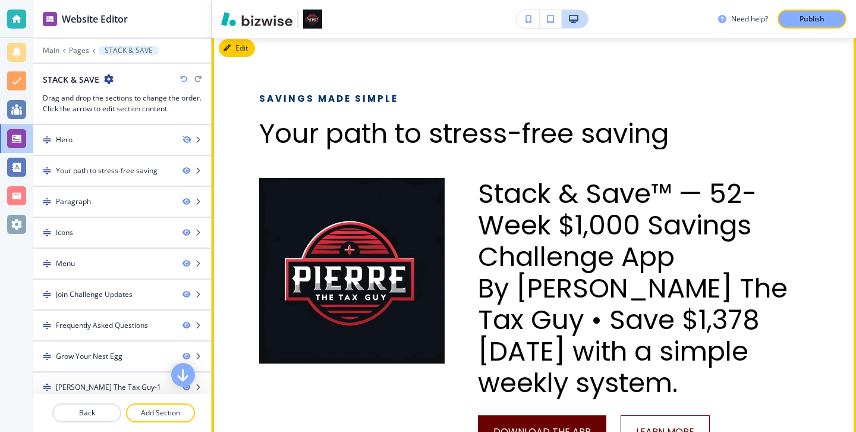
click at [255, 54] on div "Savings made simple Your path to stress-free saving Stack & Save™ — 52-Week $1,…" at bounding box center [534, 270] width 644 height 476
click at [251, 53] on button "Edit" at bounding box center [237, 48] width 36 height 18
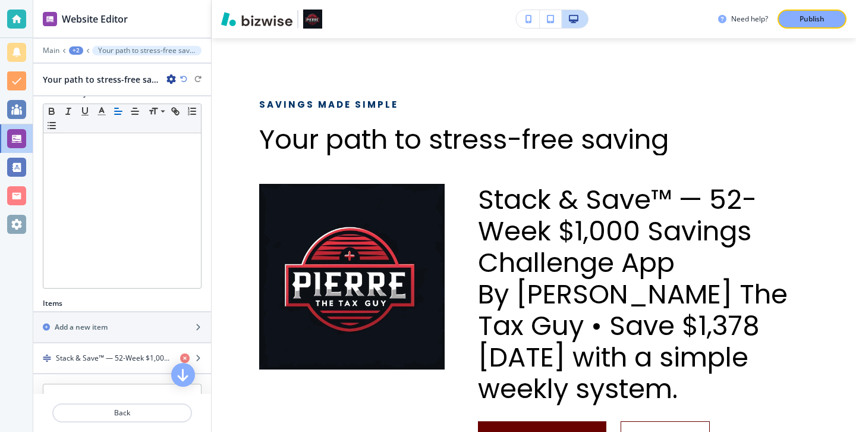
scroll to position [244, 0]
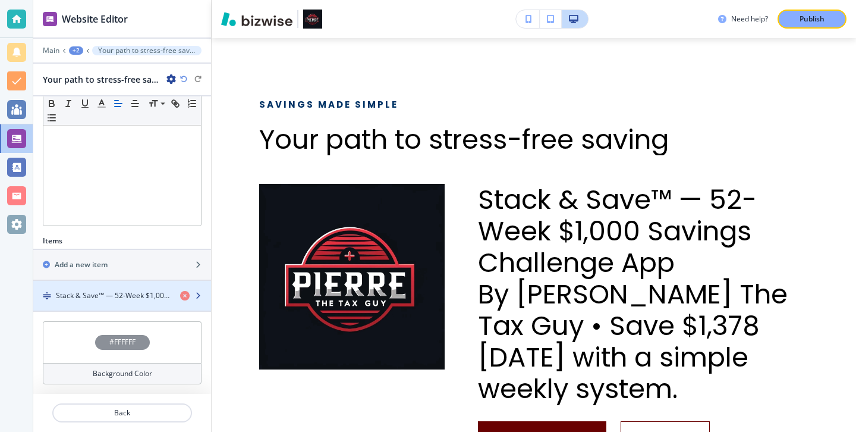
click at [104, 296] on h4 "Stack & Save™ — 52-Week $1,000 Savings Challenge AppBy Pierre The Tax Guy • Sav…" at bounding box center [113, 295] width 115 height 11
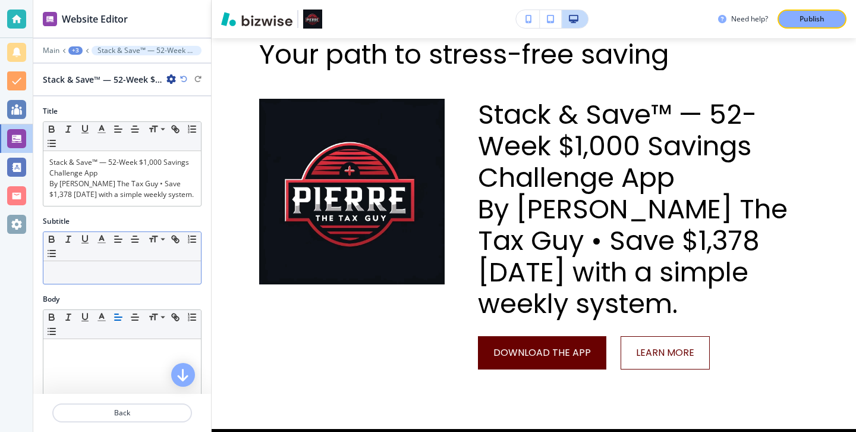
scroll to position [173, 0]
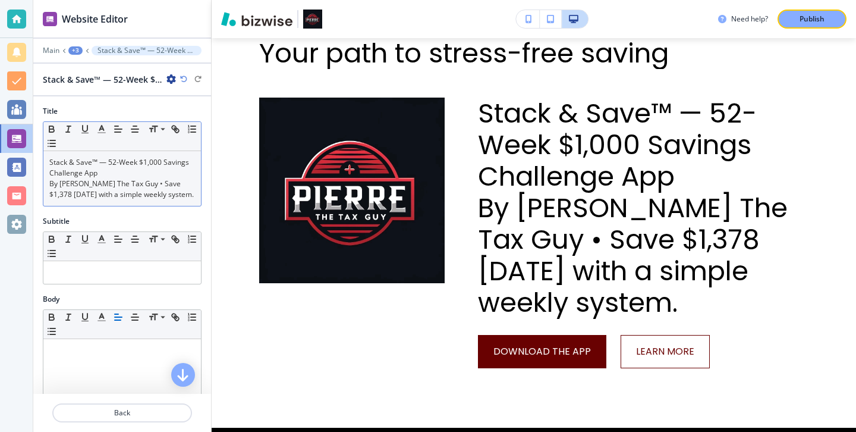
click at [122, 183] on p "By Pierre The Tax Guy • Save $1,378 in 52 weeks with a simple weekly system." at bounding box center [122, 188] width 146 height 21
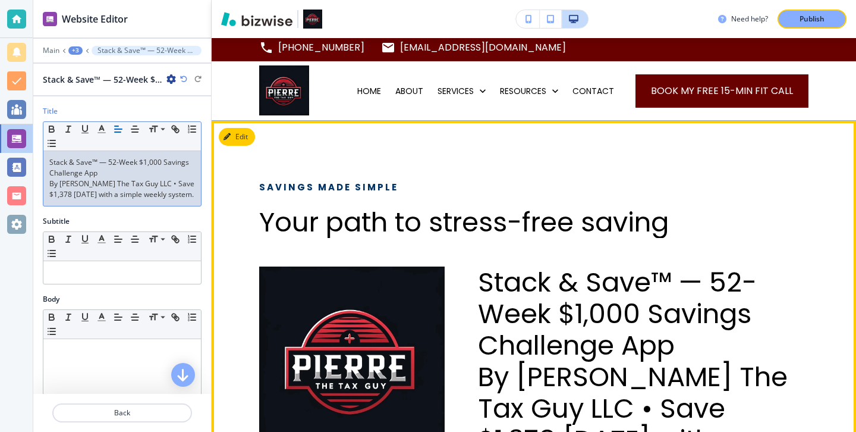
scroll to position [0, 0]
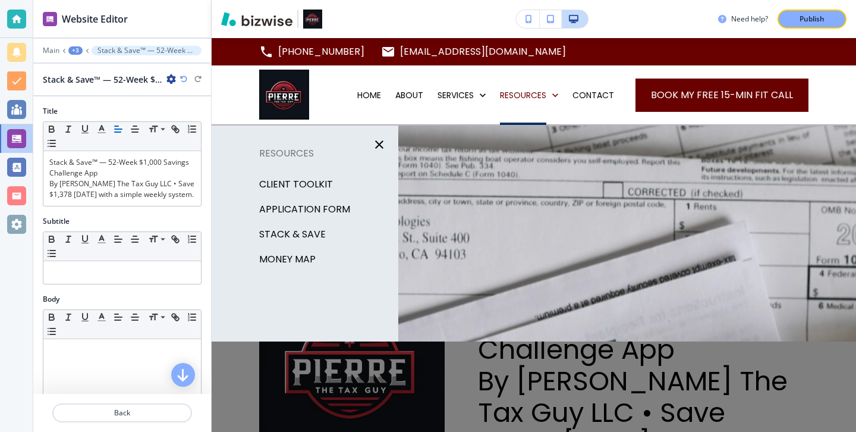
click at [298, 259] on p "MONEY MAP" at bounding box center [287, 259] width 56 height 18
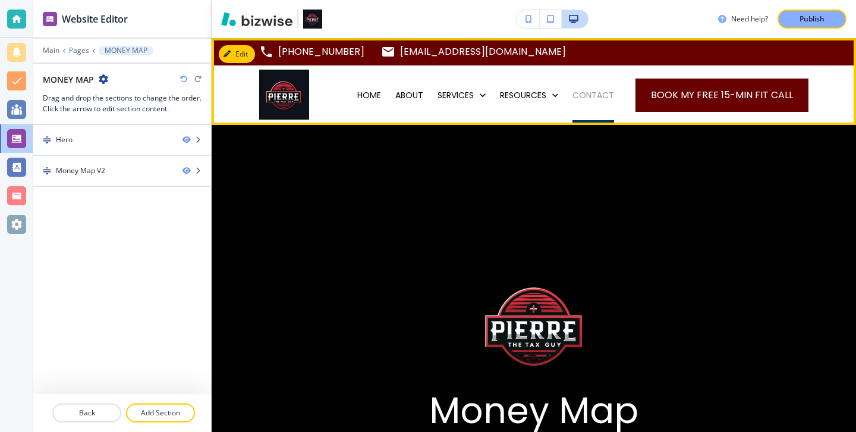
click at [580, 92] on p "CONTACT" at bounding box center [594, 95] width 42 height 12
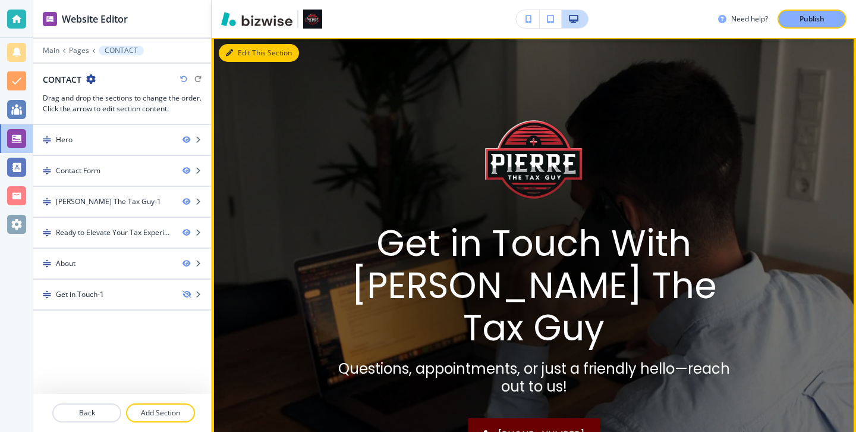
click at [247, 51] on button "Edit This Section" at bounding box center [259, 53] width 80 height 18
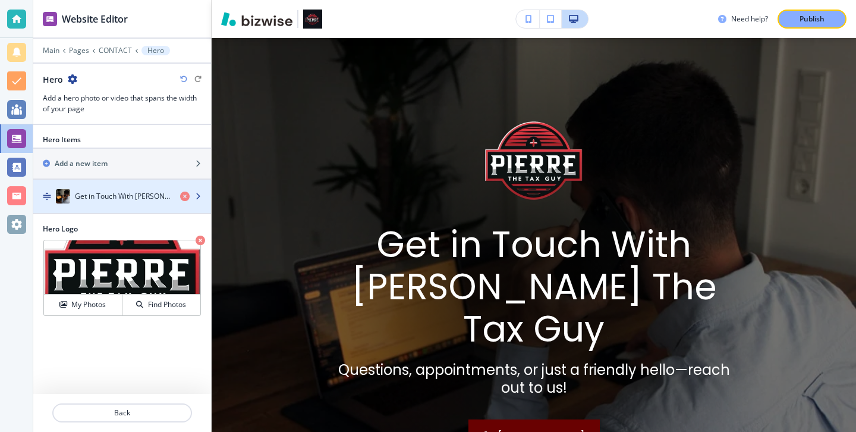
click at [137, 190] on div "Get in Touch With Pierre The Tax Guy" at bounding box center [101, 196] width 137 height 14
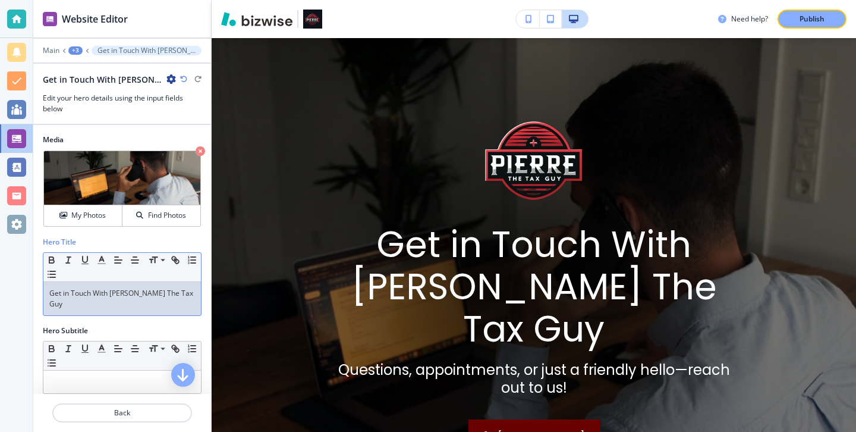
click at [180, 296] on p "Get in Touch With Pierre The Tax Guy" at bounding box center [122, 298] width 146 height 21
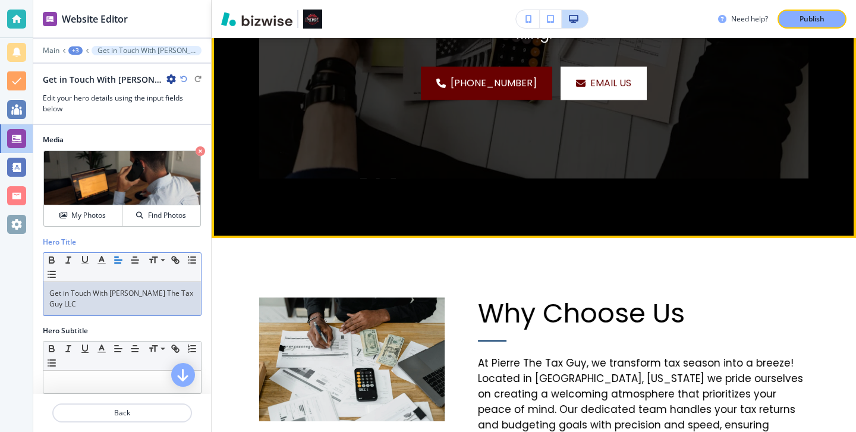
scroll to position [1998, 0]
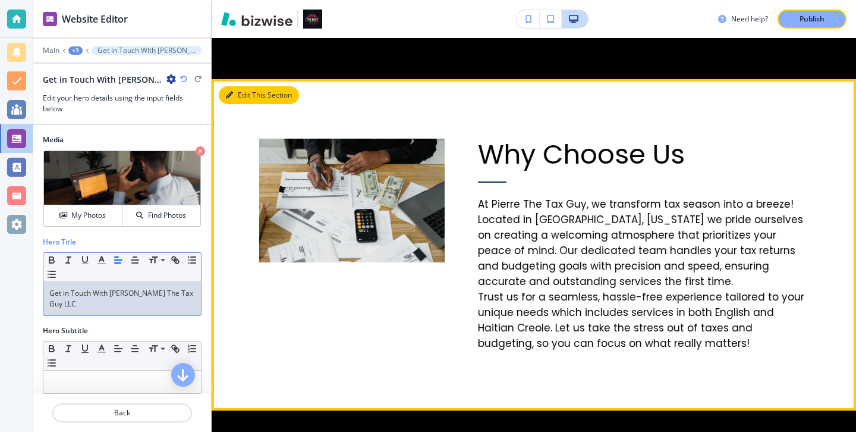
click at [246, 86] on button "Edit This Section" at bounding box center [259, 95] width 80 height 18
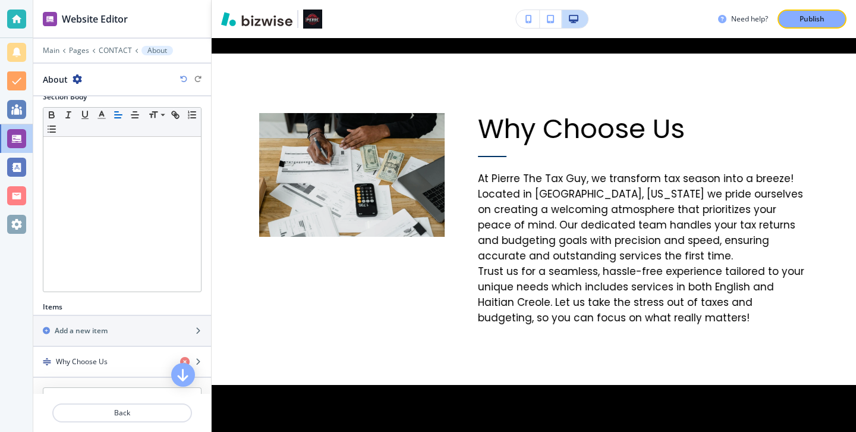
scroll to position [202, 0]
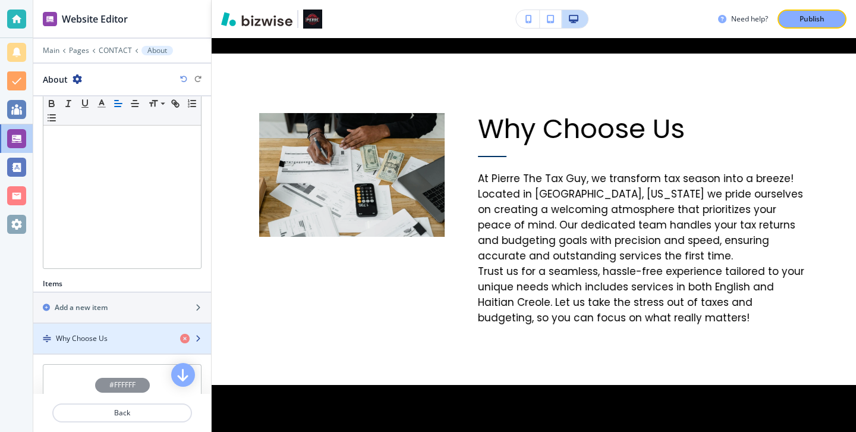
click at [105, 331] on div "button" at bounding box center [122, 328] width 178 height 10
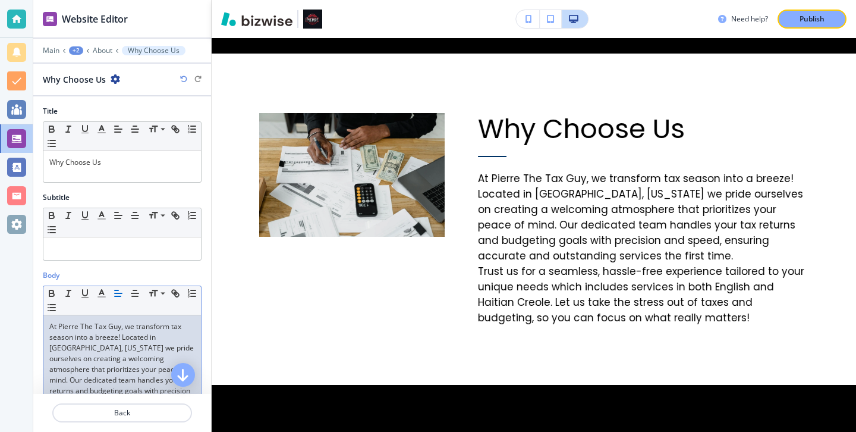
click at [119, 325] on p "At Pierre The Tax Guy, we transform tax season into a breeze! Located in Chambe…" at bounding box center [122, 369] width 146 height 96
click at [121, 328] on p "At Pierre The Tax Guy, we transform tax season into a breeze! Located in Chambe…" at bounding box center [122, 369] width 146 height 96
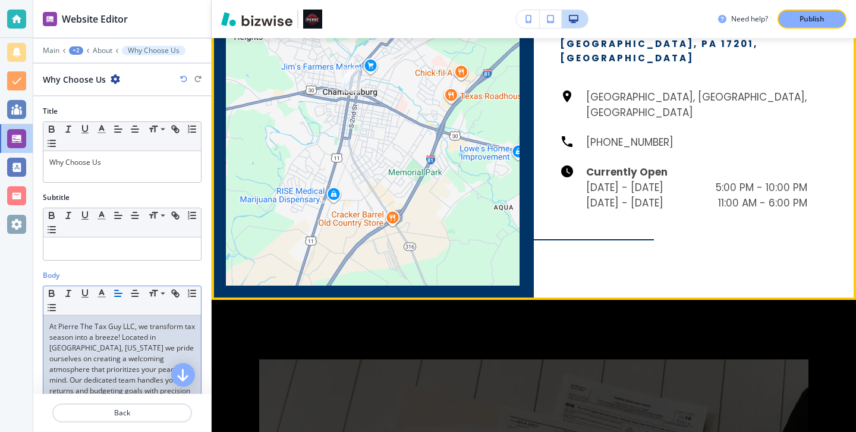
scroll to position [1279, 0]
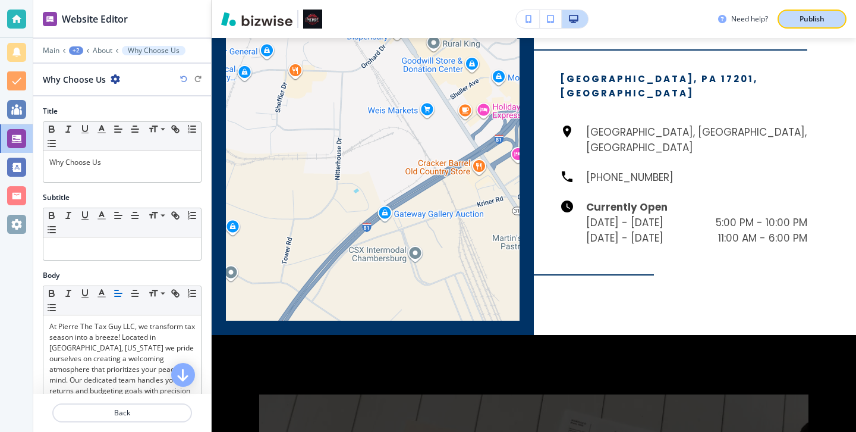
click at [788, 28] on button "Publish" at bounding box center [812, 19] width 69 height 19
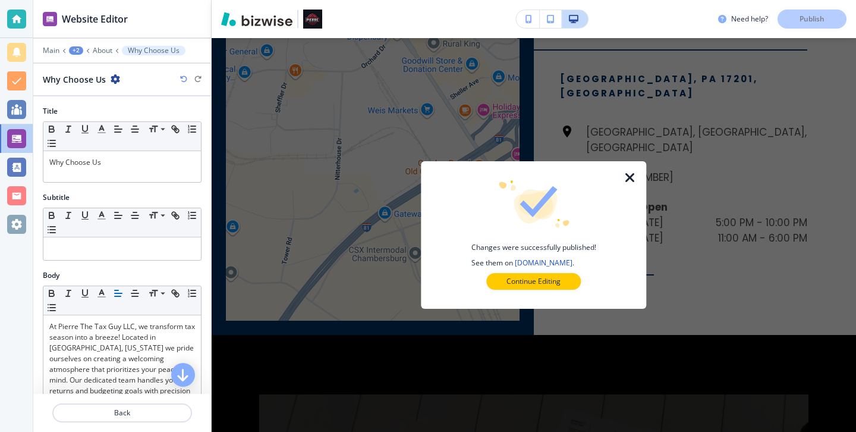
click at [625, 172] on icon "button" at bounding box center [630, 178] width 14 height 14
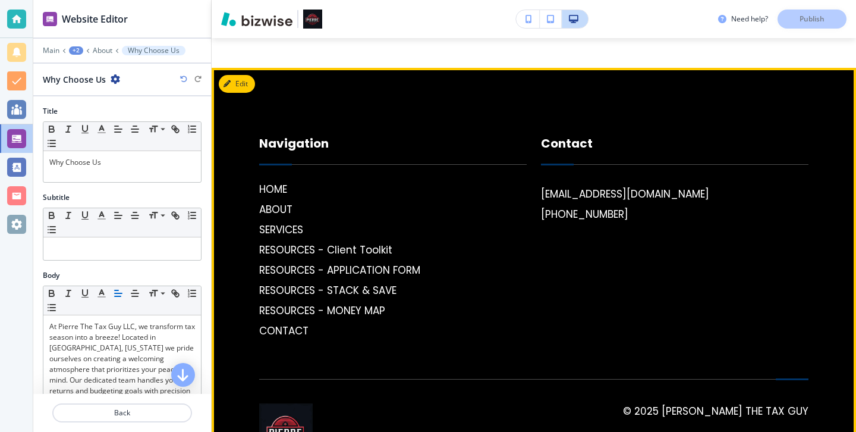
scroll to position [2282, 0]
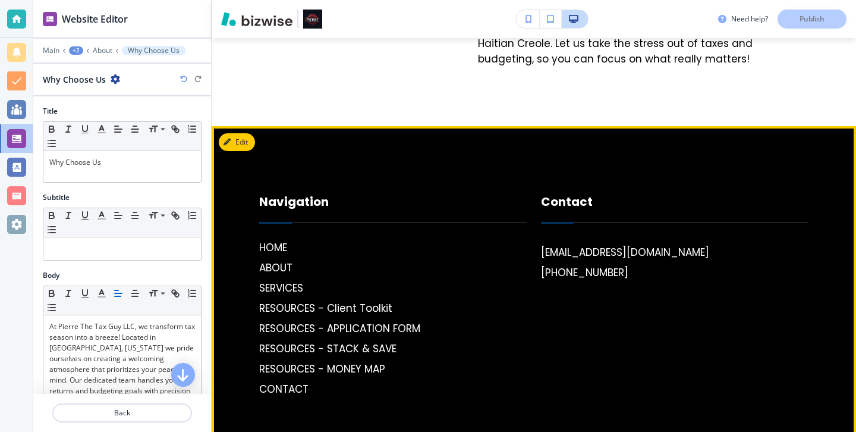
click at [256, 129] on footer "Navigation HOME ABOUT SERVICES RESOURCES - Client Toolkit RESOURCES - APPLICATI…" at bounding box center [534, 342] width 644 height 433
click at [250, 133] on button "Edit Footer" at bounding box center [250, 142] width 62 height 18
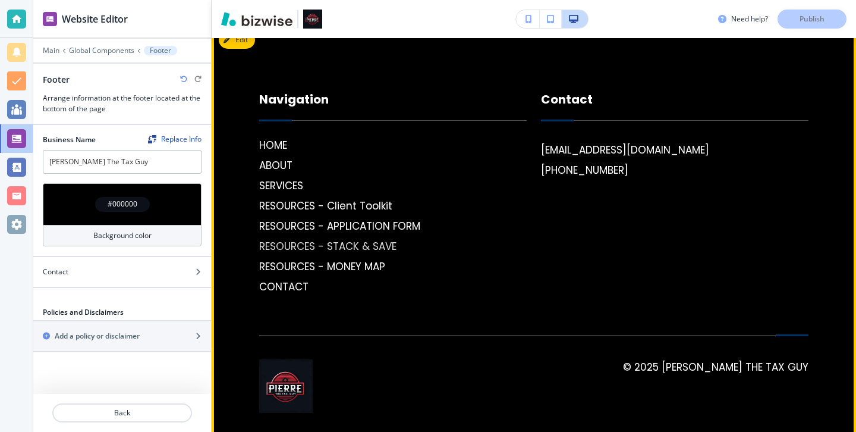
scroll to position [2394, 0]
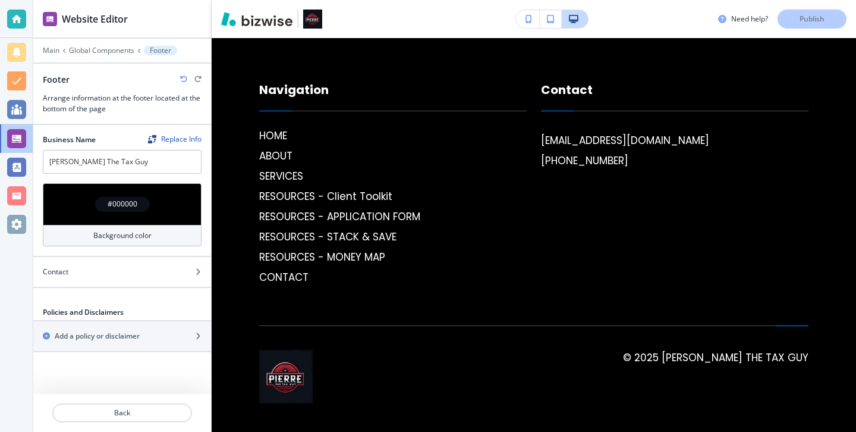
click at [205, 165] on div at bounding box center [207, 153] width 10 height 39
click at [194, 163] on input "Pierre The Tax Guy" at bounding box center [122, 162] width 159 height 24
type input "Pierre The Tax Guy LLC"
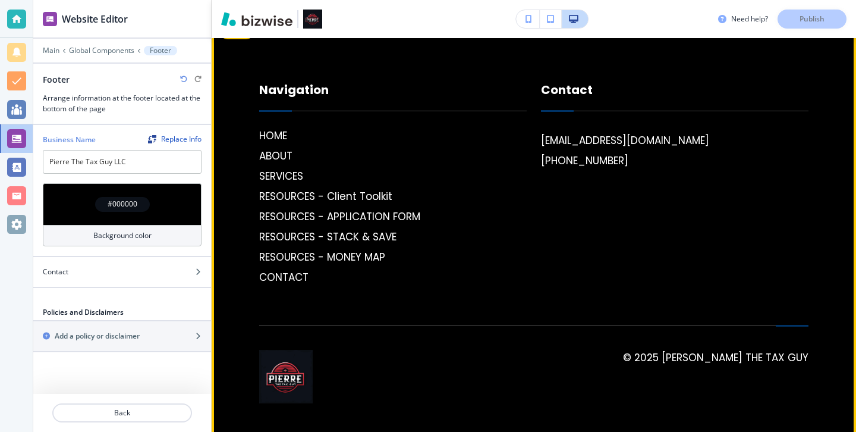
click at [276, 0] on body "Website Editor Main Global Components Footer Footer Arrange information at the …" at bounding box center [428, 0] width 856 height 0
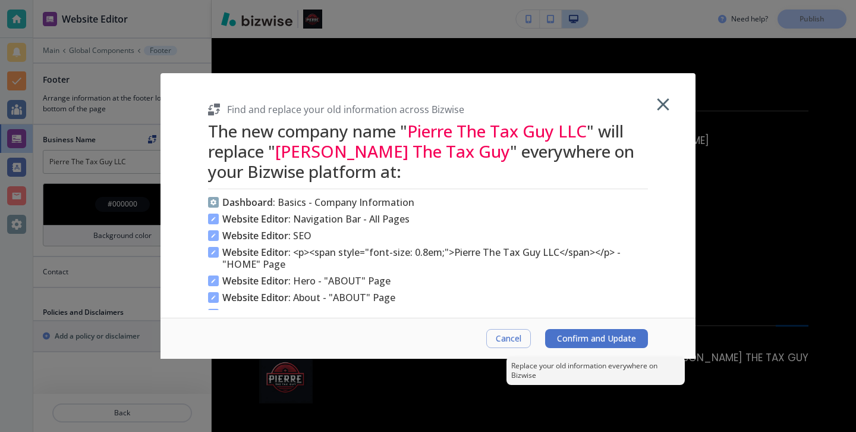
click at [630, 339] on span "Confirm and Update" at bounding box center [596, 339] width 79 height 10
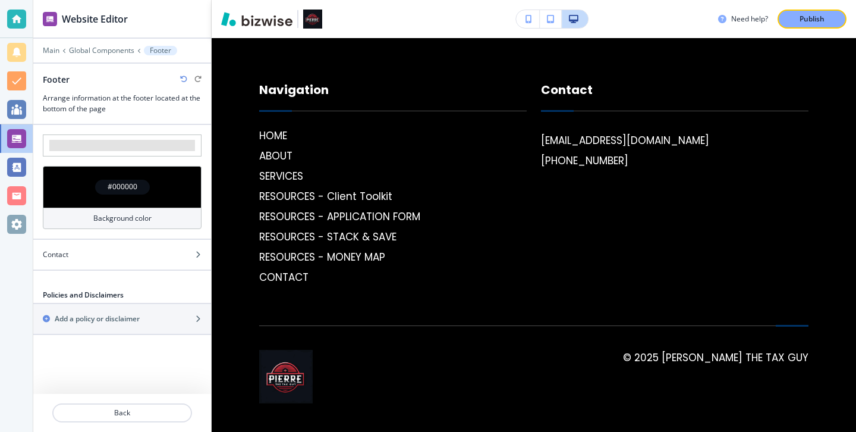
scroll to position [2427, 0]
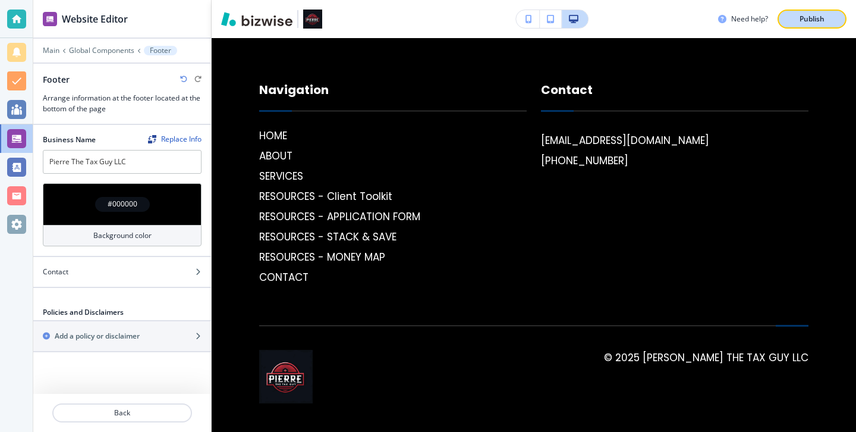
click at [831, 12] on button "Publish" at bounding box center [812, 19] width 69 height 19
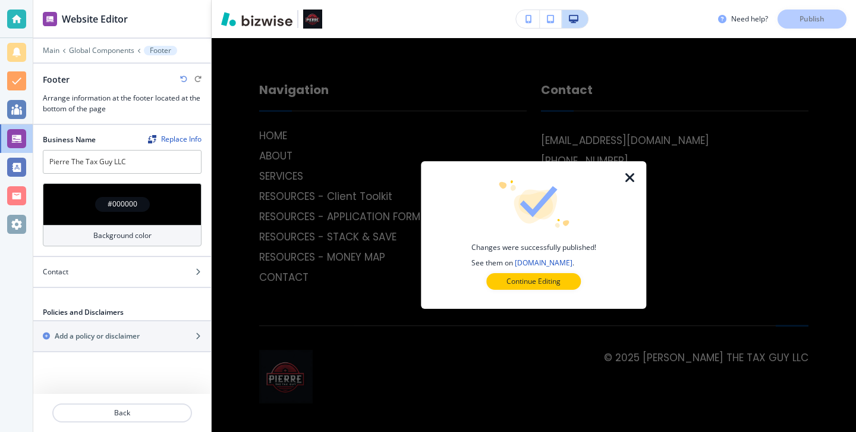
click at [573, 281] on button "Continue Editing" at bounding box center [533, 281] width 95 height 17
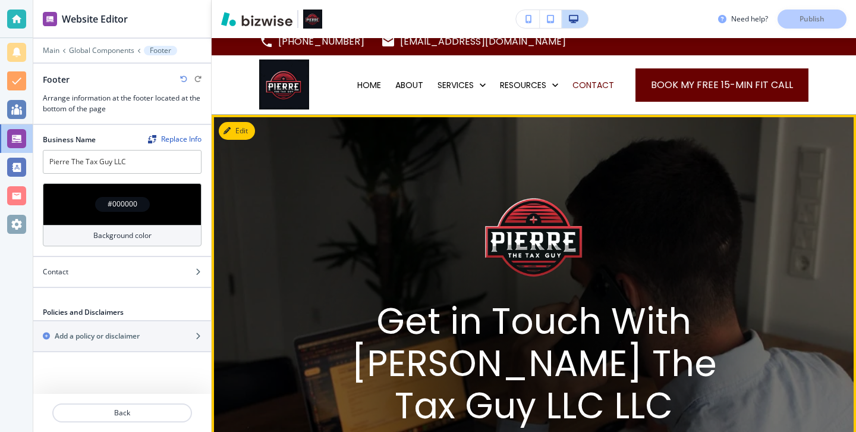
scroll to position [0, 0]
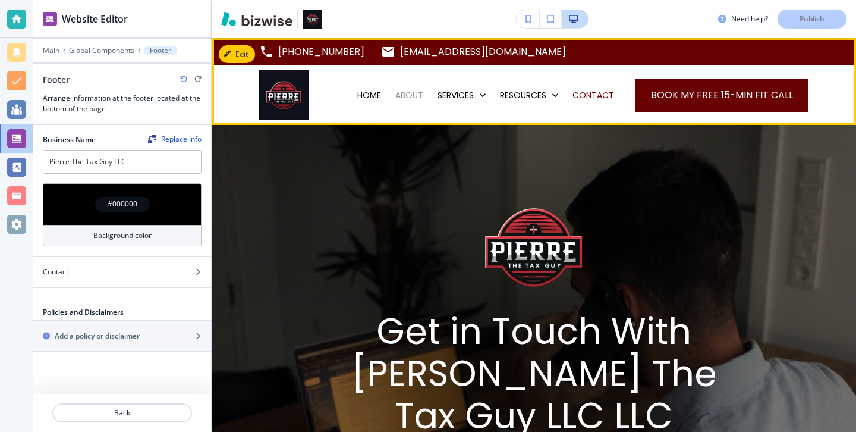
click at [411, 100] on p "ABOUT" at bounding box center [409, 95] width 28 height 12
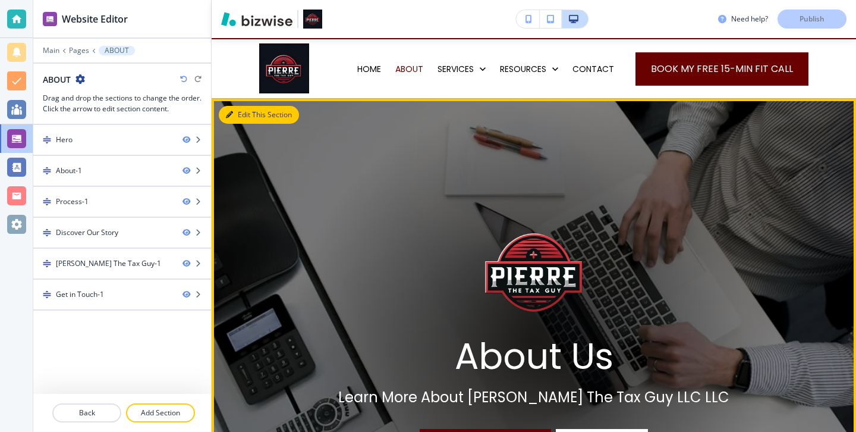
click at [240, 120] on button "Edit This Section" at bounding box center [259, 115] width 80 height 18
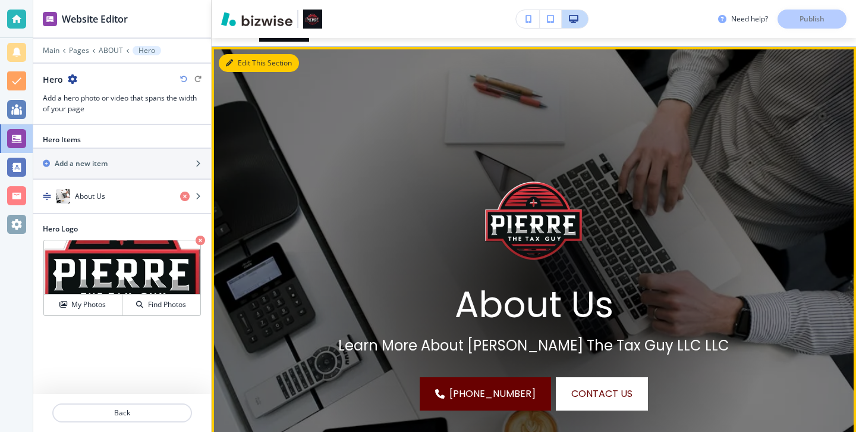
scroll to position [87, 0]
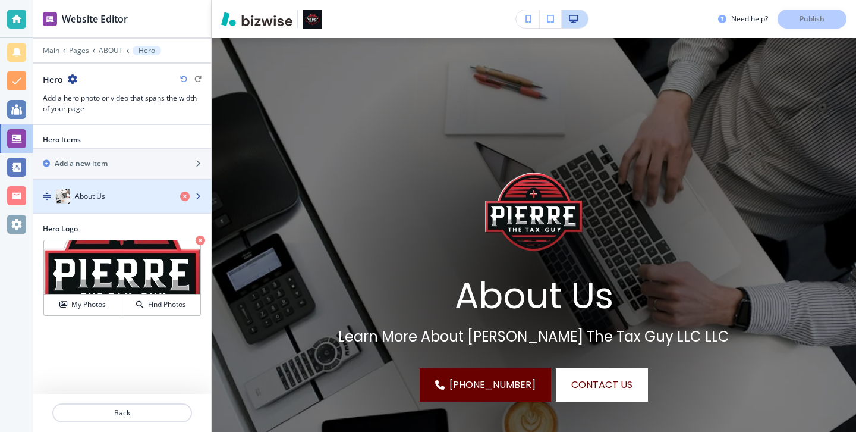
click at [130, 193] on div "About Us" at bounding box center [101, 196] width 137 height 14
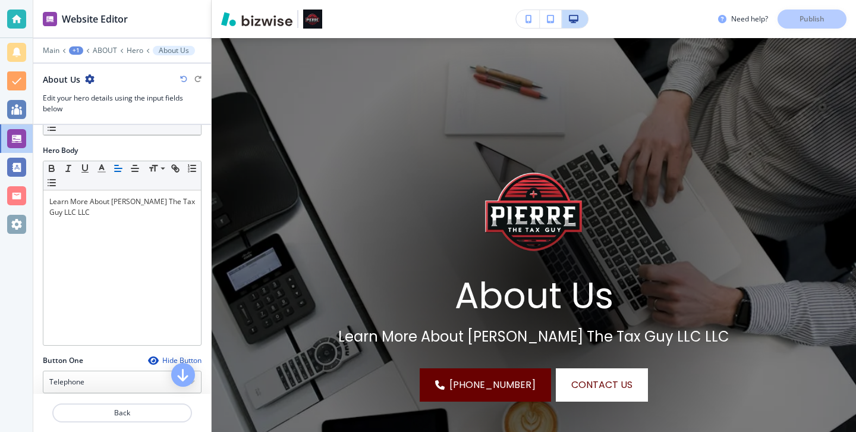
scroll to position [234, 0]
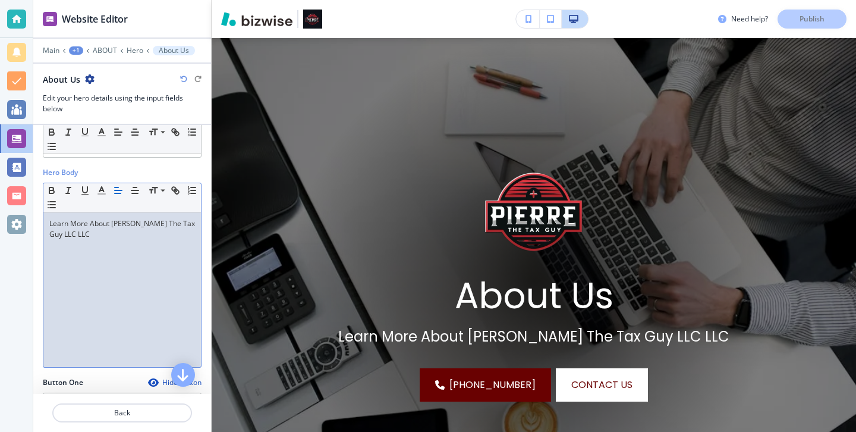
click at [108, 244] on div "Learn More About Pierre The Tax Guy LLC LLC" at bounding box center [122, 289] width 158 height 155
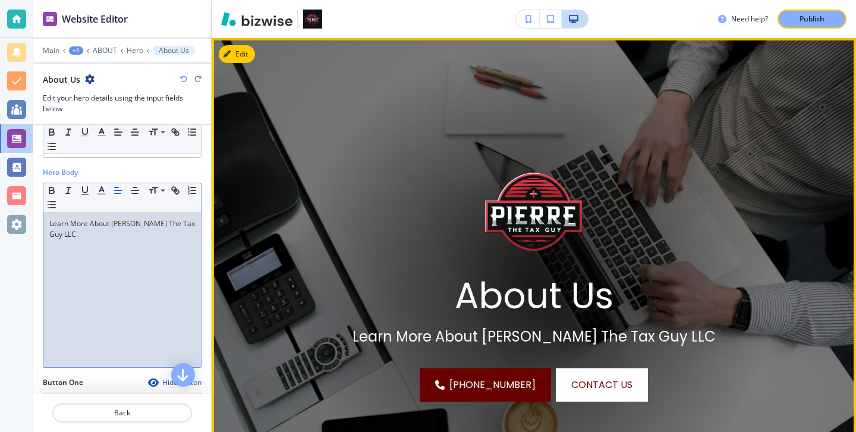
scroll to position [0, 0]
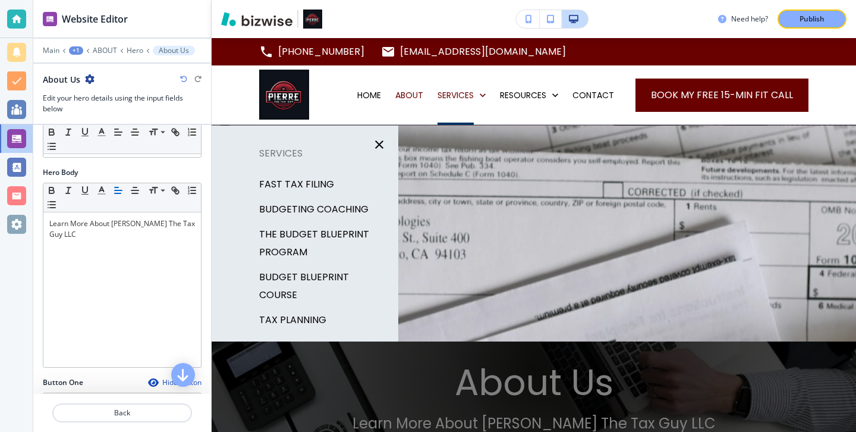
click at [331, 187] on p "FAST TAX FILING" at bounding box center [296, 184] width 75 height 18
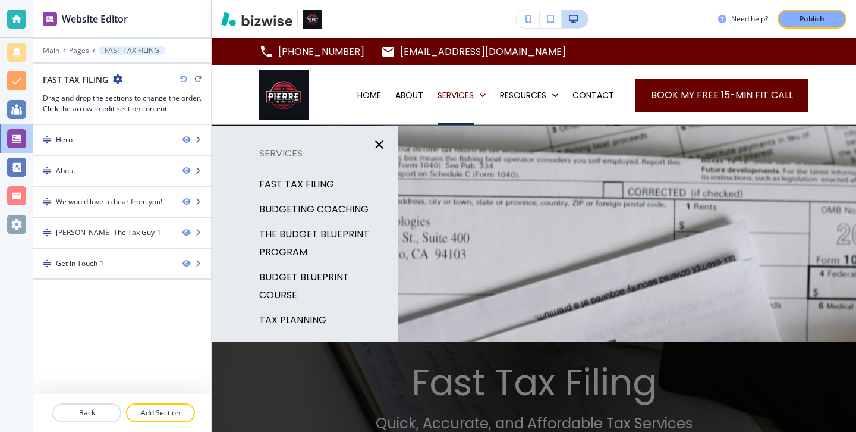
click at [339, 208] on p "BUDGETING COACHING" at bounding box center [313, 209] width 109 height 18
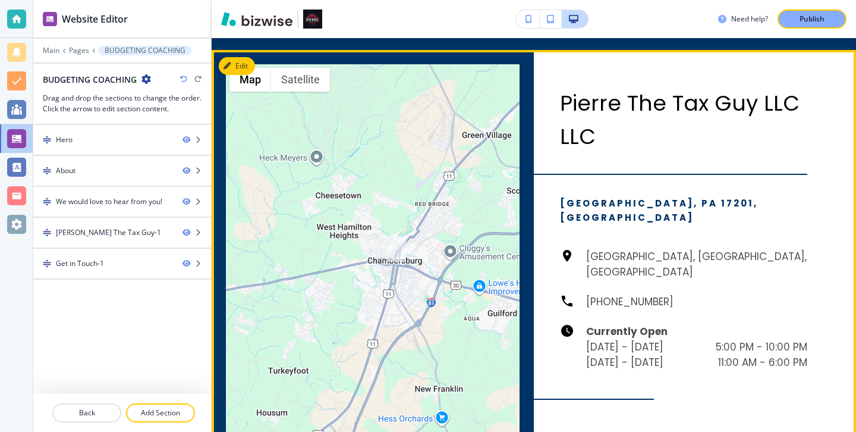
scroll to position [1414, 0]
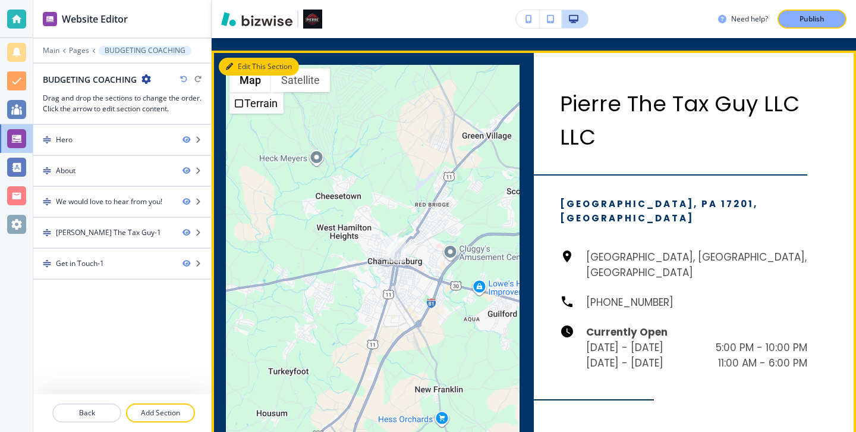
click at [250, 64] on button "Edit This Section" at bounding box center [259, 67] width 80 height 18
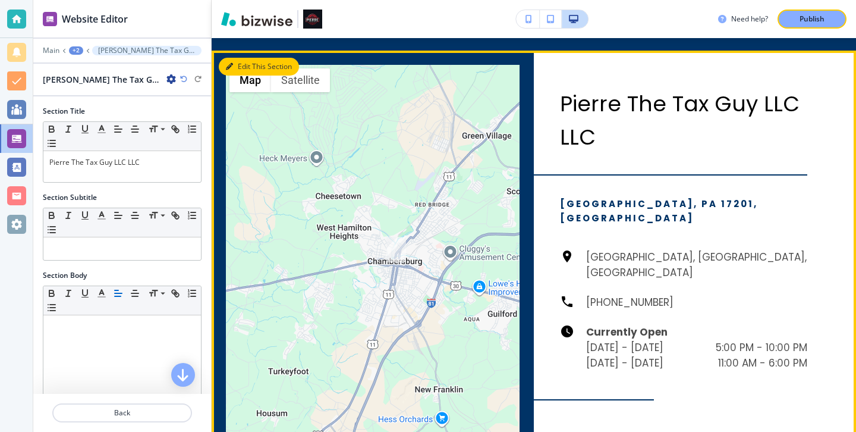
scroll to position [1426, 0]
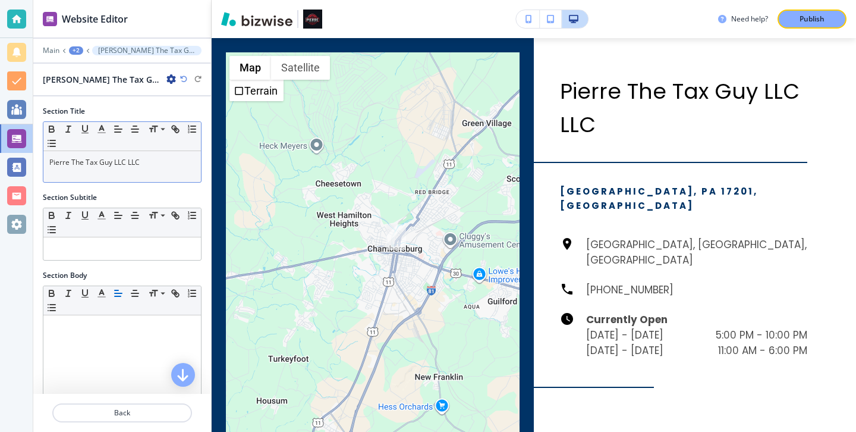
click at [163, 163] on p "Pierre The Tax Guy LLC LLC" at bounding box center [122, 162] width 146 height 11
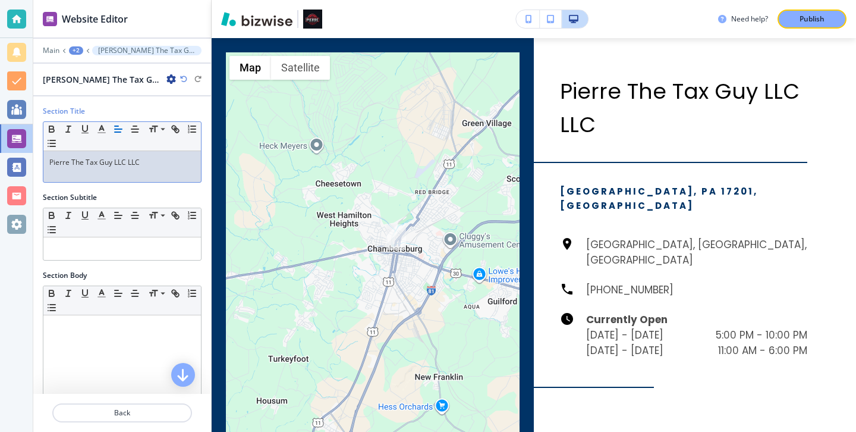
click at [163, 163] on p "Pierre The Tax Guy LLC LLC" at bounding box center [122, 162] width 146 height 11
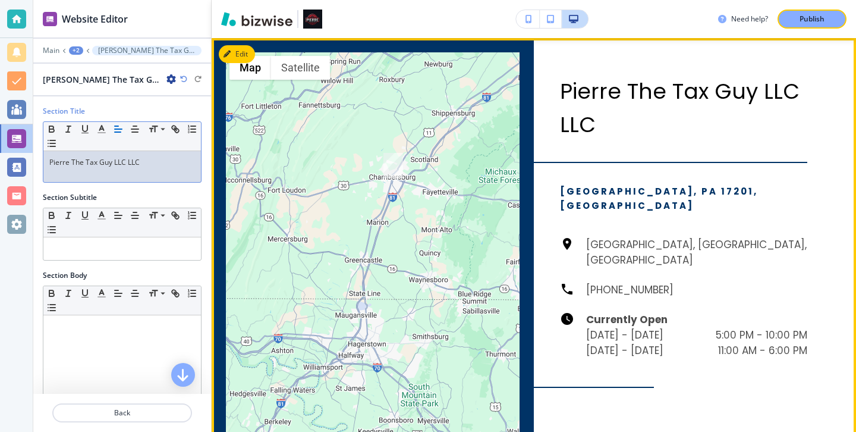
scroll to position [1490, 0]
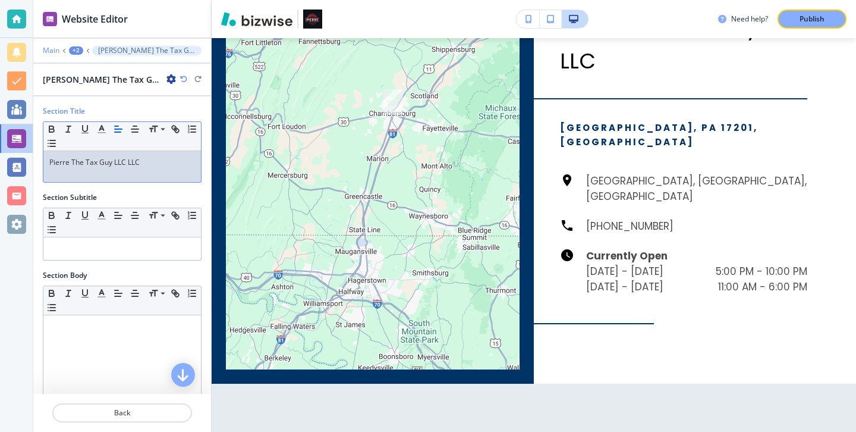
click at [50, 52] on p "Main" at bounding box center [51, 50] width 17 height 8
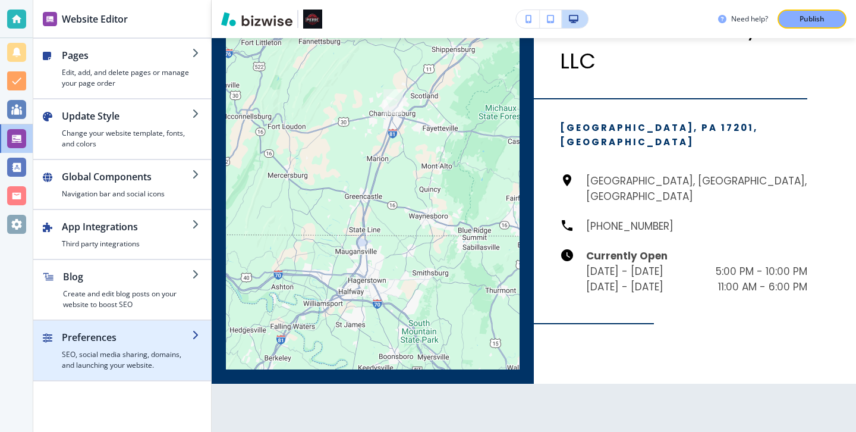
click at [159, 345] on div "button" at bounding box center [127, 346] width 130 height 5
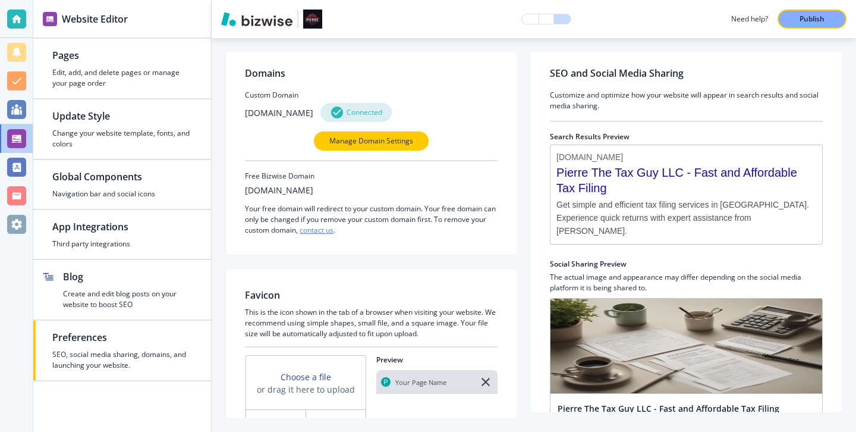
scroll to position [0, 0]
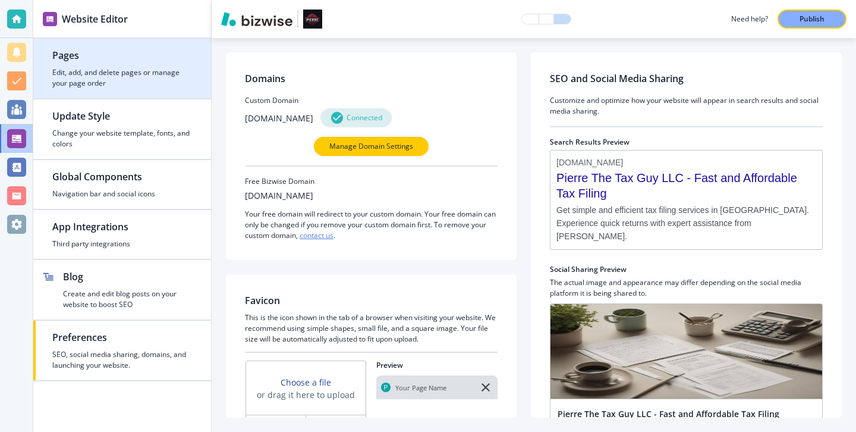
click at [171, 57] on h2 "Pages" at bounding box center [122, 55] width 140 height 14
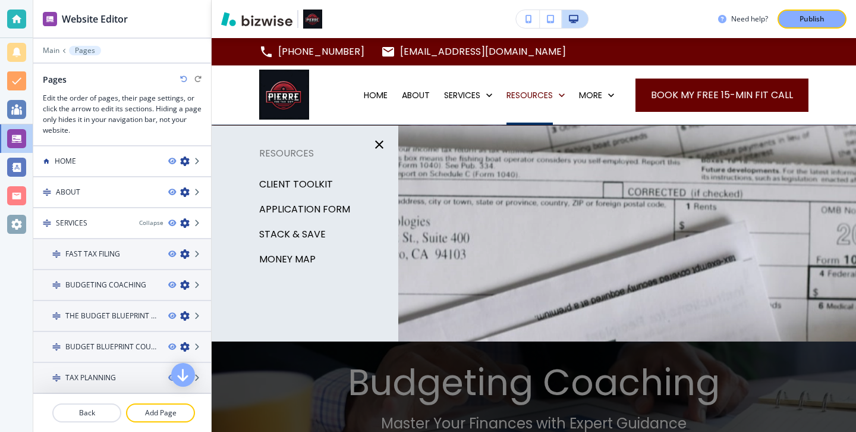
click at [339, 206] on p "APPLICATION FORM" at bounding box center [304, 209] width 91 height 18
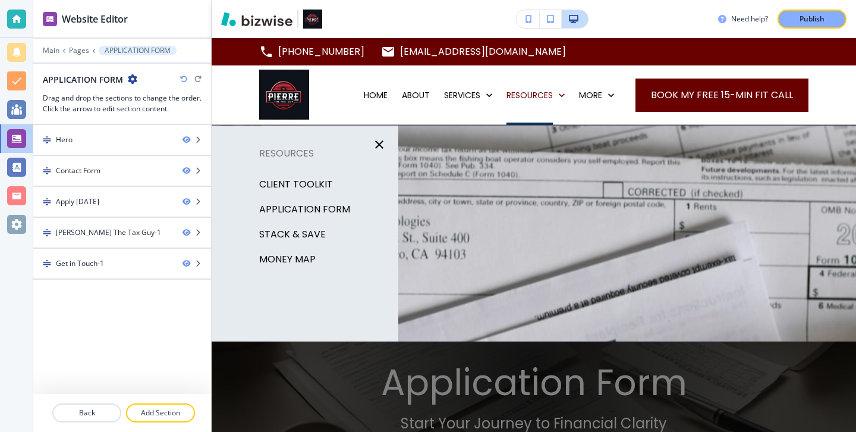
click at [322, 185] on p "Client Toolkit" at bounding box center [296, 184] width 74 height 18
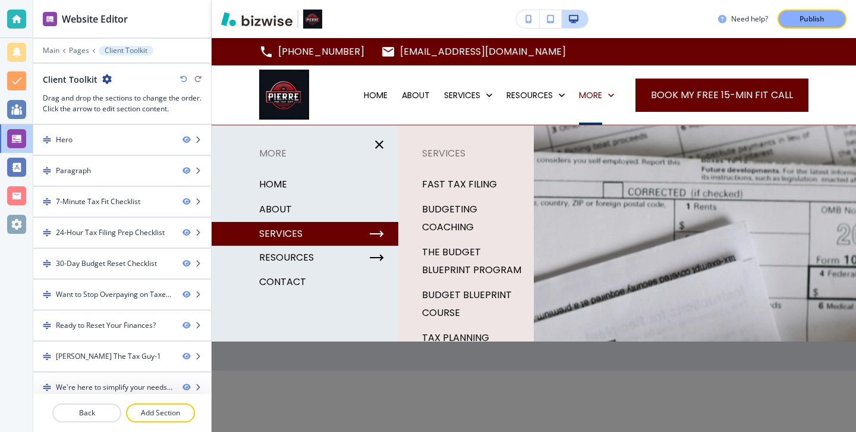
click at [306, 234] on div "SERVICES" at bounding box center [305, 234] width 187 height 24
click at [444, 179] on p "FAST TAX FILING" at bounding box center [459, 184] width 75 height 18
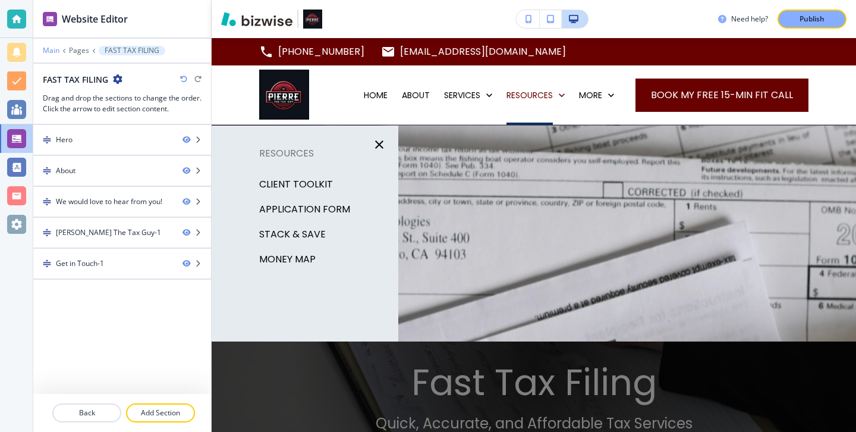
click at [56, 49] on p "Main" at bounding box center [51, 50] width 17 height 8
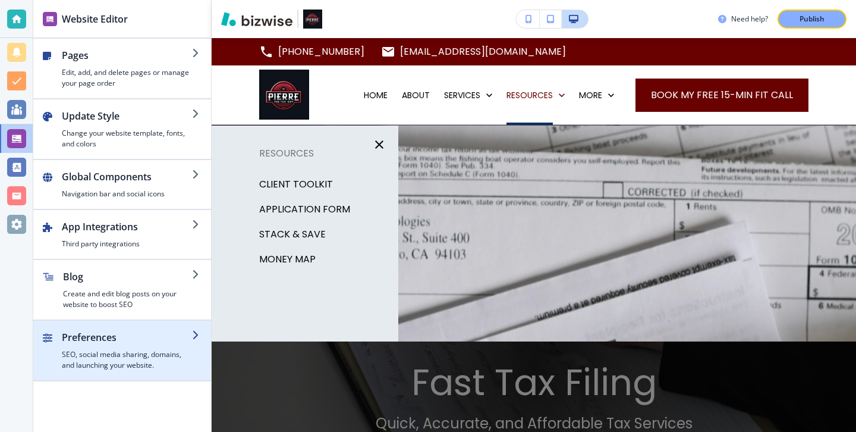
click at [124, 341] on h2 "Preferences" at bounding box center [127, 337] width 130 height 14
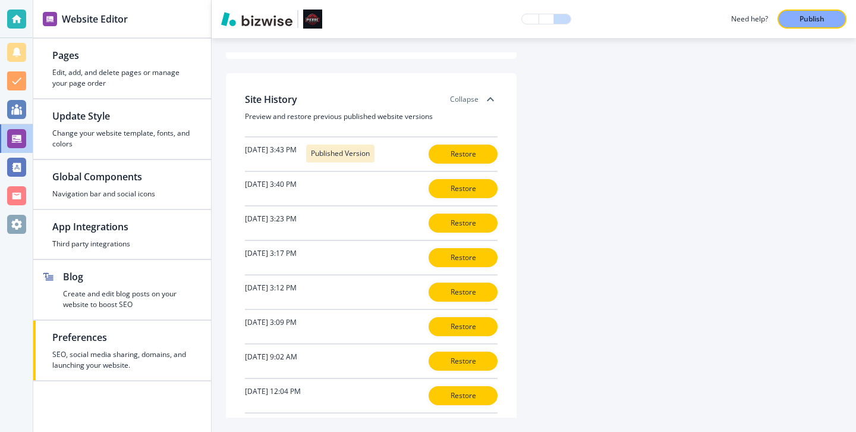
scroll to position [402, 0]
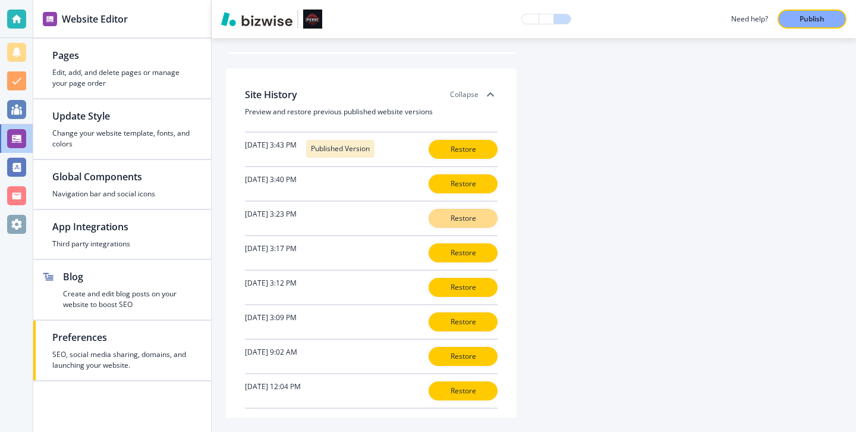
click at [456, 214] on p "Restore" at bounding box center [463, 218] width 38 height 11
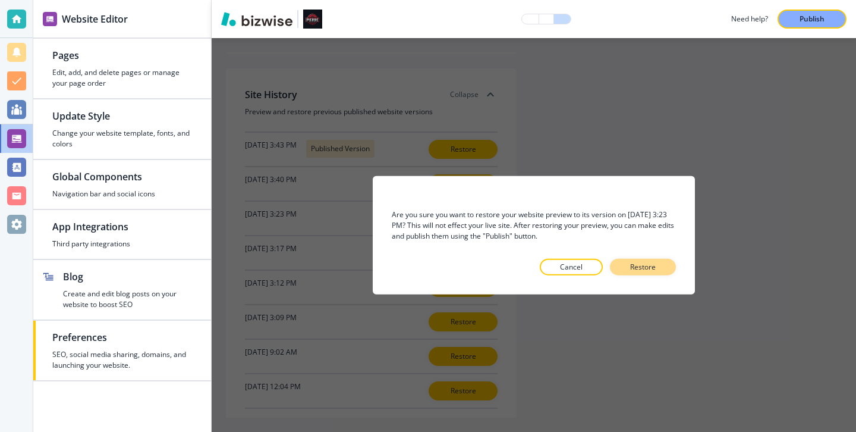
click at [659, 266] on button "Restore" at bounding box center [643, 266] width 66 height 17
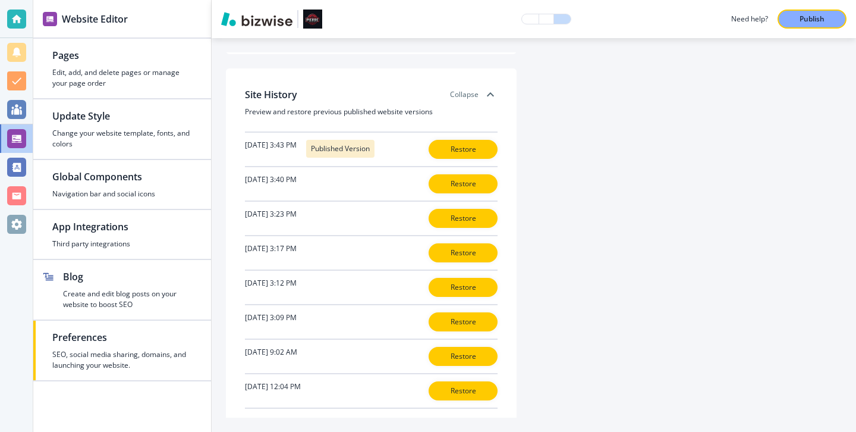
scroll to position [0, 0]
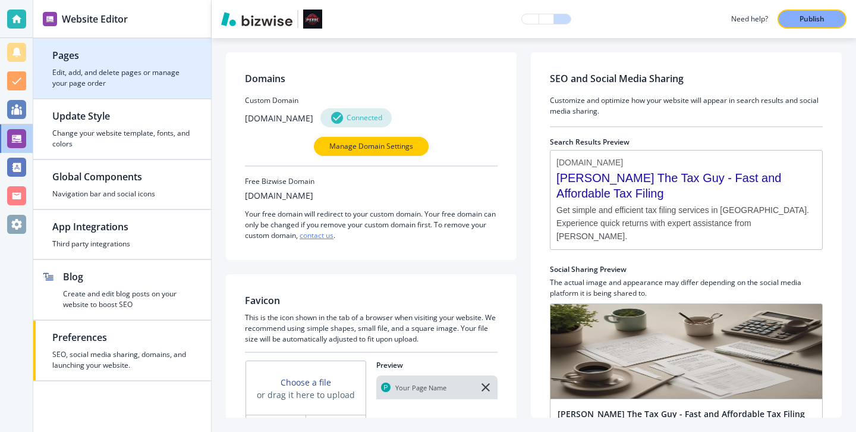
click at [177, 84] on h4 "Edit, add, and delete pages or manage your page order" at bounding box center [122, 77] width 140 height 21
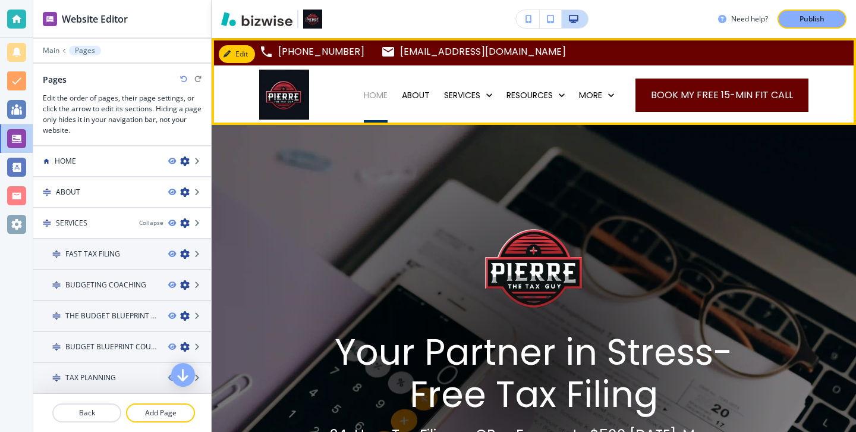
click at [380, 95] on p "HOME" at bounding box center [376, 95] width 24 height 12
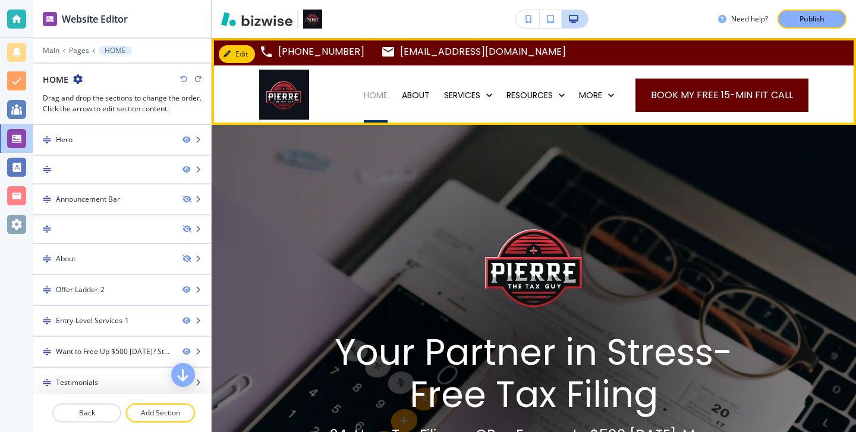
click at [380, 95] on p "HOME" at bounding box center [376, 95] width 24 height 12
click at [421, 91] on p "ABOUT" at bounding box center [416, 95] width 28 height 12
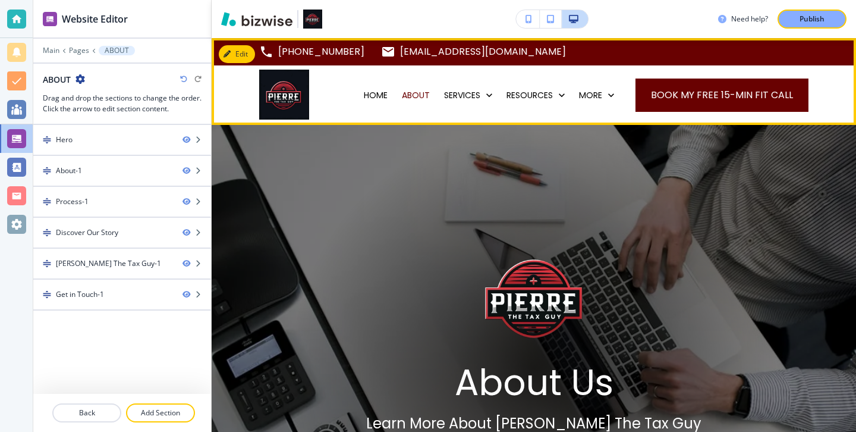
click at [449, 82] on div "SERVICES" at bounding box center [468, 94] width 62 height 59
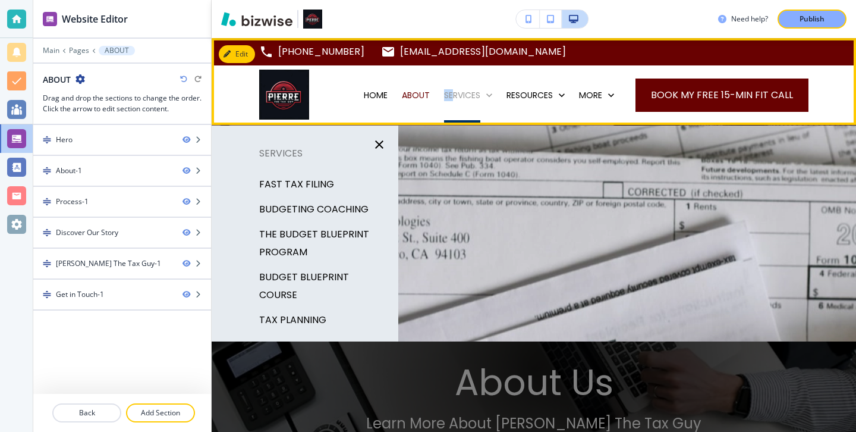
click at [453, 89] on p "SERVICES" at bounding box center [462, 95] width 36 height 12
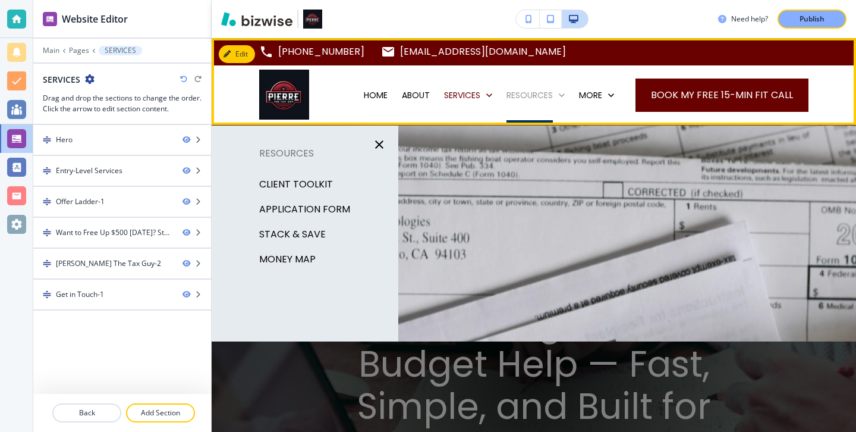
click at [537, 100] on p "RESOURCES" at bounding box center [530, 95] width 46 height 12
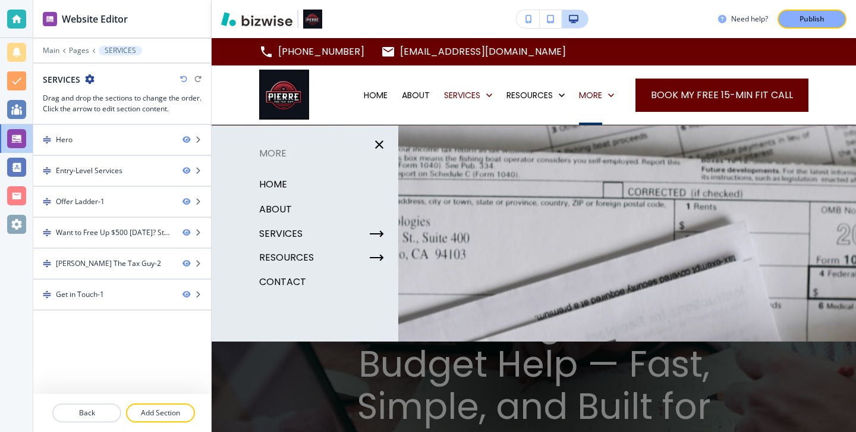
click at [283, 202] on p "ABOUT" at bounding box center [275, 209] width 33 height 18
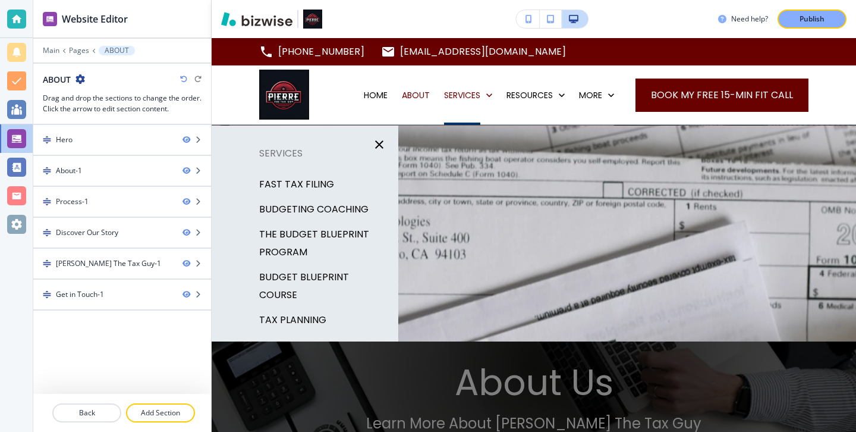
click at [340, 238] on p "THE BUDGET BLUEPRINT PROGRAM" at bounding box center [324, 243] width 130 height 36
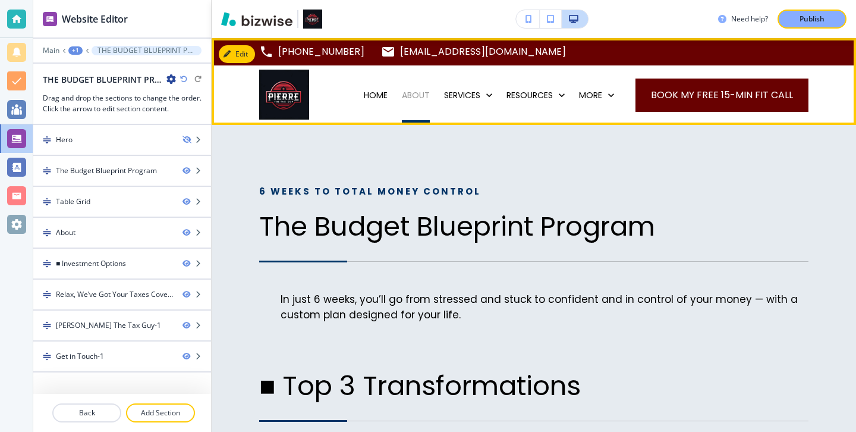
click at [405, 98] on p "ABOUT" at bounding box center [416, 95] width 28 height 12
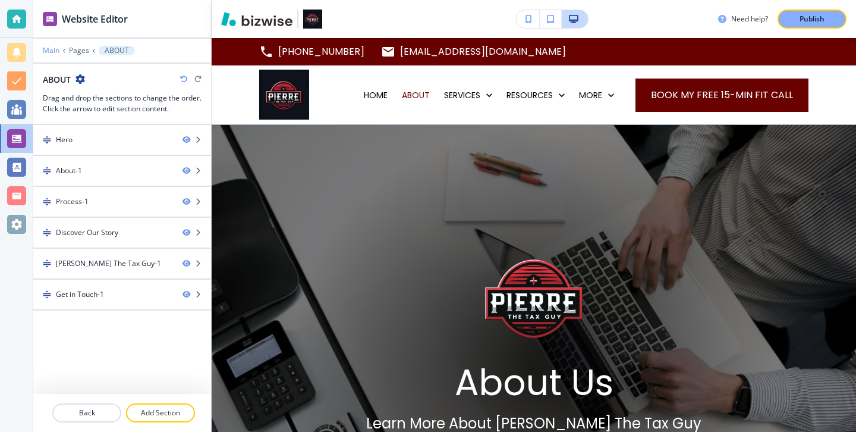
click at [51, 48] on p "Main" at bounding box center [51, 50] width 17 height 8
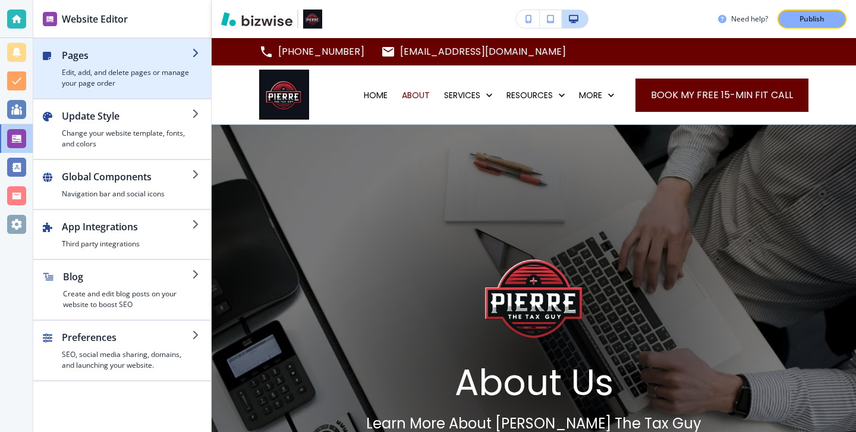
click at [144, 51] on h2 "Pages" at bounding box center [127, 55] width 130 height 14
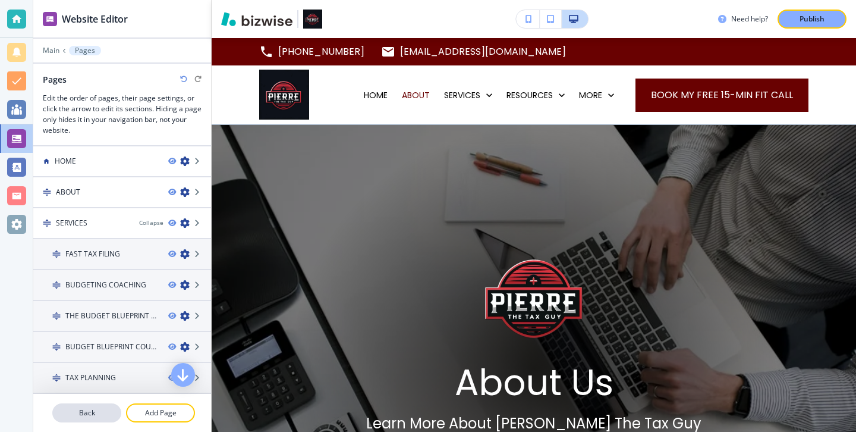
click at [106, 412] on p "Back" at bounding box center [87, 412] width 67 height 11
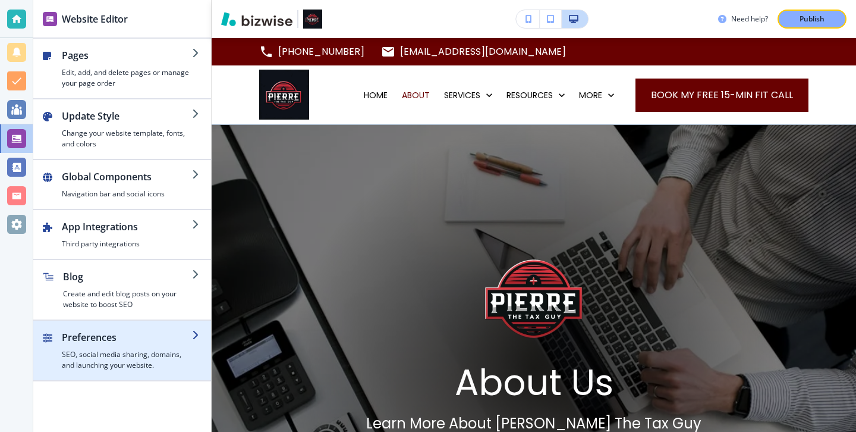
click at [138, 338] on h2 "Preferences" at bounding box center [127, 337] width 130 height 14
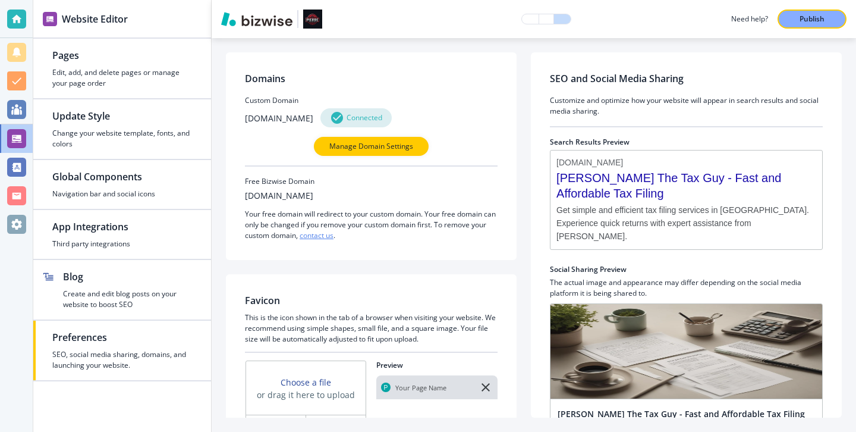
scroll to position [288, 0]
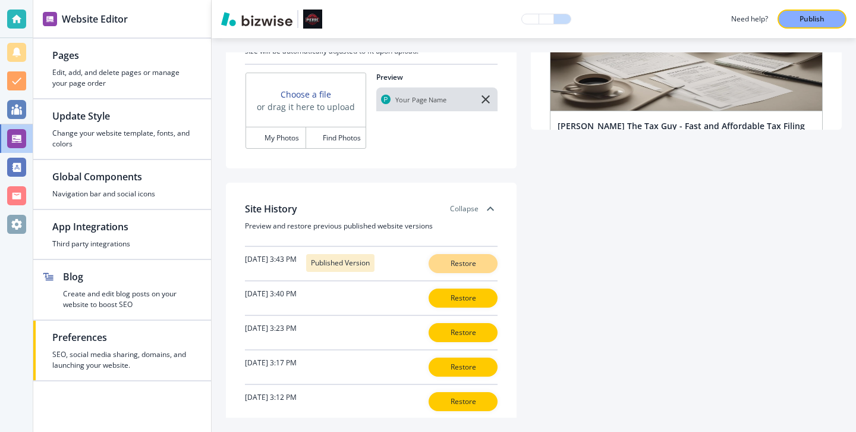
click at [446, 265] on p "Restore" at bounding box center [463, 263] width 38 height 11
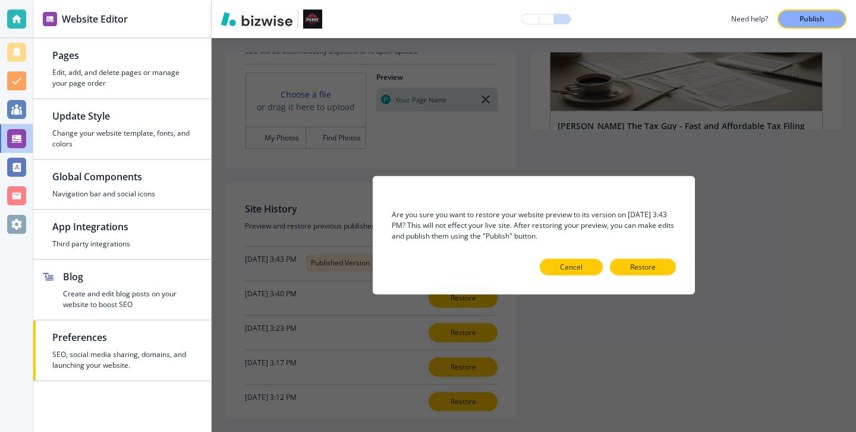
click at [595, 262] on button "Cancel" at bounding box center [571, 266] width 63 height 17
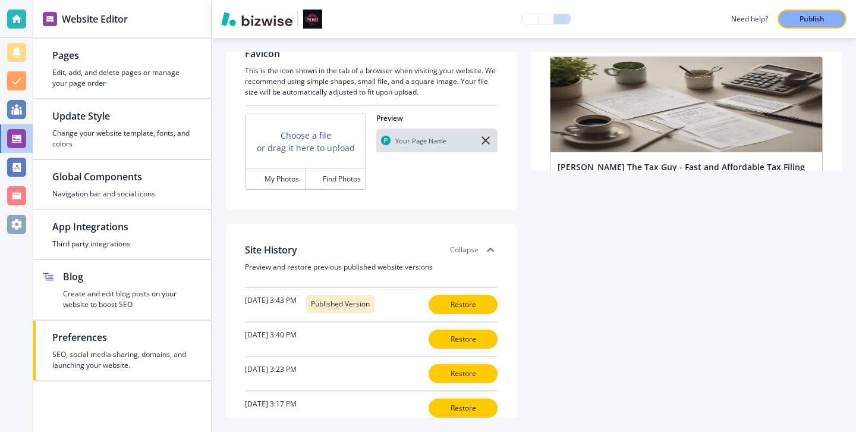
scroll to position [412, 0]
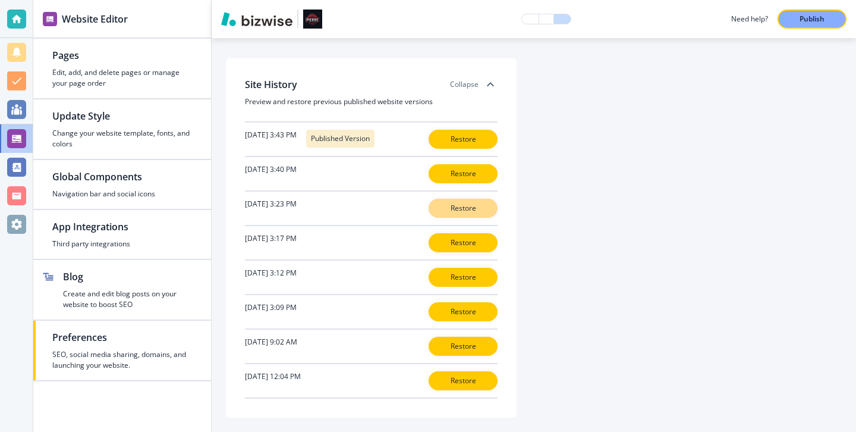
click at [467, 205] on p "Restore" at bounding box center [463, 208] width 38 height 11
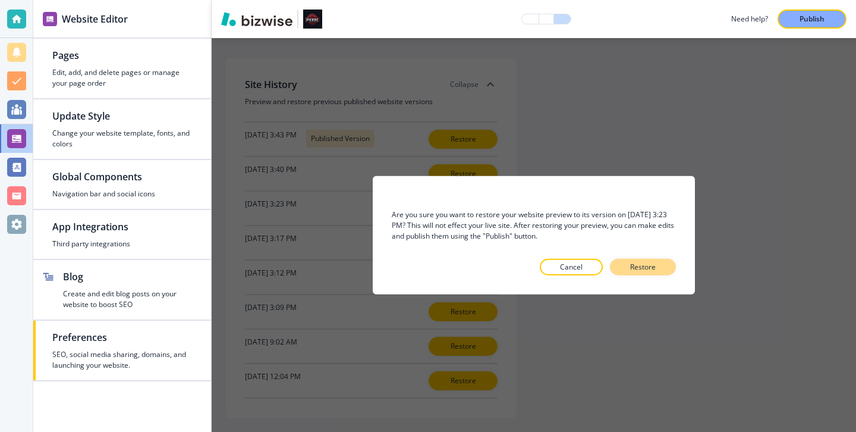
click at [624, 268] on button "Restore" at bounding box center [643, 266] width 66 height 17
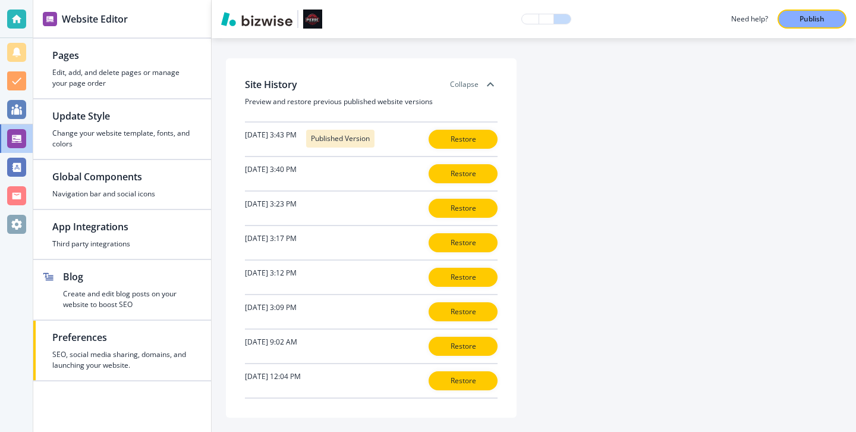
scroll to position [0, 0]
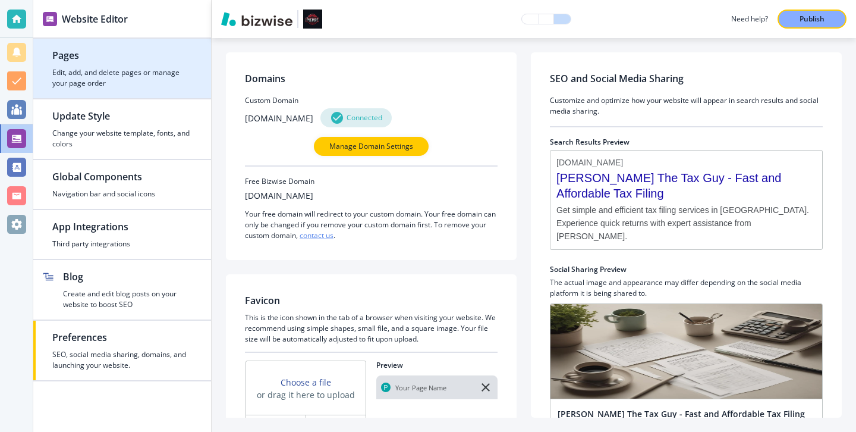
click at [204, 91] on div "button" at bounding box center [122, 94] width 178 height 10
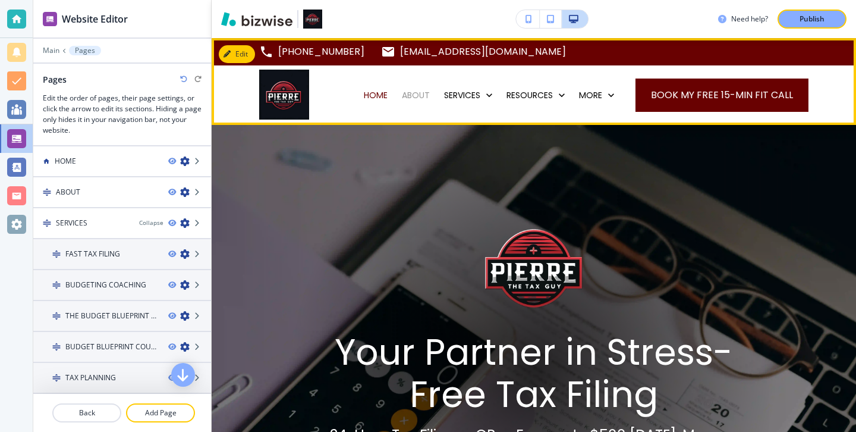
click at [423, 92] on p "ABOUT" at bounding box center [416, 95] width 28 height 12
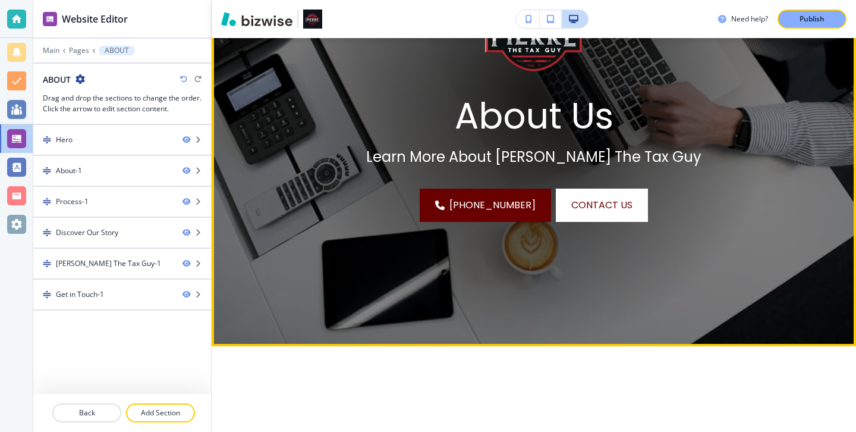
scroll to position [74, 0]
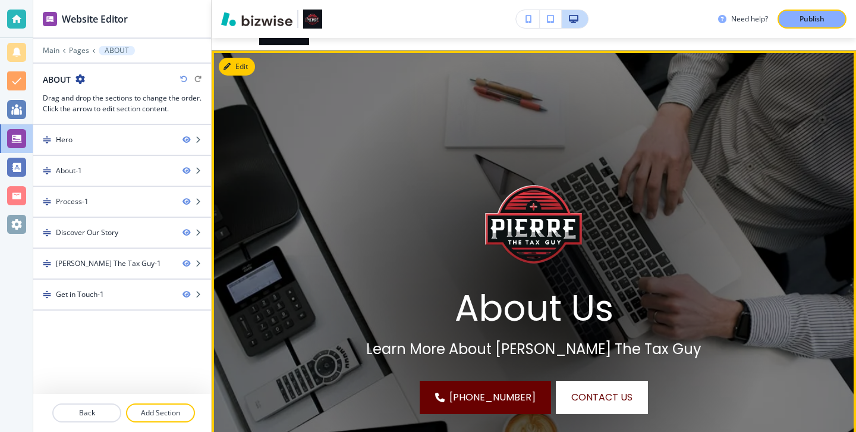
click at [259, 68] on img at bounding box center [534, 295] width 644 height 488
click at [253, 69] on button "Edit This Section" at bounding box center [259, 67] width 80 height 18
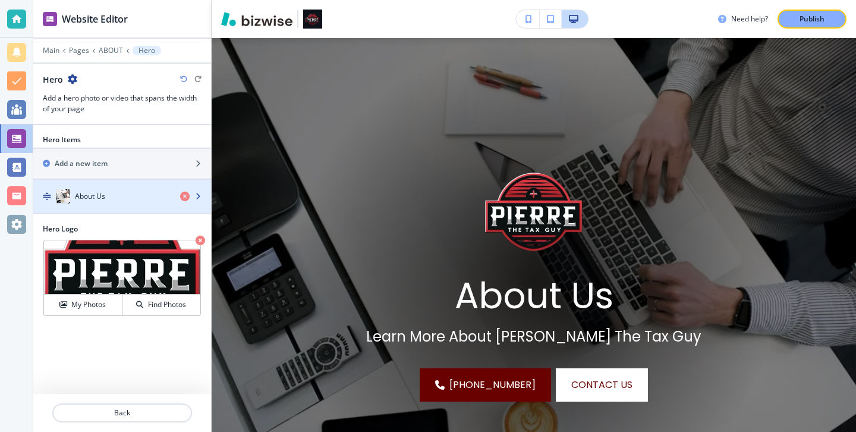
click at [114, 183] on div "button" at bounding box center [122, 185] width 178 height 10
click at [115, 188] on div "button" at bounding box center [122, 185] width 178 height 10
click at [115, 189] on div "About Us" at bounding box center [101, 196] width 137 height 14
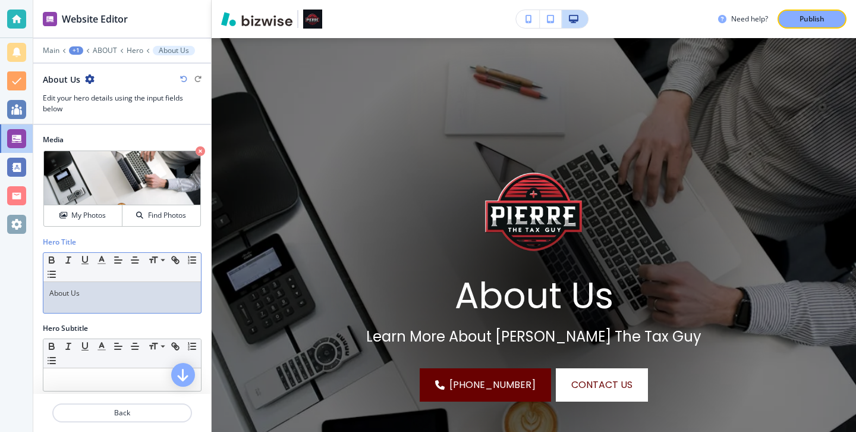
click at [128, 289] on p "About Us" at bounding box center [122, 293] width 146 height 11
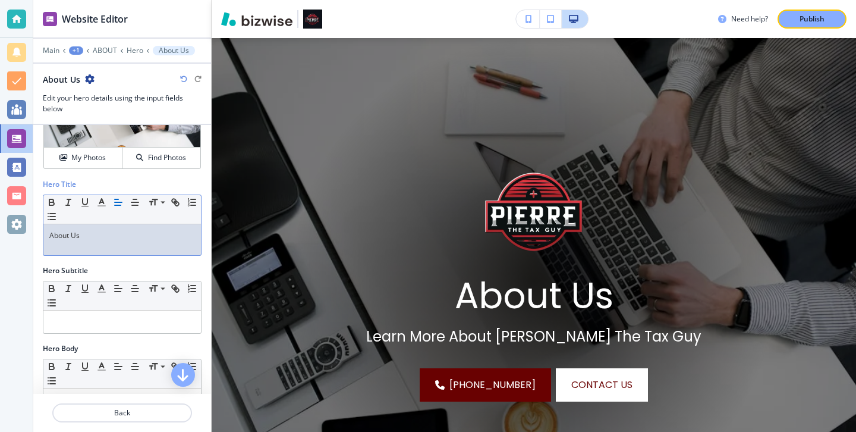
scroll to position [113, 0]
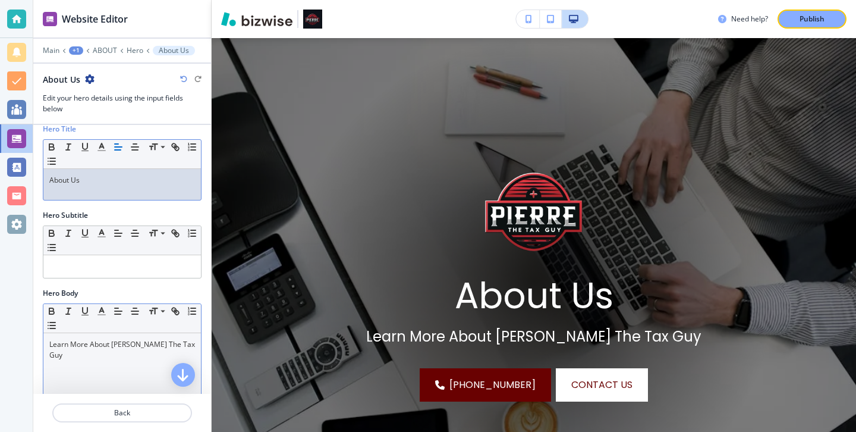
click at [177, 345] on p "Learn More About Pierre The Tax Guy" at bounding box center [122, 349] width 146 height 21
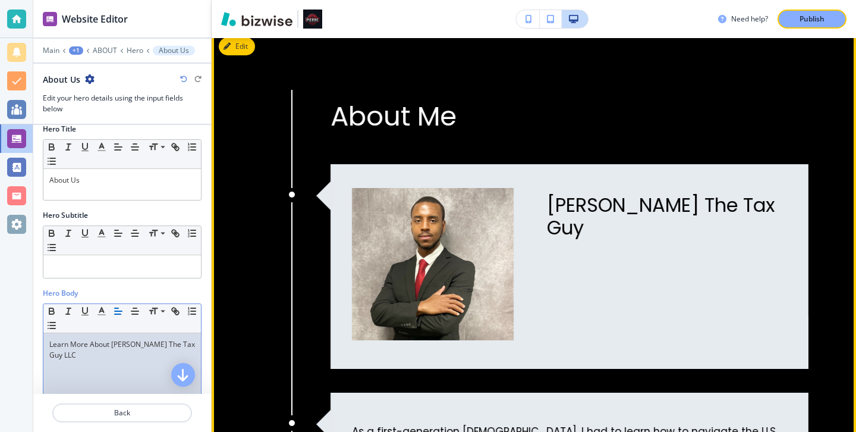
scroll to position [992, 0]
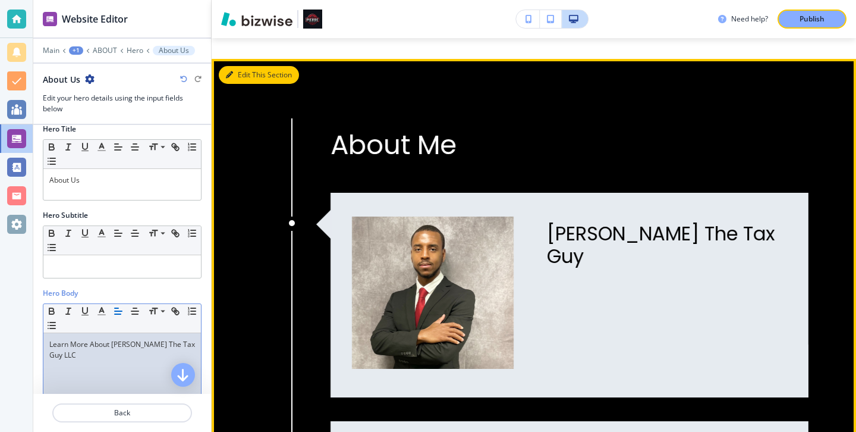
click at [252, 78] on button "Edit This Section" at bounding box center [259, 75] width 80 height 18
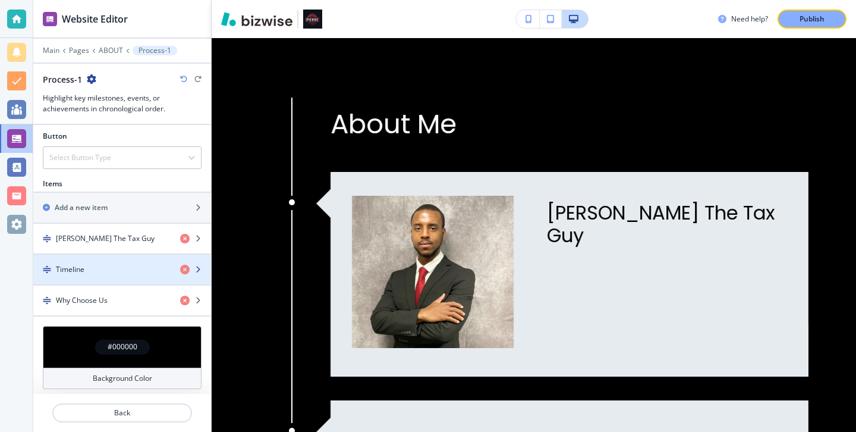
scroll to position [382, 0]
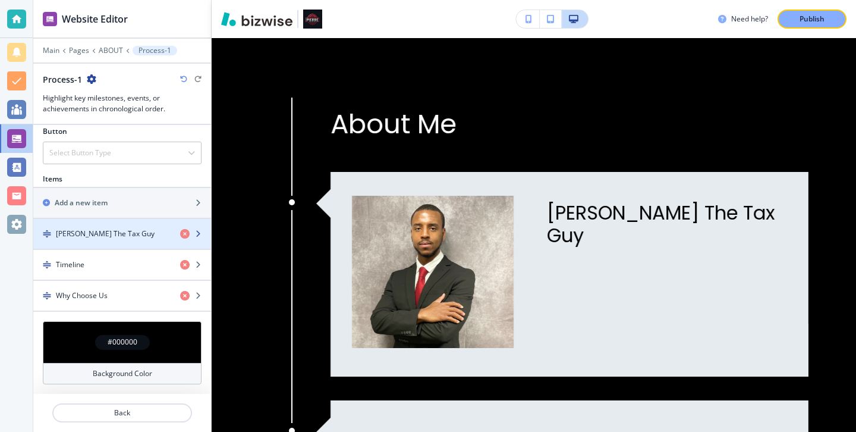
click at [140, 243] on div "button" at bounding box center [122, 244] width 178 height 10
click at [140, 241] on div "button" at bounding box center [122, 244] width 178 height 10
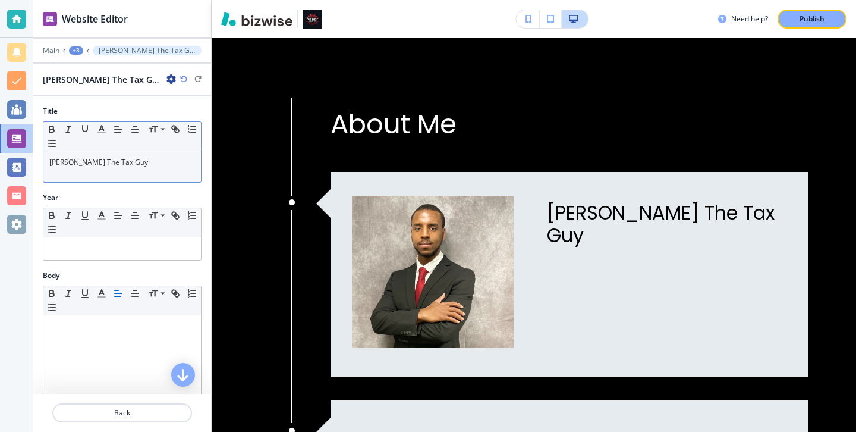
click at [156, 179] on div "Pierre The Tax Guy" at bounding box center [122, 166] width 158 height 31
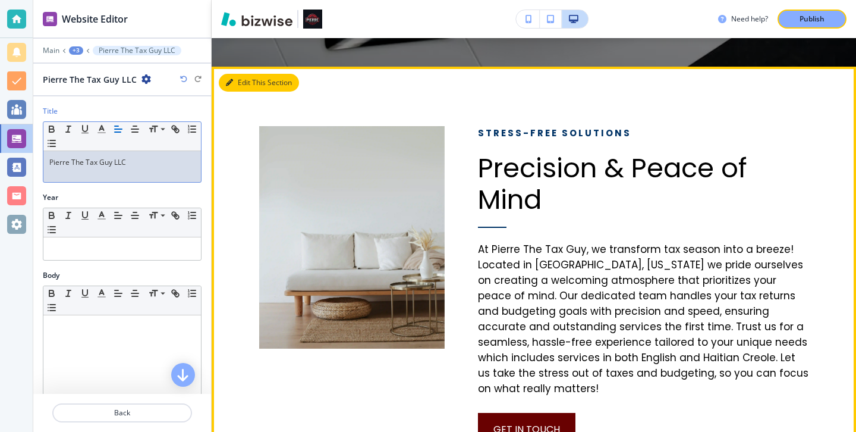
click at [246, 79] on button "Edit This Section" at bounding box center [259, 83] width 80 height 18
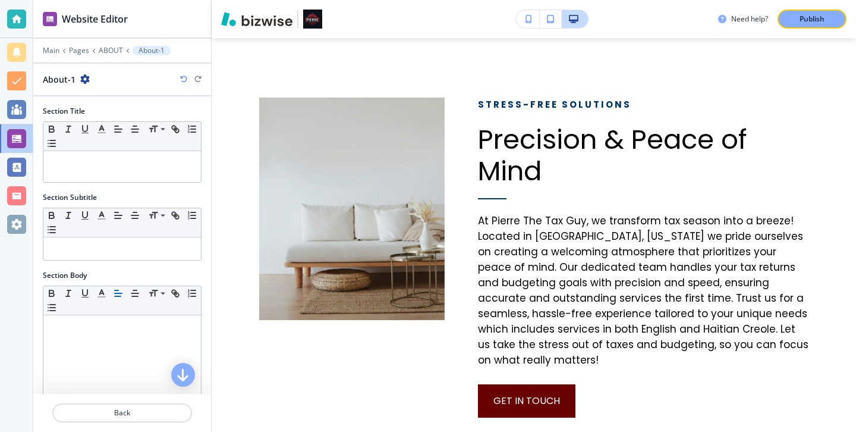
scroll to position [244, 0]
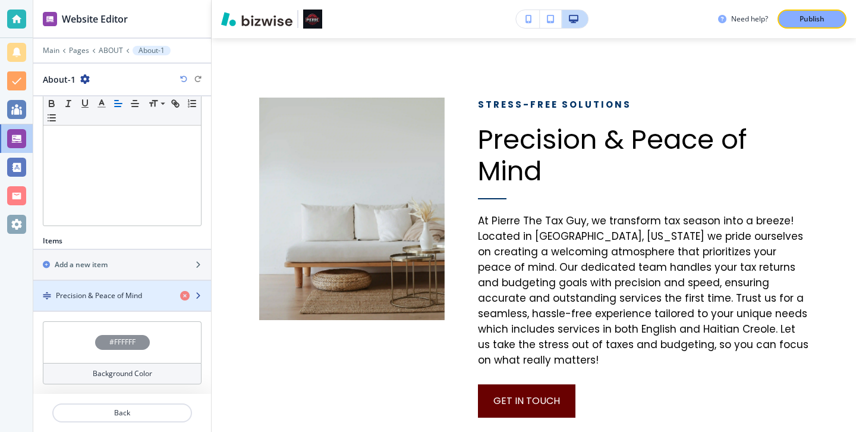
click at [112, 301] on div "button" at bounding box center [122, 306] width 178 height 10
click at [112, 299] on h4 "Precision & Peace of Mind" at bounding box center [99, 295] width 86 height 11
click at [112, 298] on h4 "Precision & Peace of Mind" at bounding box center [99, 295] width 86 height 11
click at [112, 297] on h4 "Precision & Peace of Mind" at bounding box center [99, 295] width 86 height 11
click at [112, 295] on h4 "Precision & Peace of Mind" at bounding box center [99, 295] width 86 height 11
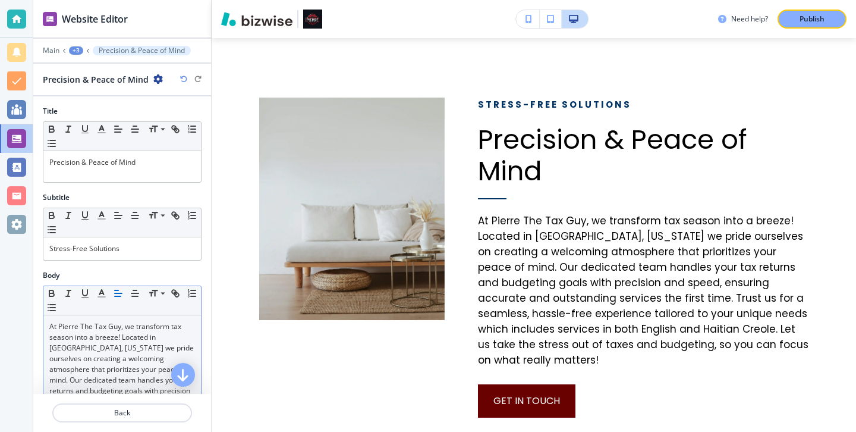
click at [121, 325] on p "At Pierre The Tax Guy, we transform tax season into a breeze! Located in Chambe…" at bounding box center [122, 401] width 146 height 161
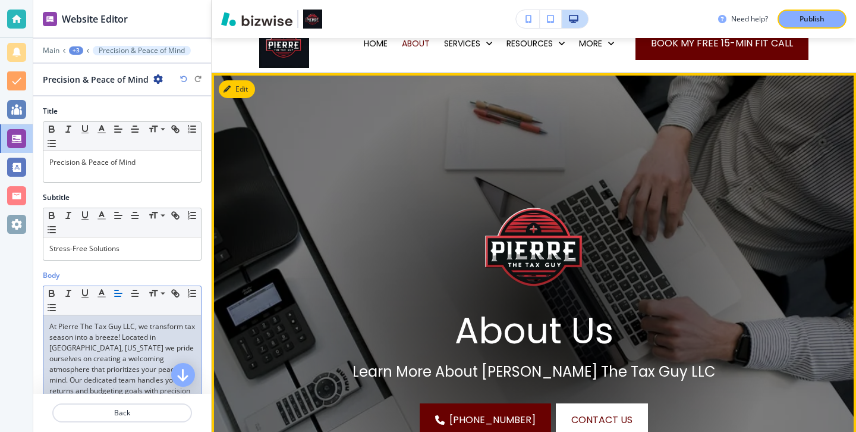
scroll to position [50, 0]
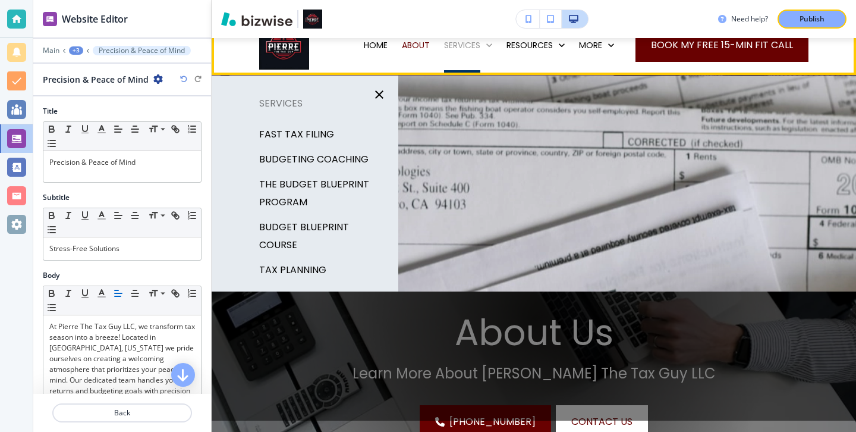
click at [461, 46] on p "SERVICES" at bounding box center [462, 45] width 36 height 12
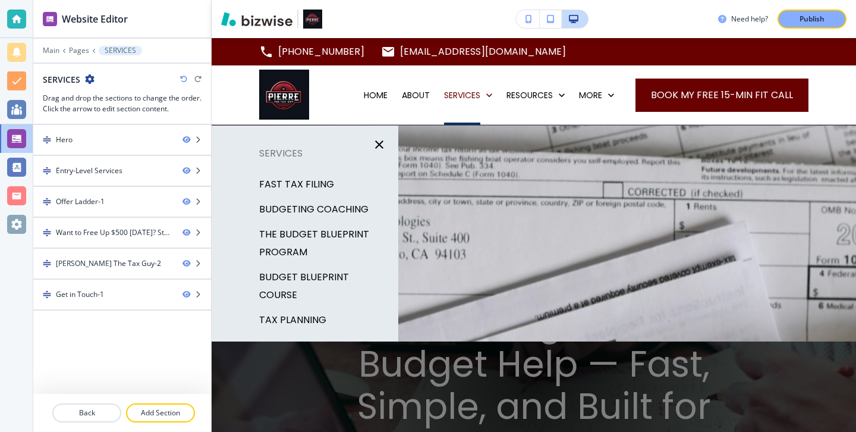
click at [326, 179] on p "FAST TAX FILING" at bounding box center [296, 184] width 75 height 18
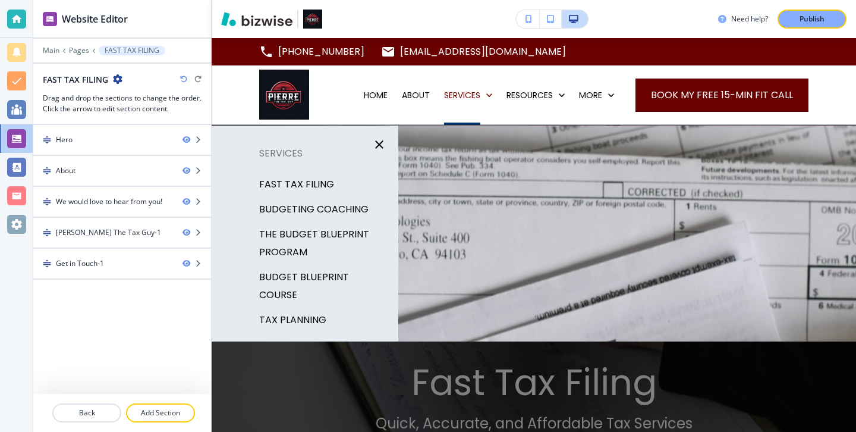
click at [347, 202] on p "BUDGETING COACHING" at bounding box center [313, 209] width 109 height 18
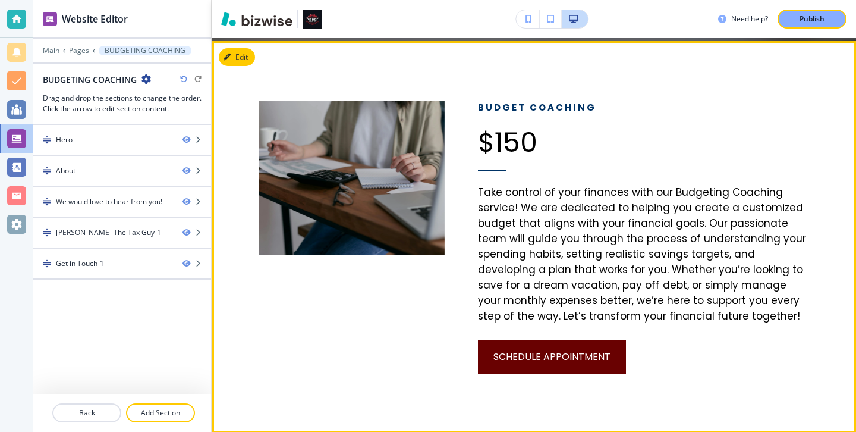
scroll to position [970, 0]
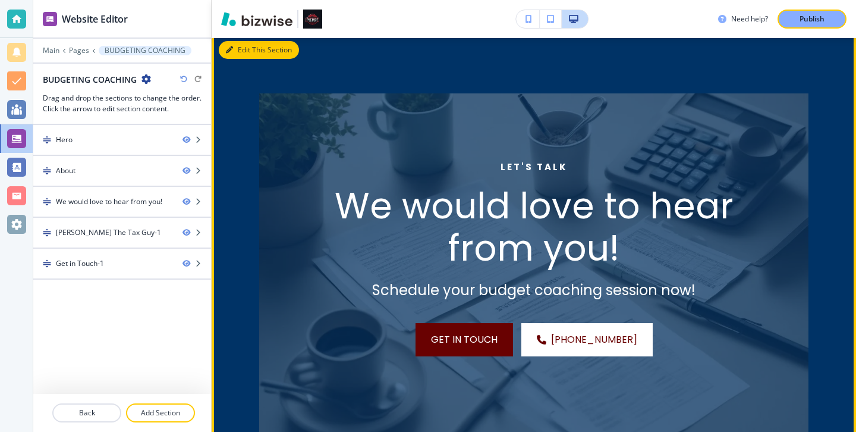
click at [251, 56] on button "Edit This Section" at bounding box center [259, 50] width 80 height 18
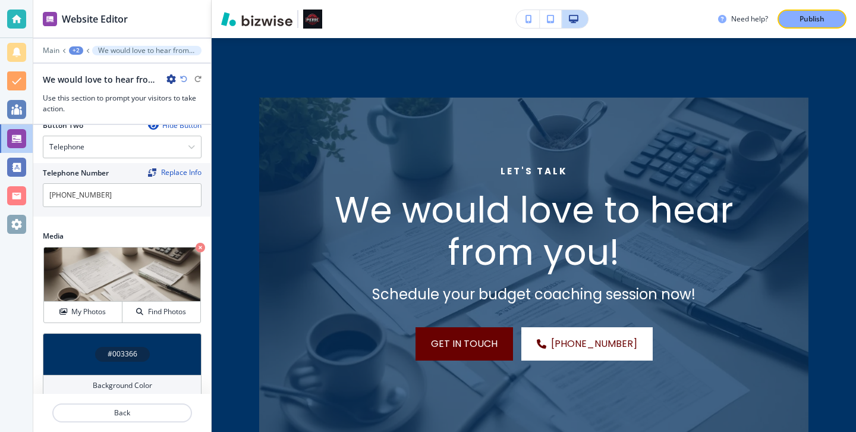
scroll to position [558, 0]
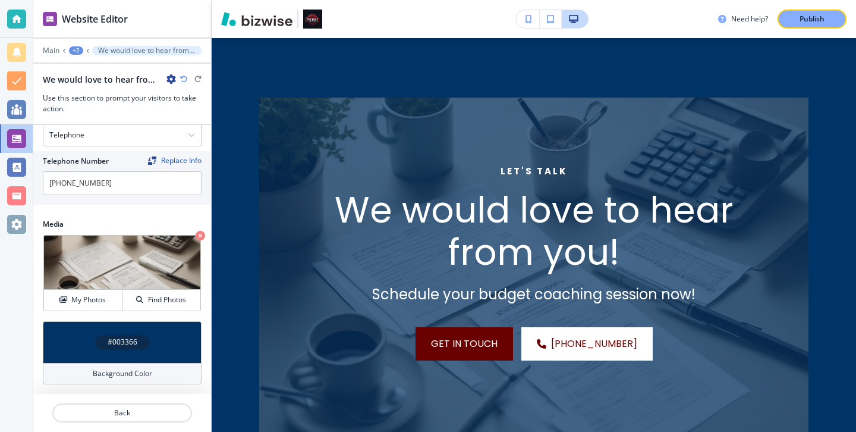
click at [148, 368] on h4 "Background Color" at bounding box center [122, 373] width 59 height 11
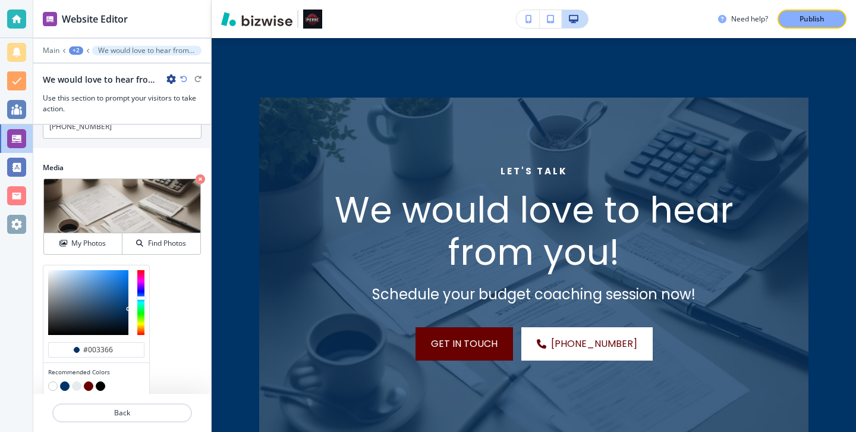
scroll to position [654, 0]
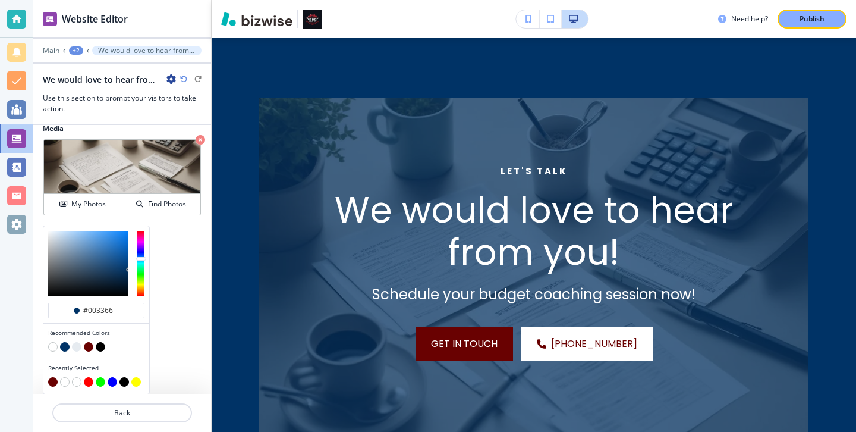
click at [90, 345] on button "button" at bounding box center [89, 347] width 10 height 10
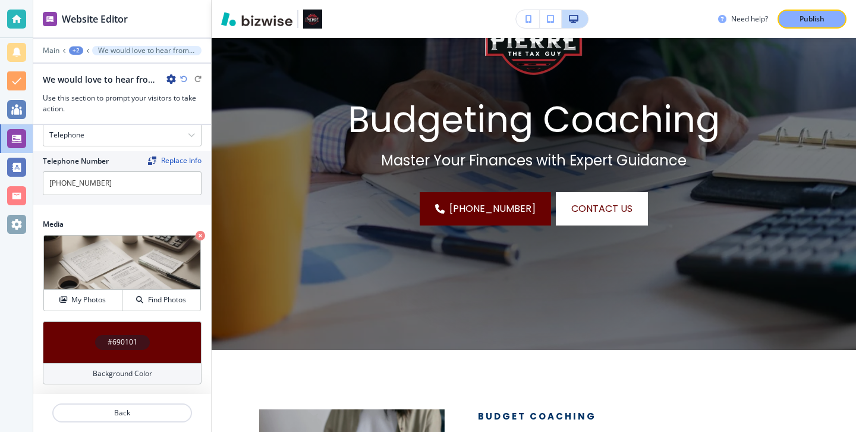
scroll to position [0, 0]
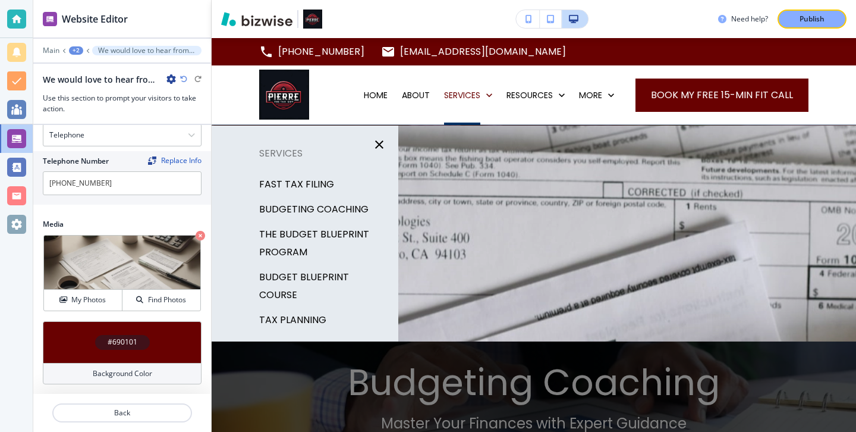
click at [335, 234] on p "THE BUDGET BLUEPRINT PROGRAM" at bounding box center [324, 243] width 130 height 36
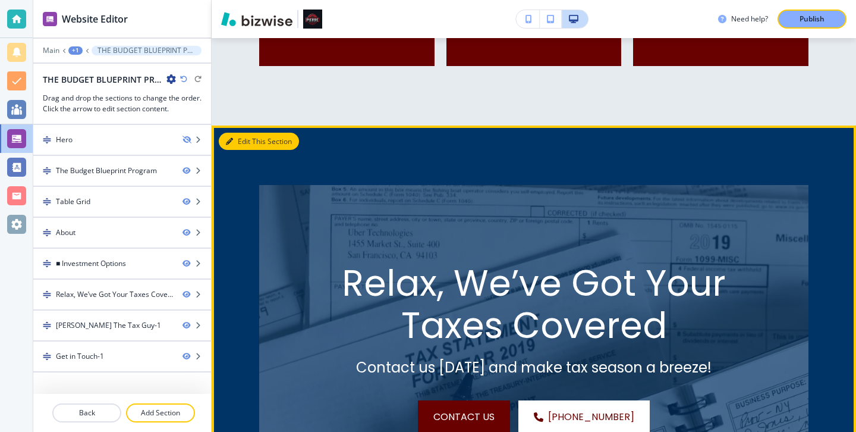
click at [251, 150] on button "Edit This Section" at bounding box center [259, 142] width 80 height 18
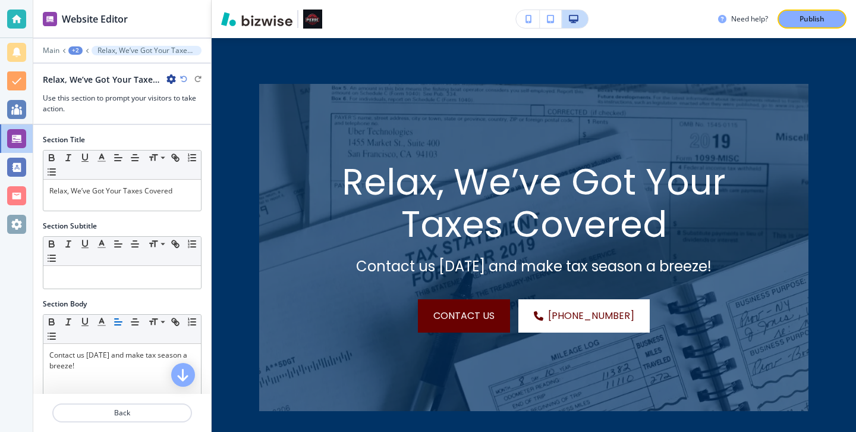
scroll to position [558, 0]
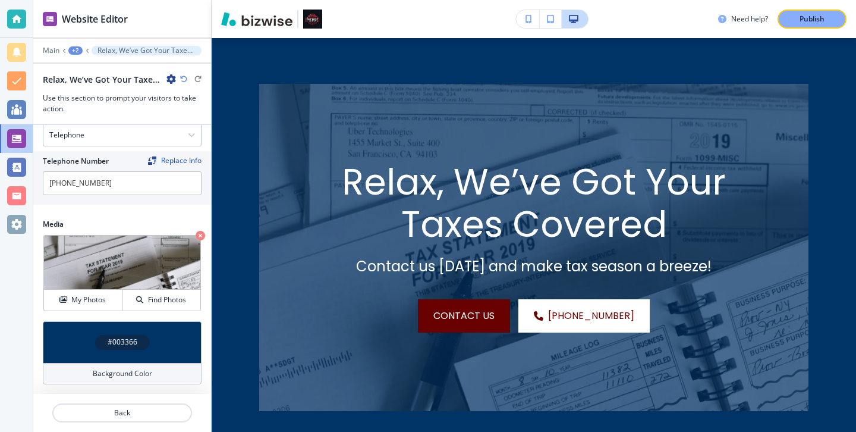
click at [159, 374] on div "Background Color" at bounding box center [122, 373] width 159 height 21
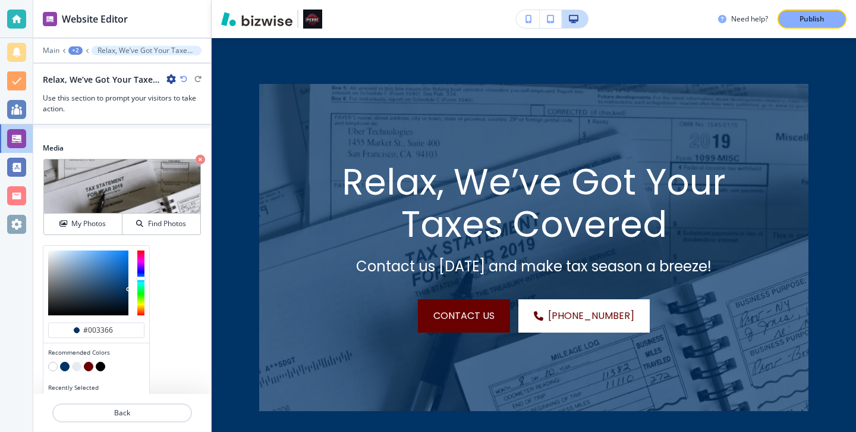
scroll to position [654, 0]
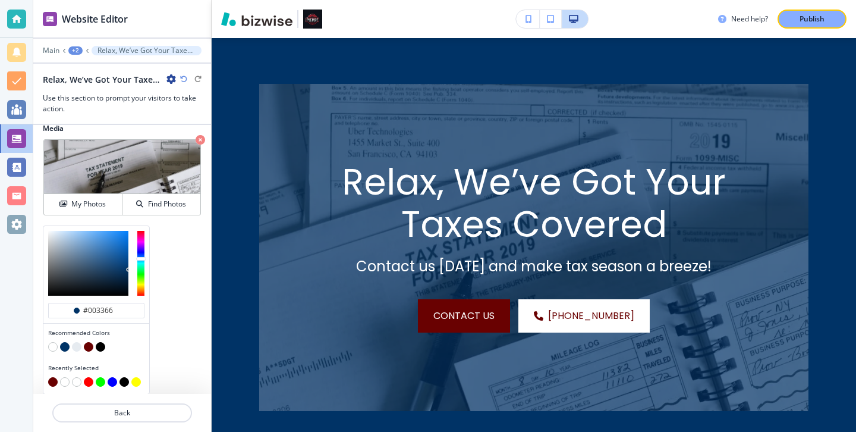
click at [89, 345] on button "button" at bounding box center [89, 347] width 10 height 10
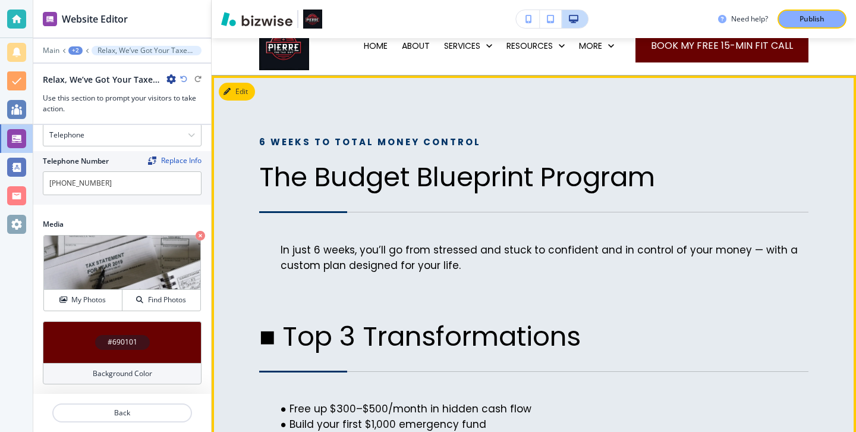
scroll to position [279, 0]
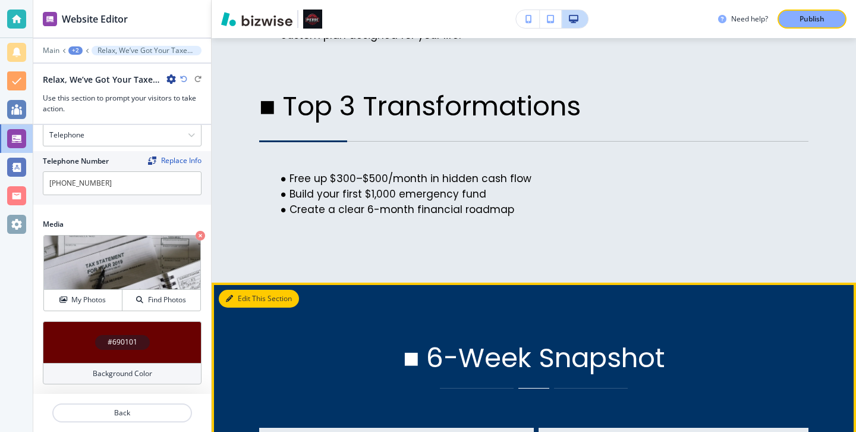
click at [242, 307] on button "Edit This Section" at bounding box center [259, 299] width 80 height 18
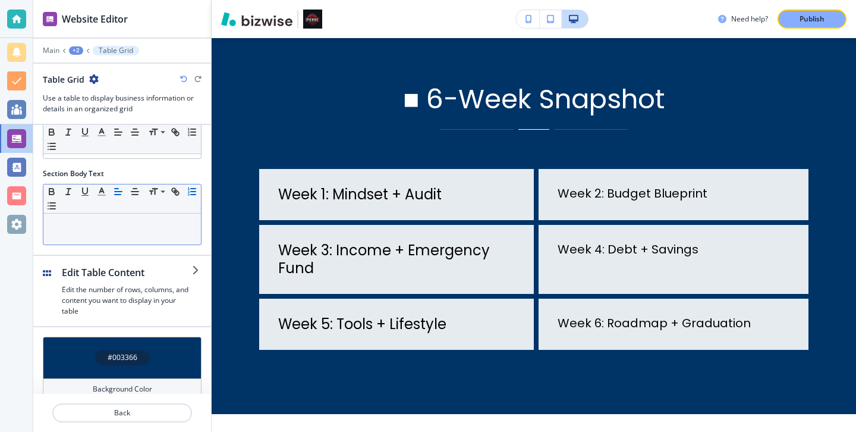
scroll to position [146, 0]
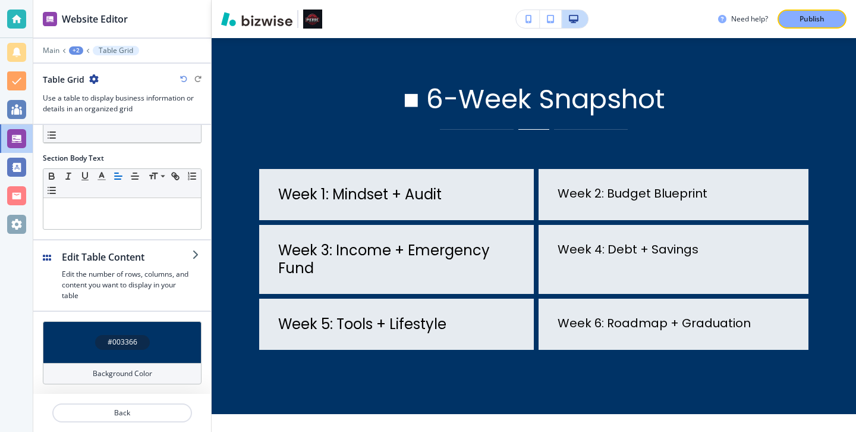
click at [160, 370] on div "Background Color" at bounding box center [122, 373] width 159 height 21
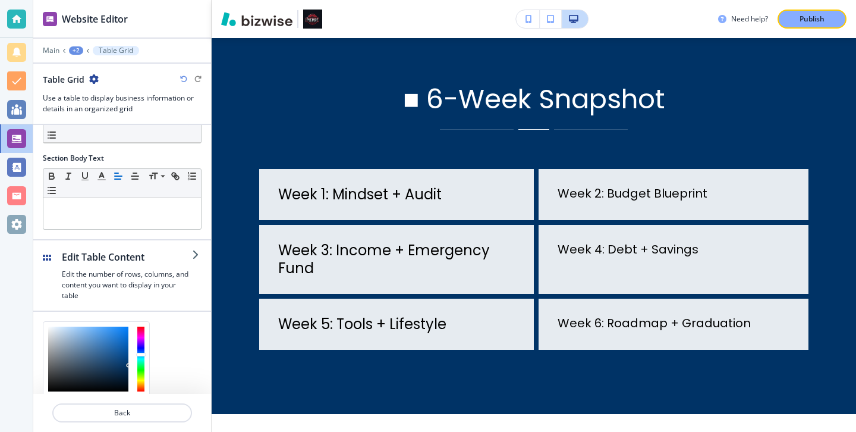
scroll to position [241, 0]
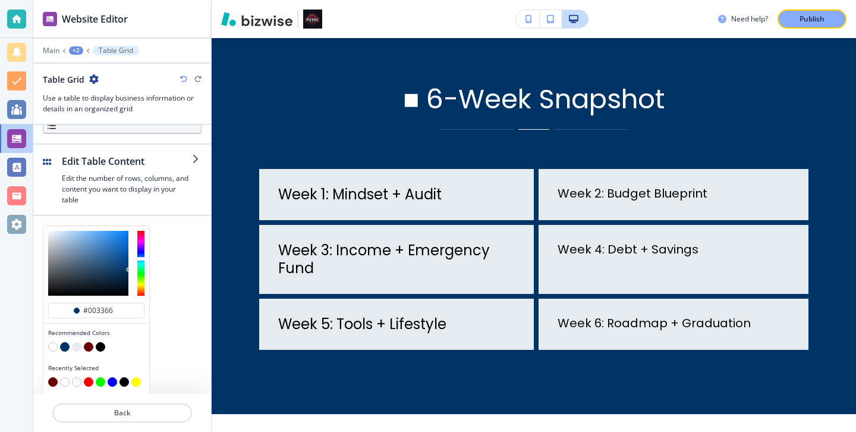
click at [86, 348] on button "button" at bounding box center [89, 347] width 10 height 10
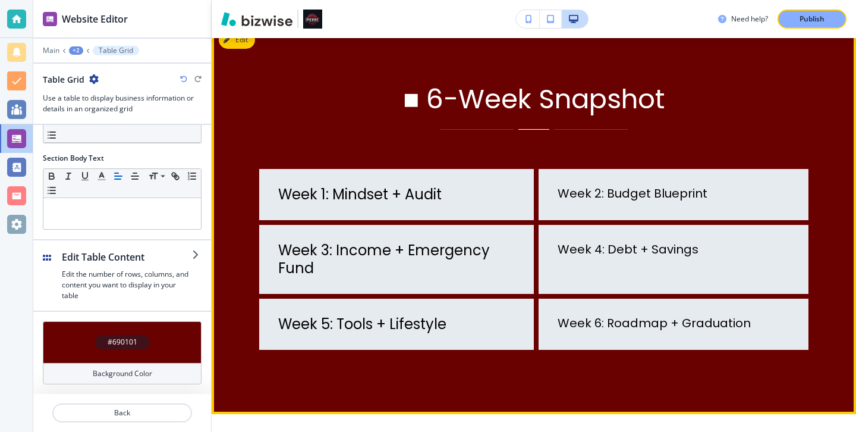
scroll to position [0, 0]
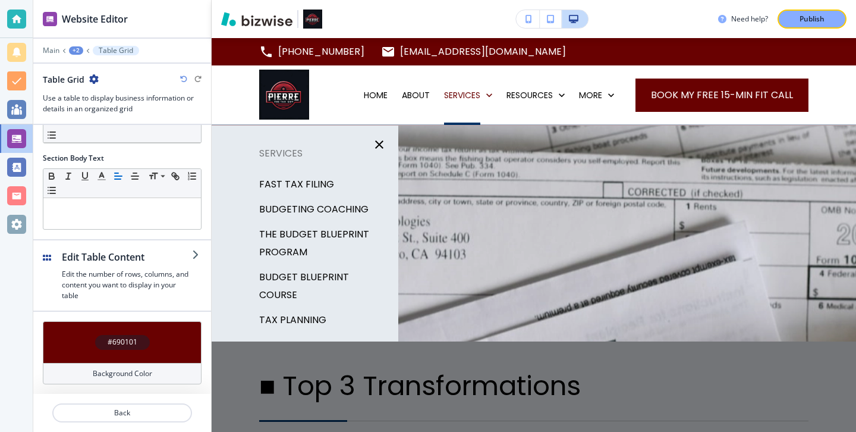
click at [345, 237] on p "THE BUDGET BLUEPRINT PROGRAM" at bounding box center [324, 243] width 130 height 36
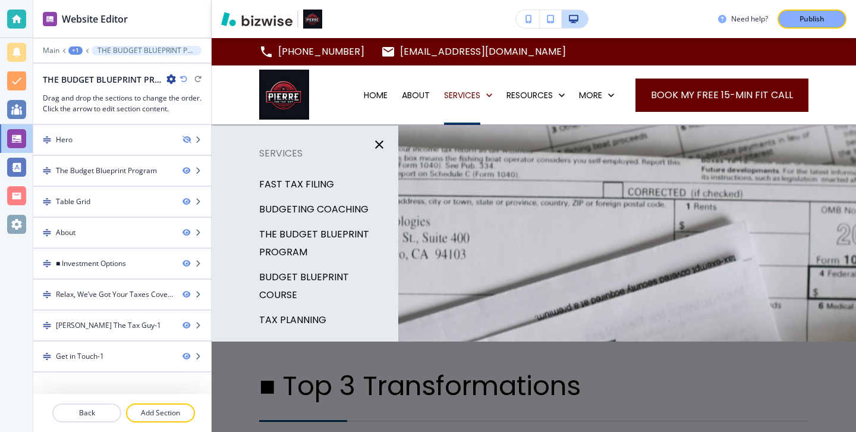
click at [341, 271] on p "BUDGET BLUEPRINT COURSE" at bounding box center [324, 286] width 130 height 36
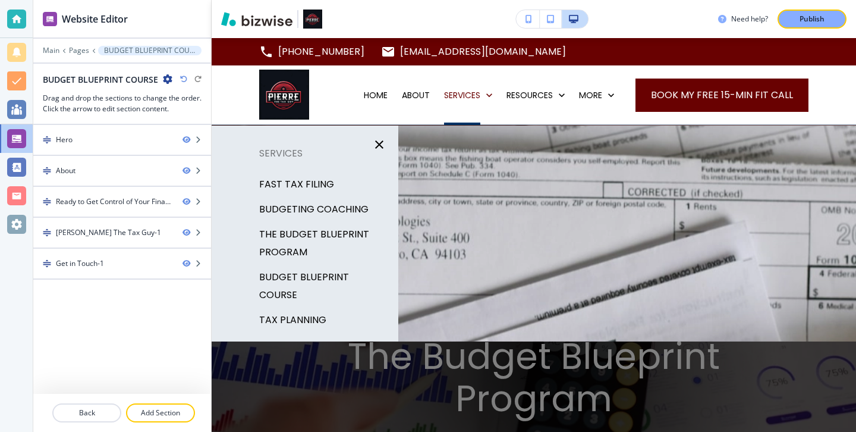
click at [323, 311] on p "TAX PLANNING" at bounding box center [292, 320] width 67 height 18
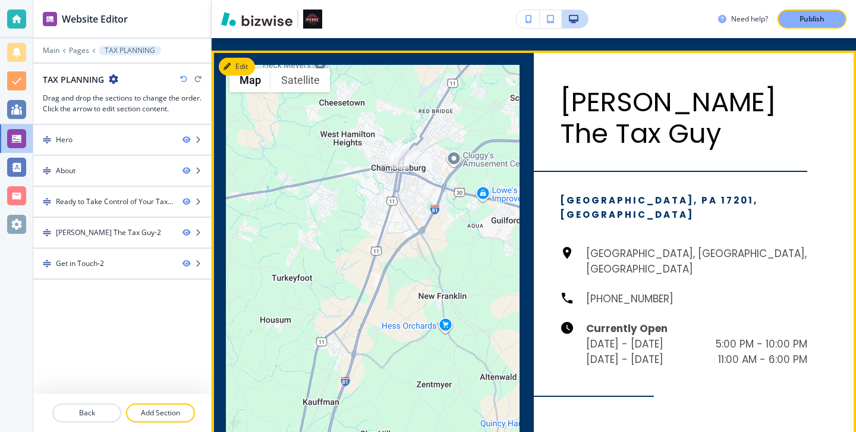
scroll to position [1279, 0]
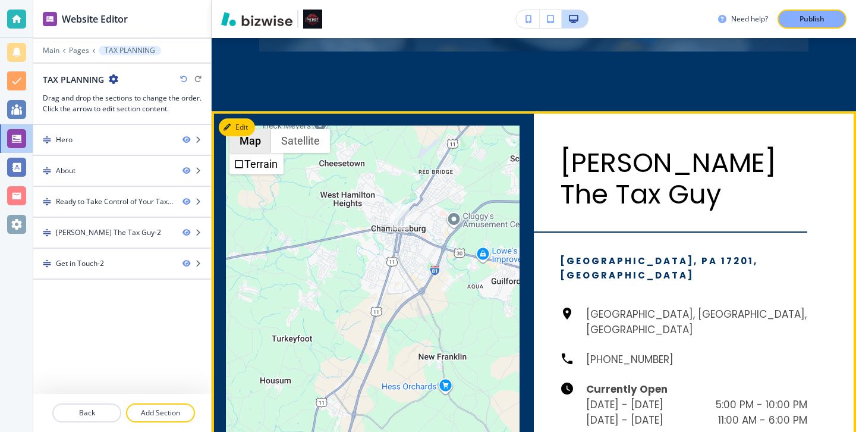
click at [256, 133] on button "Map" at bounding box center [250, 141] width 42 height 24
click at [244, 126] on div "Edit This Section ← Move left → Move right ↑ Move up ↓ Move down + Zoom in - Zo…" at bounding box center [534, 313] width 644 height 405
click at [241, 124] on button "Edit This Section" at bounding box center [259, 127] width 80 height 18
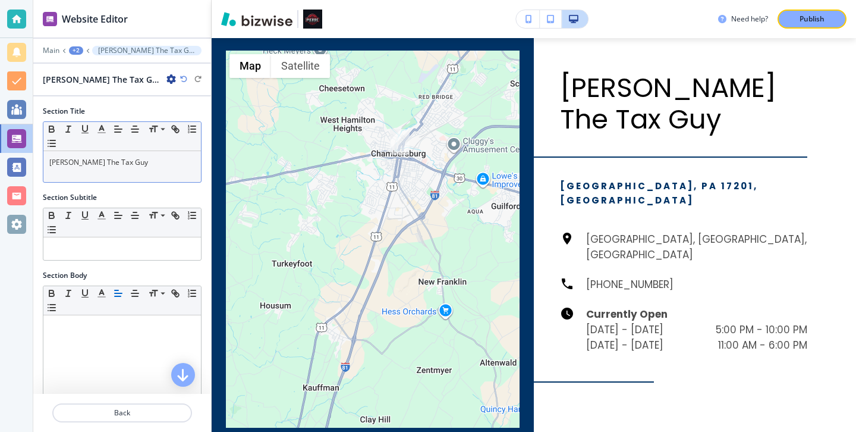
scroll to position [1354, 0]
click at [191, 166] on p "Pierre The Tax Guy" at bounding box center [122, 162] width 146 height 11
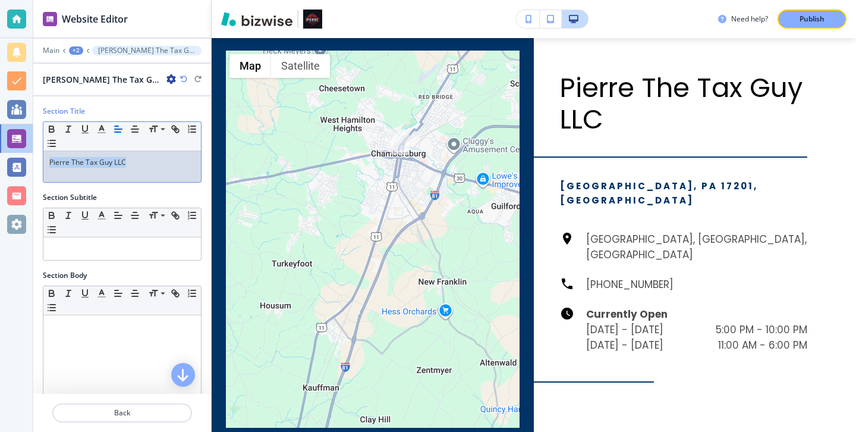
drag, startPoint x: 146, startPoint y: 173, endPoint x: 37, endPoint y: 159, distance: 109.7
click at [37, 159] on div "Section Title Small Normal Large Huge Pierre The Tax Guy LLC" at bounding box center [122, 149] width 178 height 86
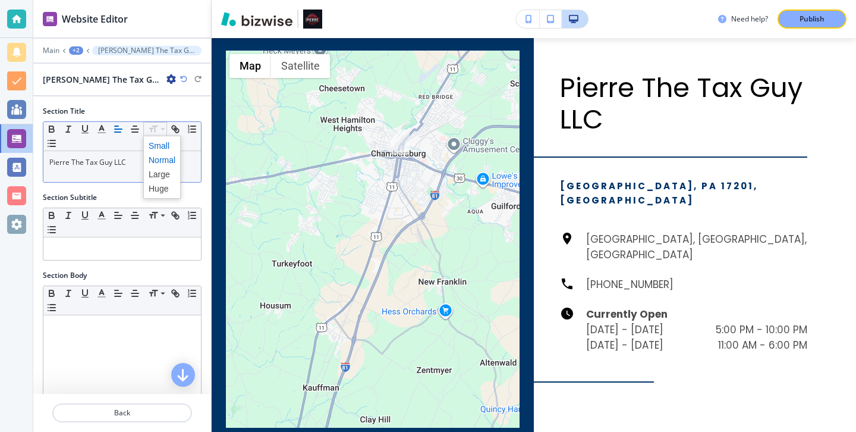
click at [159, 144] on span at bounding box center [162, 146] width 27 height 14
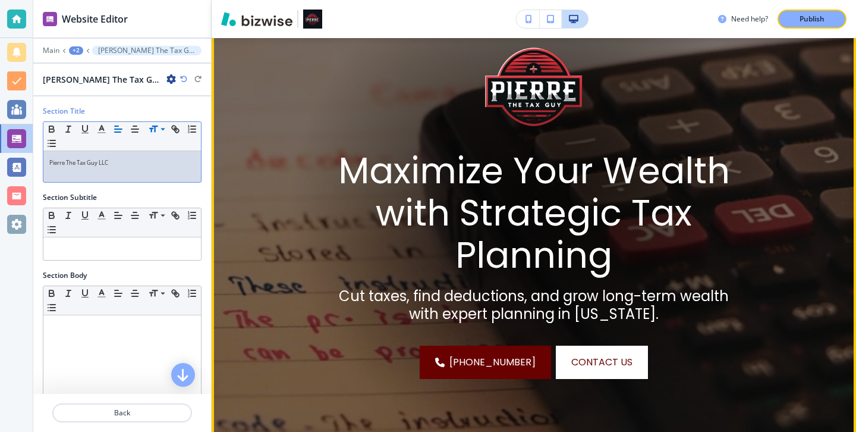
scroll to position [0, 0]
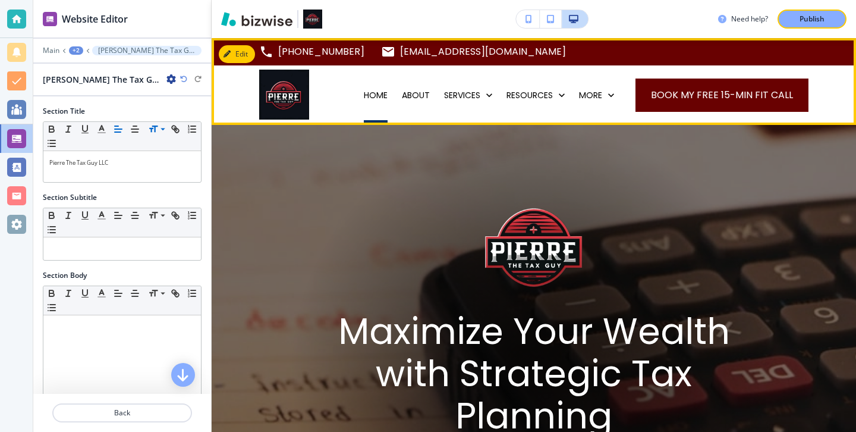
click at [395, 96] on div "HOME" at bounding box center [376, 95] width 38 height 12
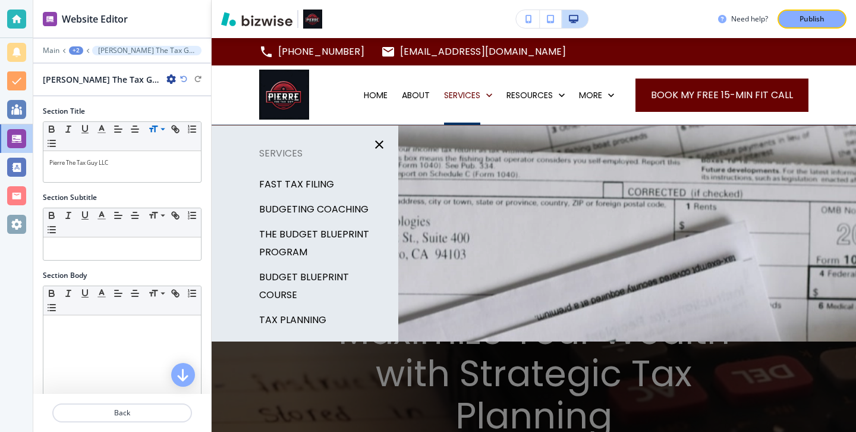
click at [306, 311] on p "TAX PLANNING" at bounding box center [292, 320] width 67 height 18
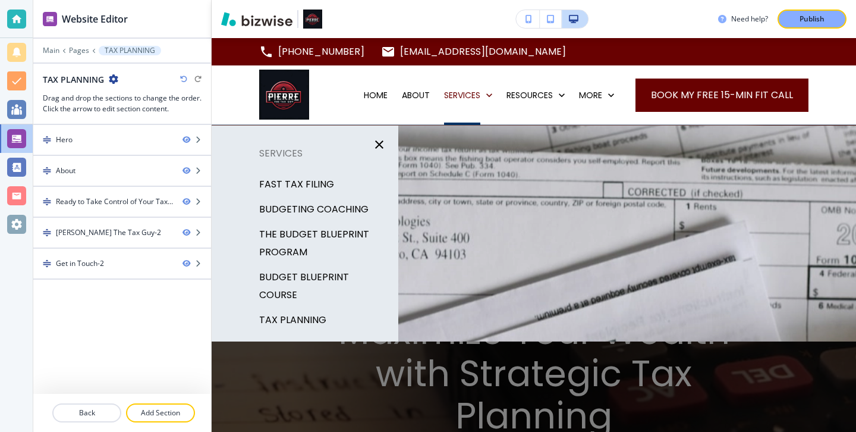
click at [288, 336] on p "BOOKKEEPING" at bounding box center [292, 345] width 67 height 18
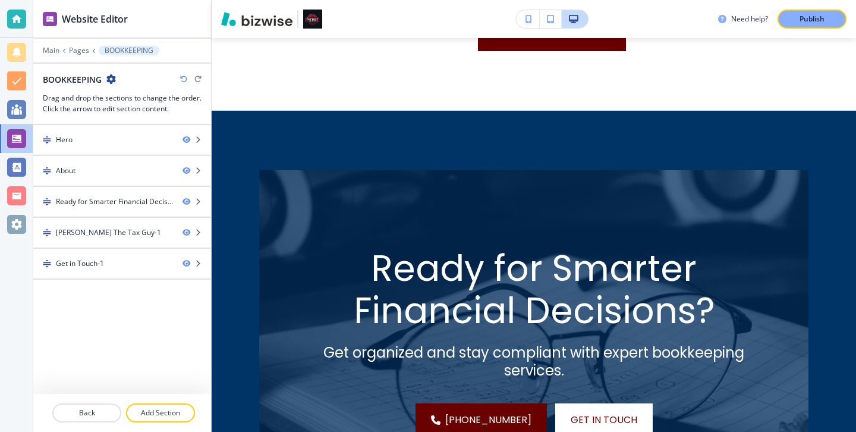
scroll to position [1312, 0]
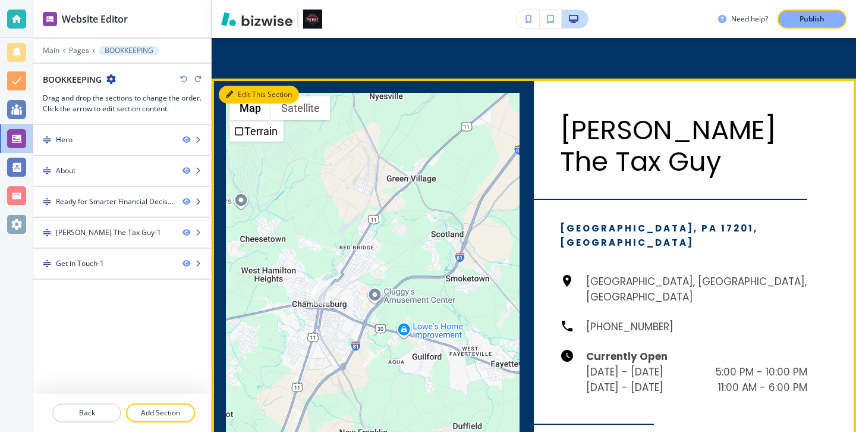
click at [240, 86] on button "Edit This Section" at bounding box center [259, 95] width 80 height 18
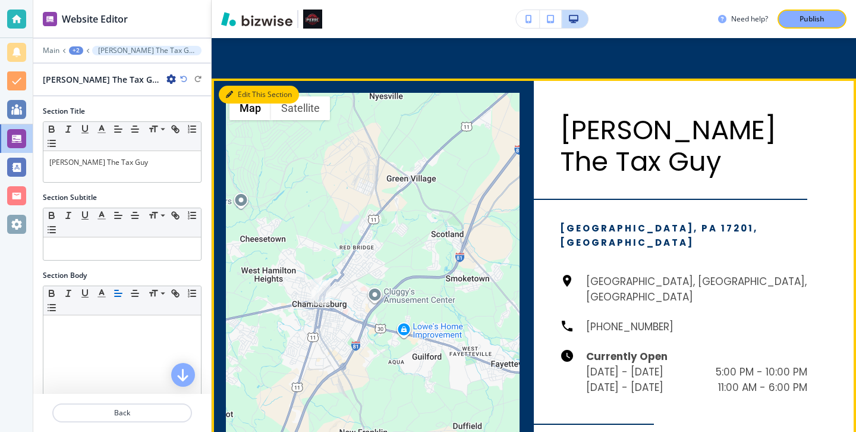
scroll to position [1353, 0]
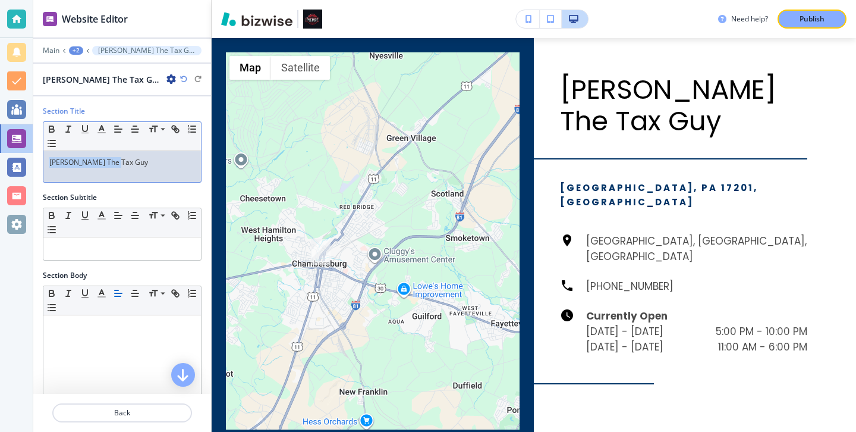
drag, startPoint x: 153, startPoint y: 163, endPoint x: 34, endPoint y: 163, distance: 118.3
click at [35, 163] on div "Section Title Small Normal Large Huge Pierre The Tax Guy" at bounding box center [122, 149] width 178 height 86
click at [146, 156] on div "Pierre The Tax Guy" at bounding box center [122, 166] width 158 height 31
click at [146, 157] on p "Pierre The Tax Guy" at bounding box center [122, 162] width 146 height 11
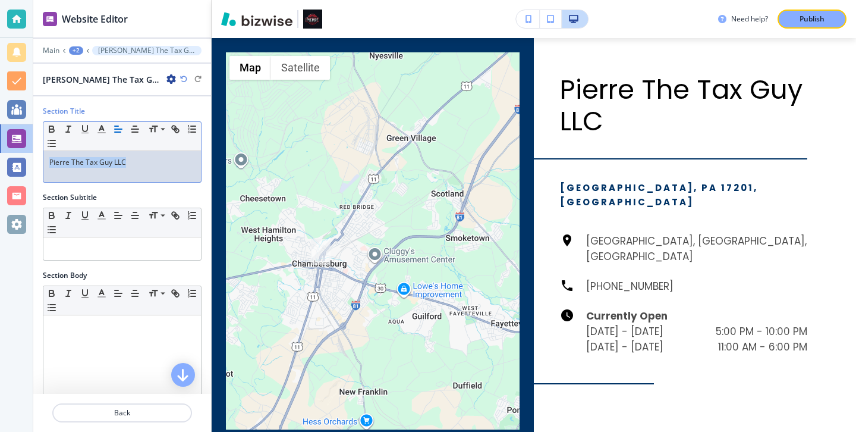
drag, startPoint x: 152, startPoint y: 160, endPoint x: 49, endPoint y: 159, distance: 102.9
click at [49, 159] on div "Pierre The Tax Guy LLC" at bounding box center [122, 166] width 158 height 31
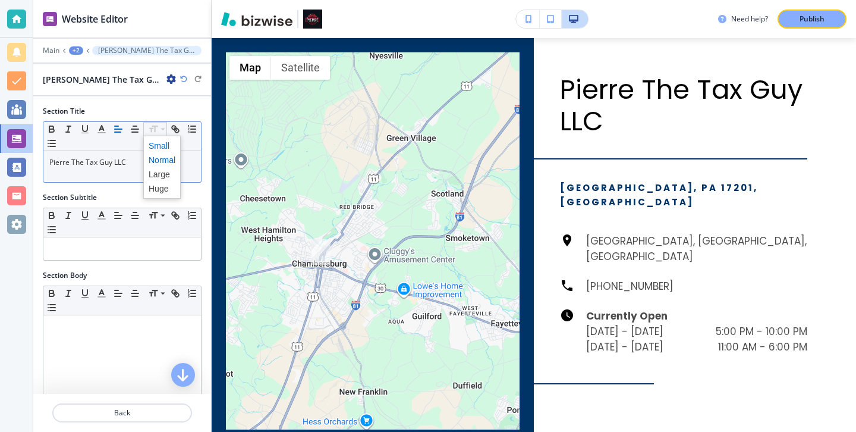
click at [150, 149] on span at bounding box center [162, 146] width 27 height 14
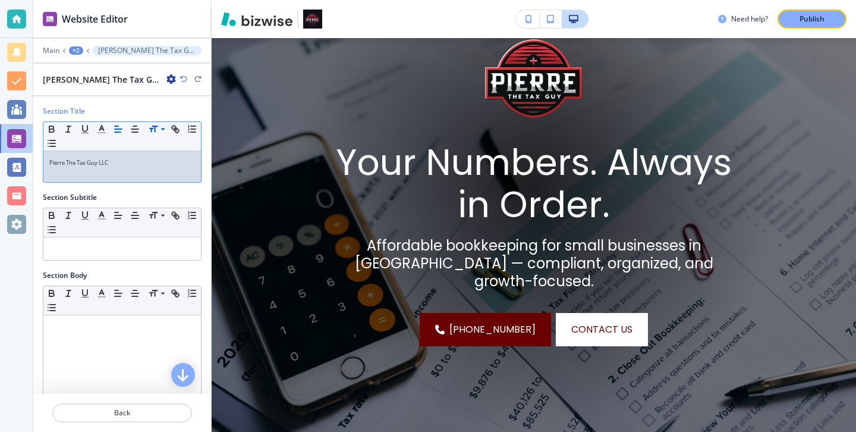
scroll to position [0, 0]
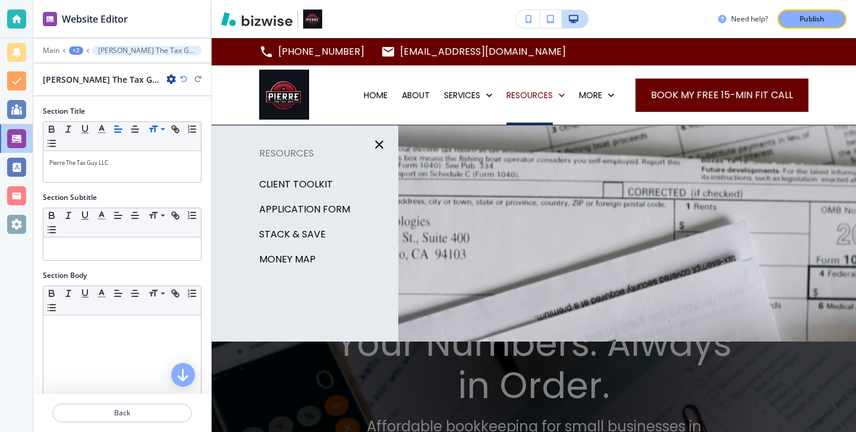
click at [325, 180] on p "Client Toolkit" at bounding box center [296, 184] width 74 height 18
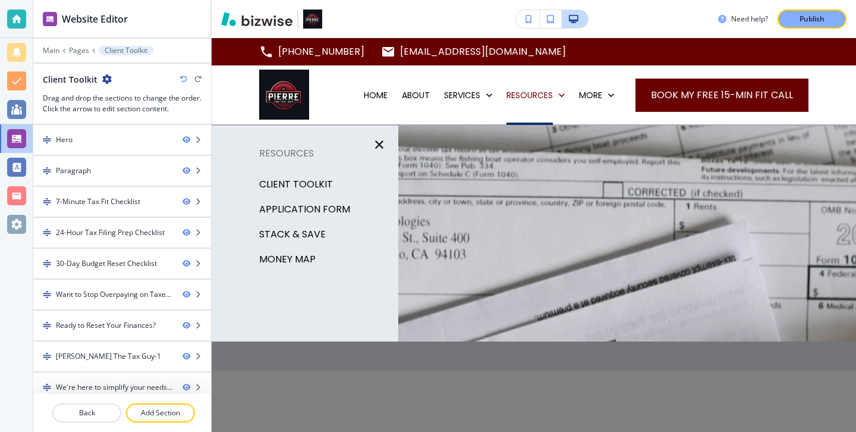
click at [328, 202] on p "APPLICATION FORM" at bounding box center [304, 209] width 91 height 18
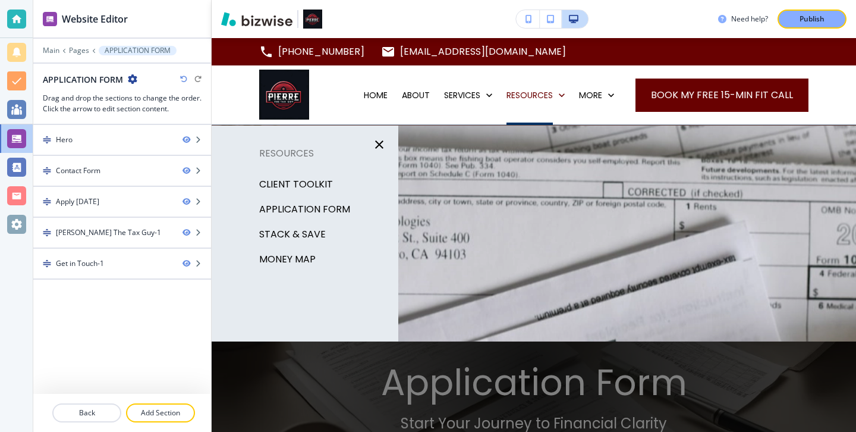
click at [317, 231] on p "STACK & SAVE" at bounding box center [292, 234] width 67 height 18
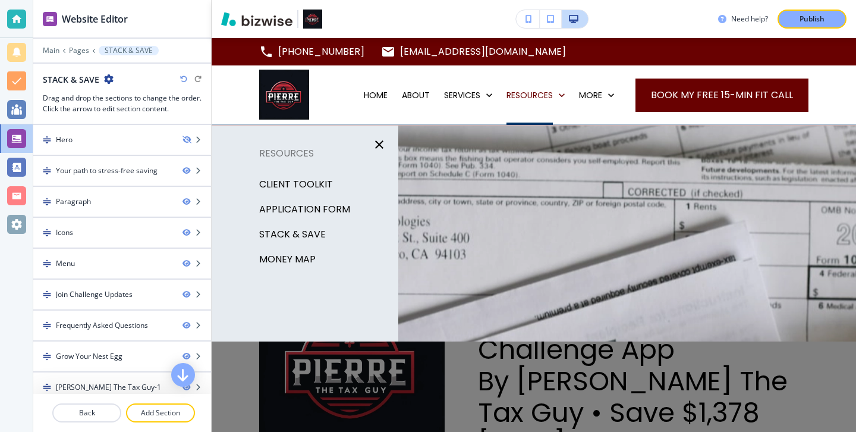
click at [286, 262] on p "MONEY MAP" at bounding box center [287, 259] width 56 height 18
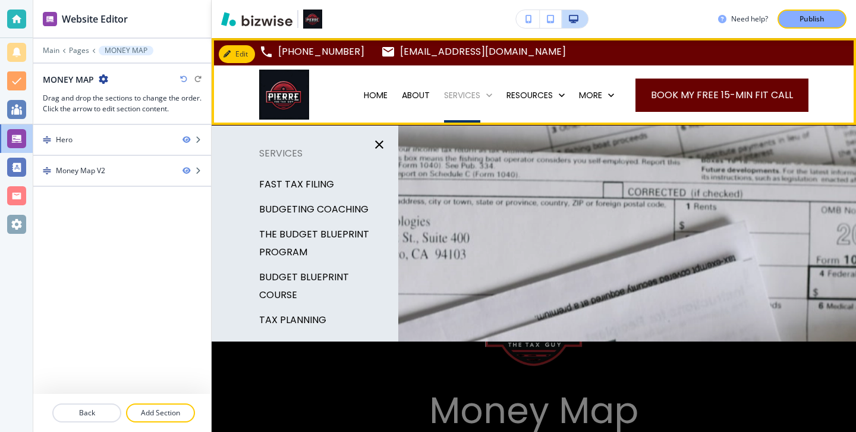
click at [469, 92] on p "SERVICES" at bounding box center [462, 95] width 36 height 12
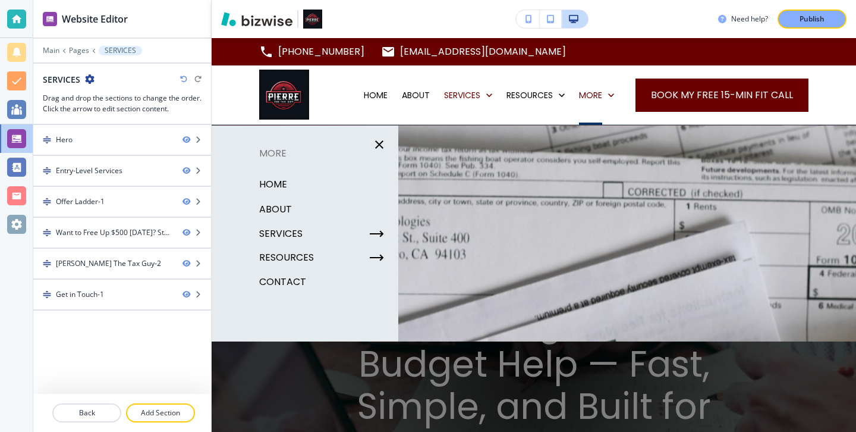
click at [305, 284] on div "CONTACT" at bounding box center [305, 281] width 187 height 25
click at [297, 282] on p "CONTACT" at bounding box center [282, 282] width 47 height 18
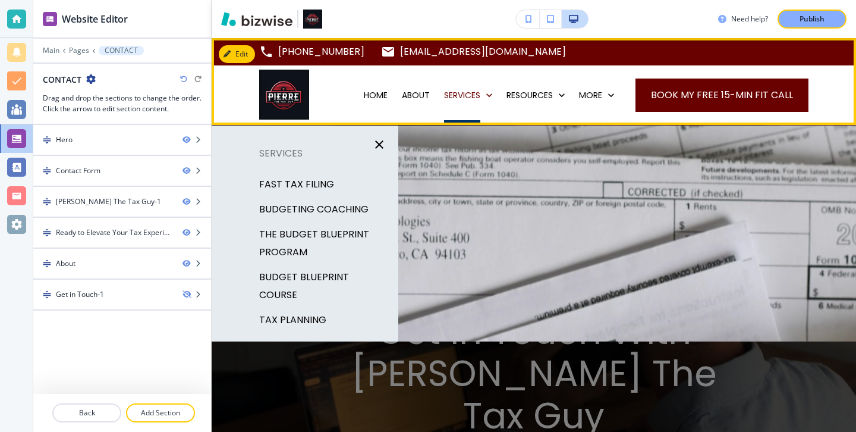
click at [427, 86] on div "ABOUT" at bounding box center [416, 94] width 42 height 59
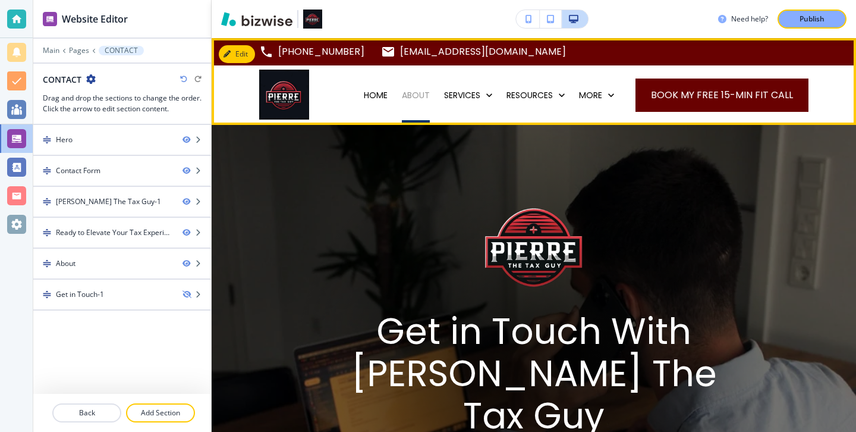
click at [427, 89] on p "ABOUT" at bounding box center [416, 95] width 28 height 12
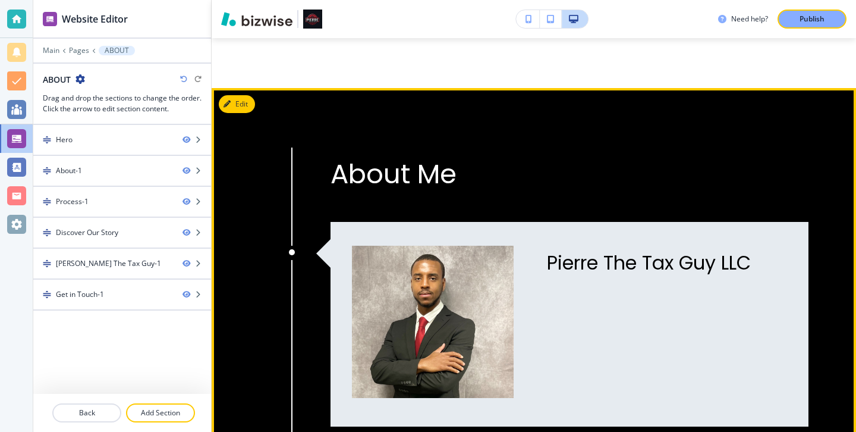
scroll to position [920, 0]
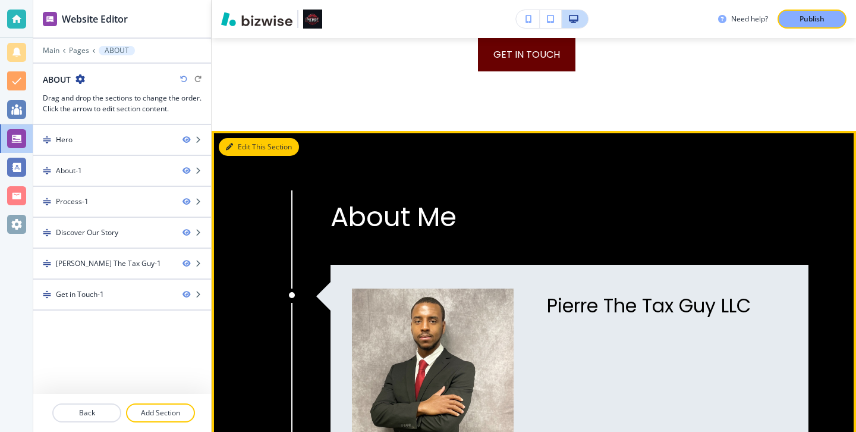
click at [245, 150] on button "Edit This Section" at bounding box center [259, 147] width 80 height 18
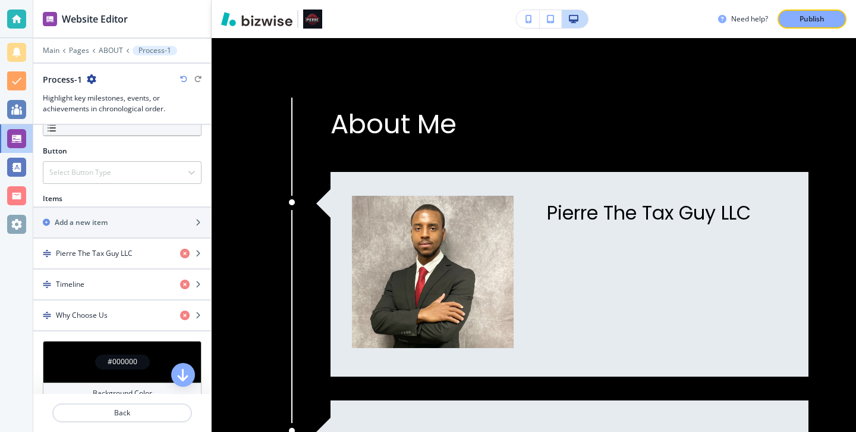
scroll to position [382, 0]
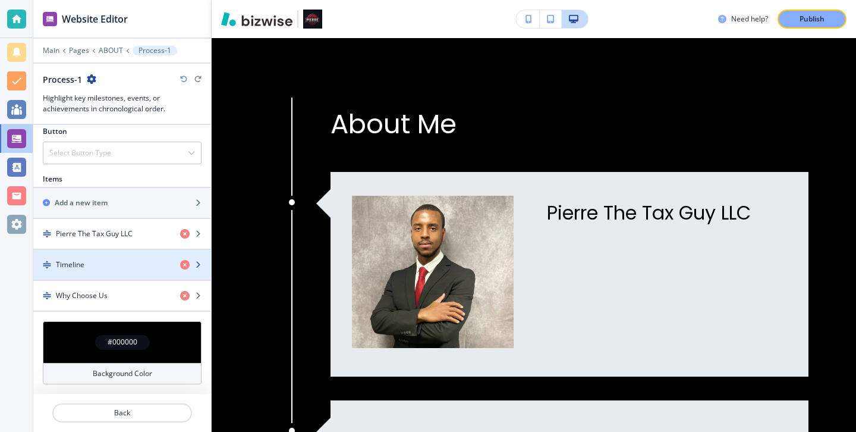
click at [111, 268] on div "Timeline" at bounding box center [101, 264] width 137 height 11
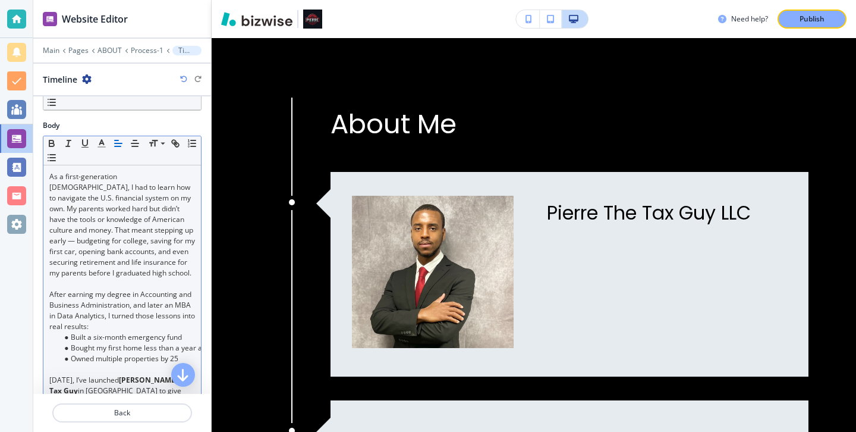
scroll to position [203, 0]
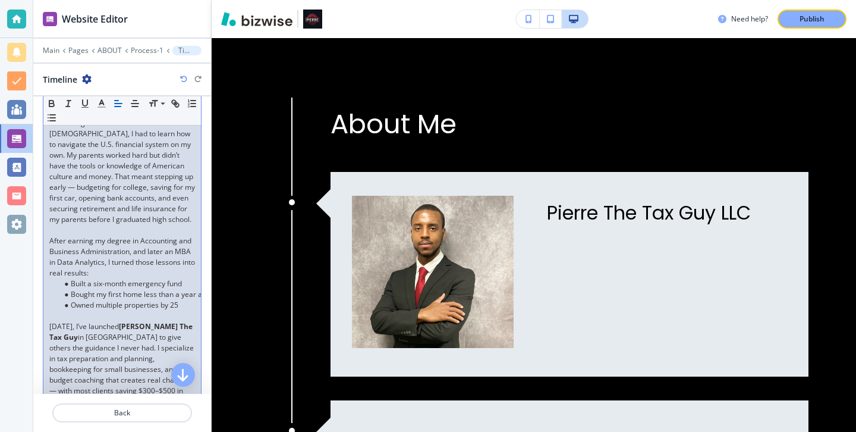
click at [184, 327] on strong "Pierre The Tax Guy" at bounding box center [121, 331] width 145 height 21
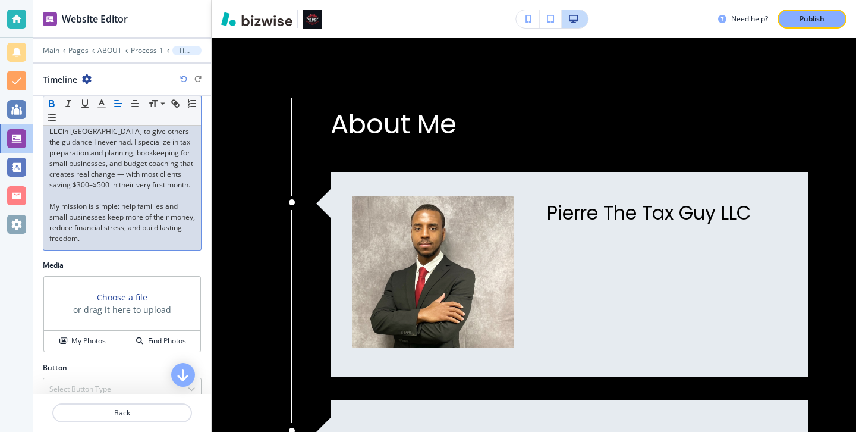
scroll to position [407, 0]
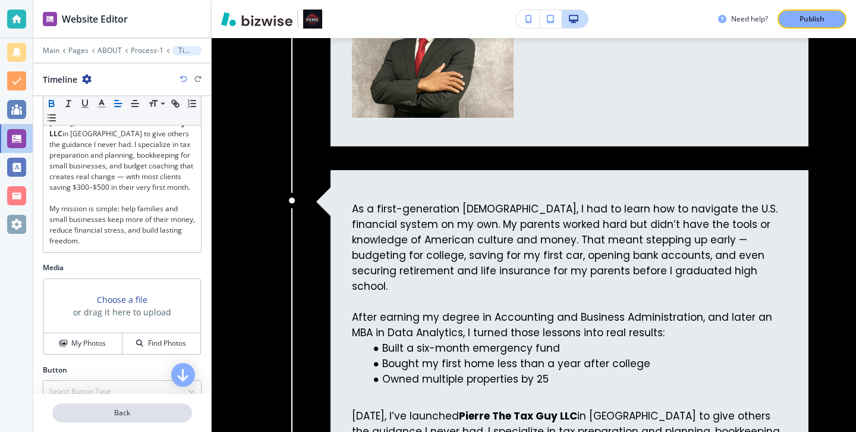
click at [176, 412] on p "Back" at bounding box center [122, 412] width 137 height 11
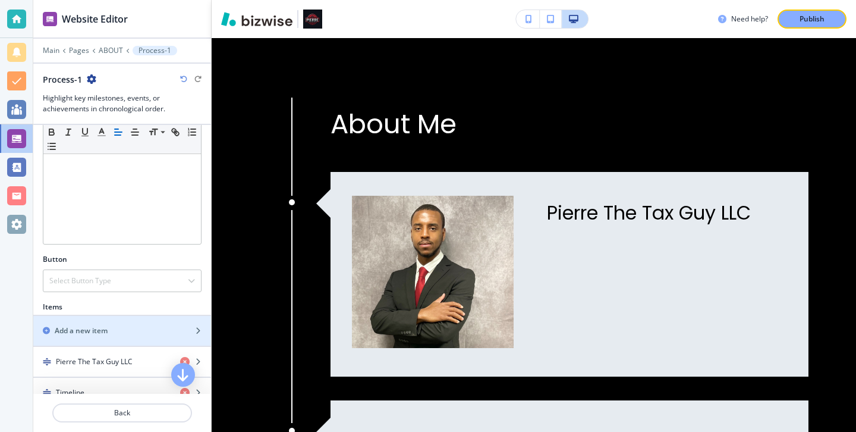
scroll to position [319, 0]
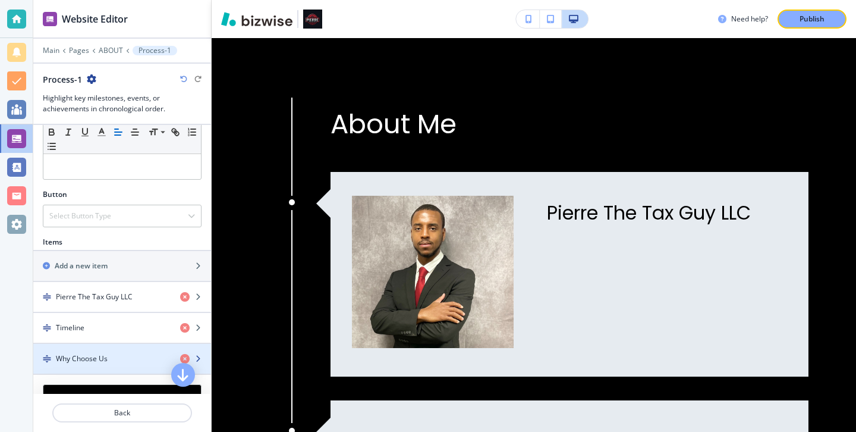
click at [143, 353] on div "Why Choose Us" at bounding box center [101, 358] width 137 height 11
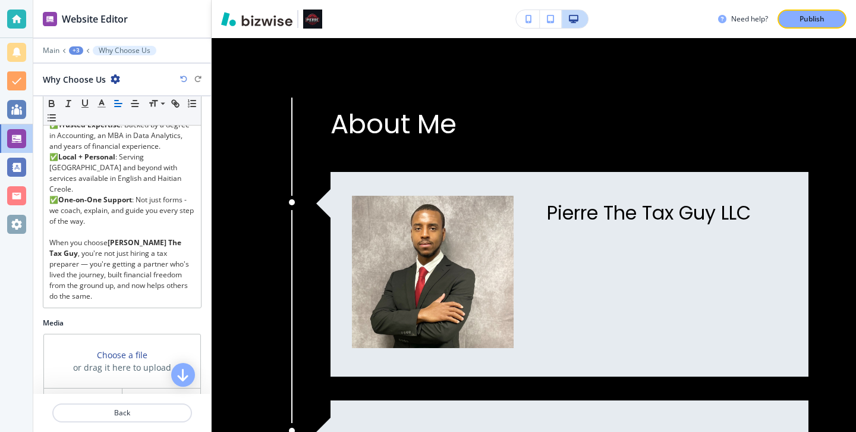
scroll to position [236, 0]
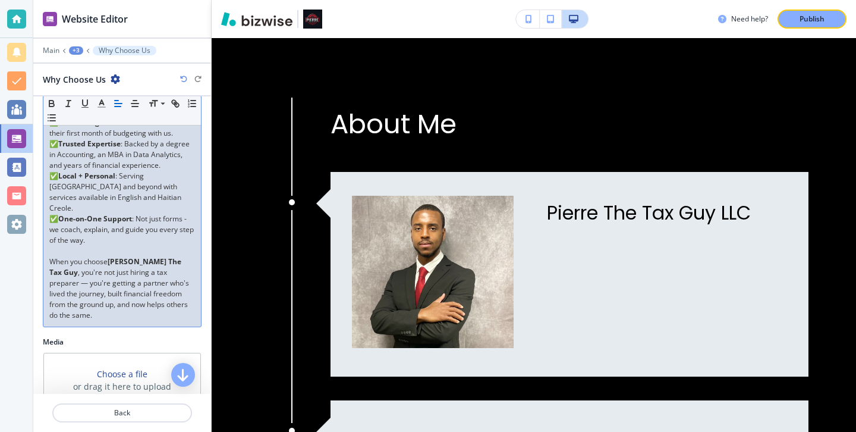
click at [178, 256] on p "When you choose Pierre The Tax Guy , you're not just hiring a tax preparer — yo…" at bounding box center [122, 288] width 146 height 64
click at [177, 256] on p "When you choose Pierre The Tax Guy , you're not just hiring a tax preparer — yo…" at bounding box center [122, 288] width 146 height 64
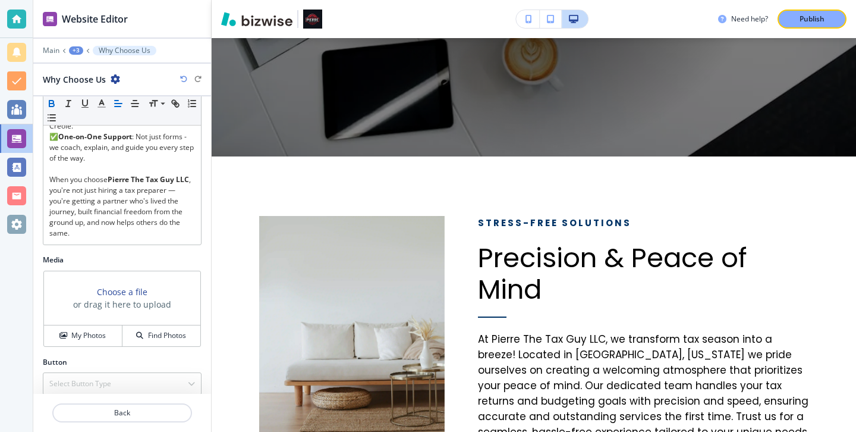
scroll to position [0, 0]
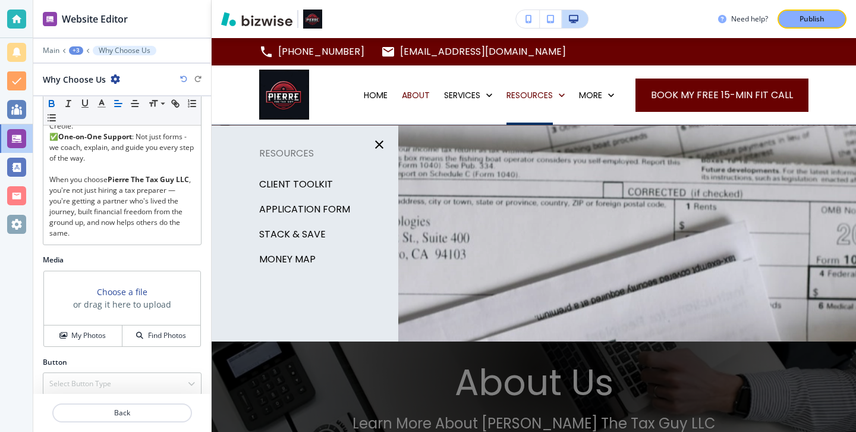
click at [348, 213] on div "APPLICATION FORM" at bounding box center [305, 209] width 187 height 25
click at [347, 213] on div "APPLICATION FORM" at bounding box center [305, 209] width 187 height 25
click at [343, 212] on p "APPLICATION FORM" at bounding box center [304, 209] width 91 height 18
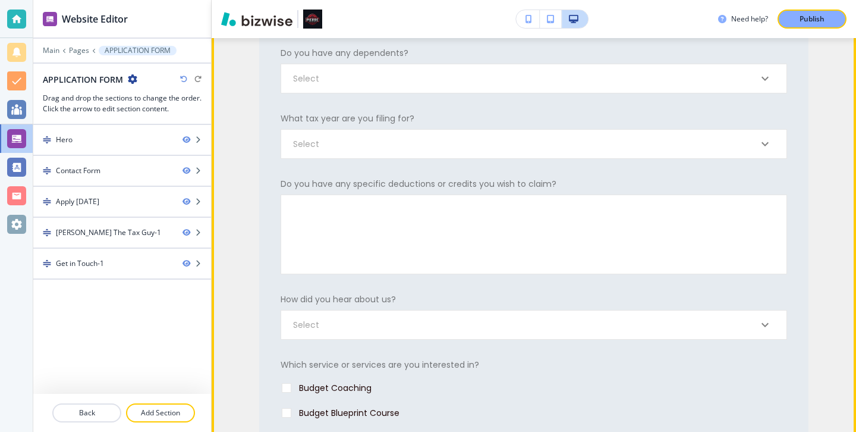
scroll to position [1445, 0]
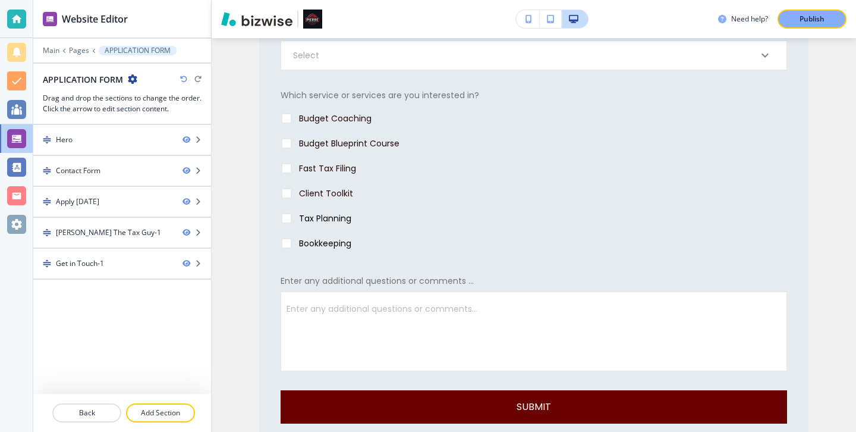
click at [829, 29] on div "Need help? Publish" at bounding box center [534, 19] width 644 height 38
click at [829, 21] on div "Publish" at bounding box center [812, 19] width 38 height 11
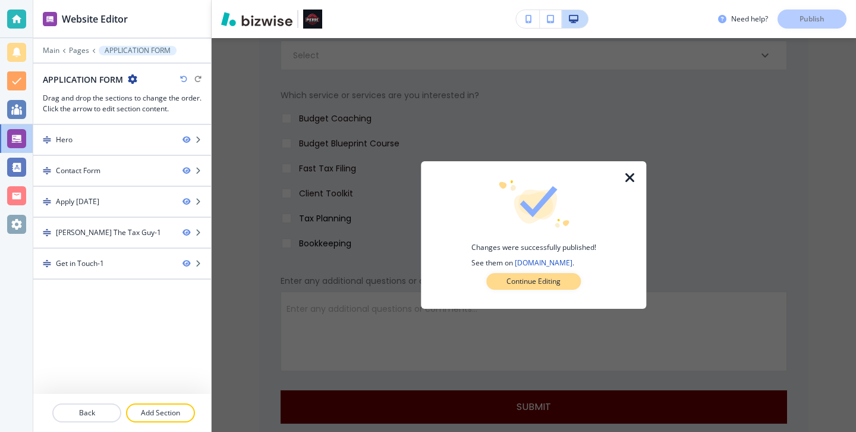
click at [573, 280] on button "Continue Editing" at bounding box center [533, 281] width 95 height 17
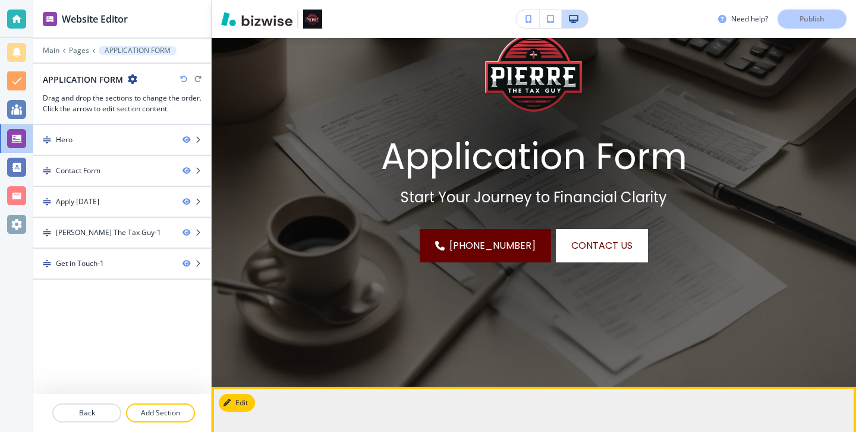
scroll to position [0, 0]
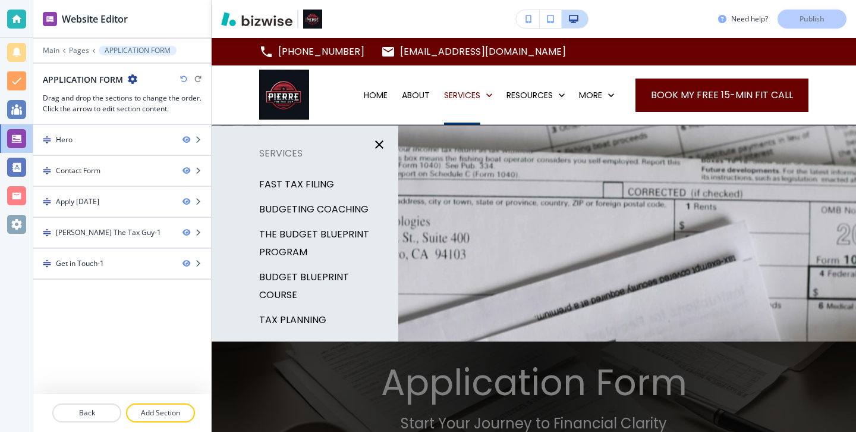
click at [303, 311] on p "TAX PLANNING" at bounding box center [292, 320] width 67 height 18
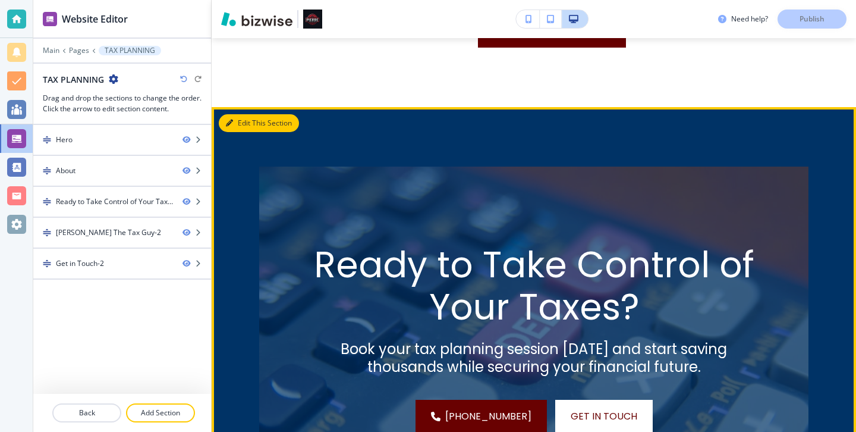
click at [243, 121] on button "Edit This Section" at bounding box center [259, 123] width 80 height 18
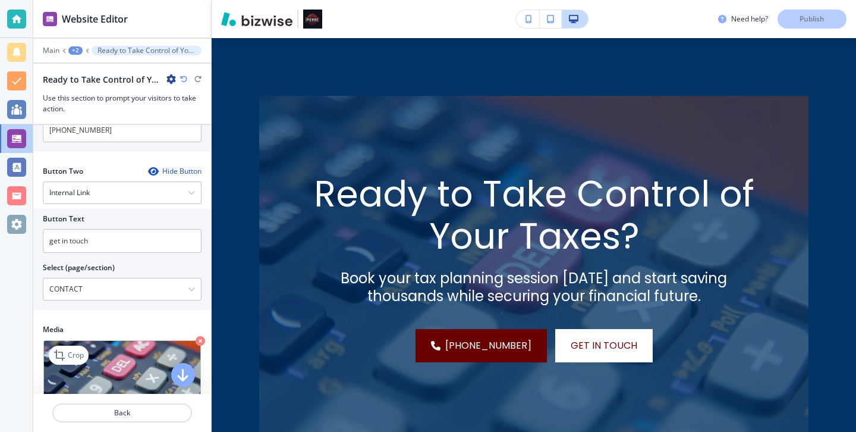
scroll to position [558, 0]
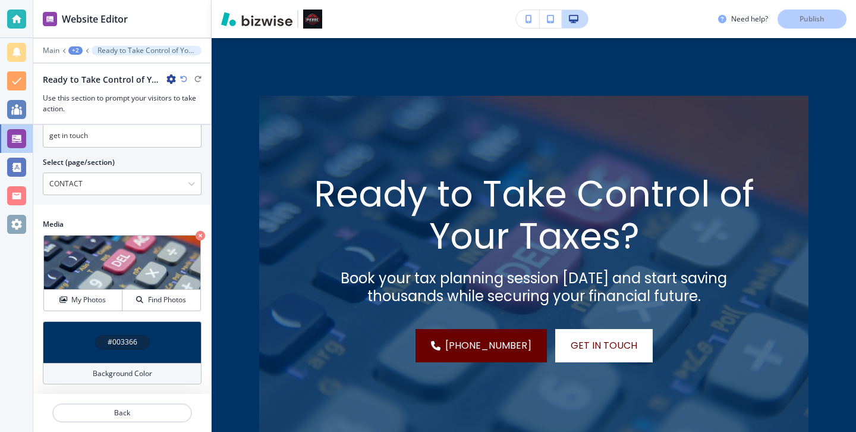
click at [149, 372] on h4 "Background Color" at bounding box center [122, 373] width 59 height 11
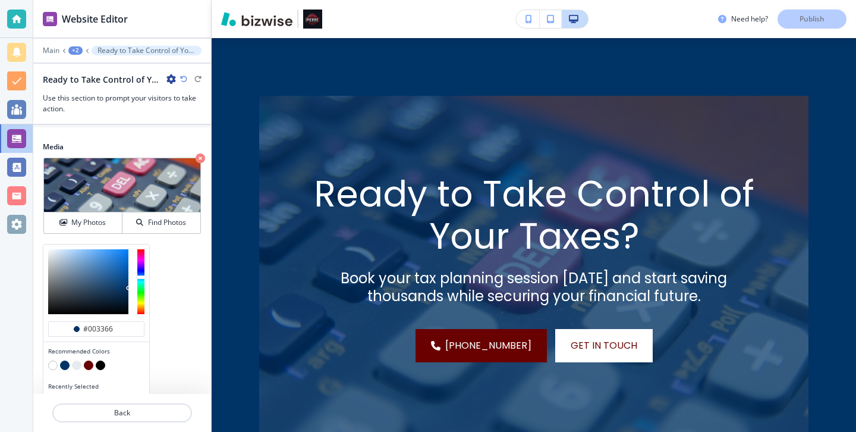
scroll to position [654, 0]
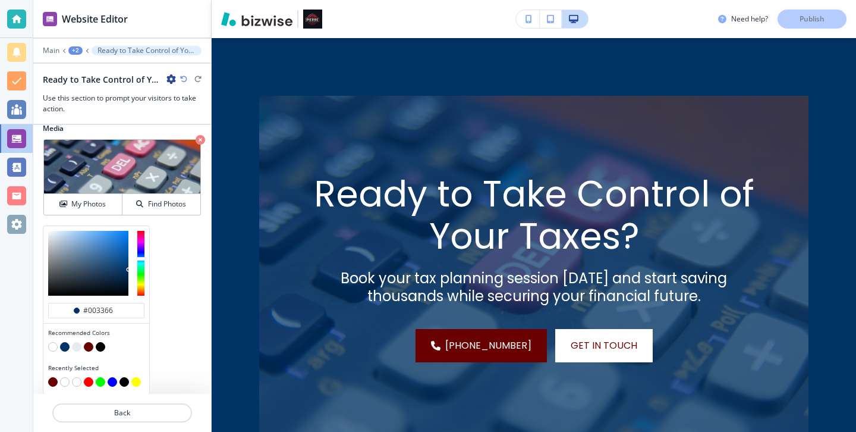
click at [90, 347] on button "button" at bounding box center [89, 347] width 10 height 10
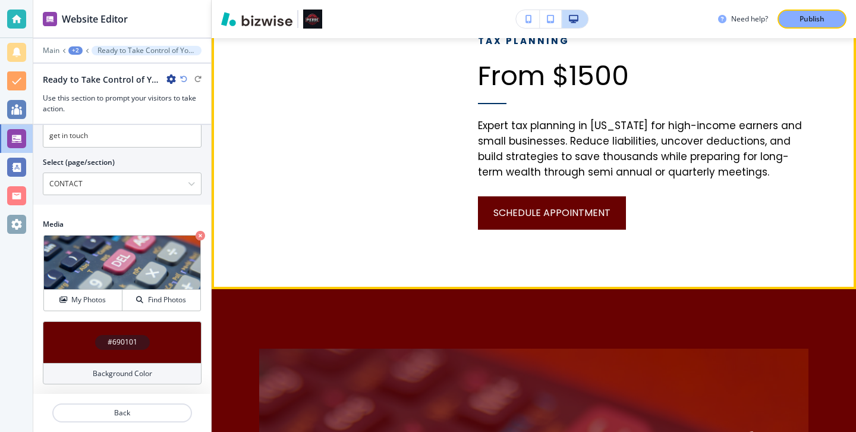
scroll to position [0, 0]
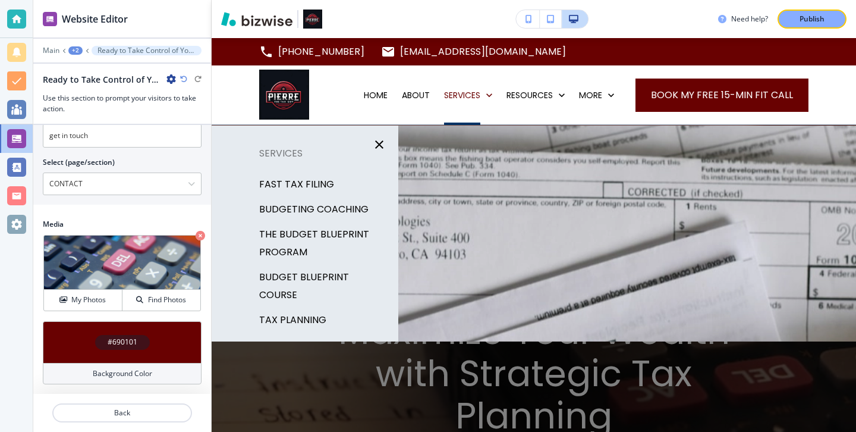
click at [313, 336] on p "BOOKKEEPING" at bounding box center [292, 345] width 67 height 18
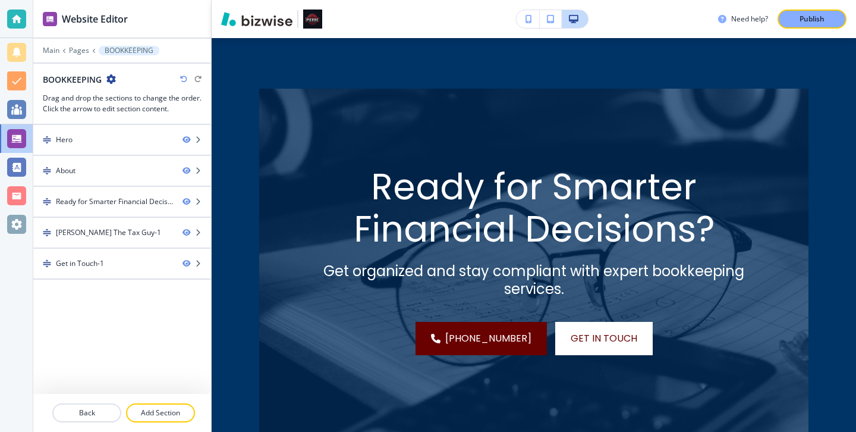
scroll to position [858, 0]
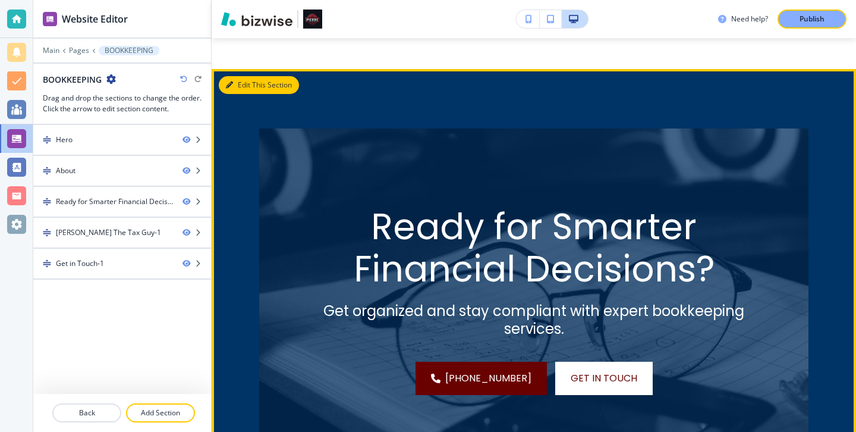
click at [251, 92] on button "Edit This Section" at bounding box center [259, 85] width 80 height 18
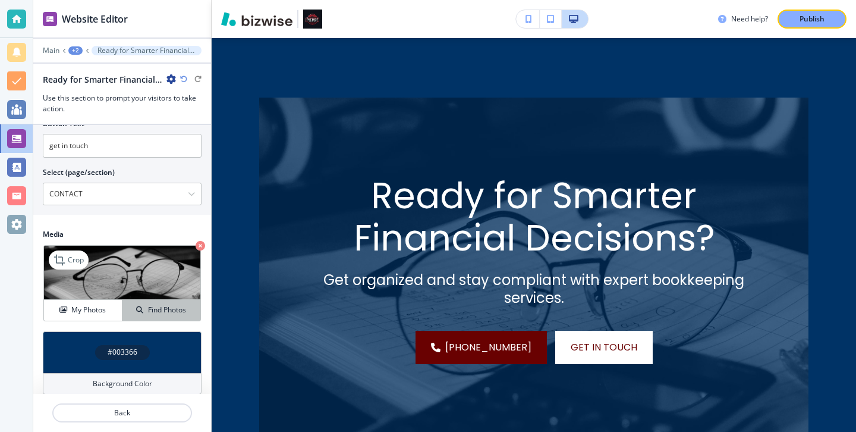
scroll to position [558, 0]
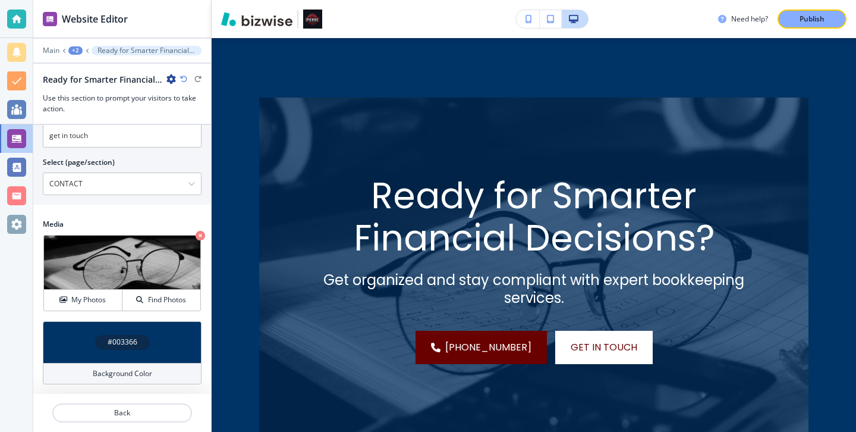
click at [172, 366] on div "Background Color" at bounding box center [122, 373] width 159 height 21
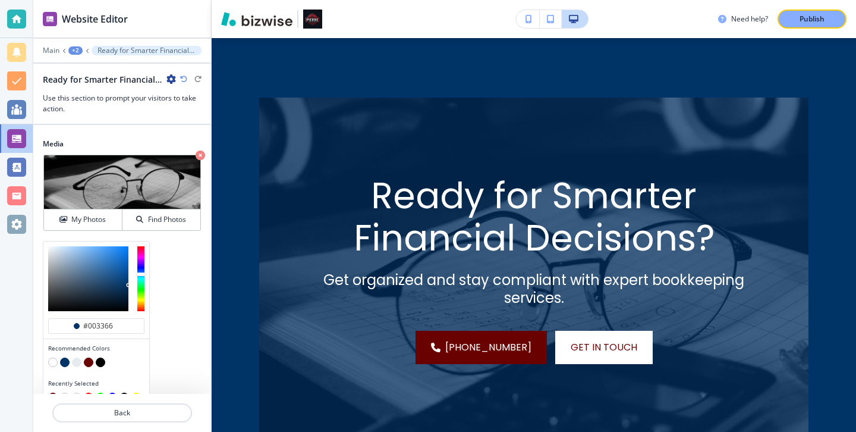
scroll to position [654, 0]
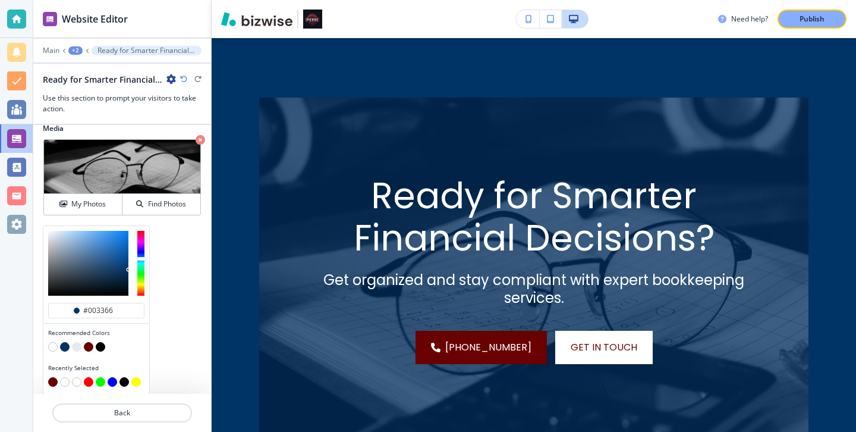
click at [90, 347] on button "button" at bounding box center [89, 347] width 10 height 10
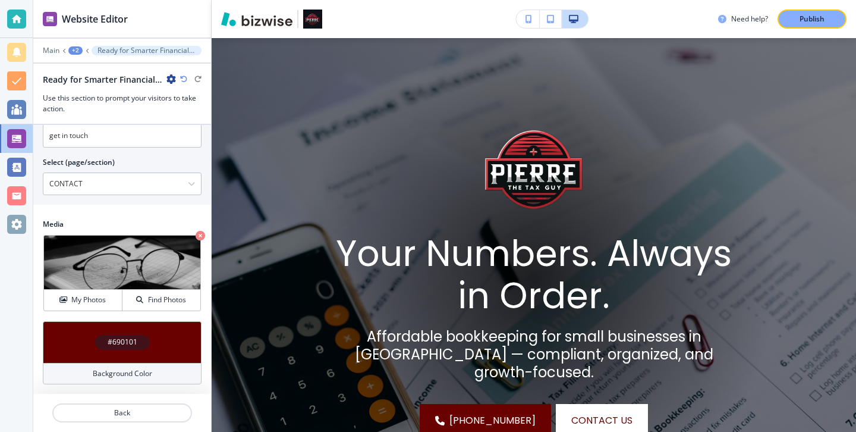
scroll to position [0, 0]
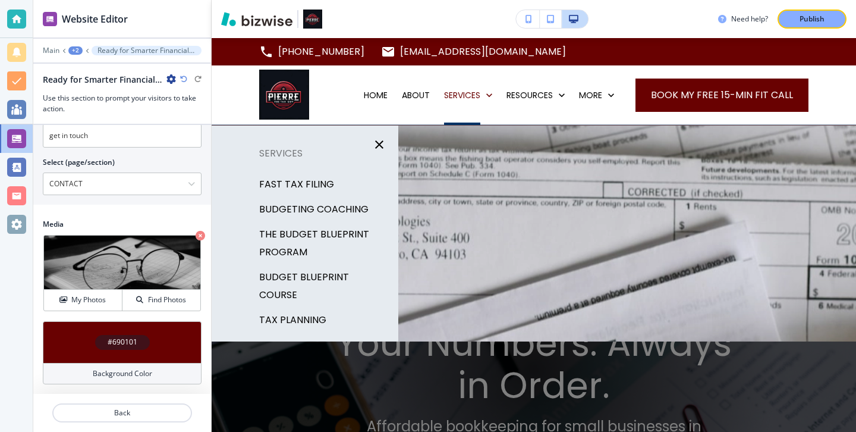
click at [309, 268] on div "BUDGET BLUEPRINT COURSE" at bounding box center [305, 286] width 187 height 43
click at [309, 272] on p "BUDGET BLUEPRINT COURSE" at bounding box center [324, 286] width 130 height 36
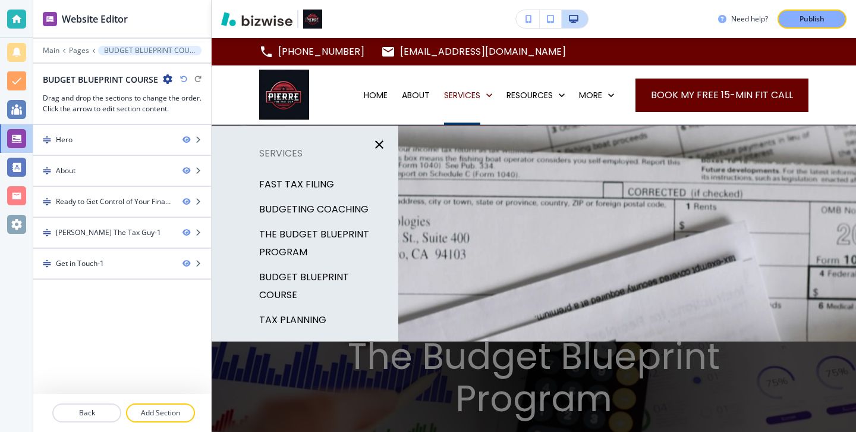
click at [347, 212] on p "BUDGETING COACHING" at bounding box center [313, 209] width 109 height 18
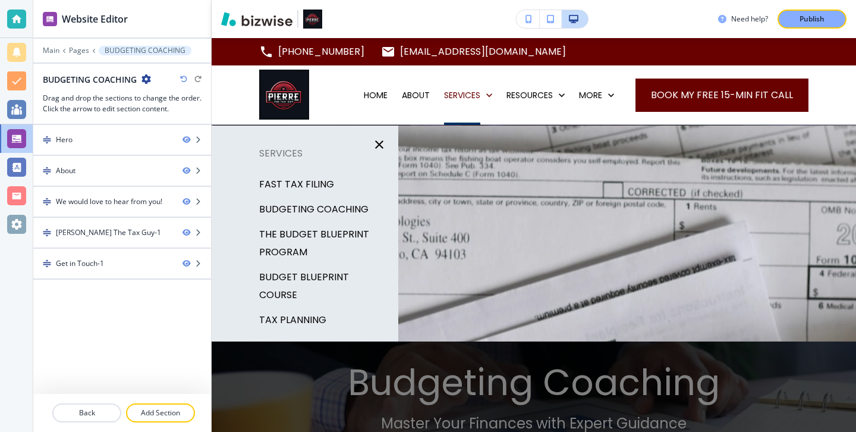
click at [343, 185] on div "FAST TAX FILING" at bounding box center [305, 184] width 187 height 25
click at [337, 185] on div "FAST TAX FILING" at bounding box center [305, 184] width 187 height 25
click at [327, 185] on p "FAST TAX FILING" at bounding box center [296, 184] width 75 height 18
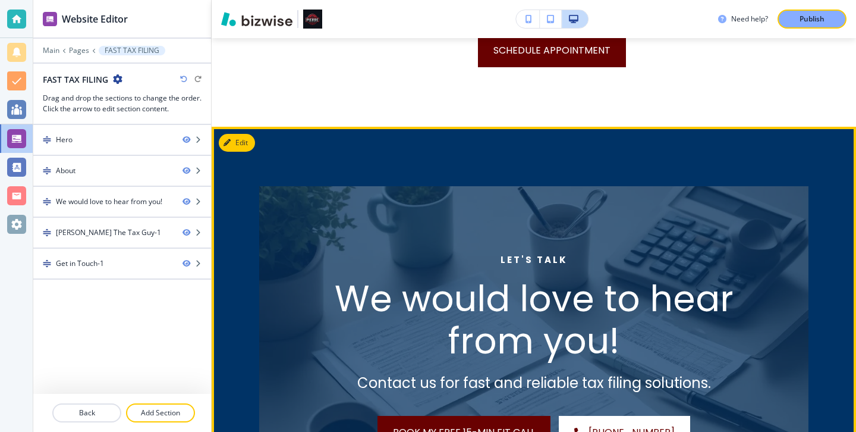
scroll to position [899, 0]
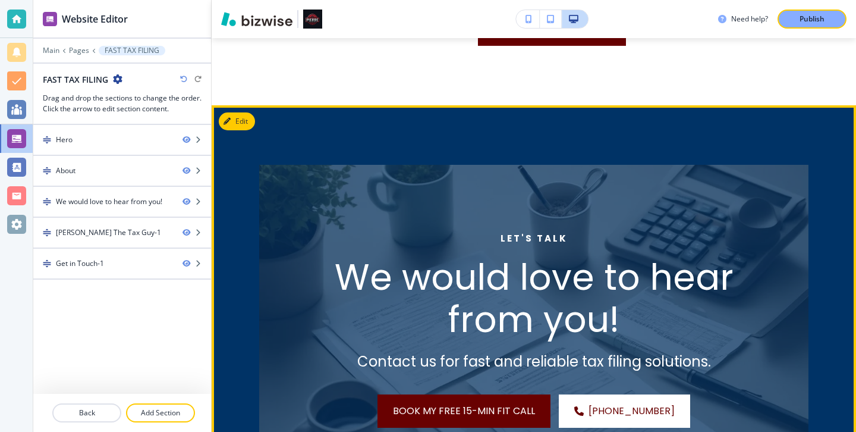
click at [256, 128] on div "Let's talk We would love to hear from you! Contact us for fast and reliable tax…" at bounding box center [534, 335] width 644 height 460
click at [253, 127] on div "Edit" at bounding box center [237, 121] width 36 height 18
click at [247, 125] on button "Edit This Section" at bounding box center [259, 121] width 80 height 18
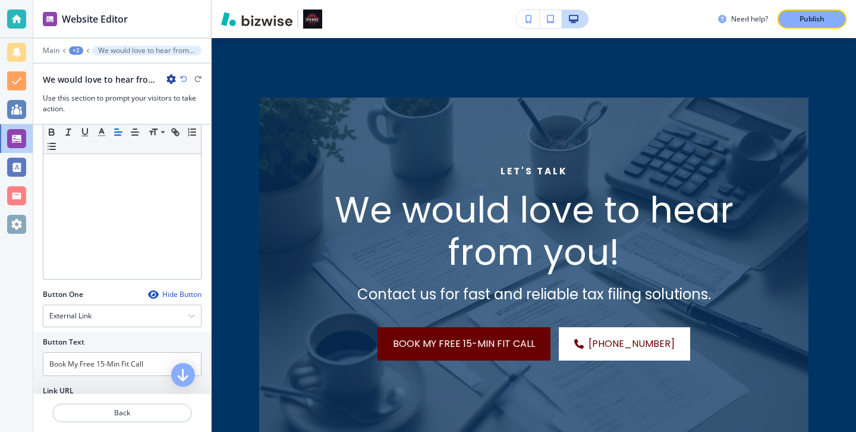
scroll to position [559, 0]
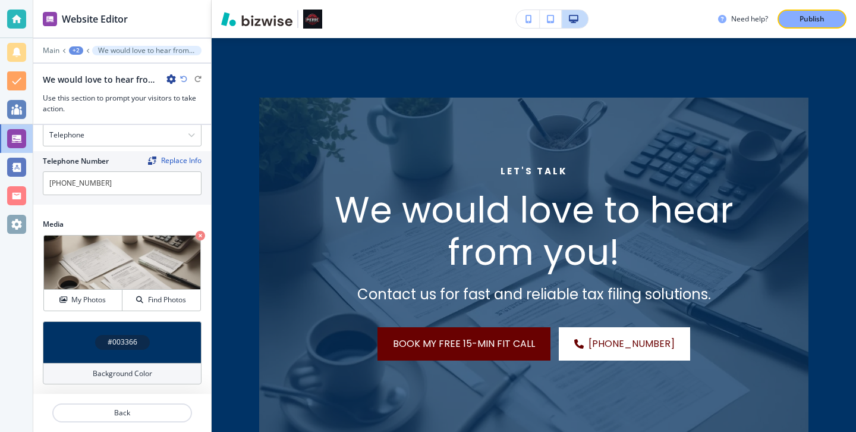
click at [134, 380] on div "Background Color" at bounding box center [122, 373] width 159 height 21
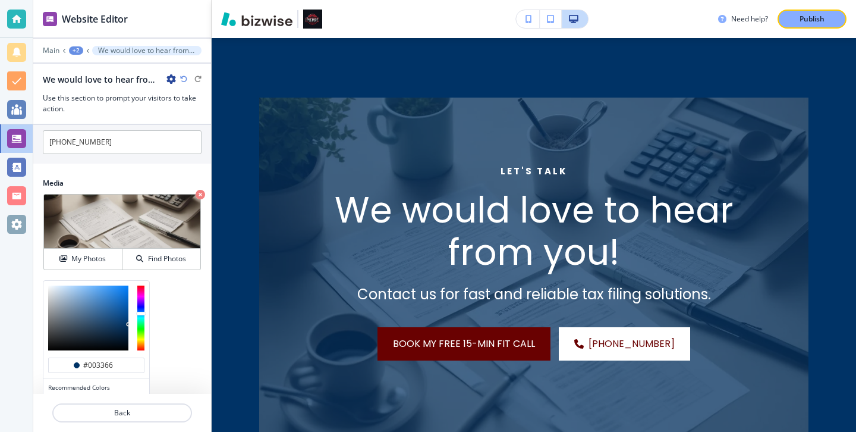
scroll to position [655, 0]
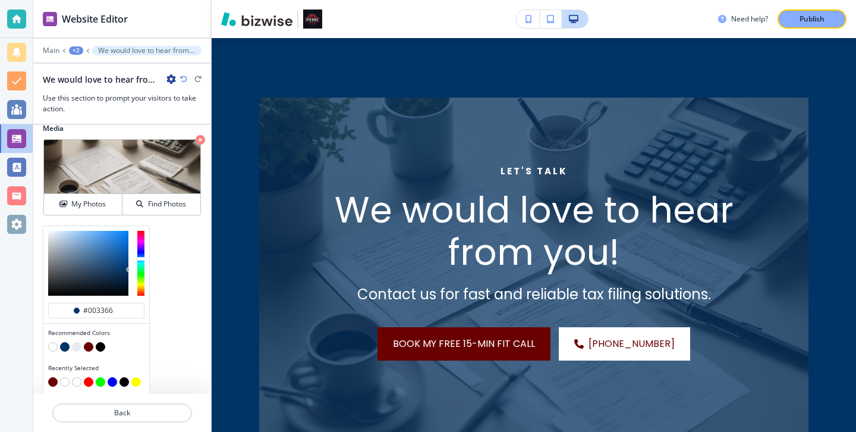
click at [88, 342] on button "button" at bounding box center [89, 347] width 10 height 10
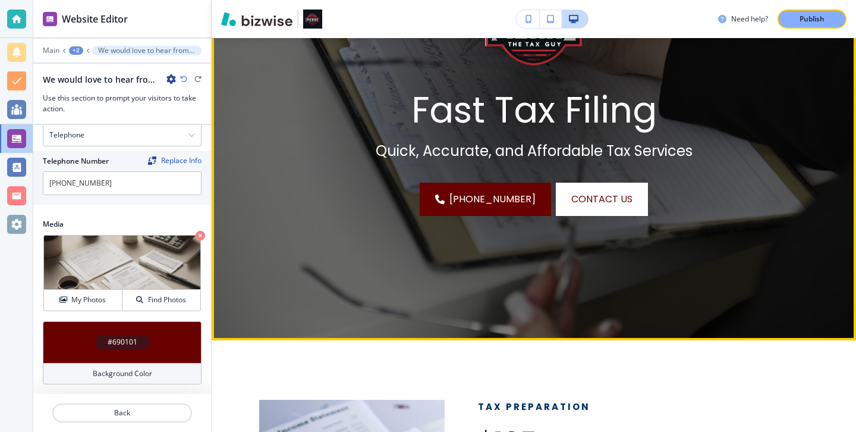
scroll to position [0, 0]
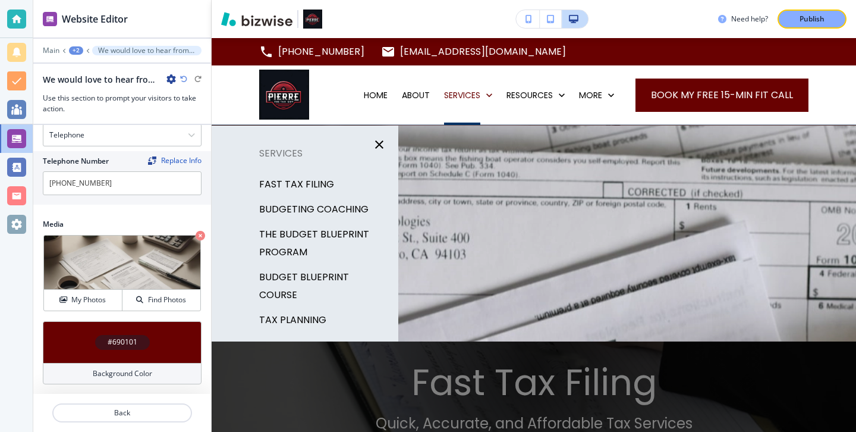
click at [309, 182] on p "FAST TAX FILING" at bounding box center [296, 184] width 75 height 18
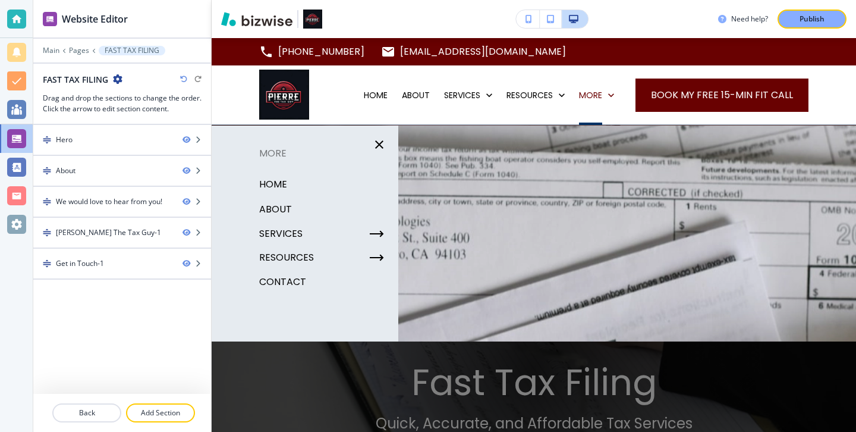
click at [288, 183] on div "HOME" at bounding box center [305, 184] width 187 height 25
click at [284, 206] on p "ABOUT" at bounding box center [275, 209] width 33 height 18
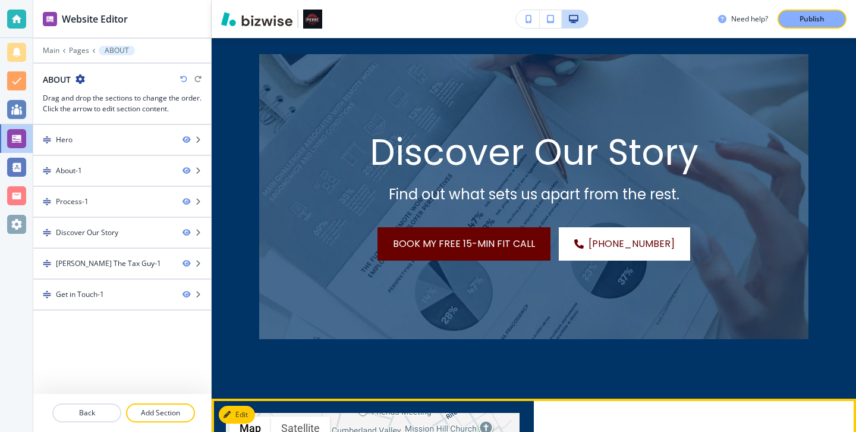
scroll to position [1874, 0]
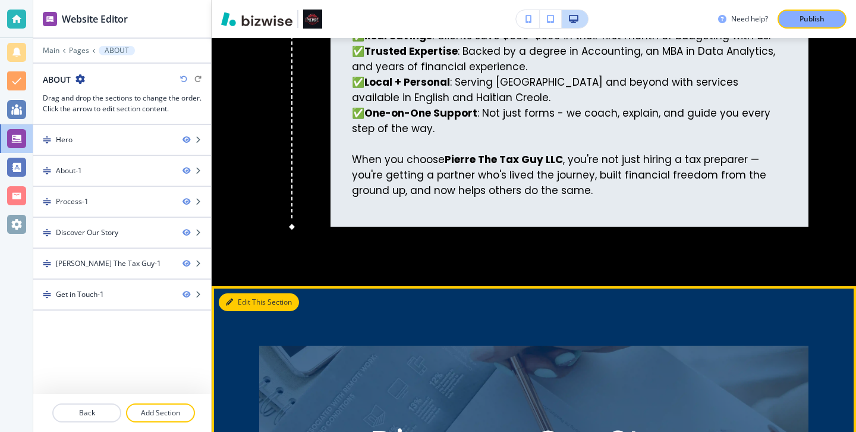
click at [250, 305] on button "Edit This Section" at bounding box center [259, 302] width 80 height 18
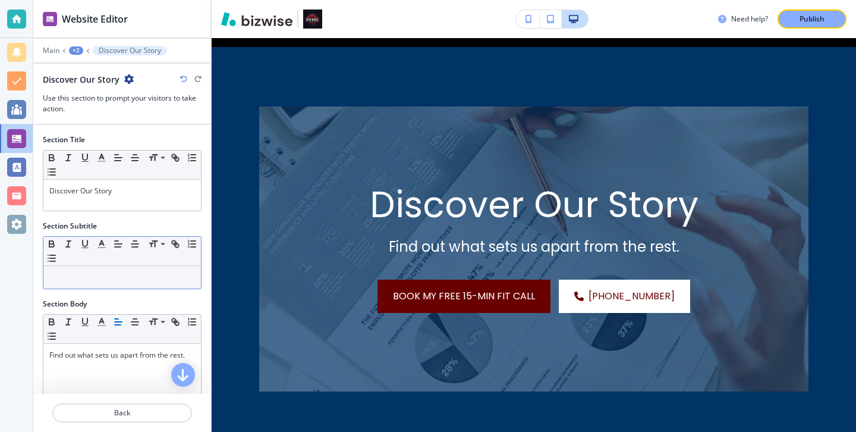
scroll to position [2121, 0]
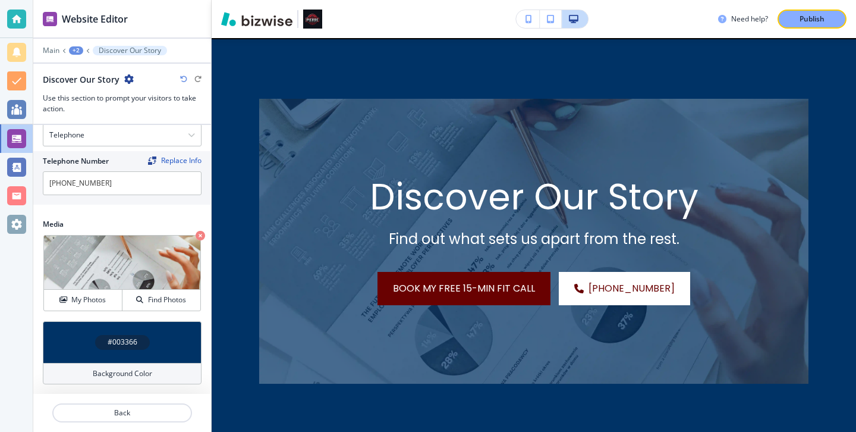
click at [146, 366] on div "Background Color" at bounding box center [122, 373] width 159 height 21
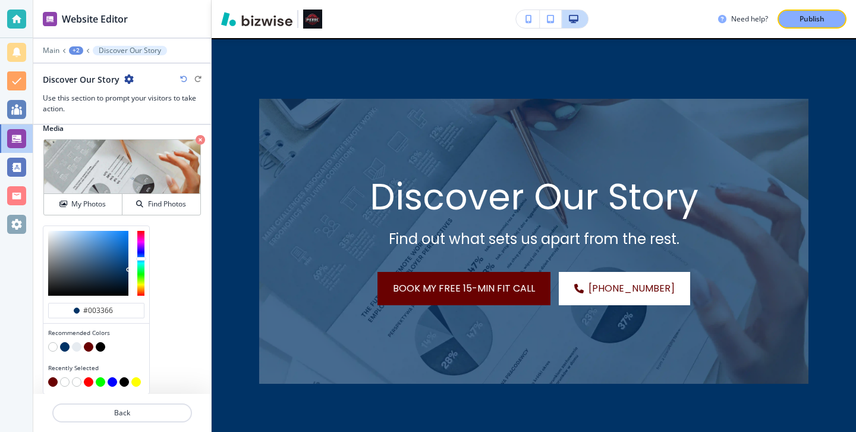
click at [88, 350] on button "button" at bounding box center [89, 347] width 10 height 10
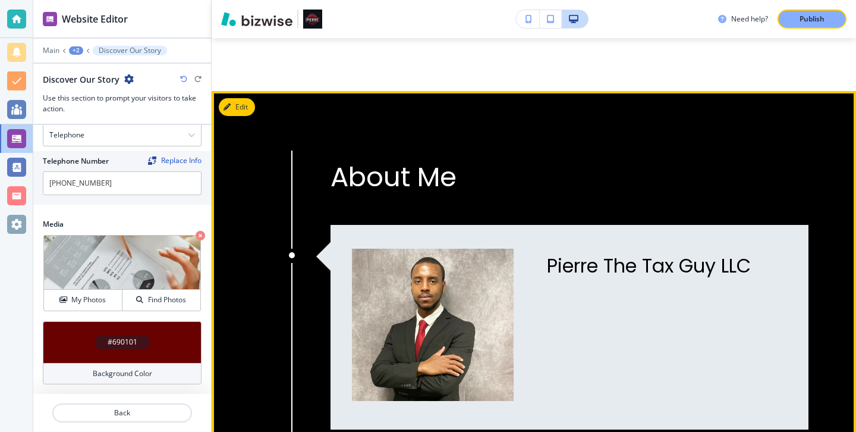
scroll to position [47, 0]
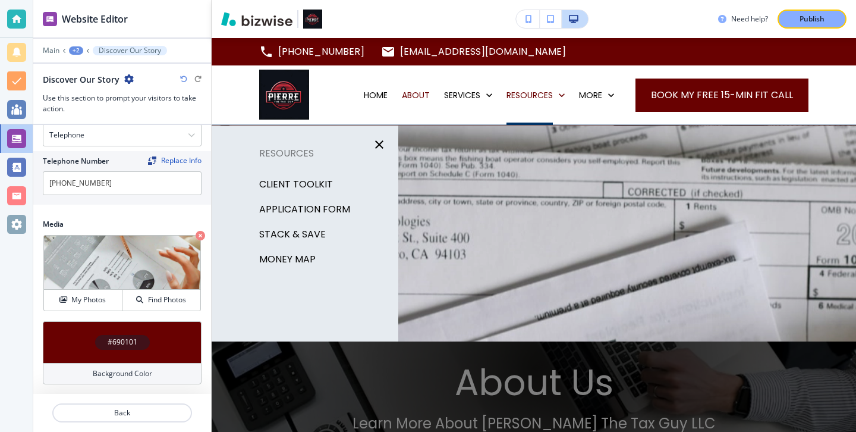
click at [309, 232] on p "STACK & SAVE" at bounding box center [292, 234] width 67 height 18
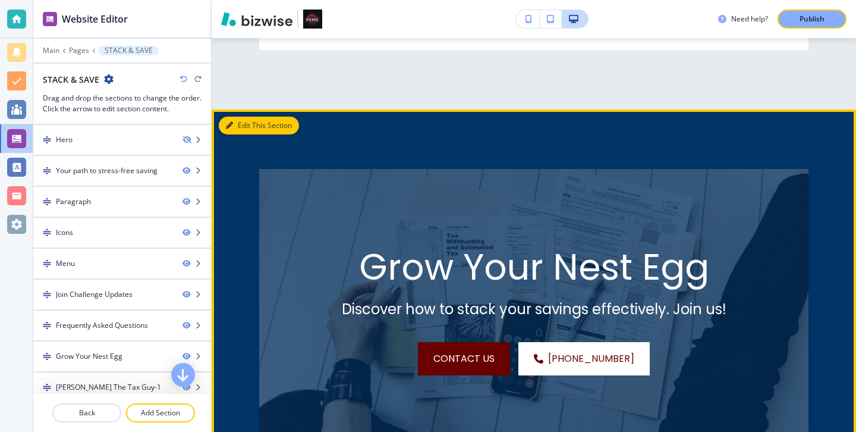
click at [235, 117] on button "Edit This Section" at bounding box center [259, 126] width 80 height 18
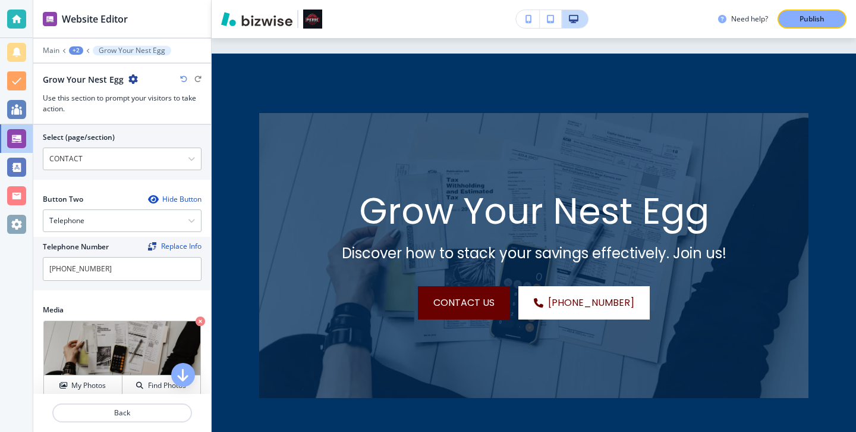
scroll to position [558, 0]
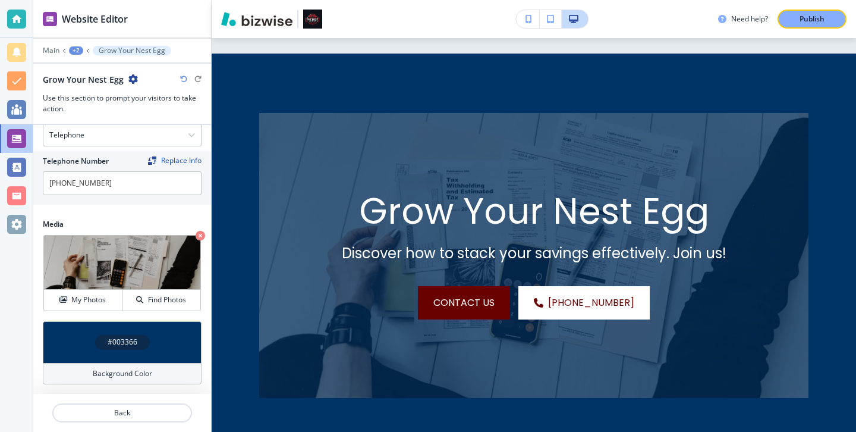
click at [161, 368] on div "Background Color" at bounding box center [122, 373] width 159 height 21
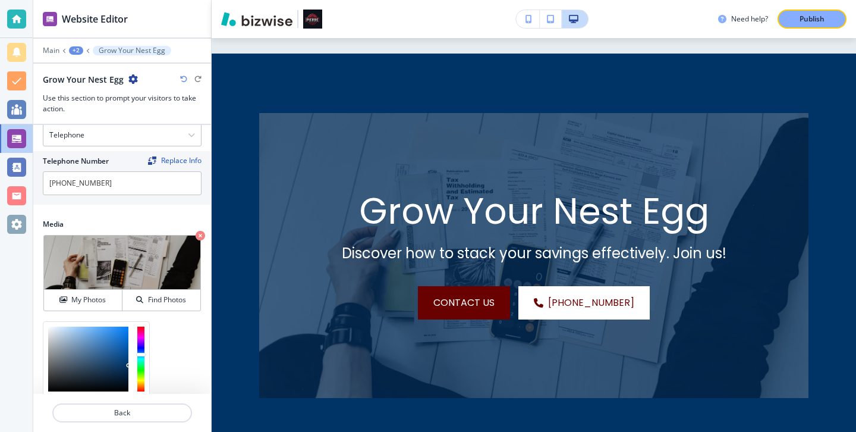
scroll to position [654, 0]
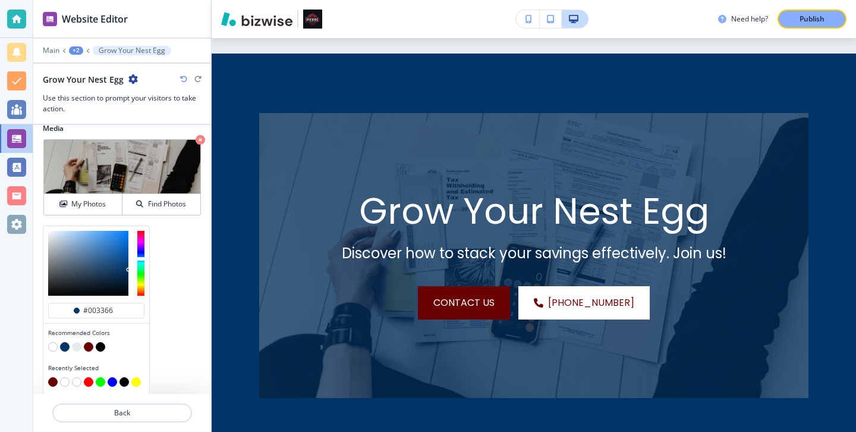
click at [88, 344] on button "button" at bounding box center [89, 347] width 10 height 10
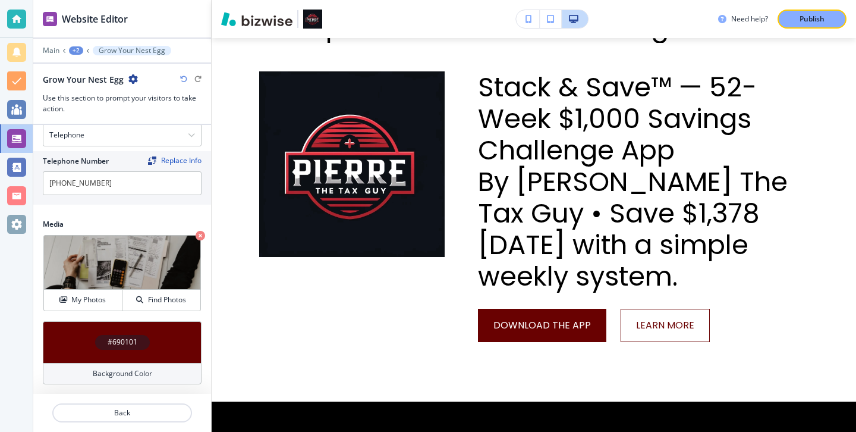
scroll to position [0, 0]
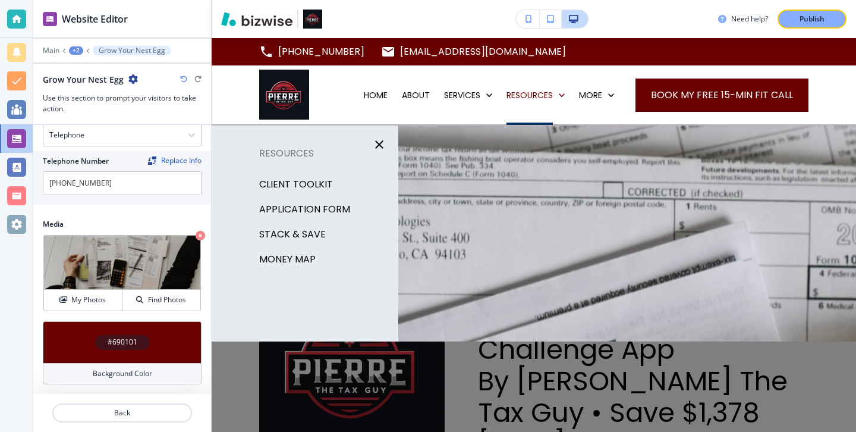
click at [329, 207] on p "APPLICATION FORM" at bounding box center [304, 209] width 91 height 18
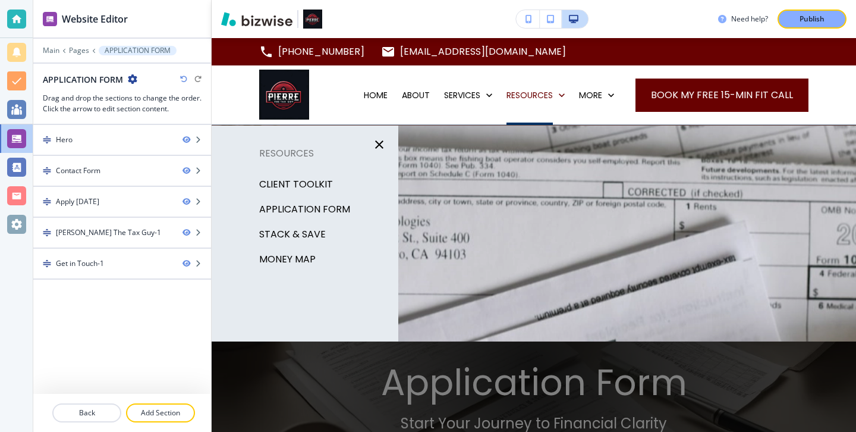
click at [323, 237] on p "STACK & SAVE" at bounding box center [292, 234] width 67 height 18
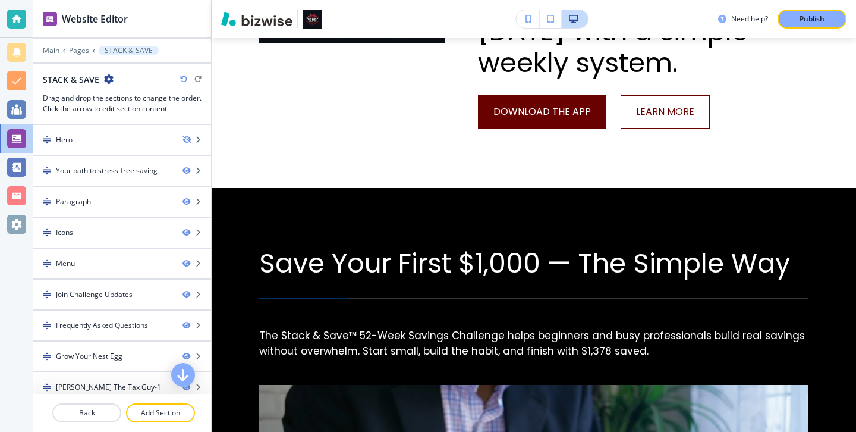
scroll to position [64, 0]
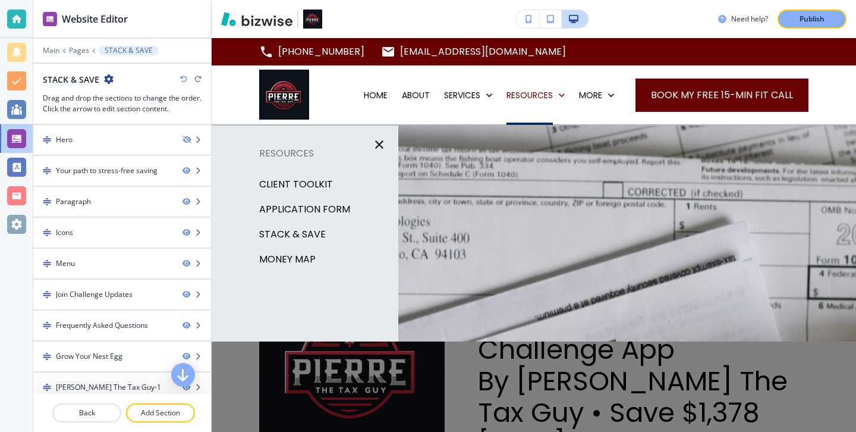
click at [294, 256] on p "MONEY MAP" at bounding box center [287, 259] width 56 height 18
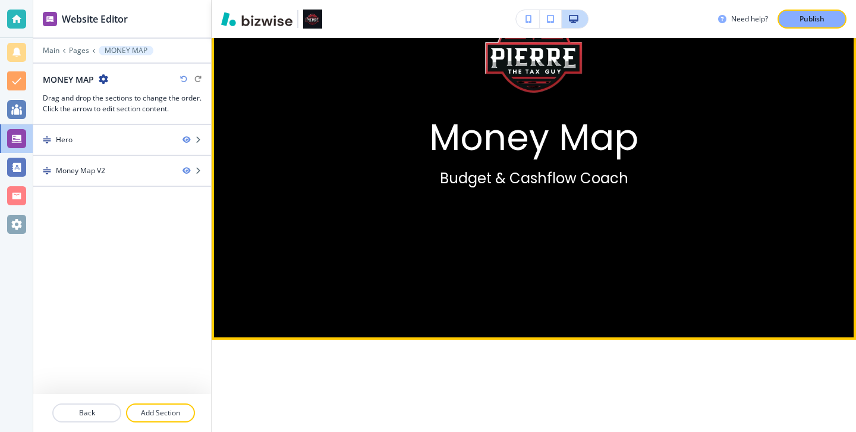
scroll to position [0, 0]
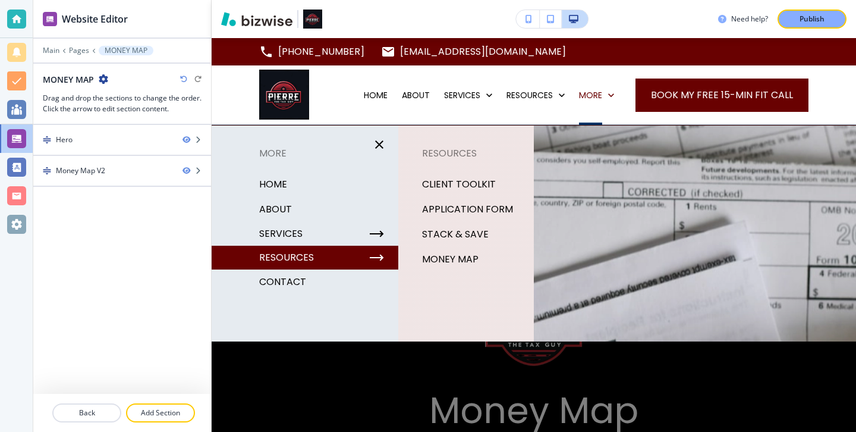
click at [331, 295] on div "More HOME ABOUT SERVICES RESOURCES CONTACT" at bounding box center [305, 233] width 187 height 178
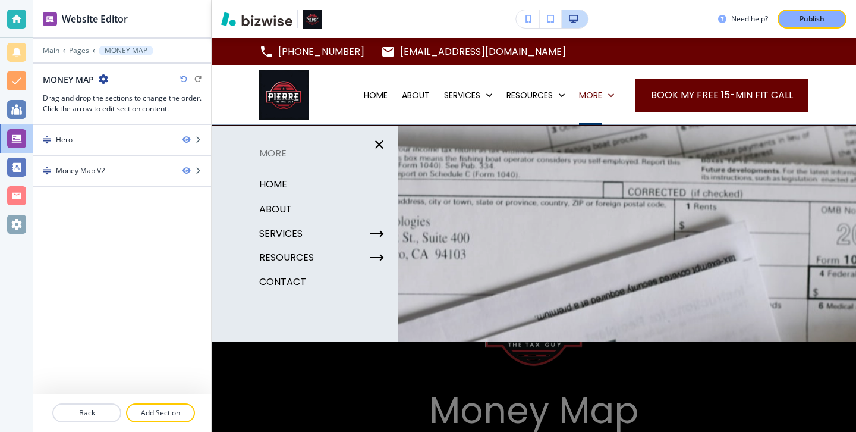
click at [297, 282] on p "CONTACT" at bounding box center [282, 282] width 47 height 18
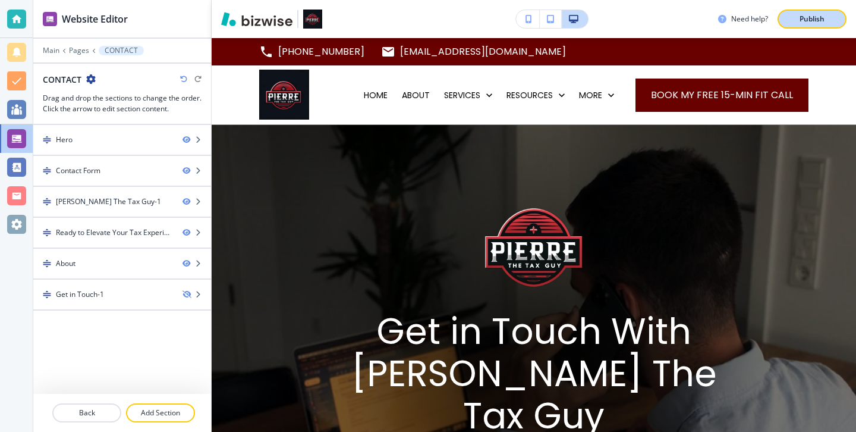
click at [829, 23] on div "Publish" at bounding box center [812, 19] width 38 height 11
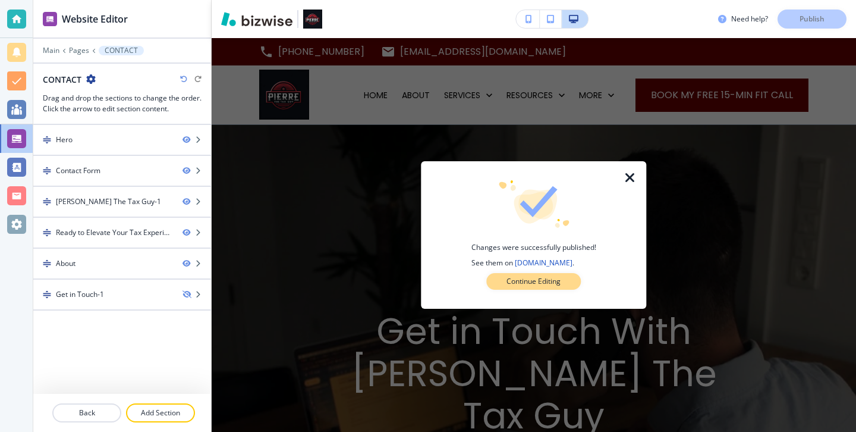
click at [504, 282] on button "Continue Editing" at bounding box center [533, 281] width 95 height 17
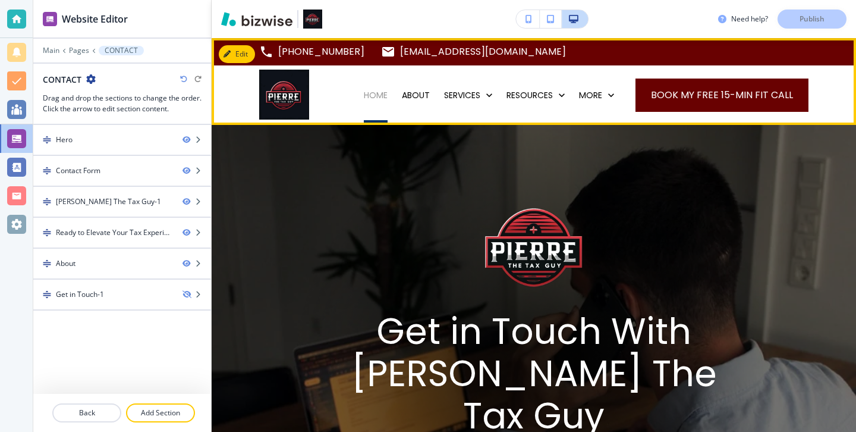
click at [383, 90] on p "HOME" at bounding box center [376, 95] width 24 height 12
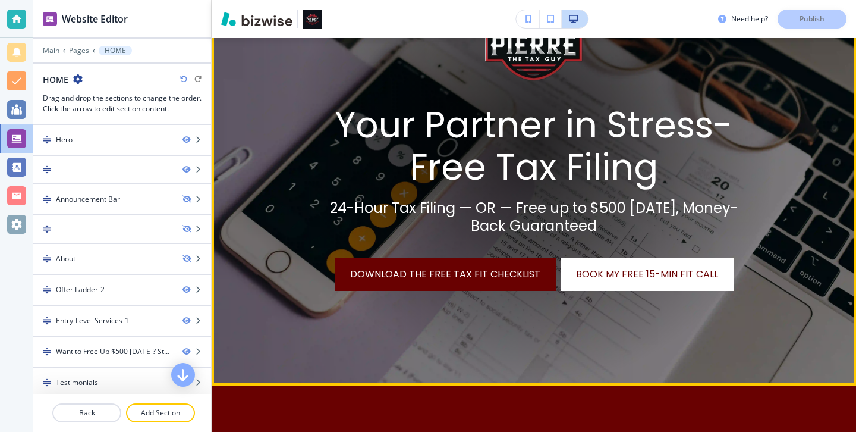
scroll to position [249, 0]
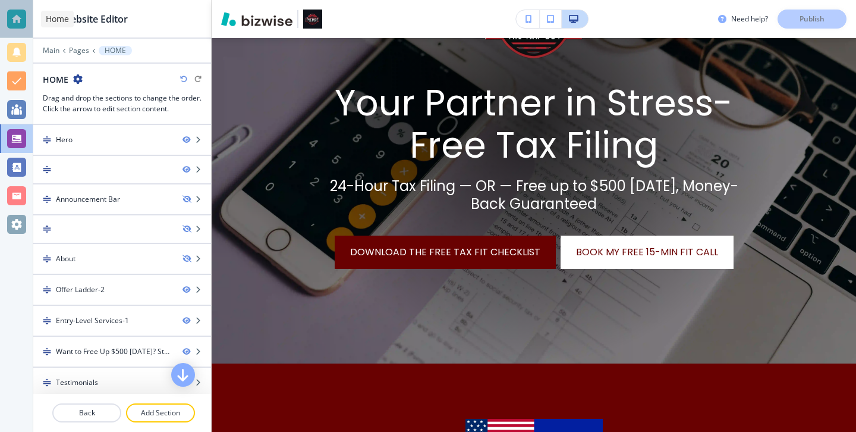
click at [26, 14] on div at bounding box center [16, 19] width 33 height 38
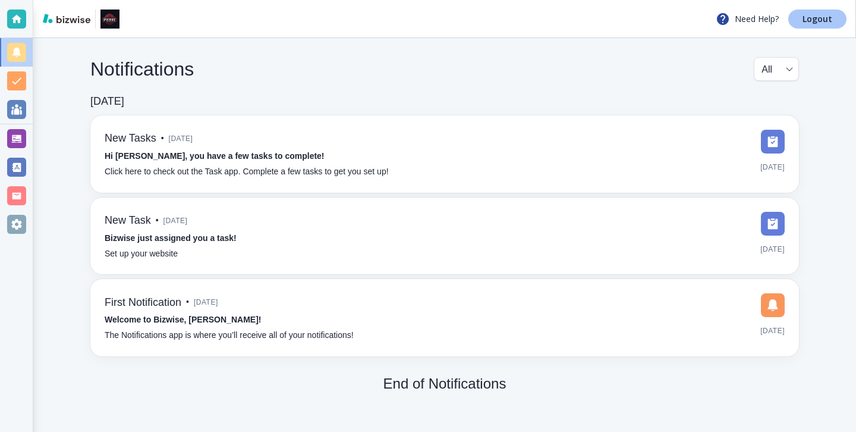
click at [830, 20] on p "Logout" at bounding box center [818, 19] width 30 height 8
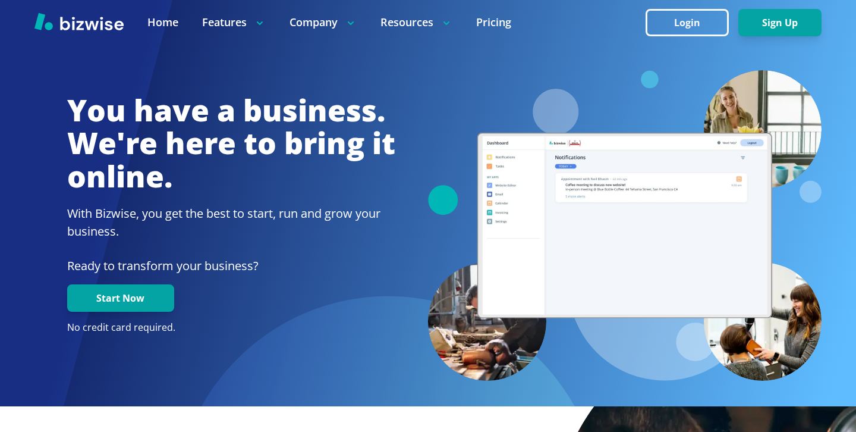
click at [678, 32] on button "Login" at bounding box center [687, 22] width 83 height 27
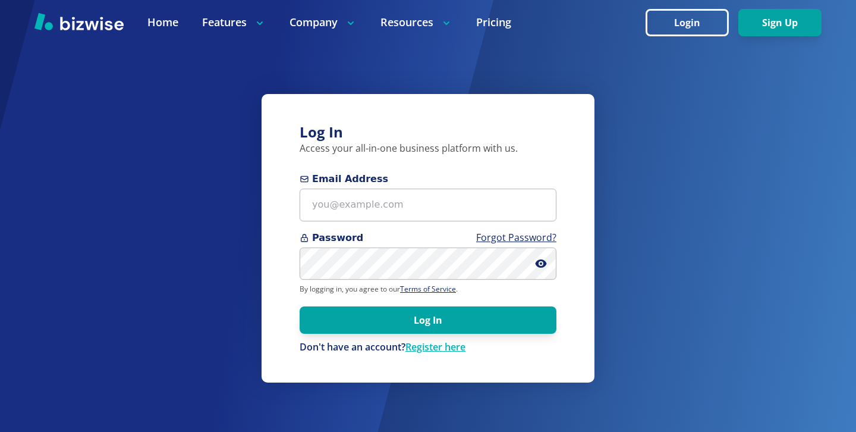
click at [472, 186] on div "Email Address" at bounding box center [428, 196] width 257 height 49
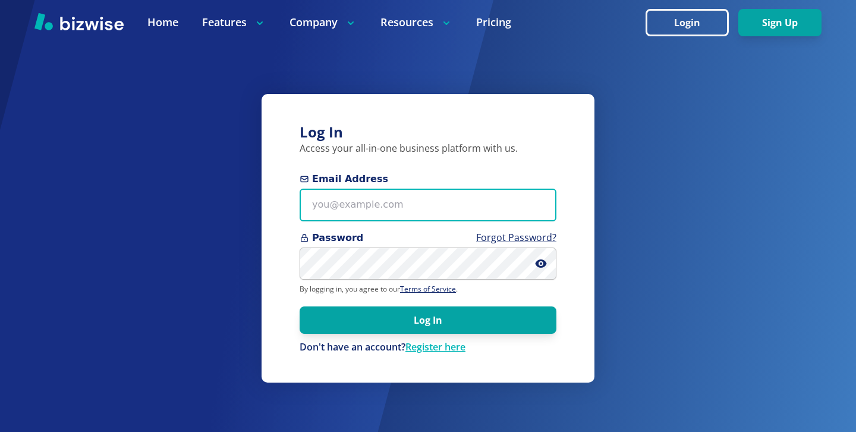
click at [466, 196] on input "Email Address" at bounding box center [428, 204] width 257 height 33
paste input "[EMAIL_ADDRESS][DOMAIN_NAME]"
type input "[EMAIL_ADDRESS][DOMAIN_NAME]"
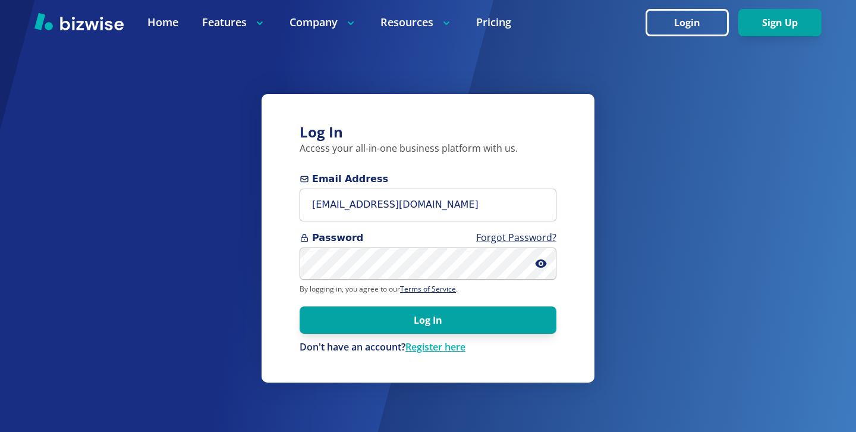
click at [277, 267] on div "Log In Access your all-in-one business platform with us. Email Address [EMAIL_A…" at bounding box center [428, 238] width 333 height 288
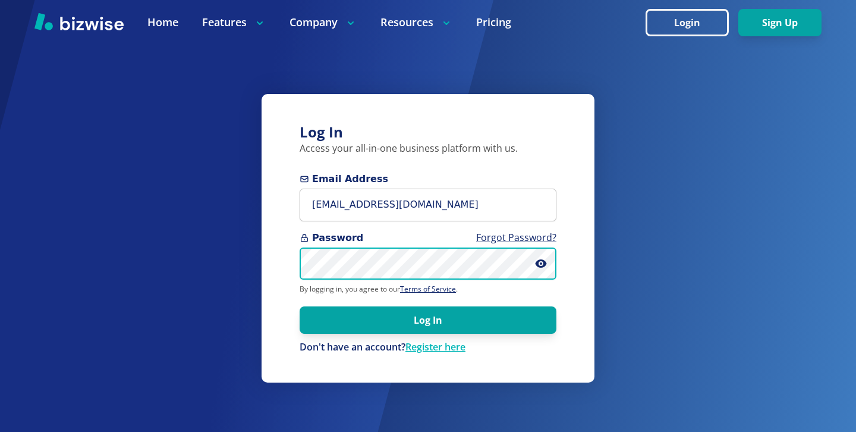
click at [300, 306] on button "Log In" at bounding box center [428, 319] width 257 height 27
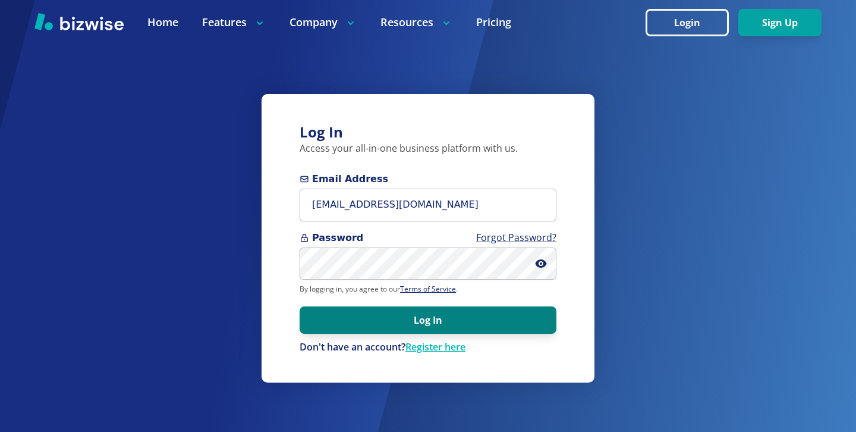
click at [457, 327] on button "Log In" at bounding box center [428, 319] width 257 height 27
